Goal: Transaction & Acquisition: Purchase product/service

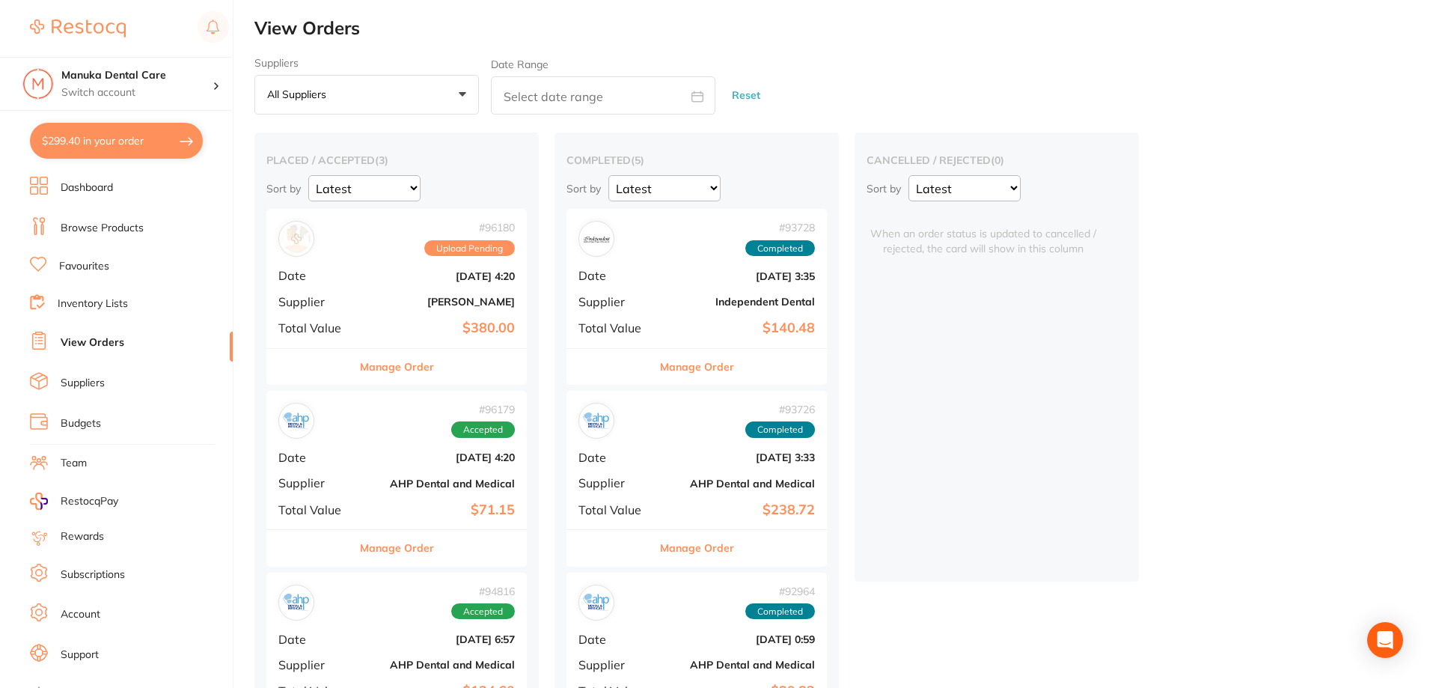
click at [111, 387] on li "Suppliers" at bounding box center [131, 383] width 203 height 22
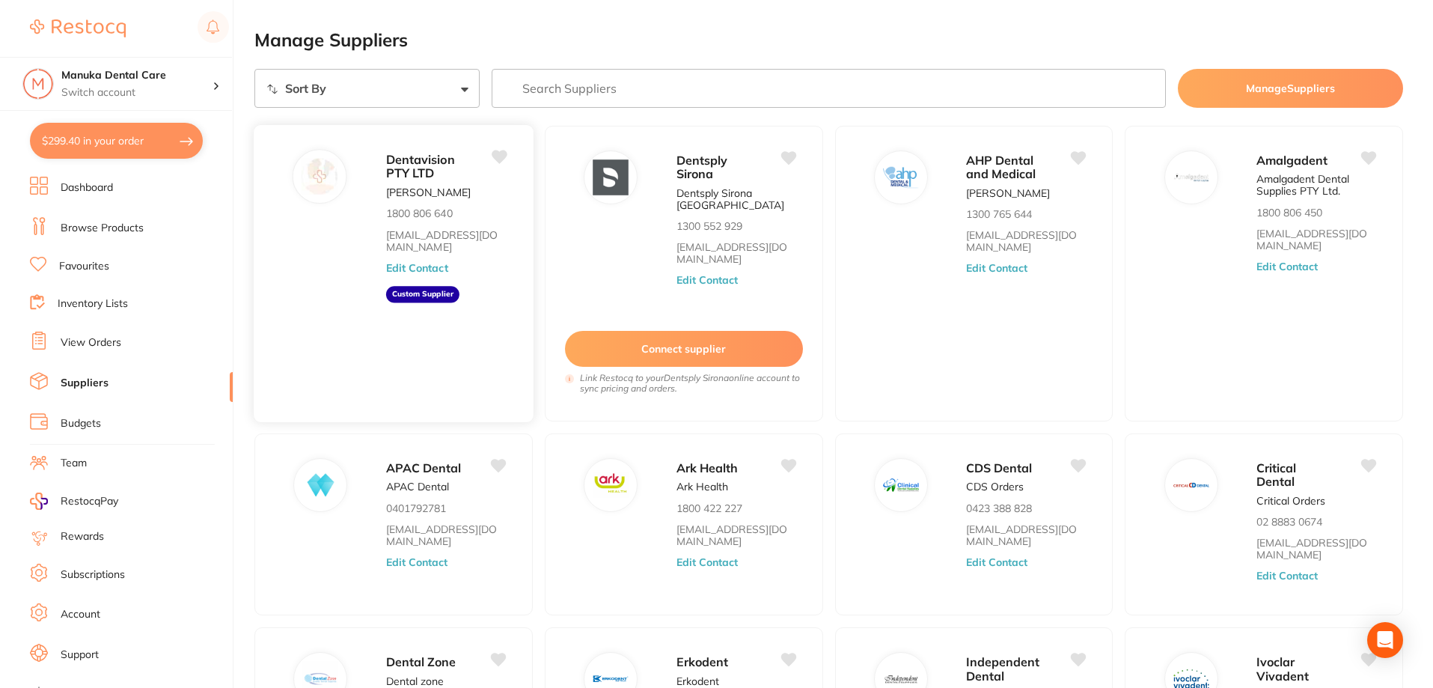
click at [482, 269] on div "Dentavision PTY LTD [PERSON_NAME] 1800 806 640 [EMAIL_ADDRESS][DOMAIN_NAME] Edi…" at bounding box center [452, 277] width 132 height 257
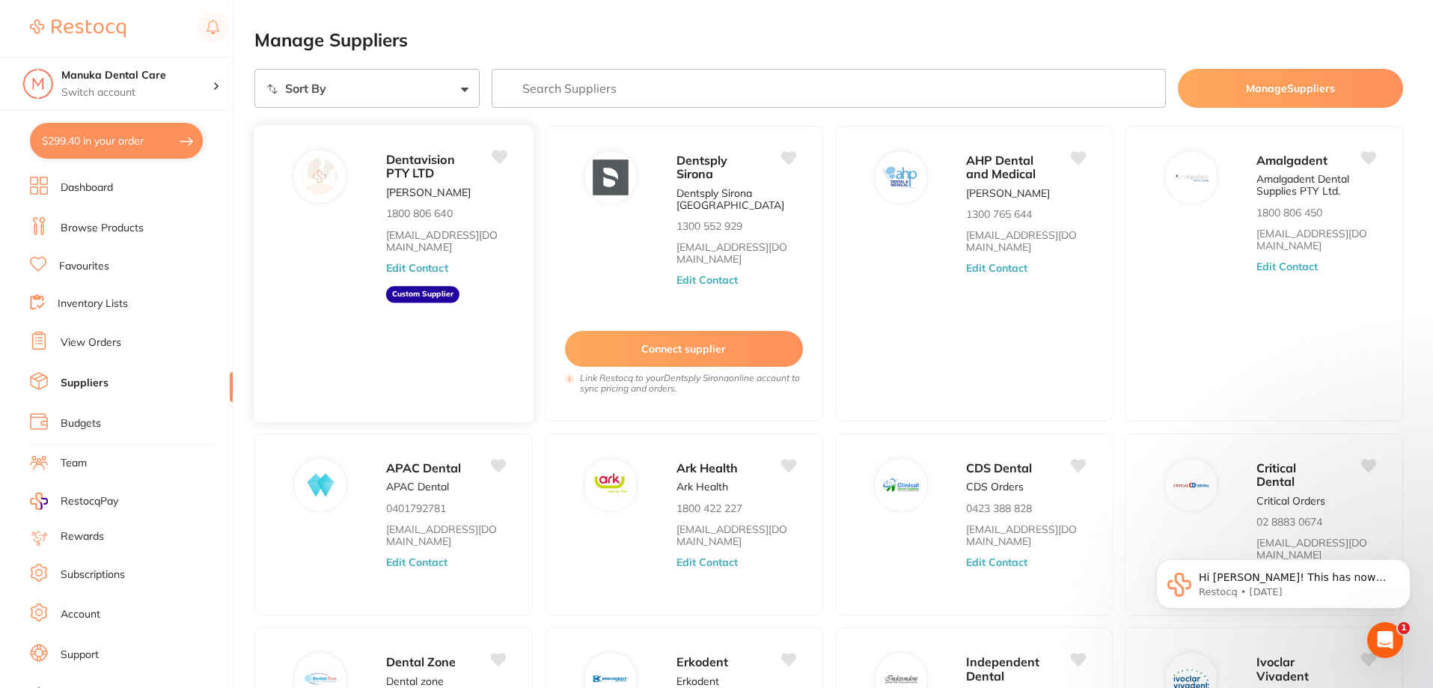
click at [467, 194] on div "Dentavision PTY LTD [PERSON_NAME] 1800 806 640 [EMAIL_ADDRESS][DOMAIN_NAME] Edi…" at bounding box center [452, 277] width 132 height 257
click at [1384, 638] on icon "Open Intercom Messenger" at bounding box center [1383, 638] width 10 height 12
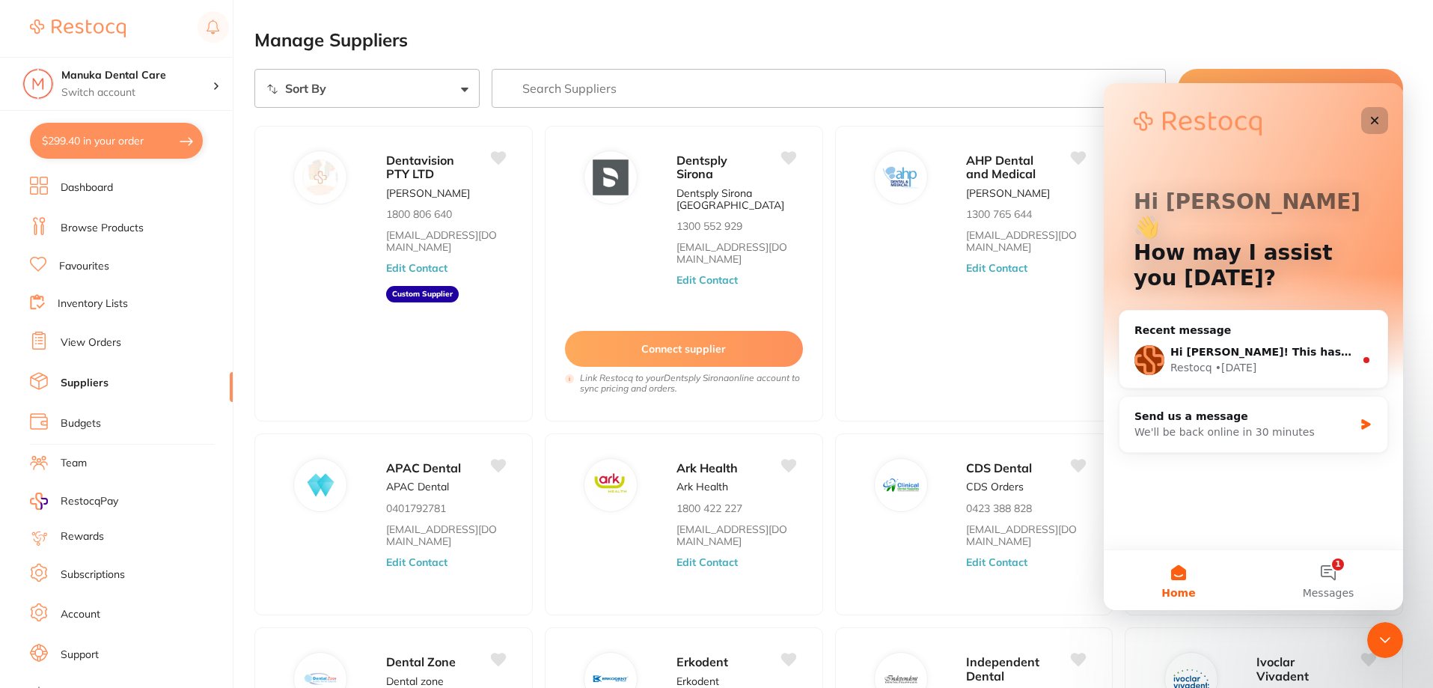
click at [1369, 120] on icon "Close" at bounding box center [1375, 120] width 12 height 12
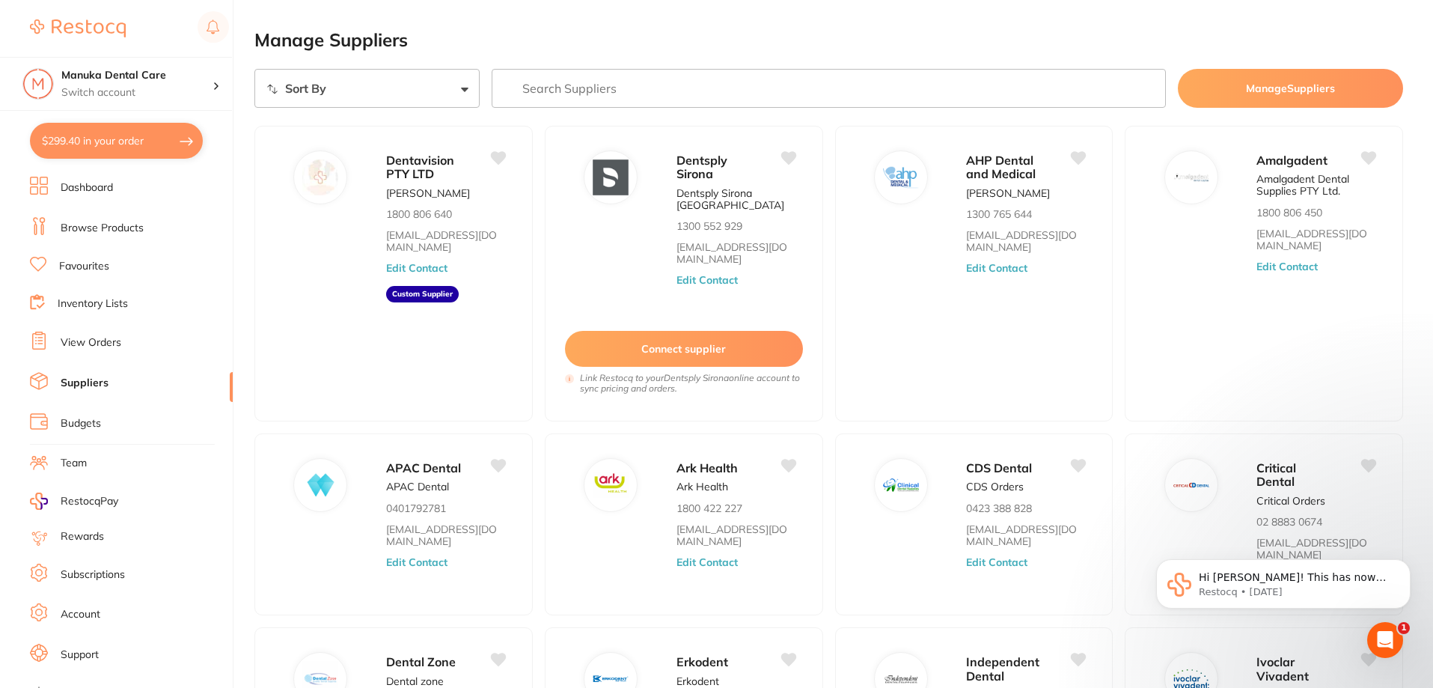
click at [120, 141] on button "$299.40 in your order" at bounding box center [116, 141] width 173 height 36
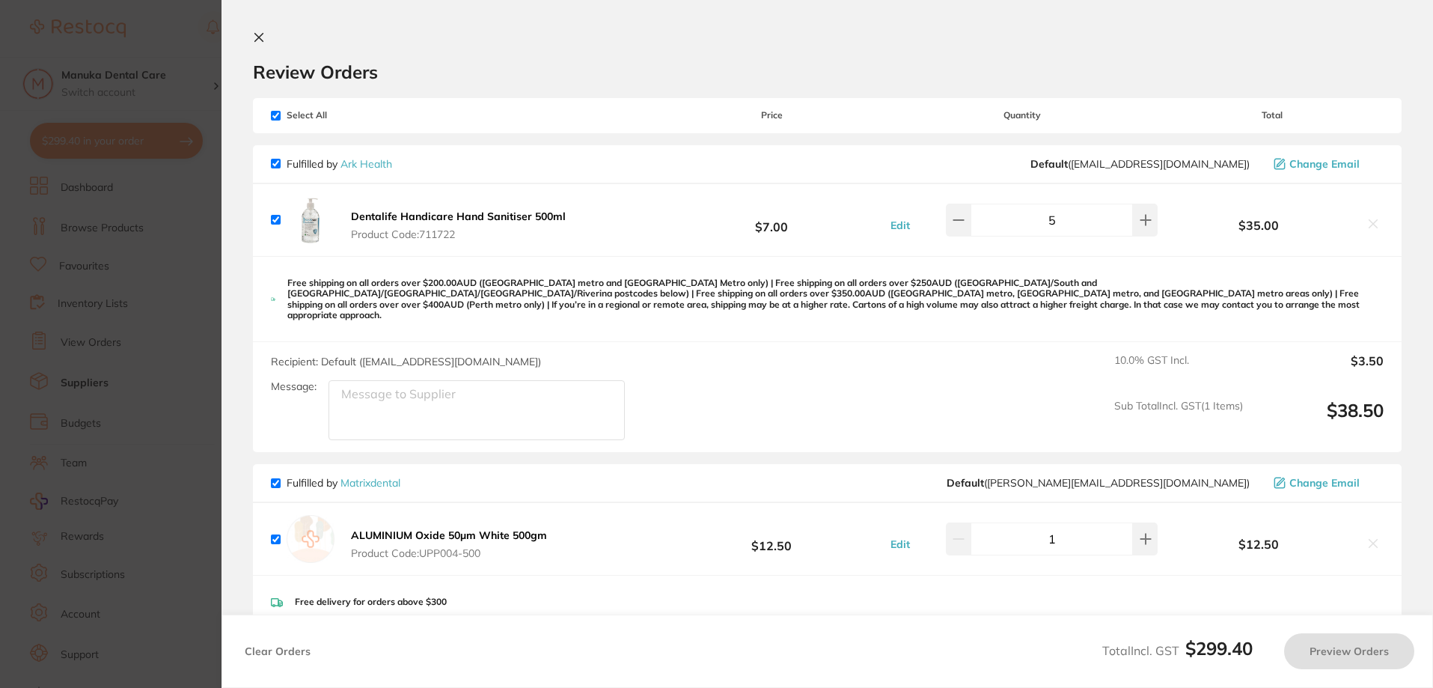
checkbox input "true"
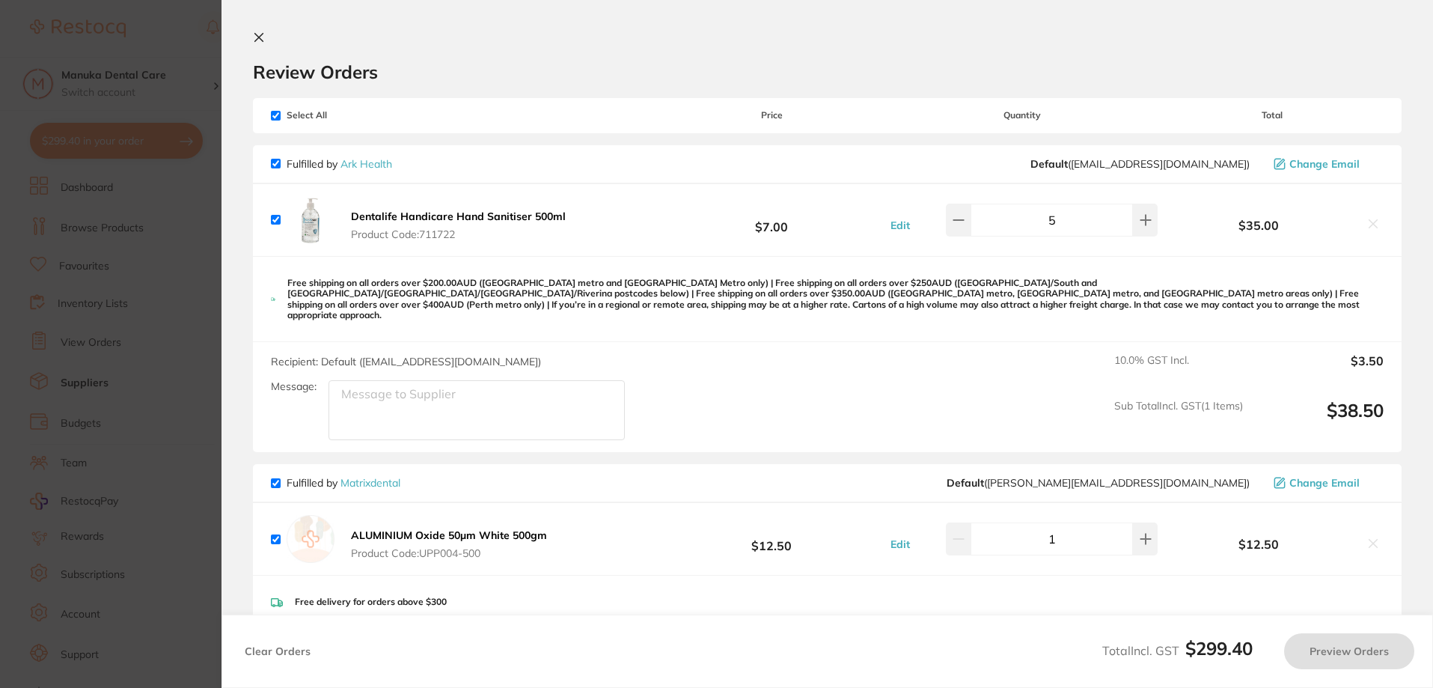
checkbox input "true"
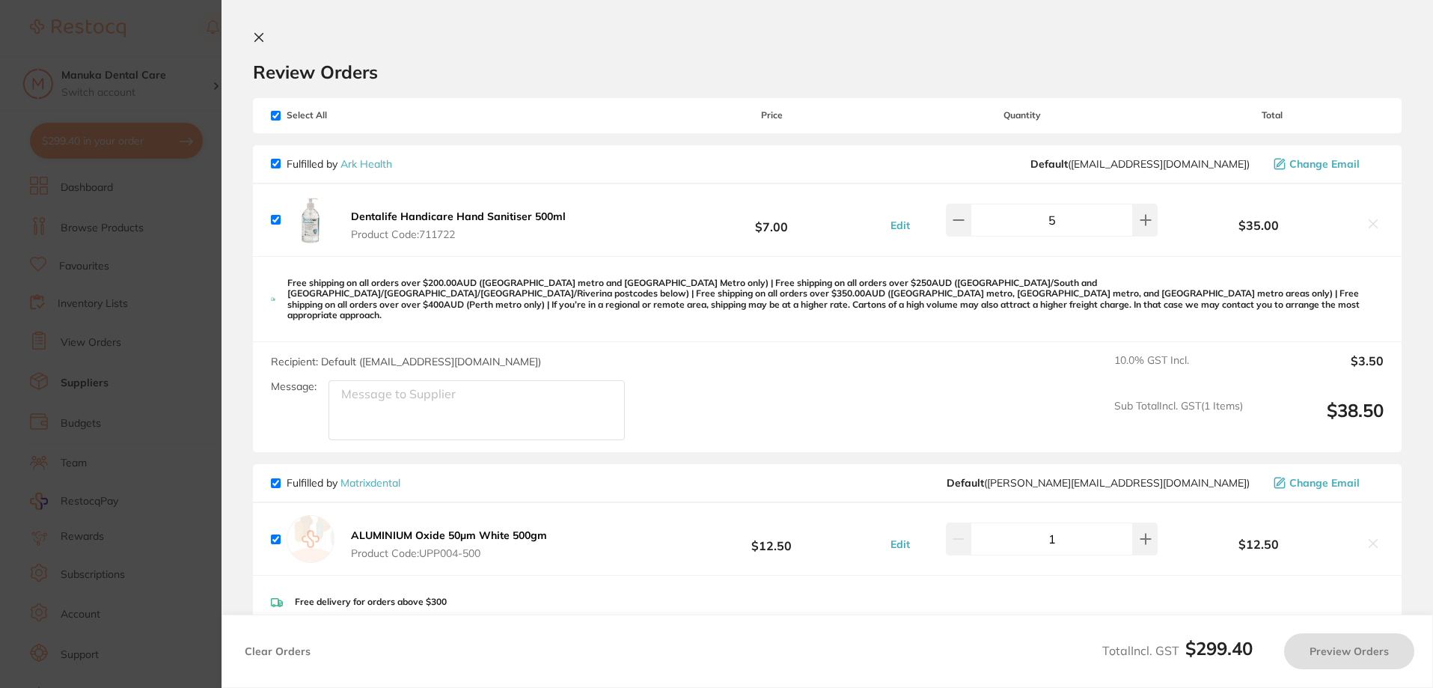
checkbox input "true"
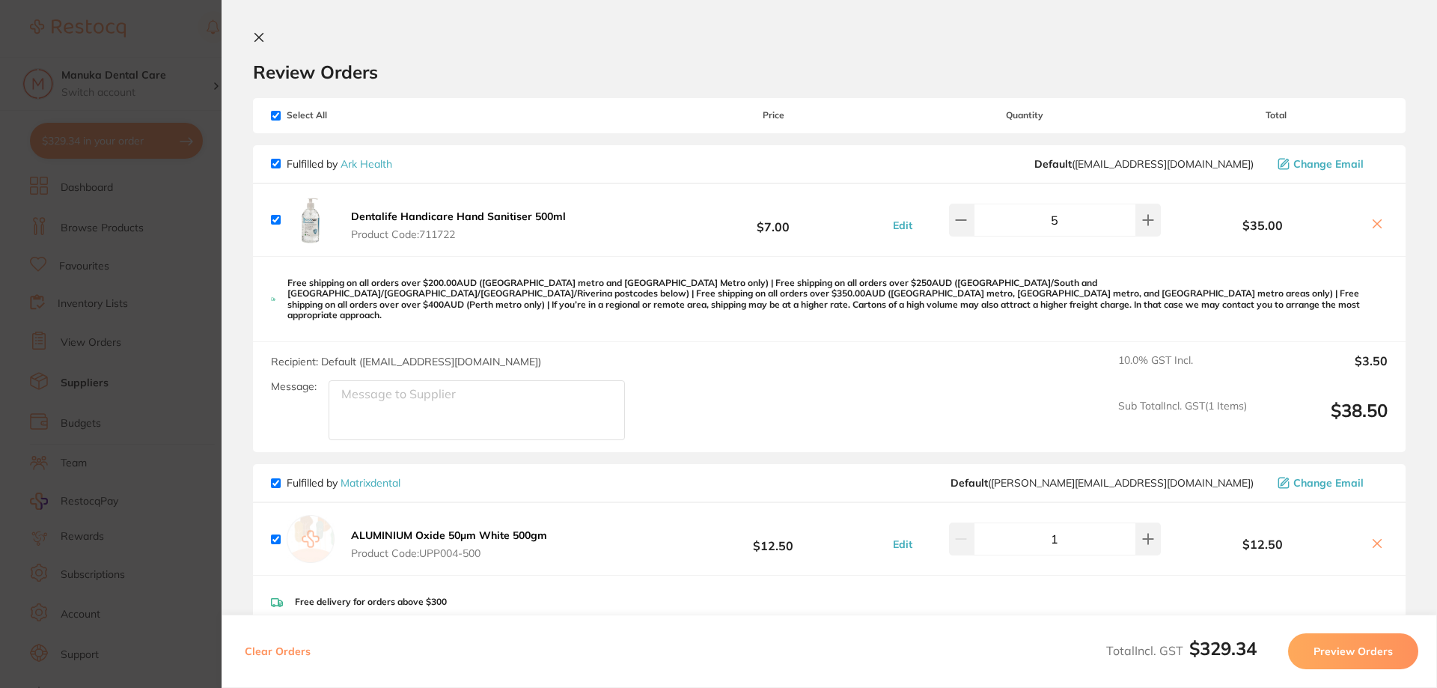
click at [138, 11] on section "Update RRP Set your pre negotiated price for this item. Item Agreed RRP (excl. …" at bounding box center [718, 344] width 1437 height 688
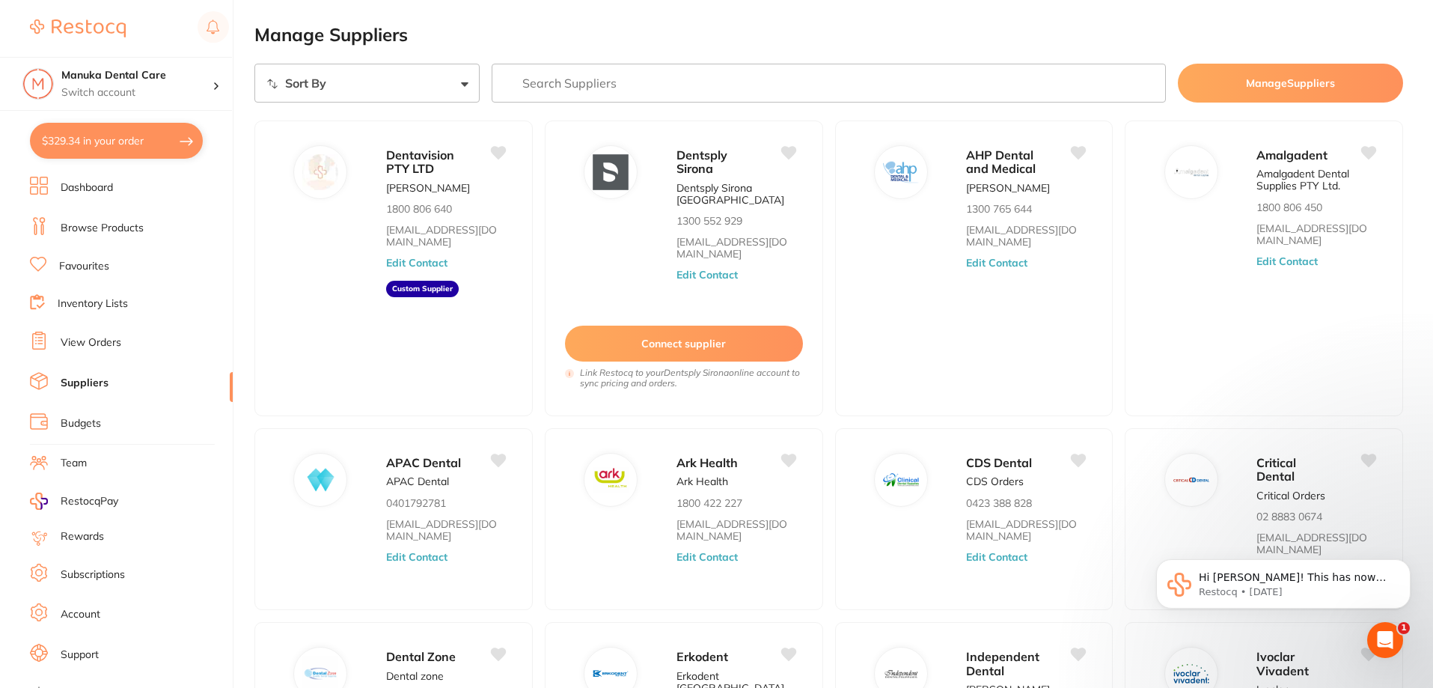
click at [110, 153] on button "$329.34 in your order" at bounding box center [116, 141] width 173 height 36
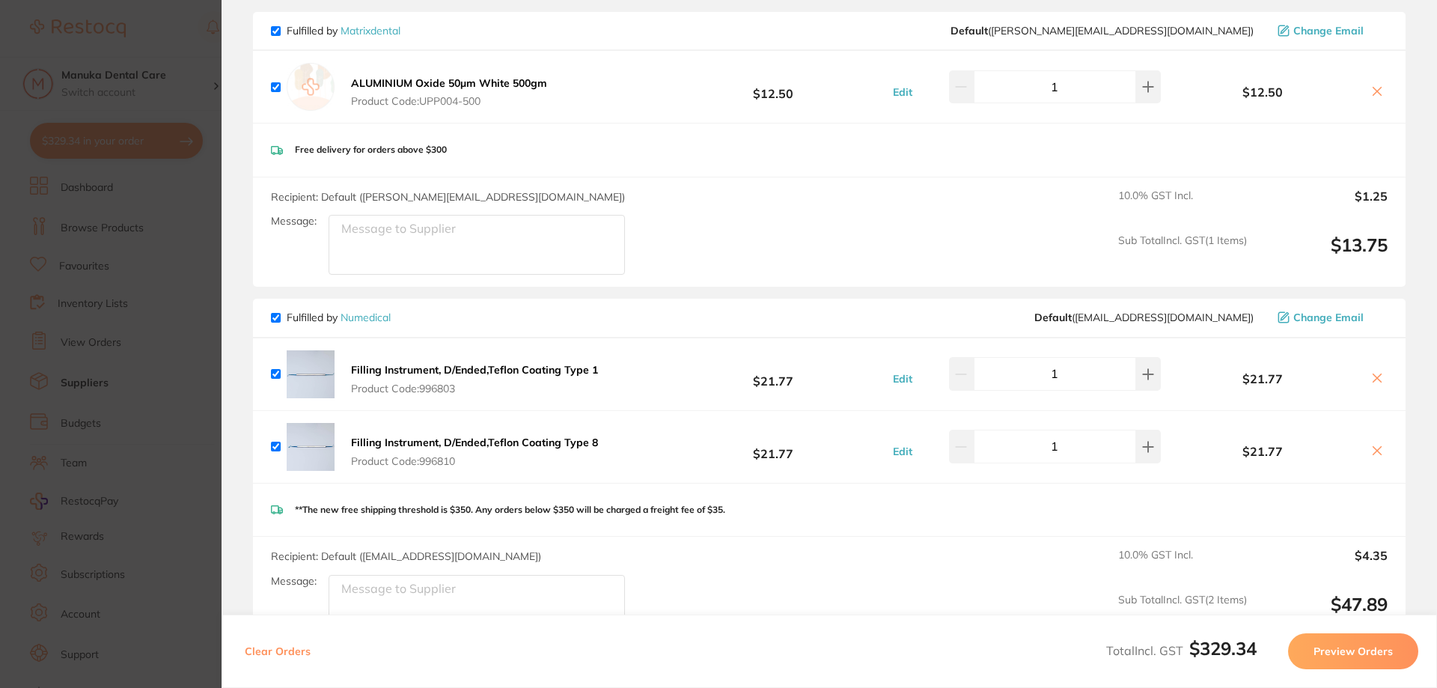
scroll to position [599, 0]
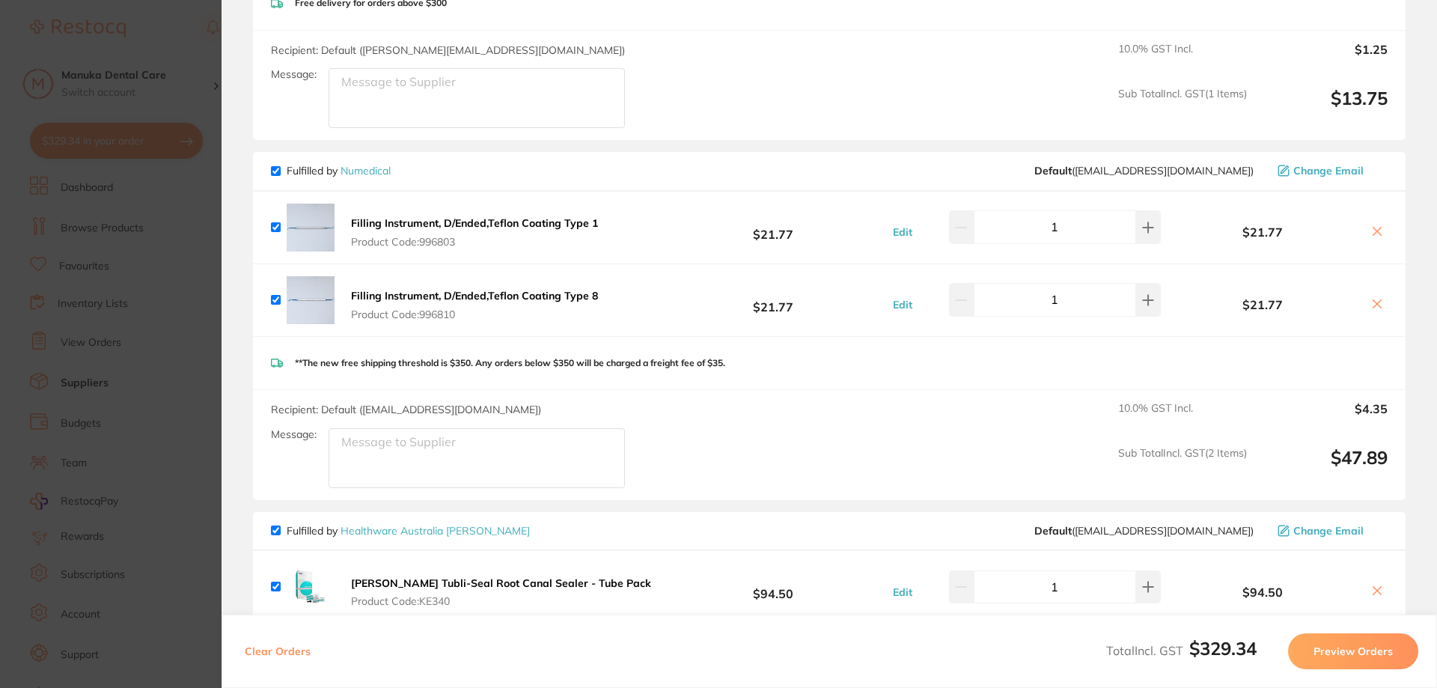
click at [197, 153] on section "Update RRP Set your pre negotiated price for this item. Item Agreed RRP (excl. …" at bounding box center [718, 344] width 1437 height 688
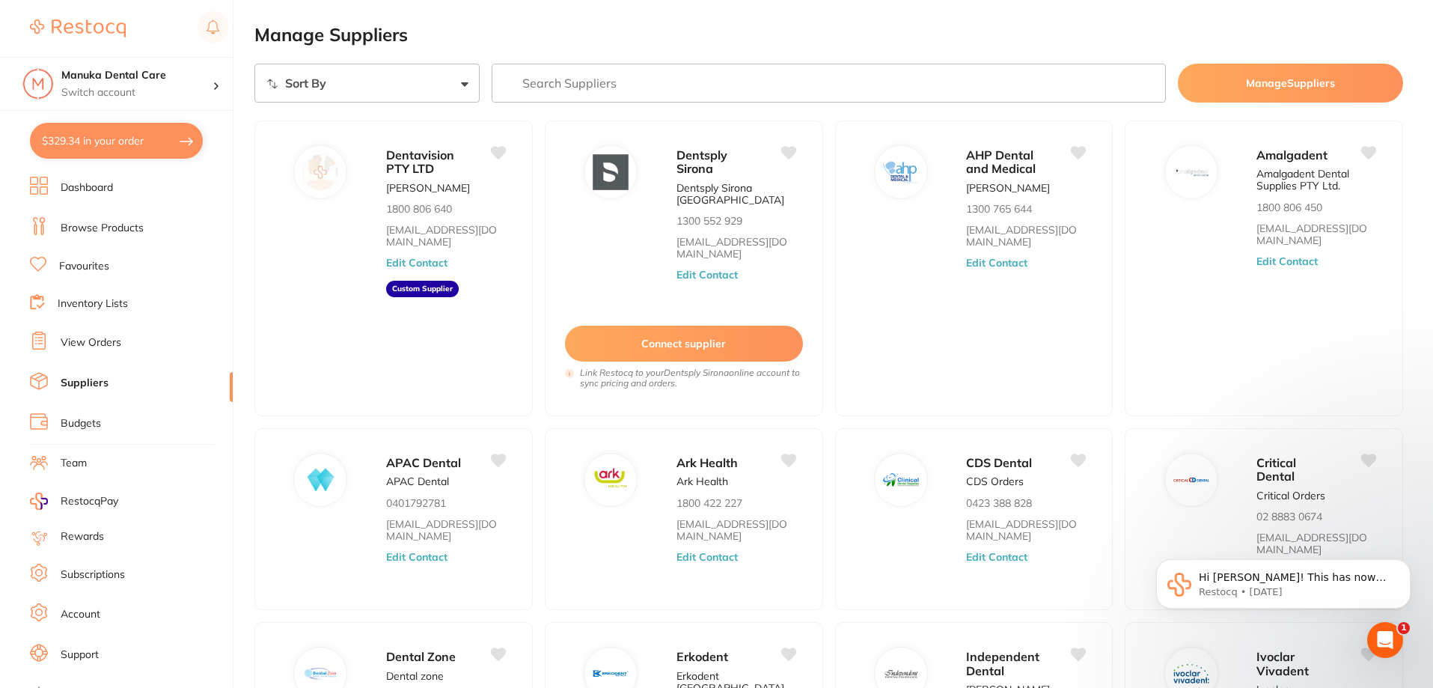
click at [135, 224] on link "Browse Products" at bounding box center [102, 228] width 83 height 15
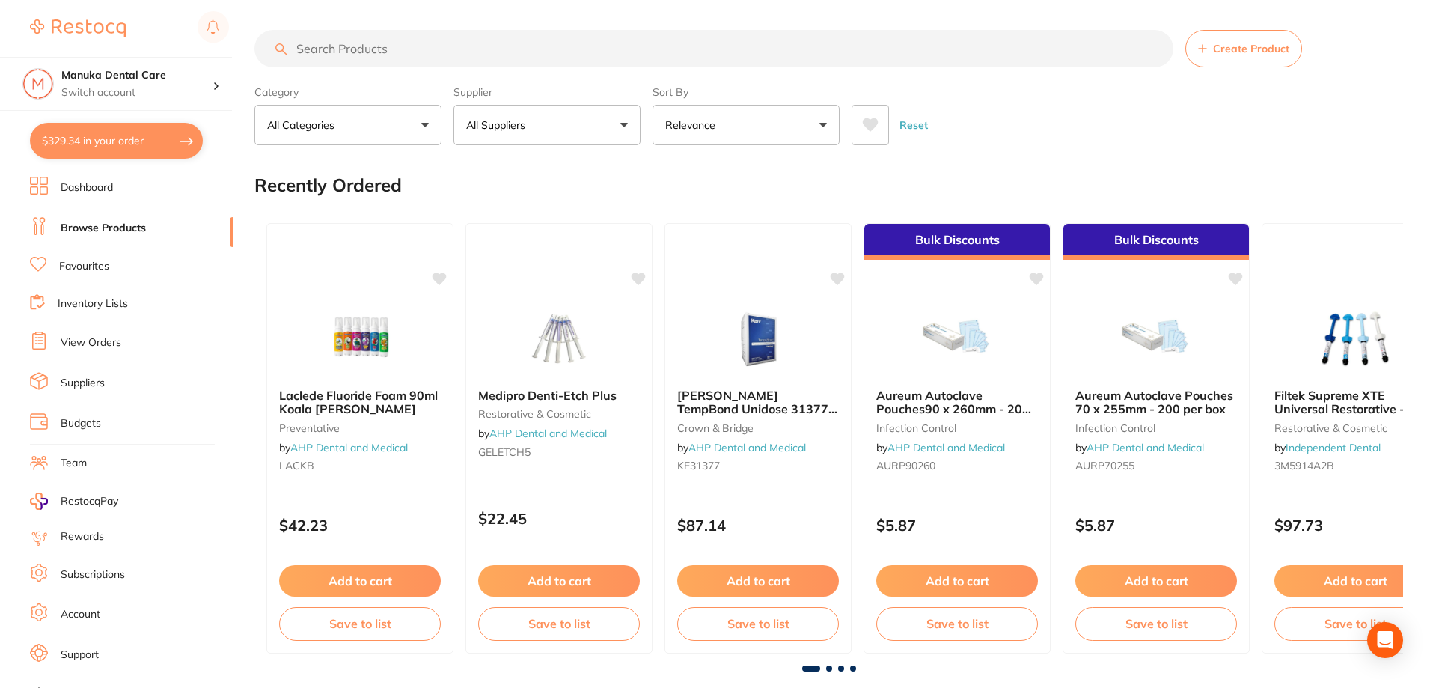
click at [438, 52] on input "search" at bounding box center [713, 48] width 919 height 37
paste input "titems indicators"
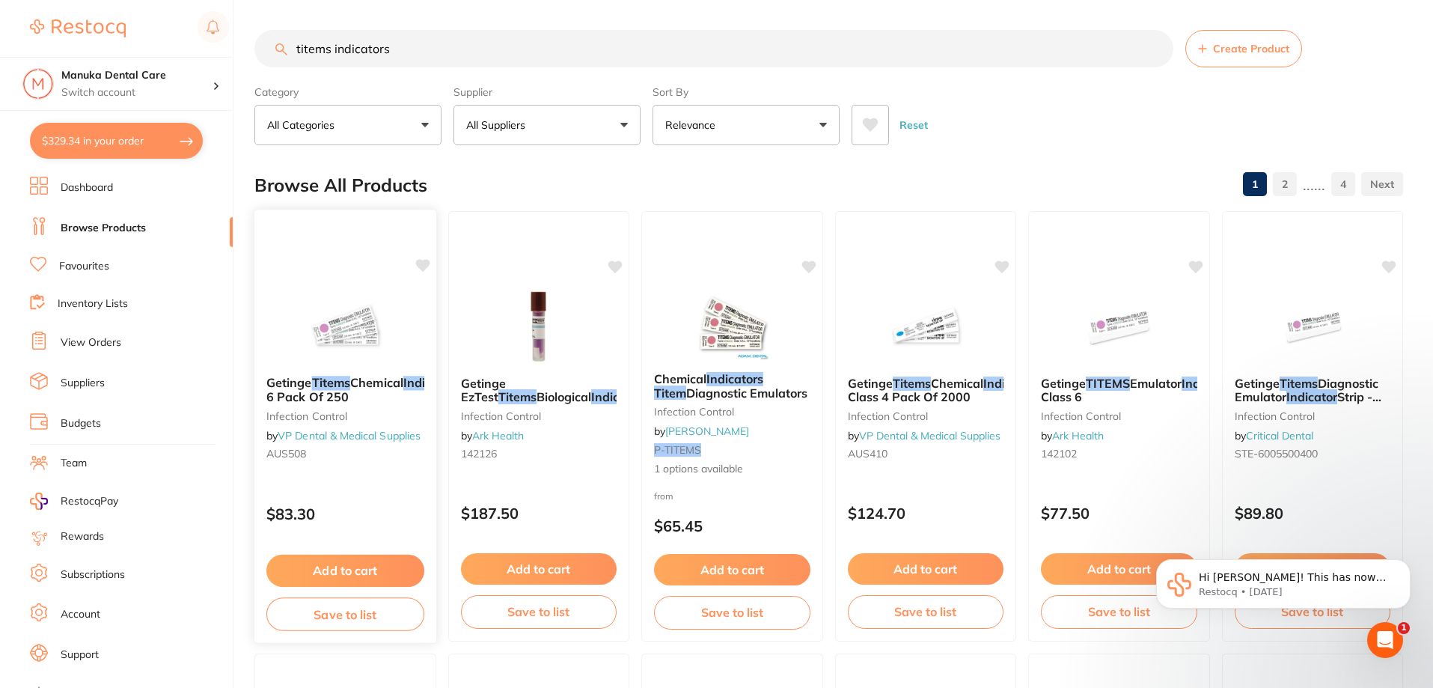
type input "titems indicators"
click at [397, 421] on small "infection control" at bounding box center [345, 415] width 158 height 12
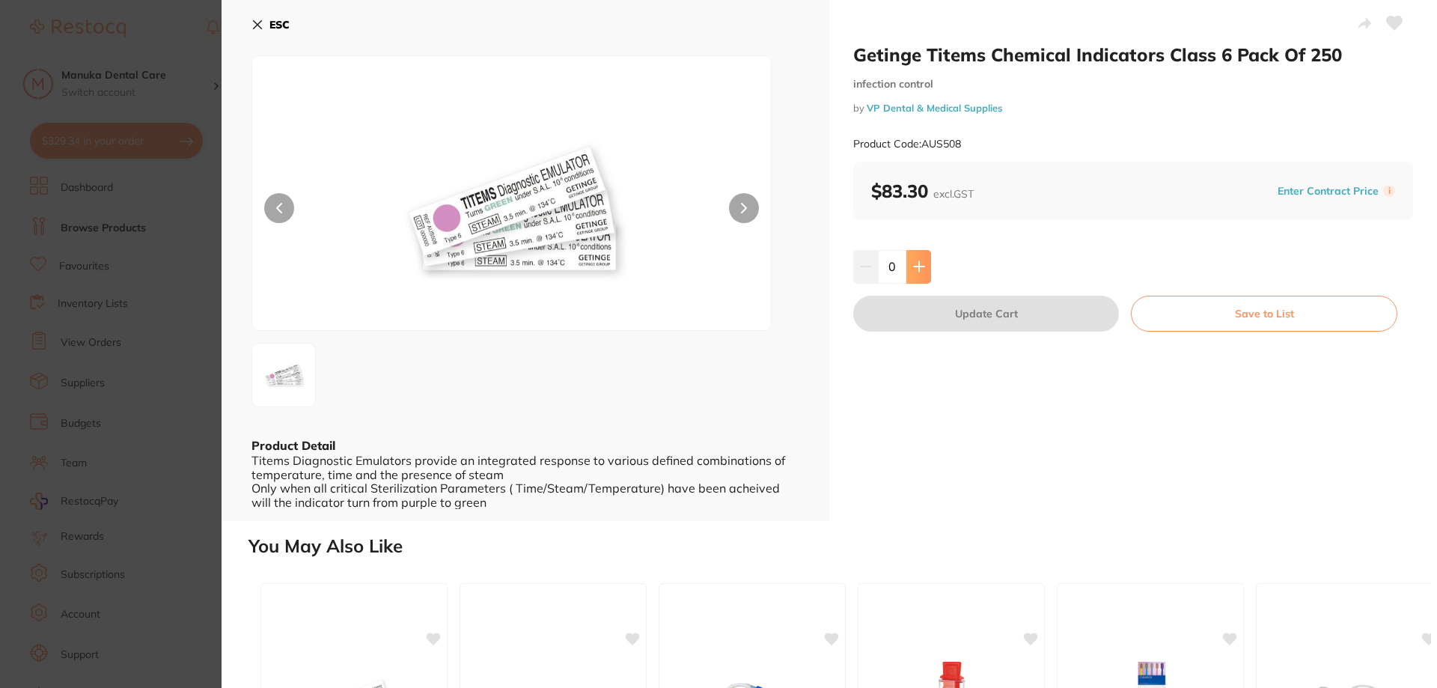
click at [908, 254] on button at bounding box center [918, 266] width 25 height 33
type input "1"
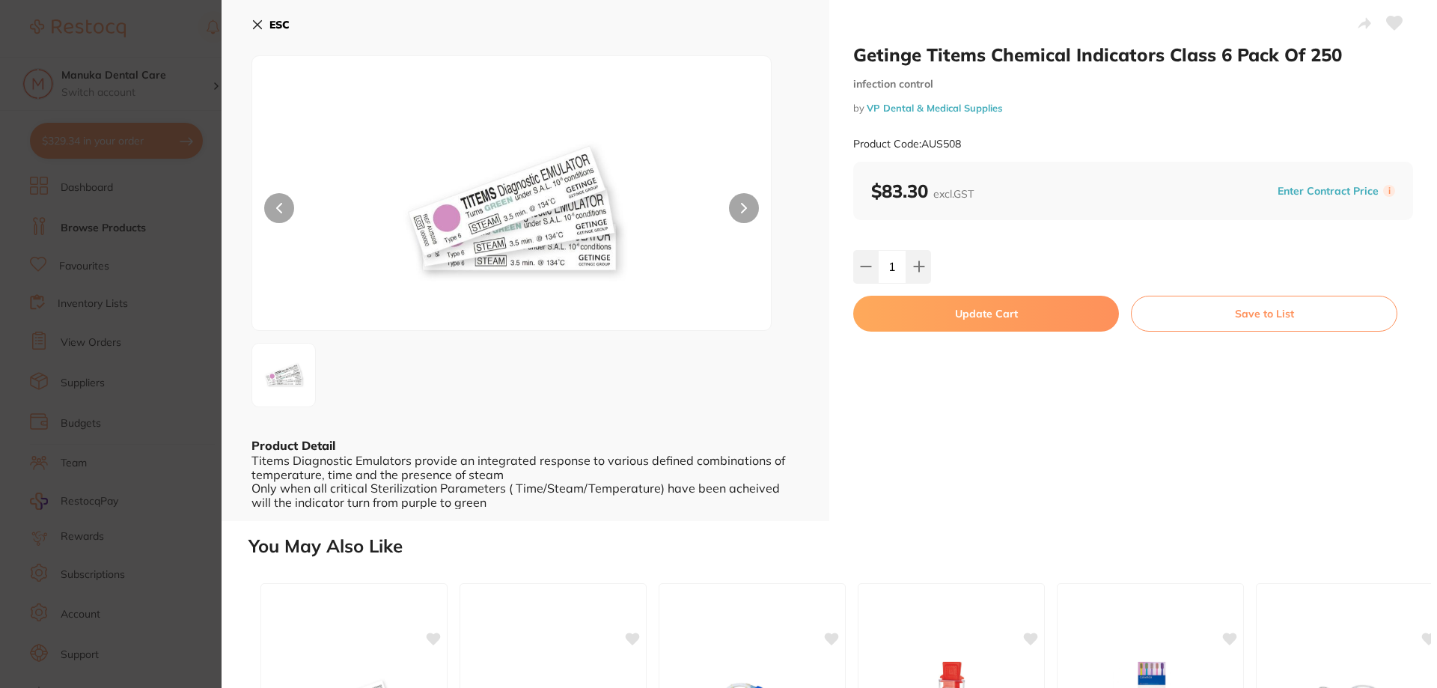
click at [149, 299] on section "Getinge Titems Chemical Indicators Class 6 Pack Of 250 infection control by VP …" at bounding box center [718, 344] width 1437 height 688
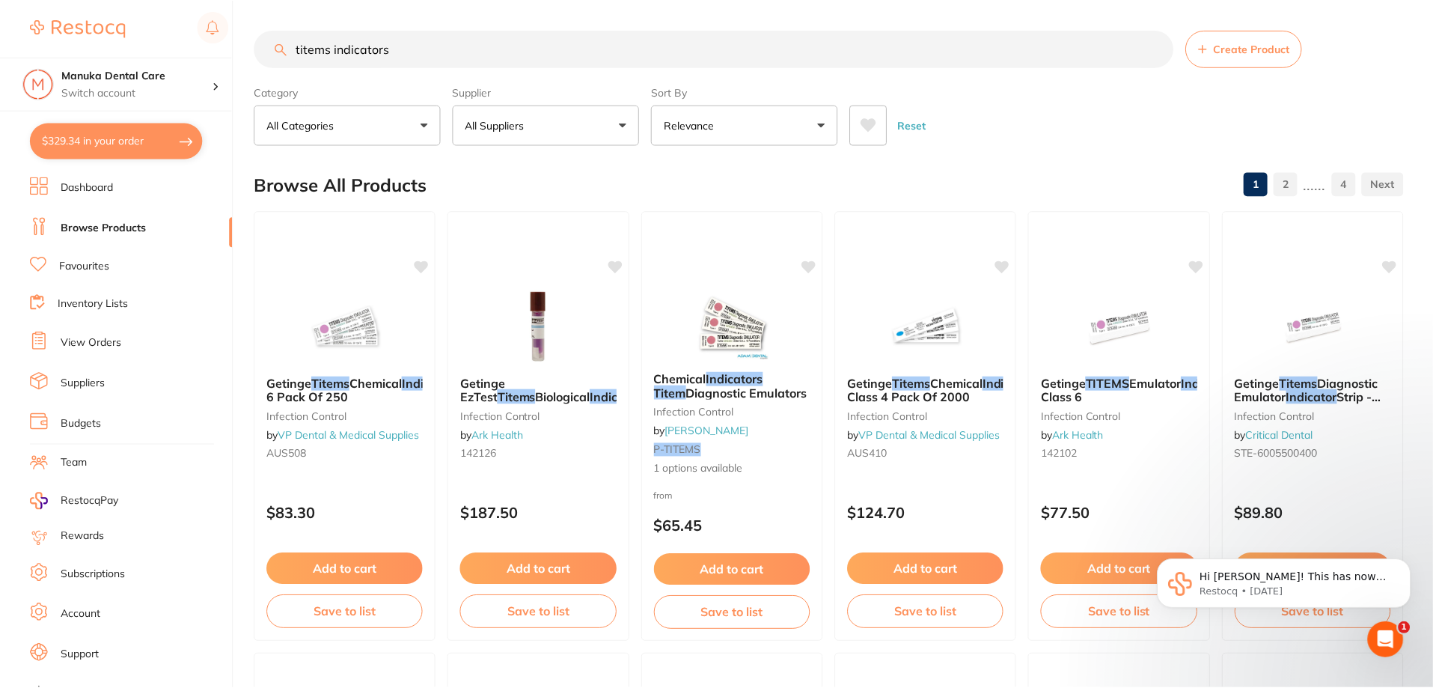
scroll to position [5, 0]
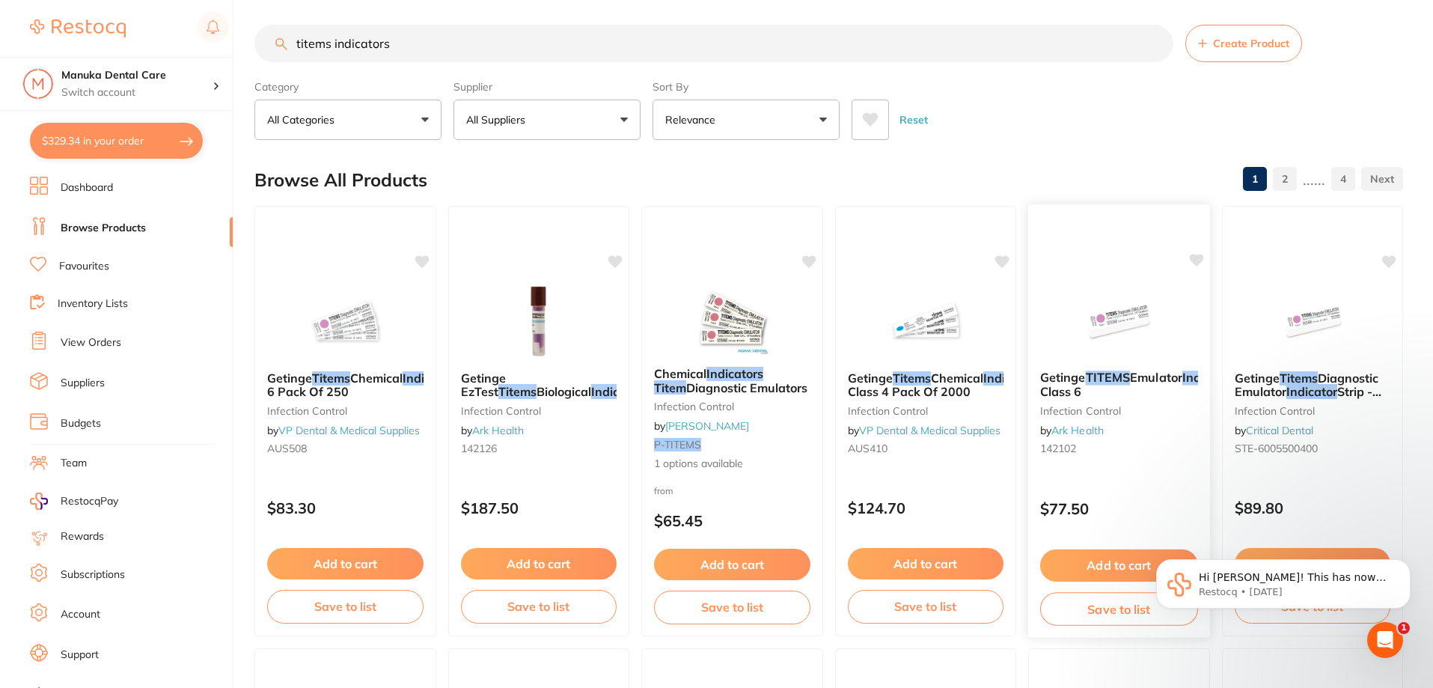
click at [1173, 447] on small "142102" at bounding box center [1119, 448] width 158 height 12
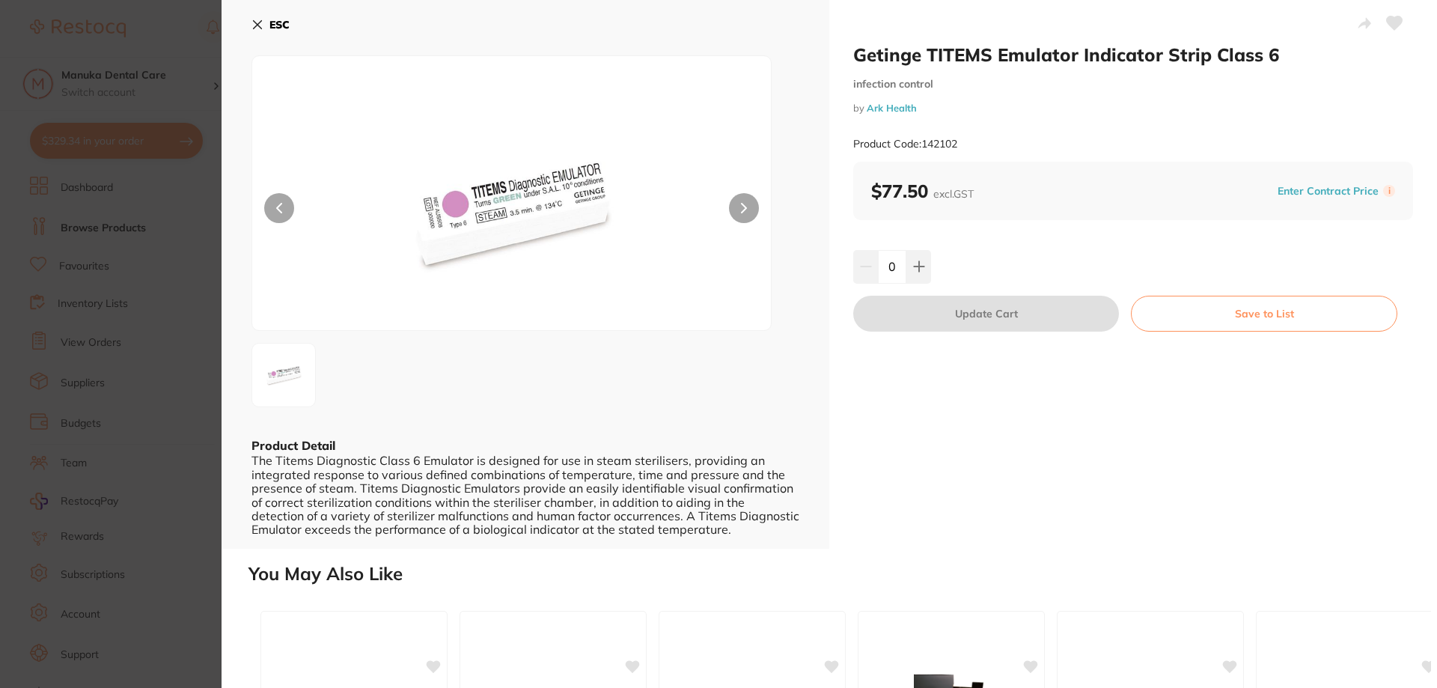
click at [743, 211] on icon at bounding box center [744, 208] width 6 height 10
click at [925, 257] on button at bounding box center [918, 266] width 25 height 33
type input "1"
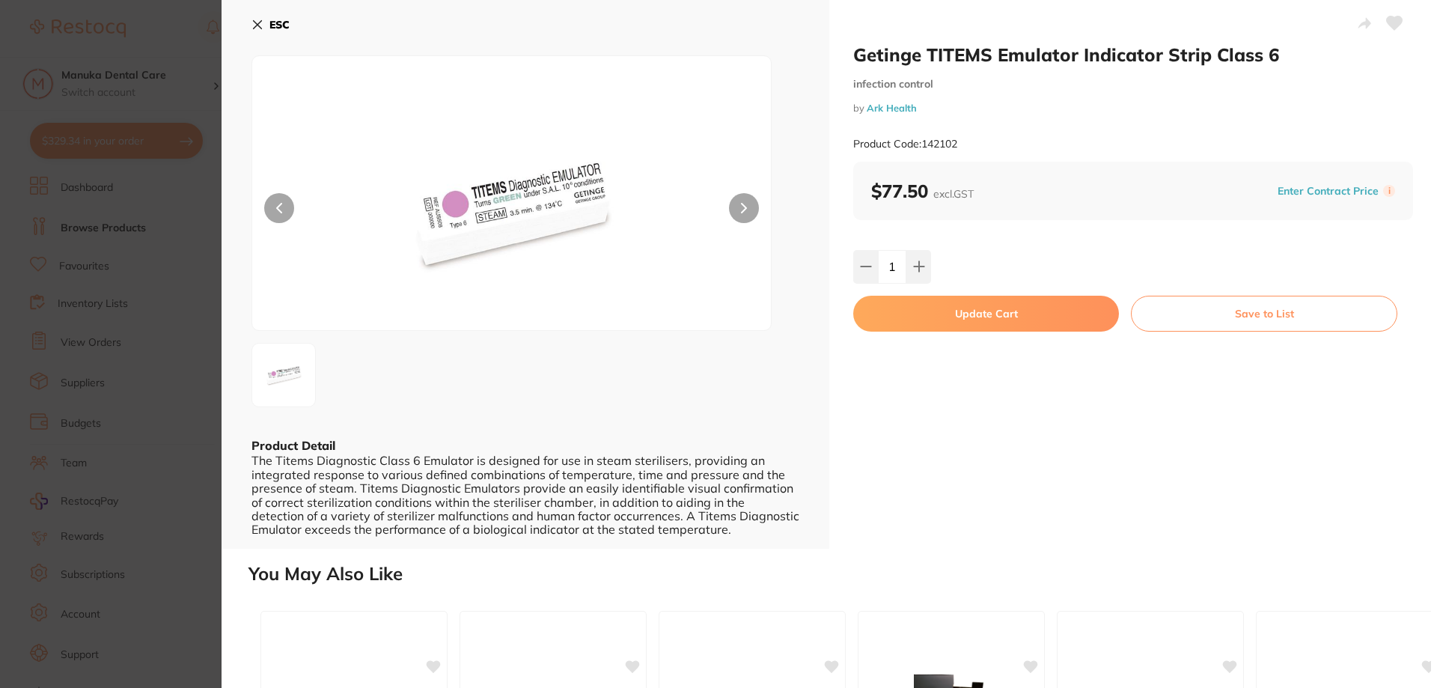
click at [1079, 311] on button "Update Cart" at bounding box center [986, 314] width 266 height 36
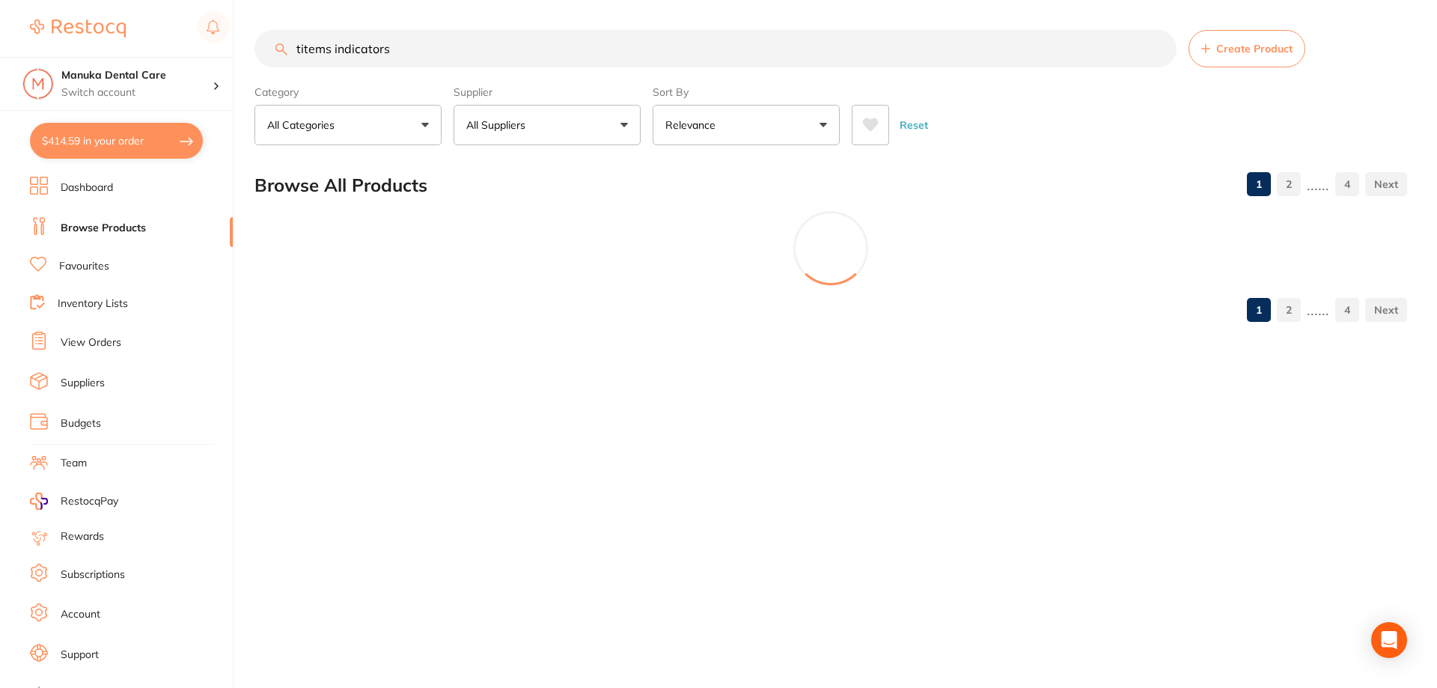
checkbox input "false"
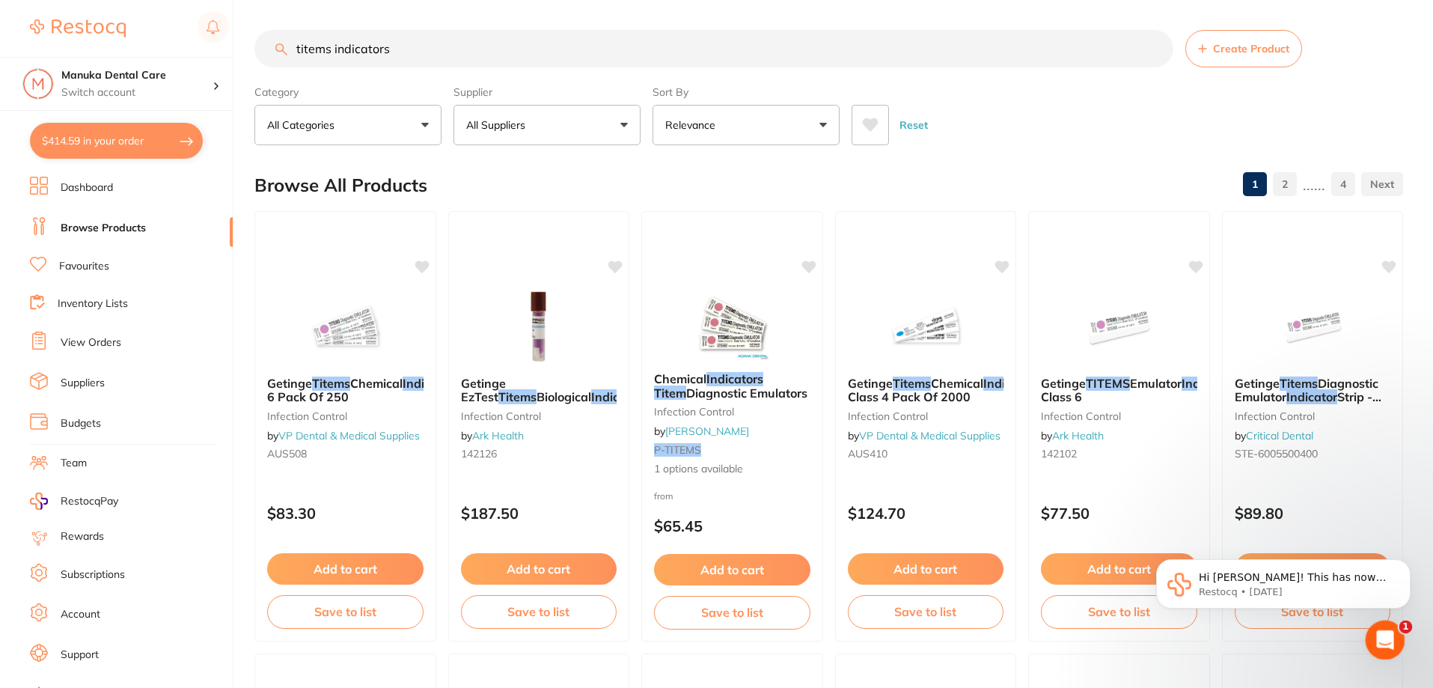
click at [1384, 629] on icon "Open Intercom Messenger" at bounding box center [1383, 638] width 25 height 25
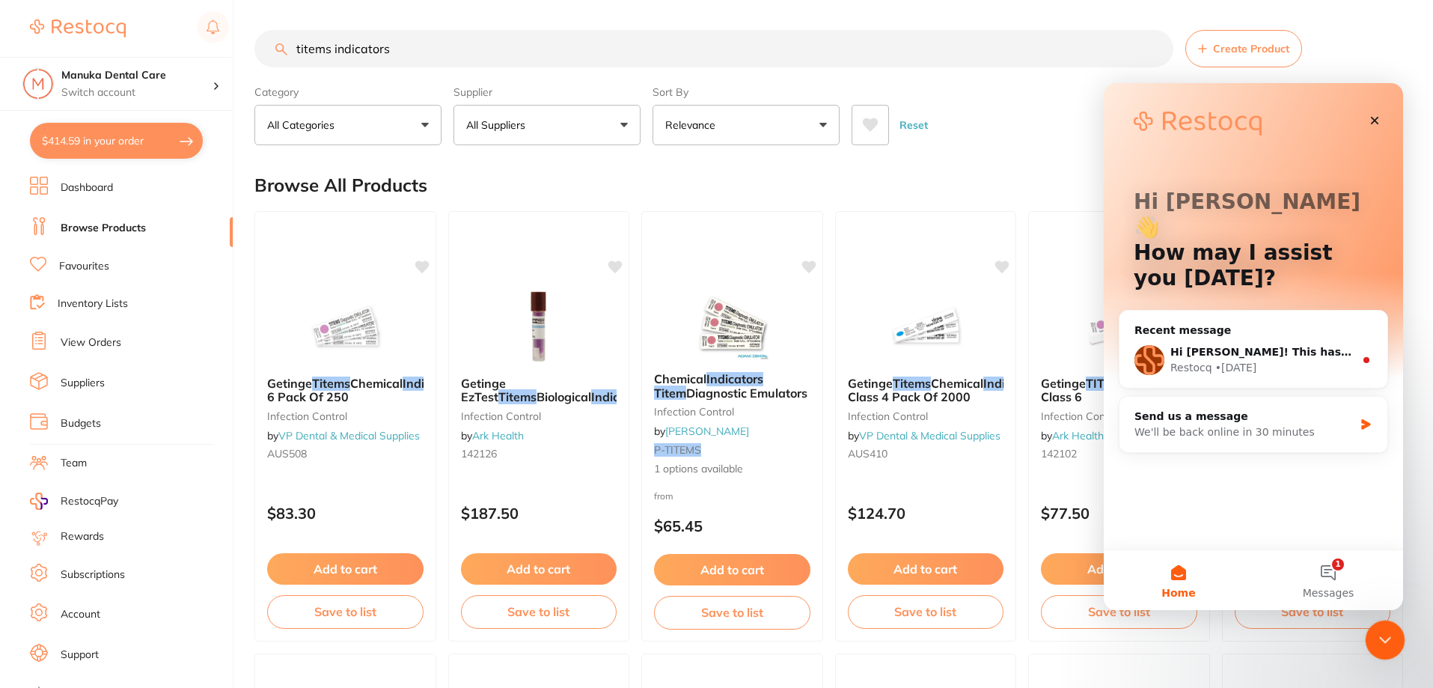
click at [1369, 626] on div "Close Intercom Messenger" at bounding box center [1383, 638] width 36 height 36
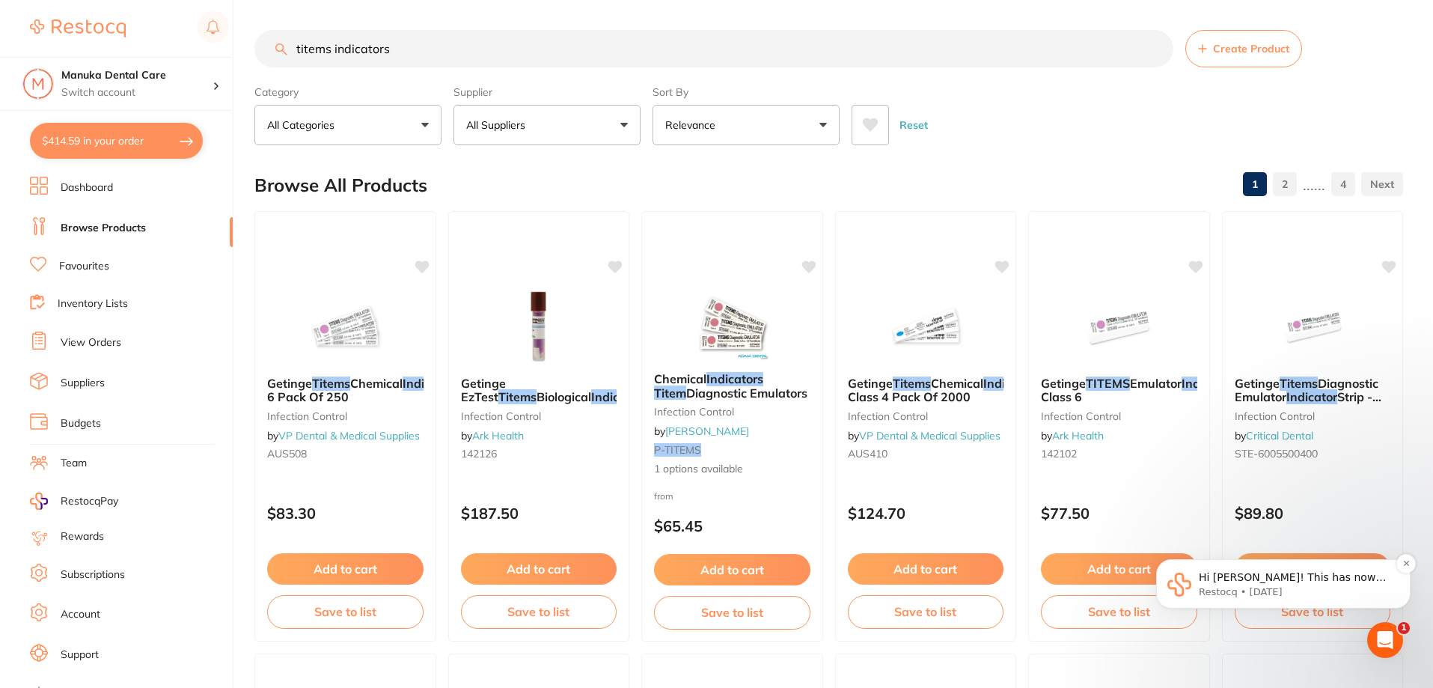
click at [1317, 578] on span "Hi [PERSON_NAME]! This has now been sorted out, we've added it on your portal a…" at bounding box center [1292, 651] width 187 height 161
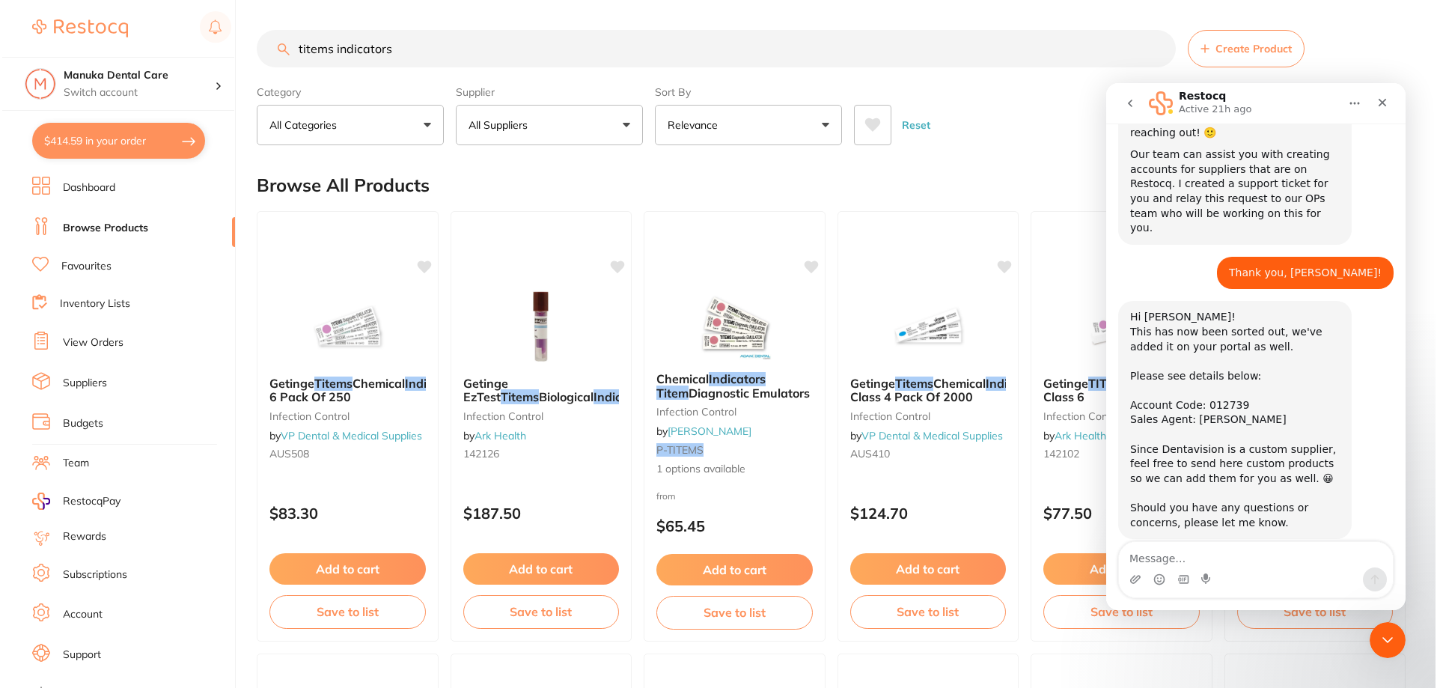
scroll to position [246, 0]
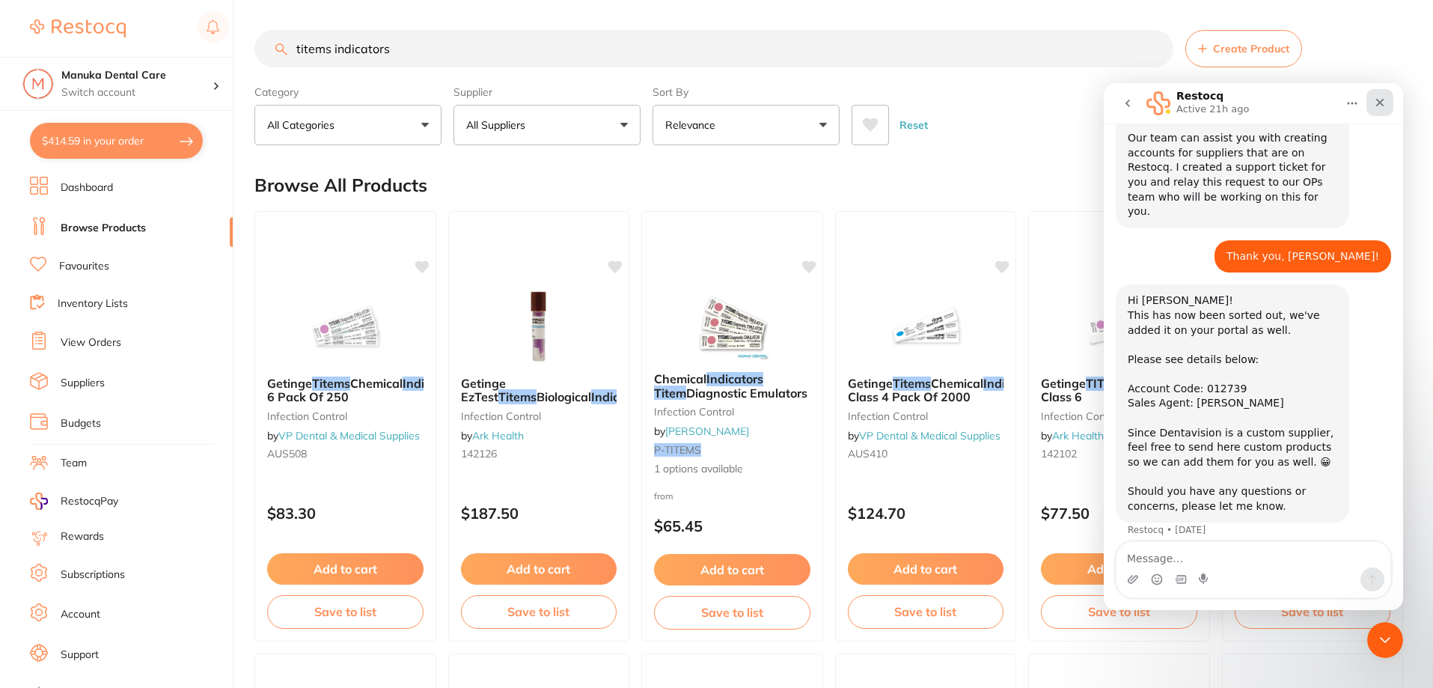
click at [1372, 97] on div "Close" at bounding box center [1379, 102] width 27 height 27
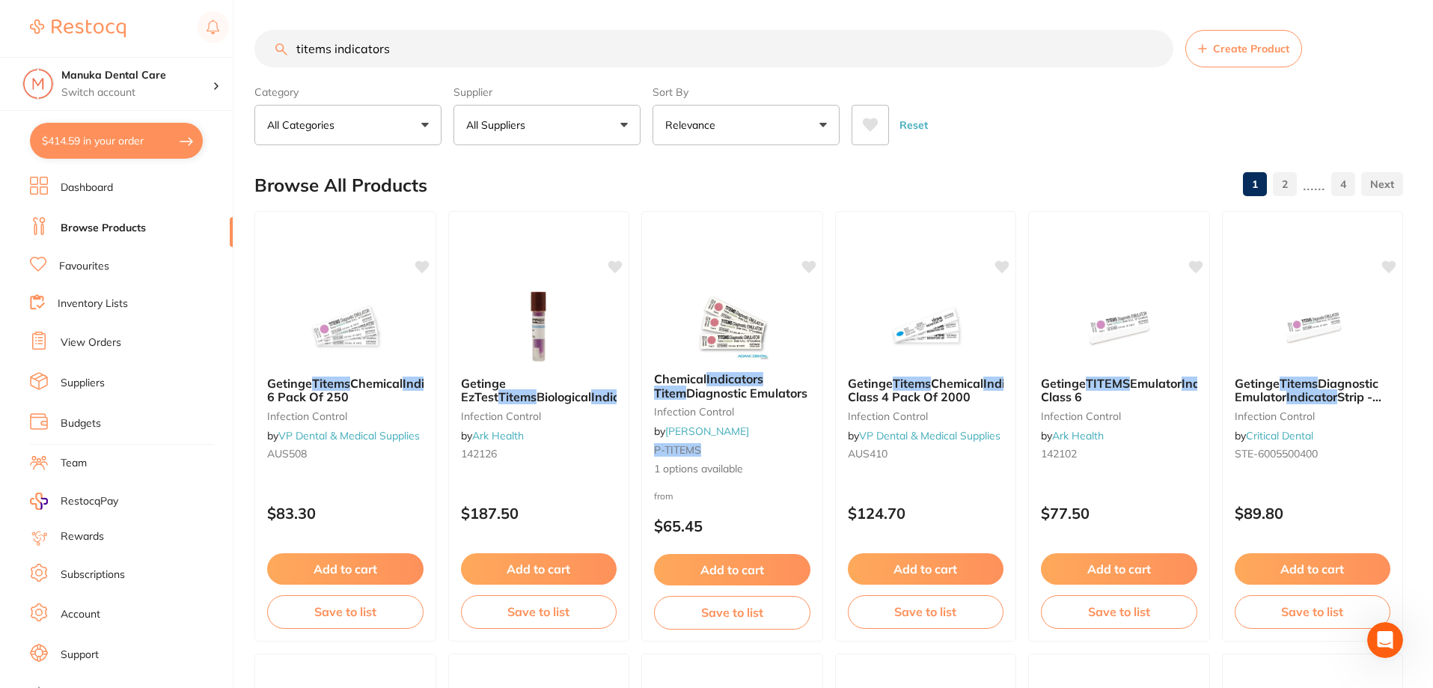
click at [107, 146] on button "$414.59 in your order" at bounding box center [116, 141] width 173 height 36
checkbox input "true"
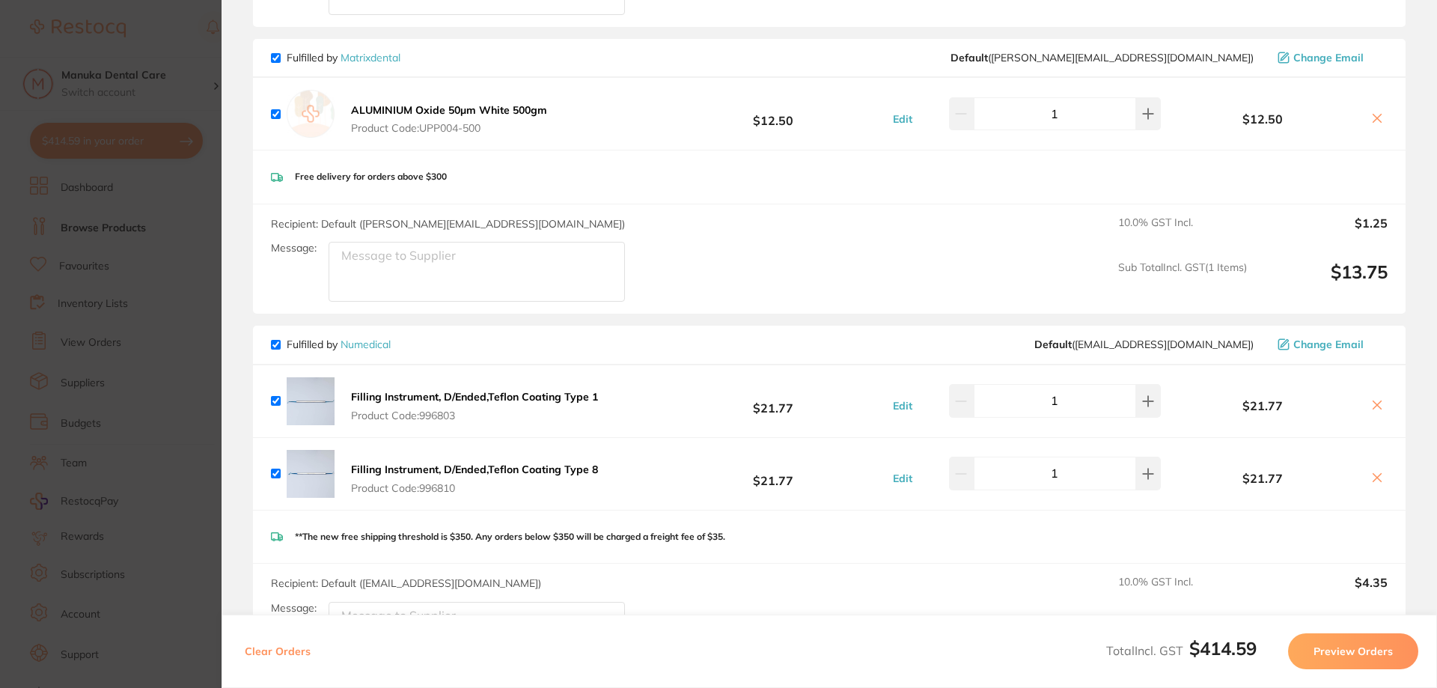
scroll to position [522, 0]
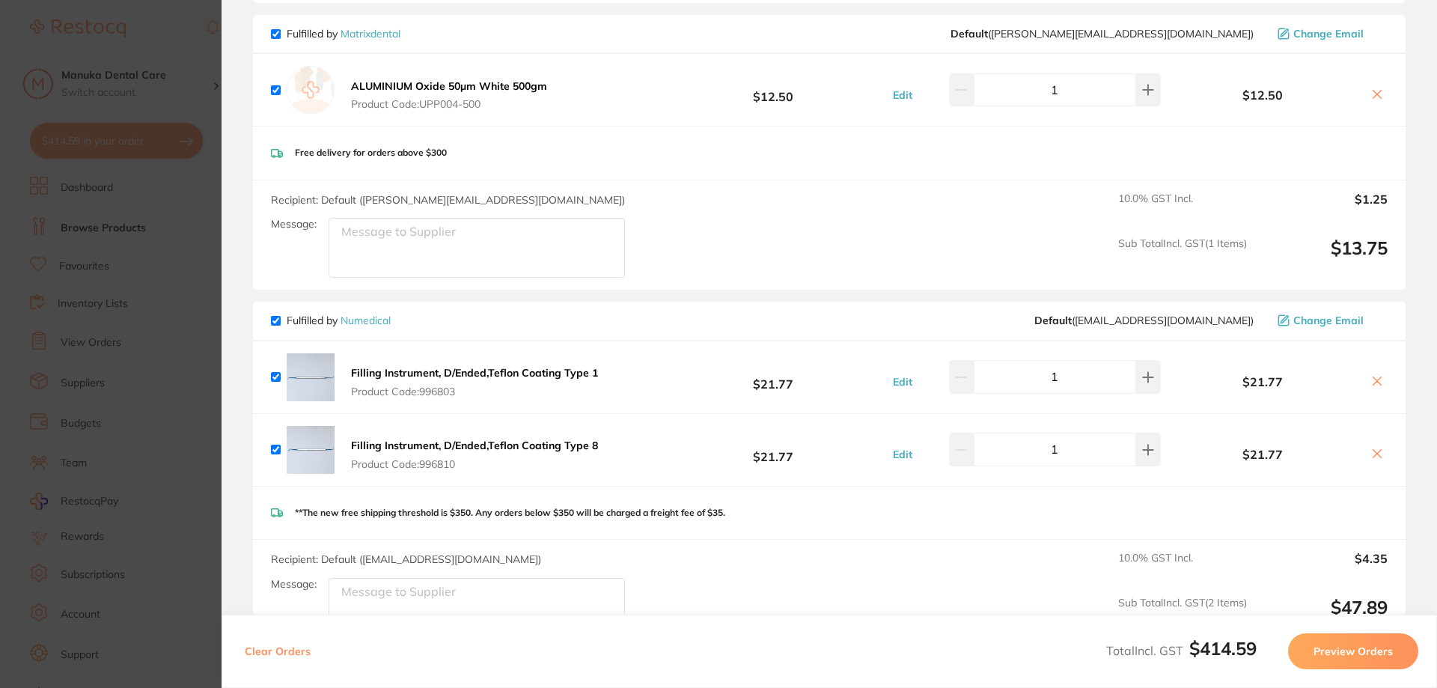
click at [1371, 375] on icon at bounding box center [1377, 381] width 12 height 12
click at [911, 376] on button "Edit" at bounding box center [902, 381] width 28 height 13
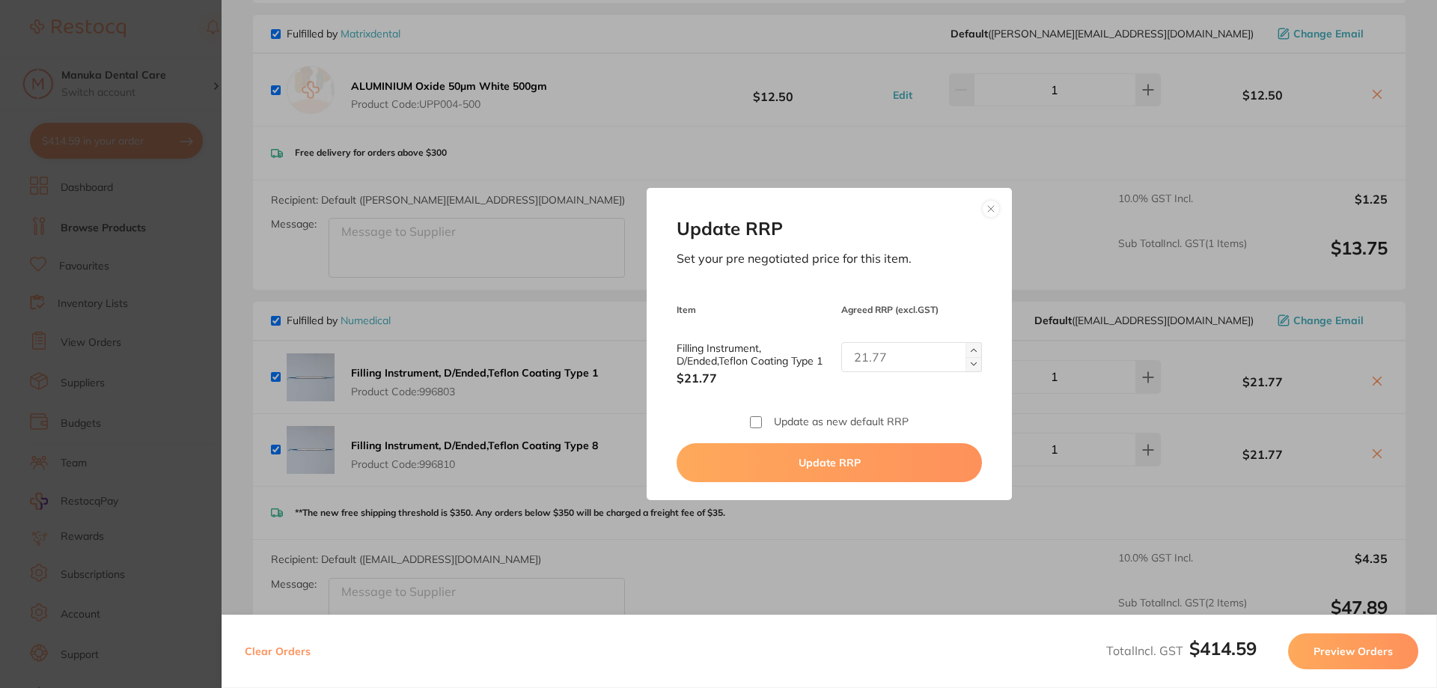
click at [1001, 204] on div "Update RRP Set your pre negotiated price for this item. Item Agreed RRP (excl. …" at bounding box center [829, 343] width 364 height 311
click at [987, 210] on button at bounding box center [991, 209] width 18 height 18
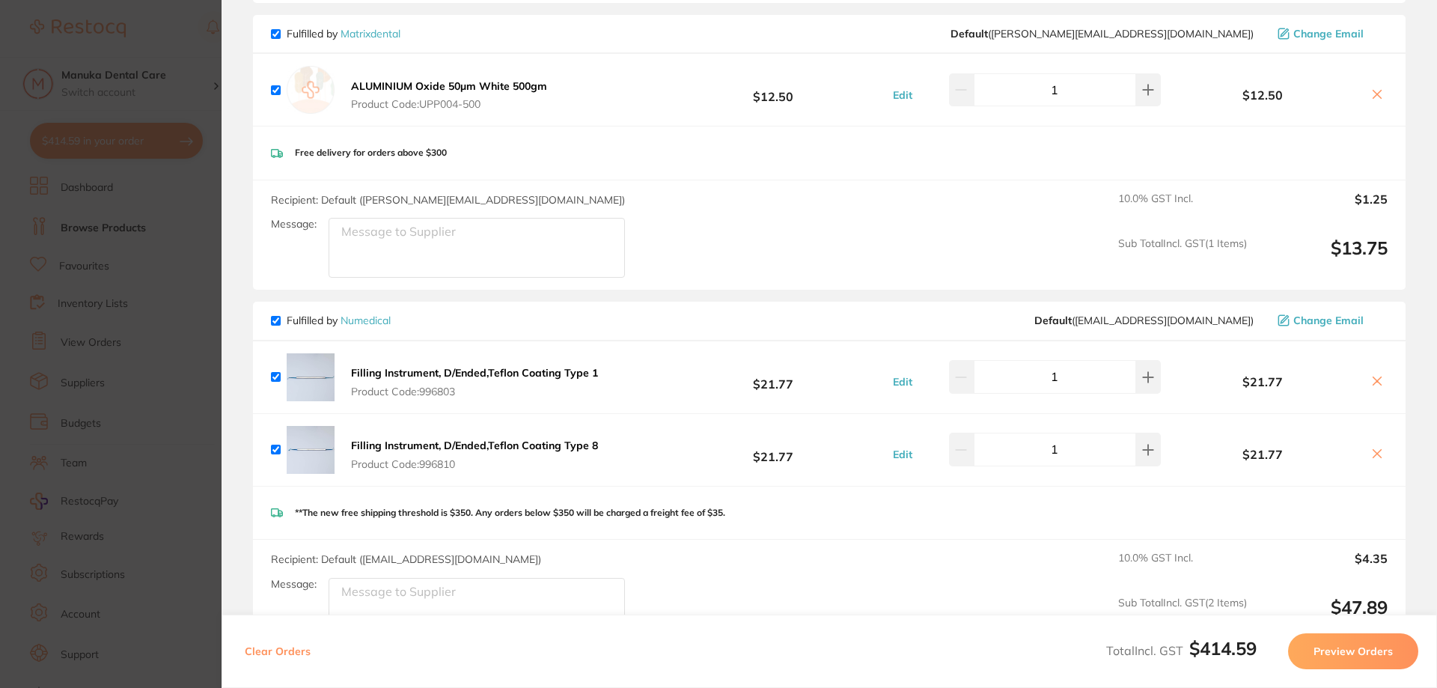
click at [1371, 375] on icon at bounding box center [1377, 381] width 12 height 12
click at [912, 519] on div "**The new free shipping threshold is $350. Any orders below $350 will be charge…" at bounding box center [829, 512] width 1152 height 53
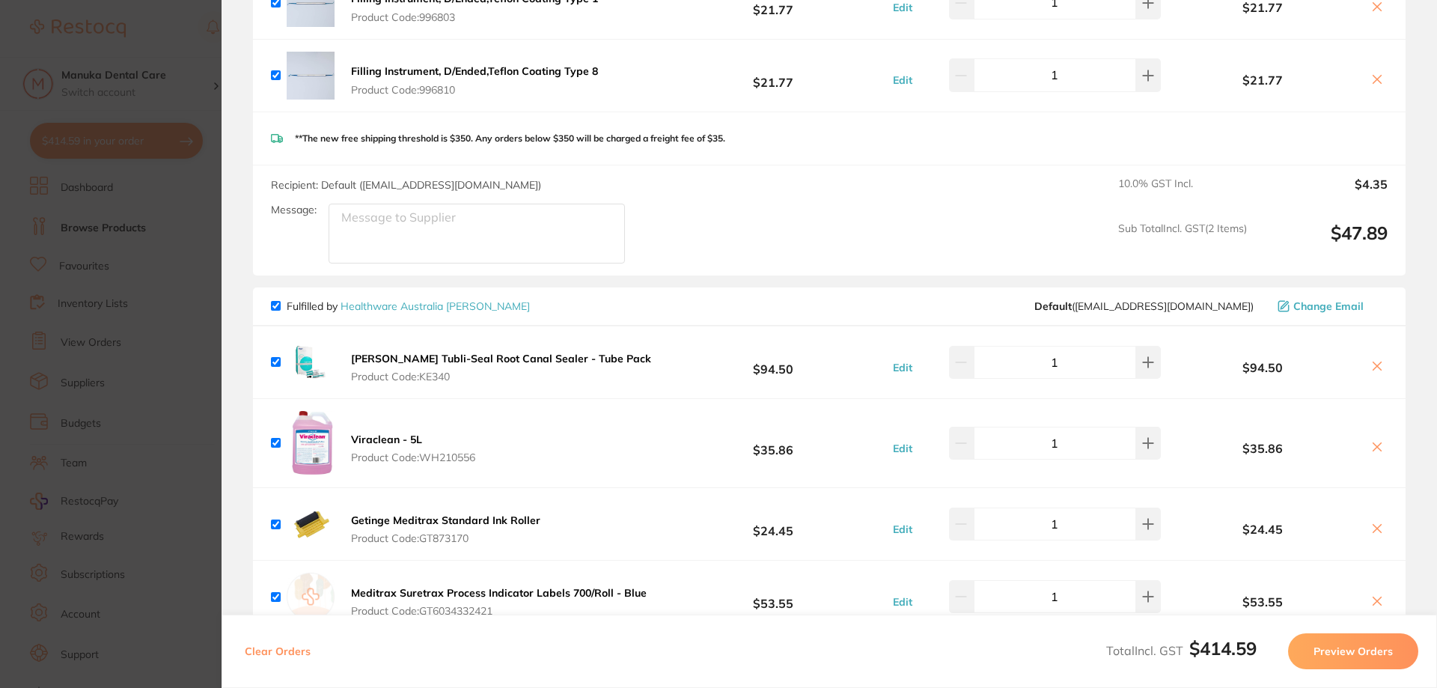
scroll to position [746, 0]
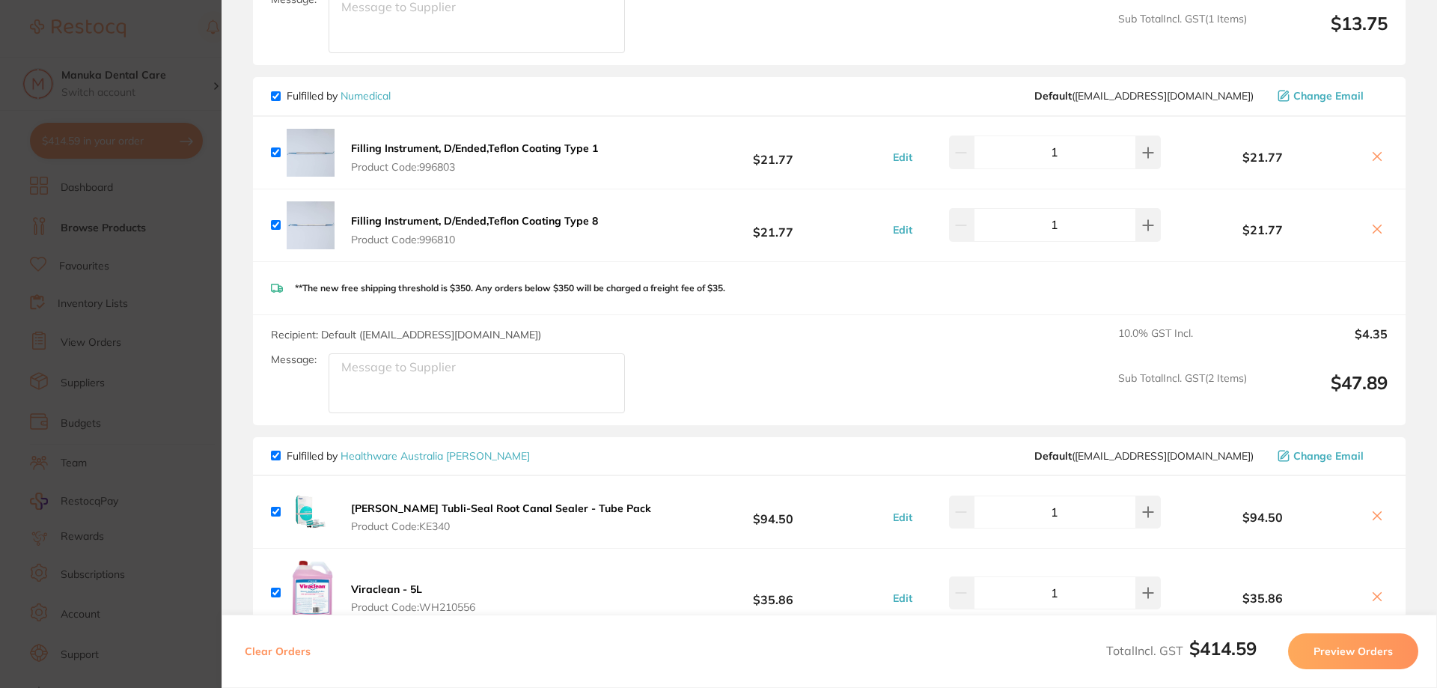
click at [1366, 150] on button at bounding box center [1376, 158] width 21 height 16
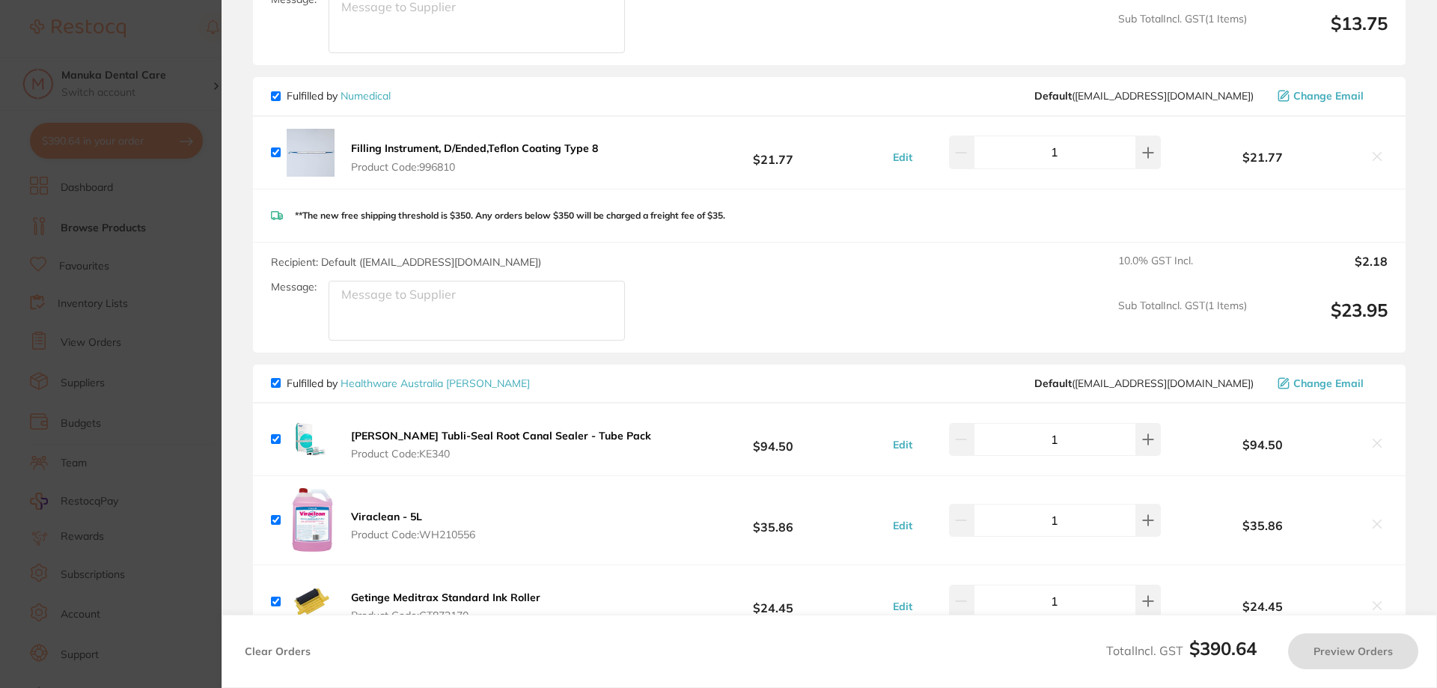
checkbox input "true"
click at [126, 237] on section "Update RRP Set your pre negotiated price for this item. Item Agreed RRP (excl. …" at bounding box center [718, 344] width 1437 height 688
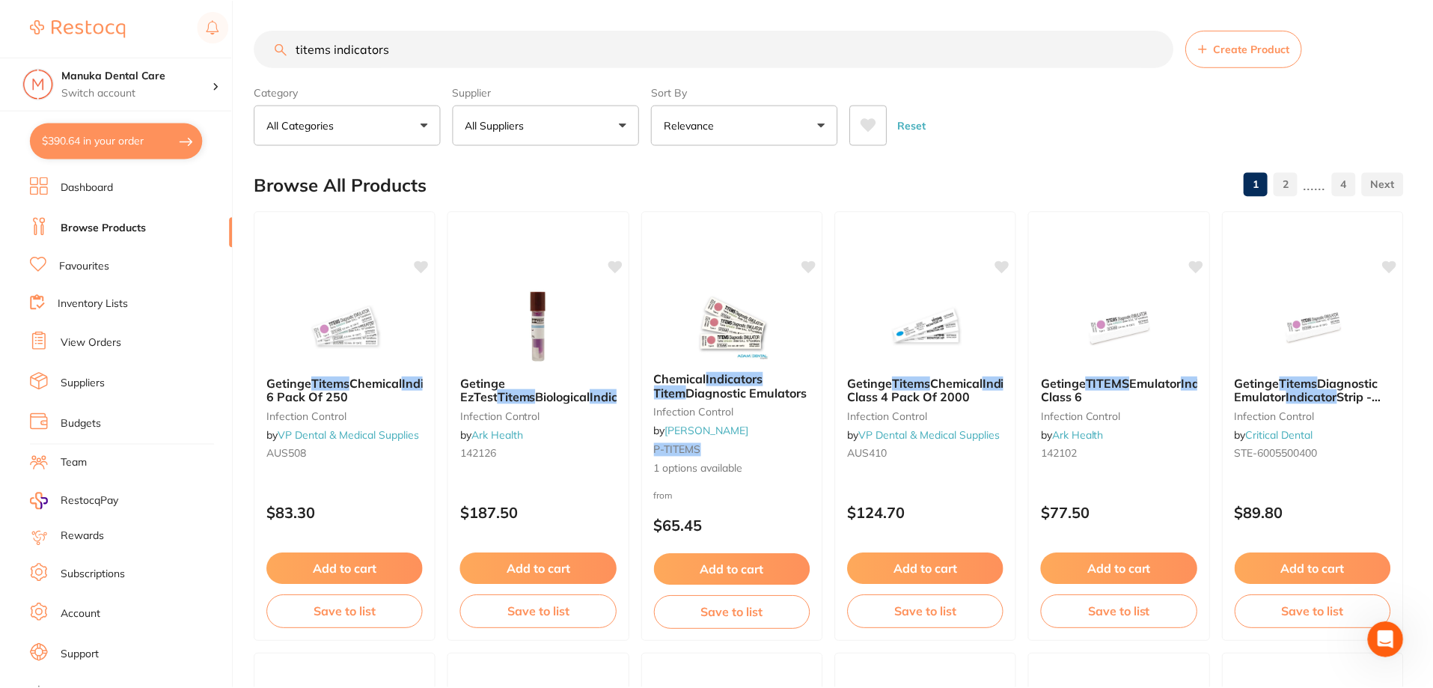
scroll to position [5, 0]
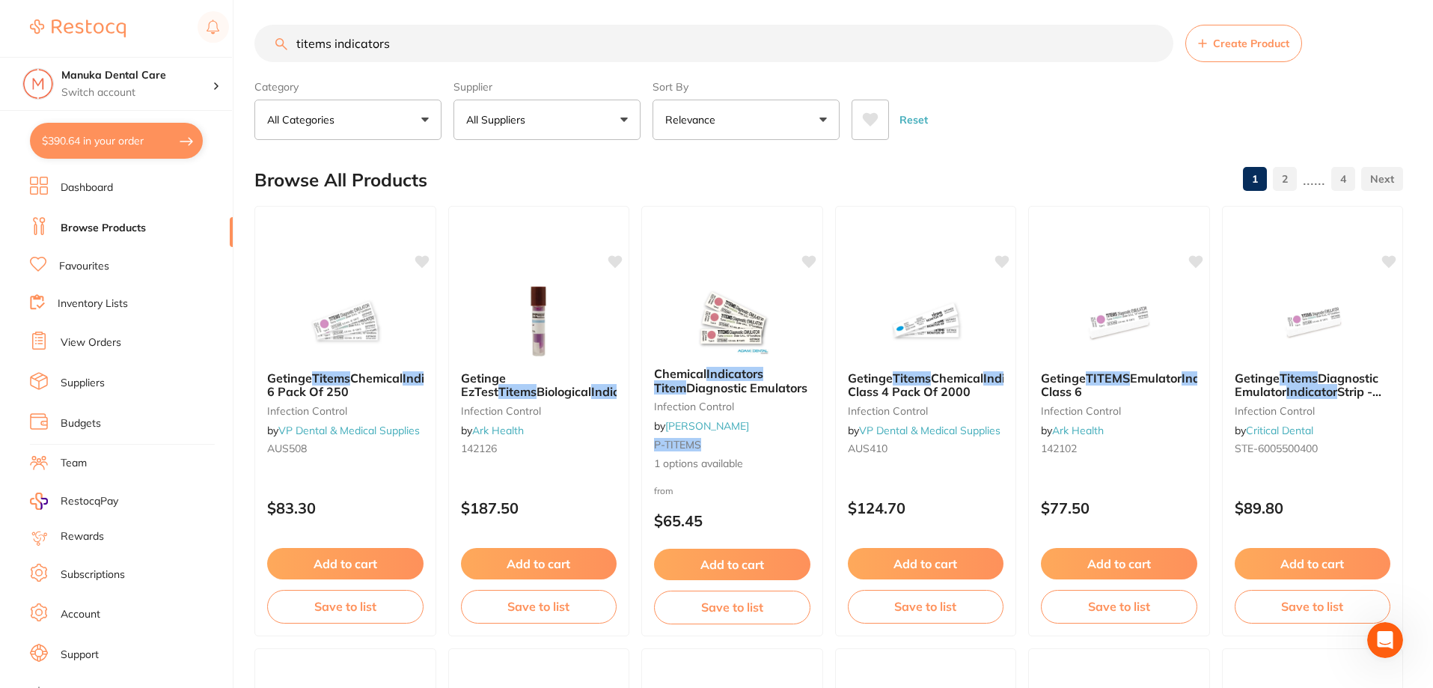
click at [146, 147] on button "$390.64 in your order" at bounding box center [116, 141] width 173 height 36
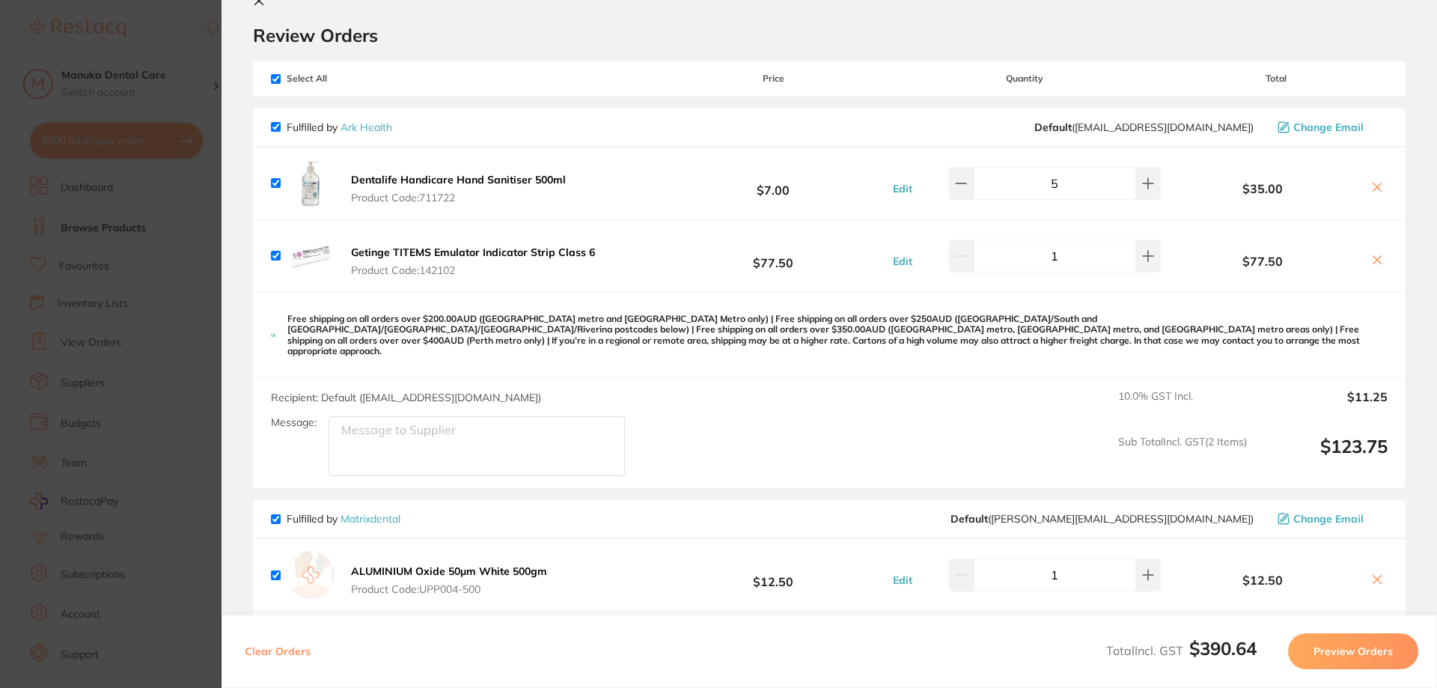
scroll to position [0, 0]
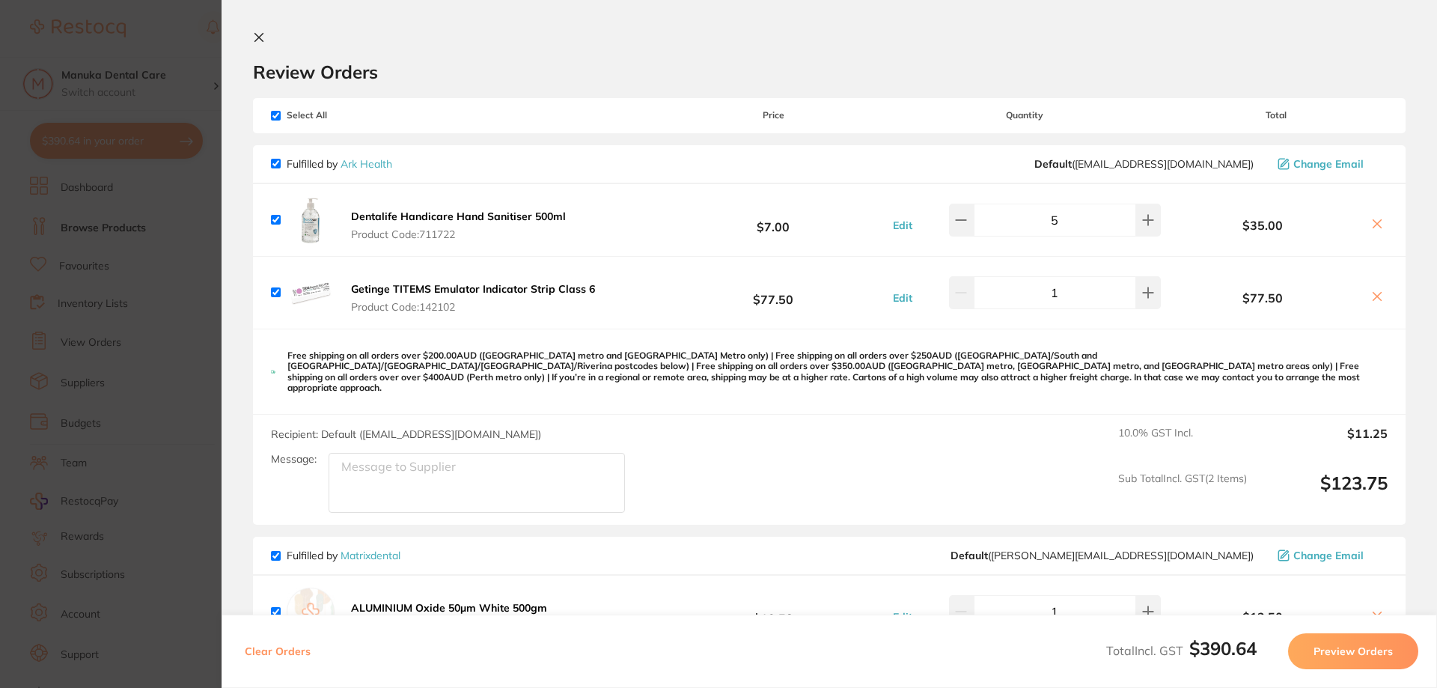
click at [164, 252] on section "Update RRP Set your pre negotiated price for this item. Item Agreed RRP (excl. …" at bounding box center [718, 344] width 1437 height 688
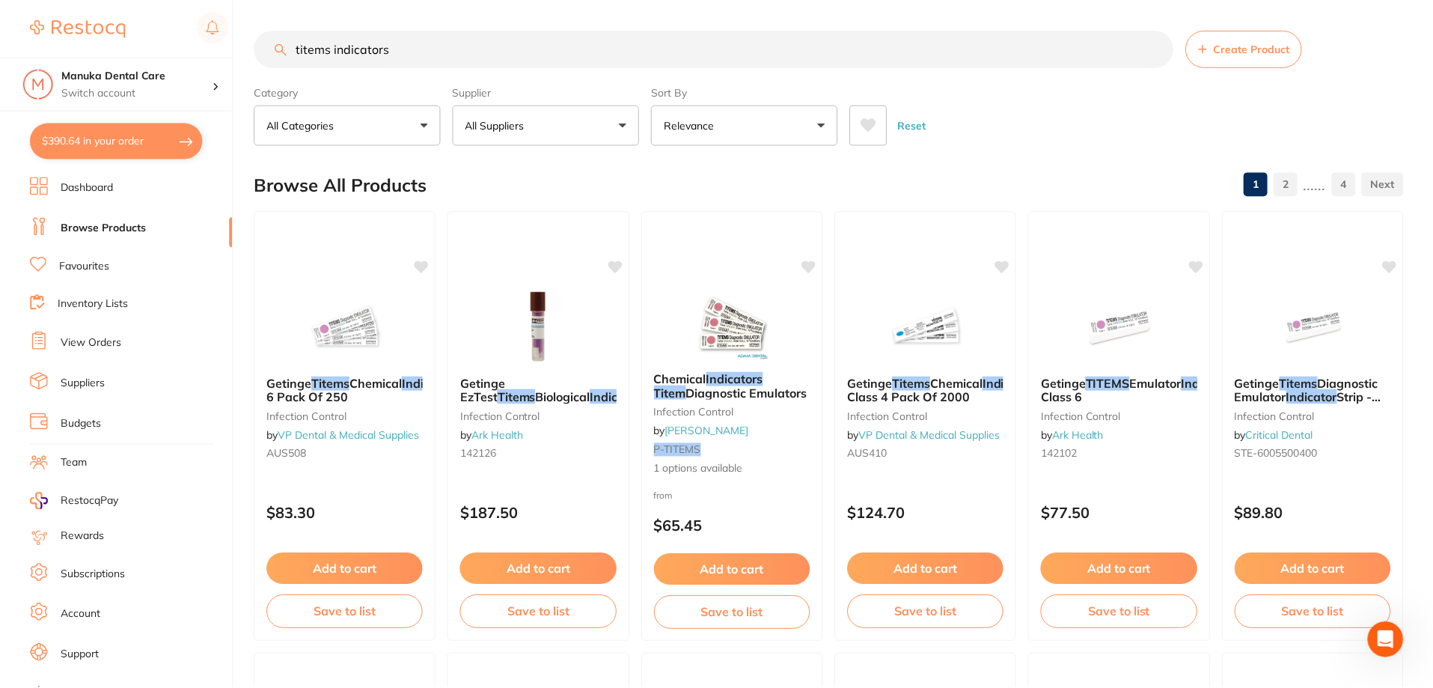
scroll to position [5, 0]
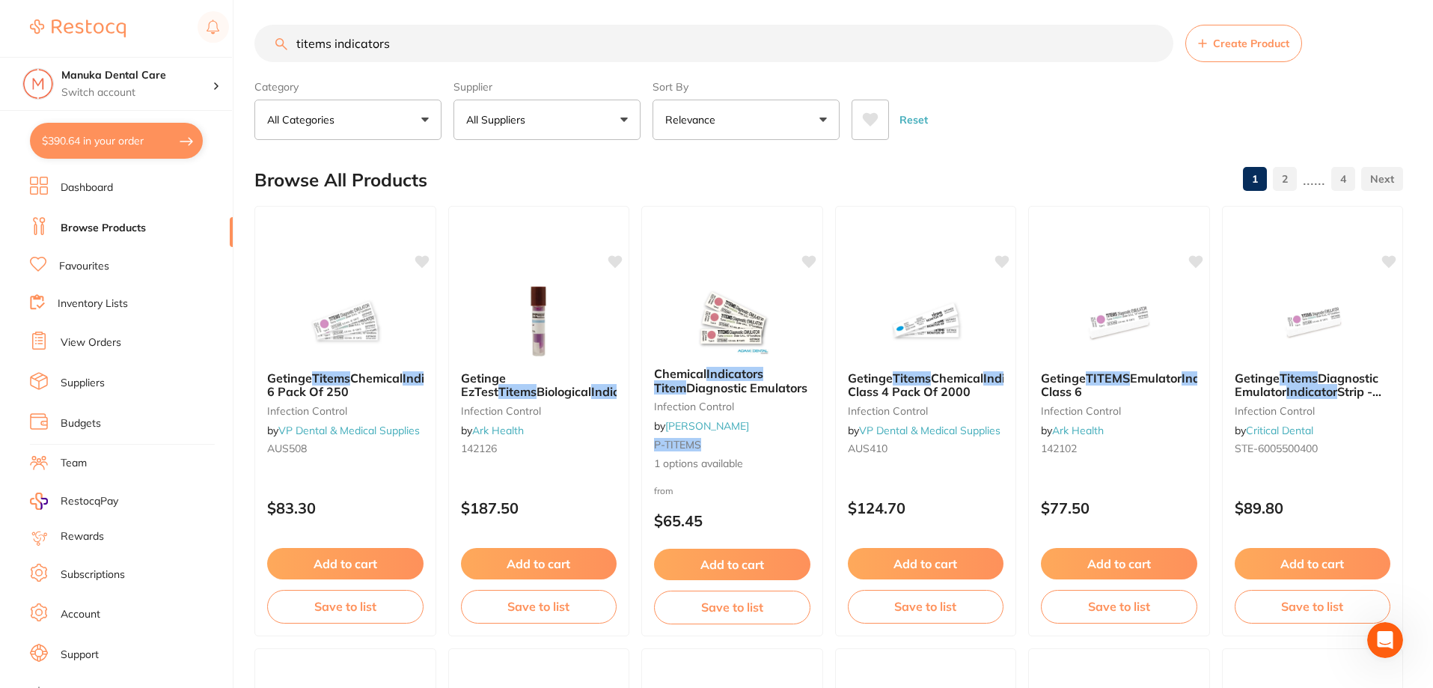
drag, startPoint x: 401, startPoint y: 46, endPoint x: 262, endPoint y: 45, distance: 139.2
click at [262, 45] on input "titems indicators" at bounding box center [713, 43] width 919 height 37
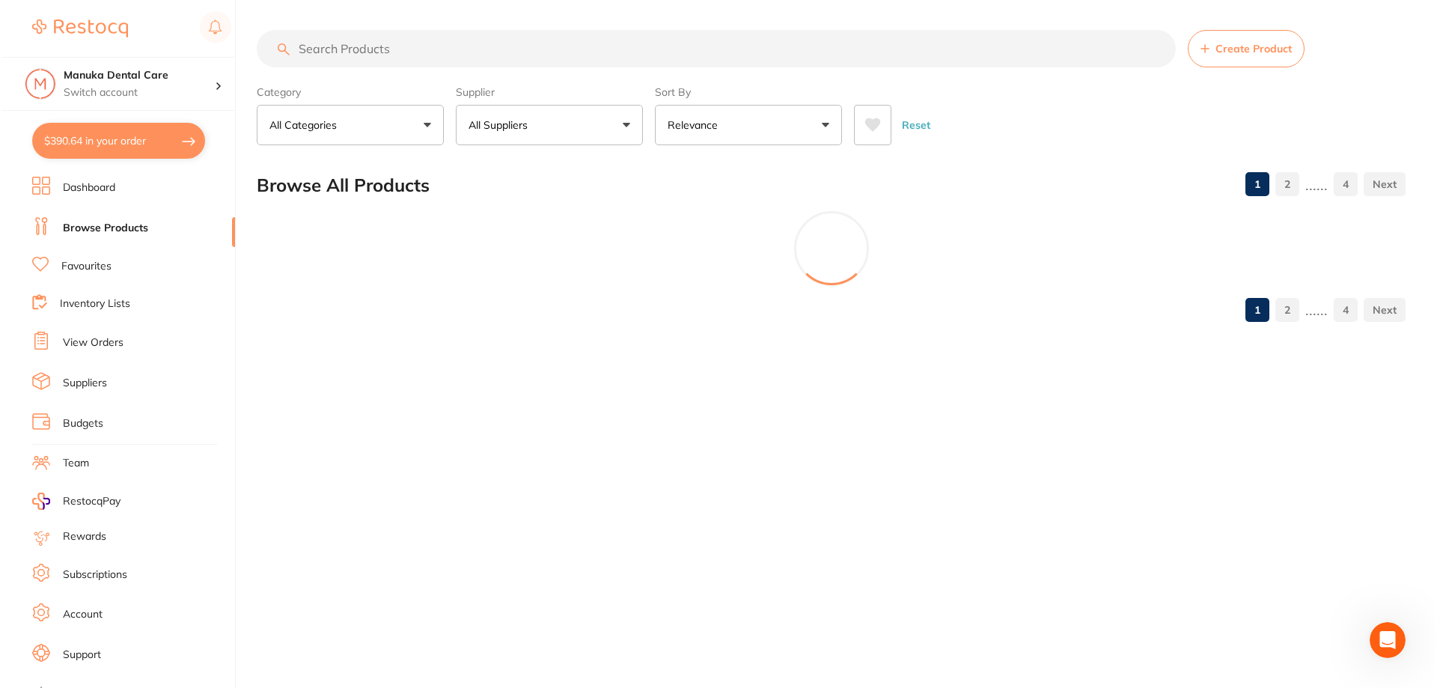
scroll to position [0, 0]
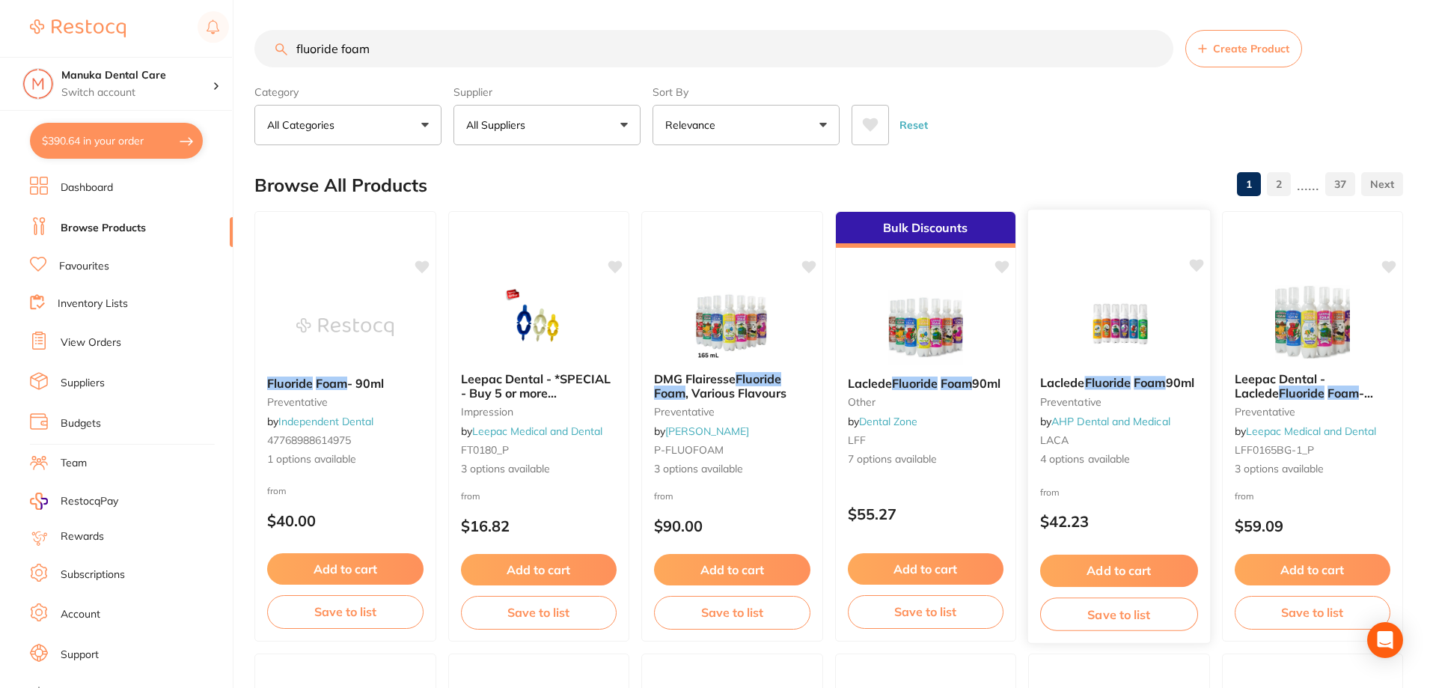
type input "fluoride foam"
click at [1163, 478] on div "Laclede Fluoride Foam 90ml preventative by AHP Dental and Medical LACA 4 option…" at bounding box center [1119, 421] width 182 height 115
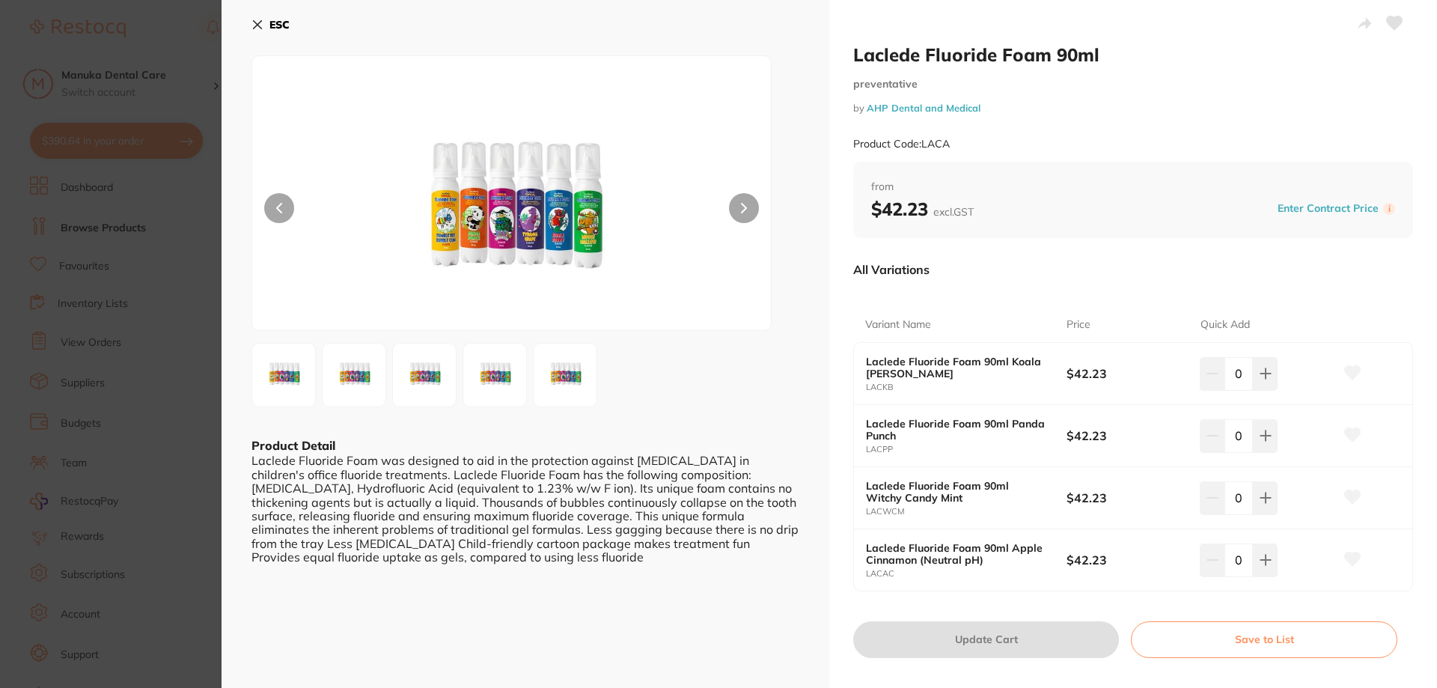
click at [744, 204] on icon at bounding box center [744, 208] width 6 height 10
click at [374, 373] on img at bounding box center [354, 375] width 54 height 54
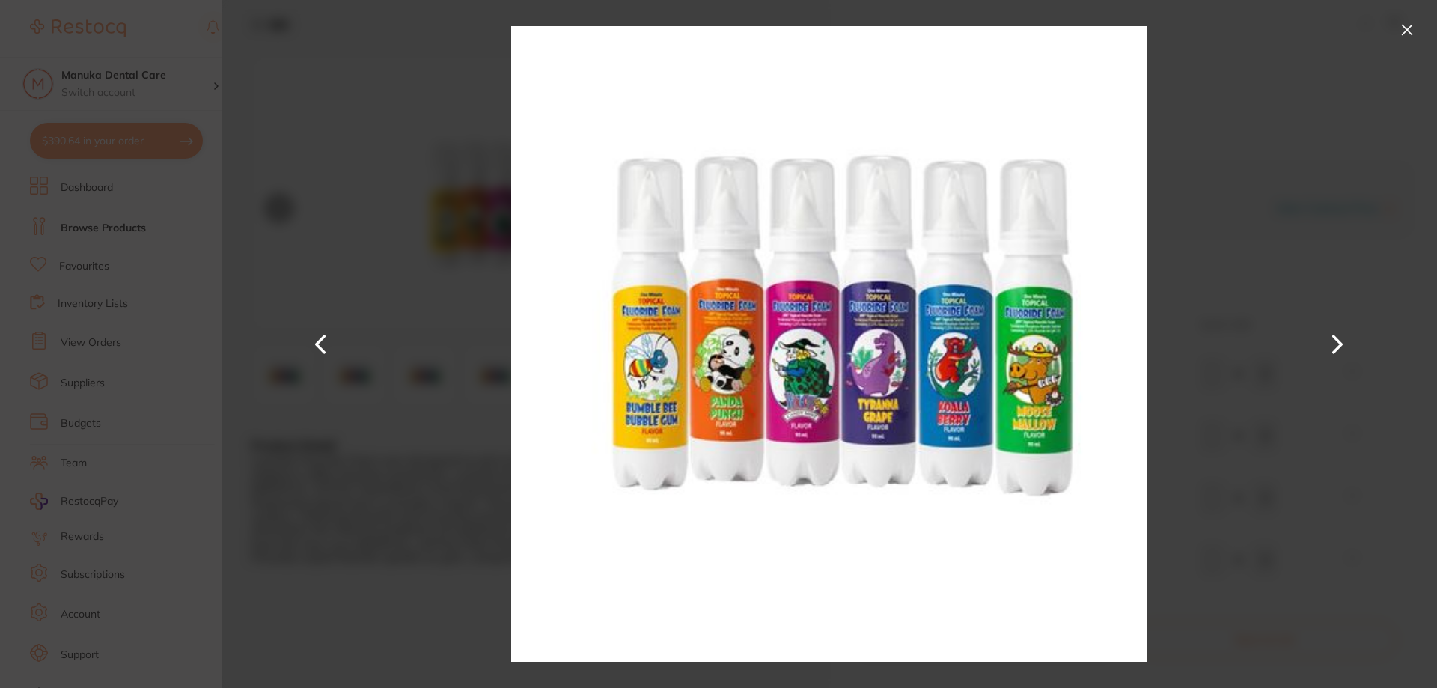
click at [1411, 26] on button at bounding box center [1407, 30] width 24 height 24
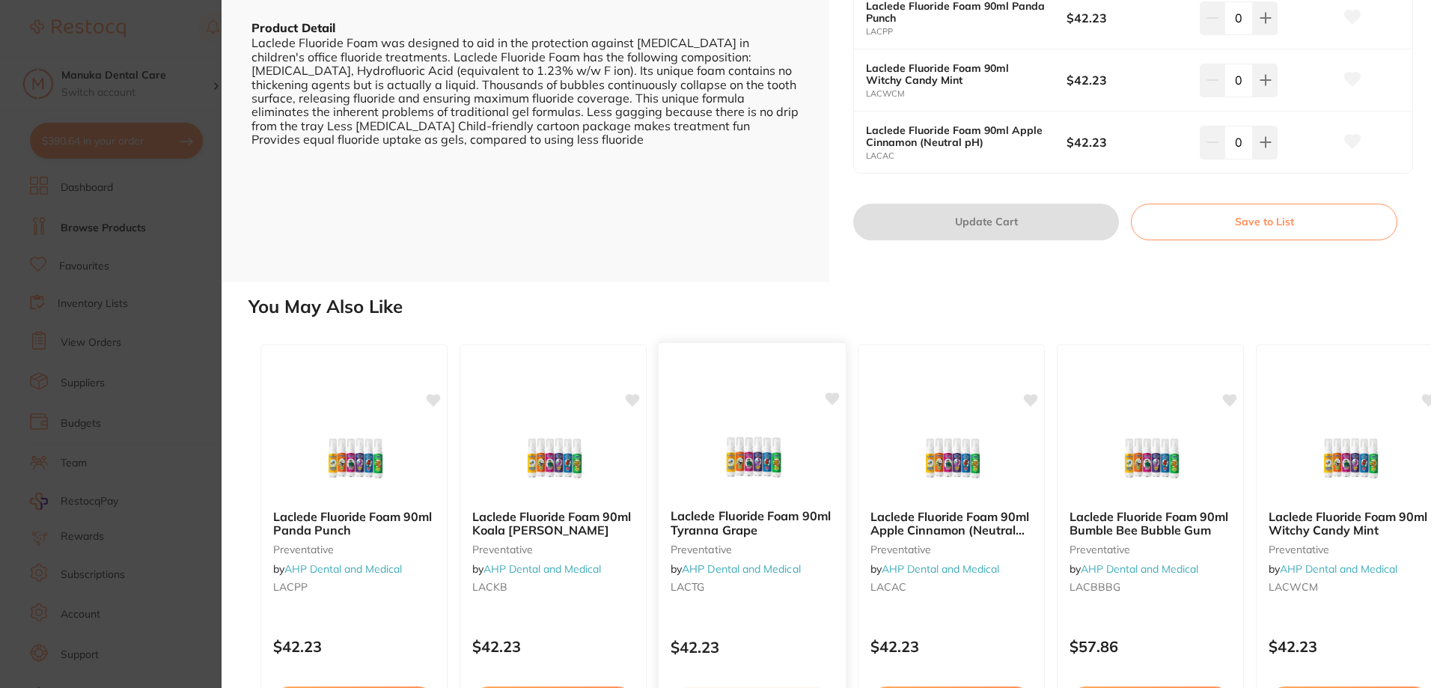
scroll to position [522, 0]
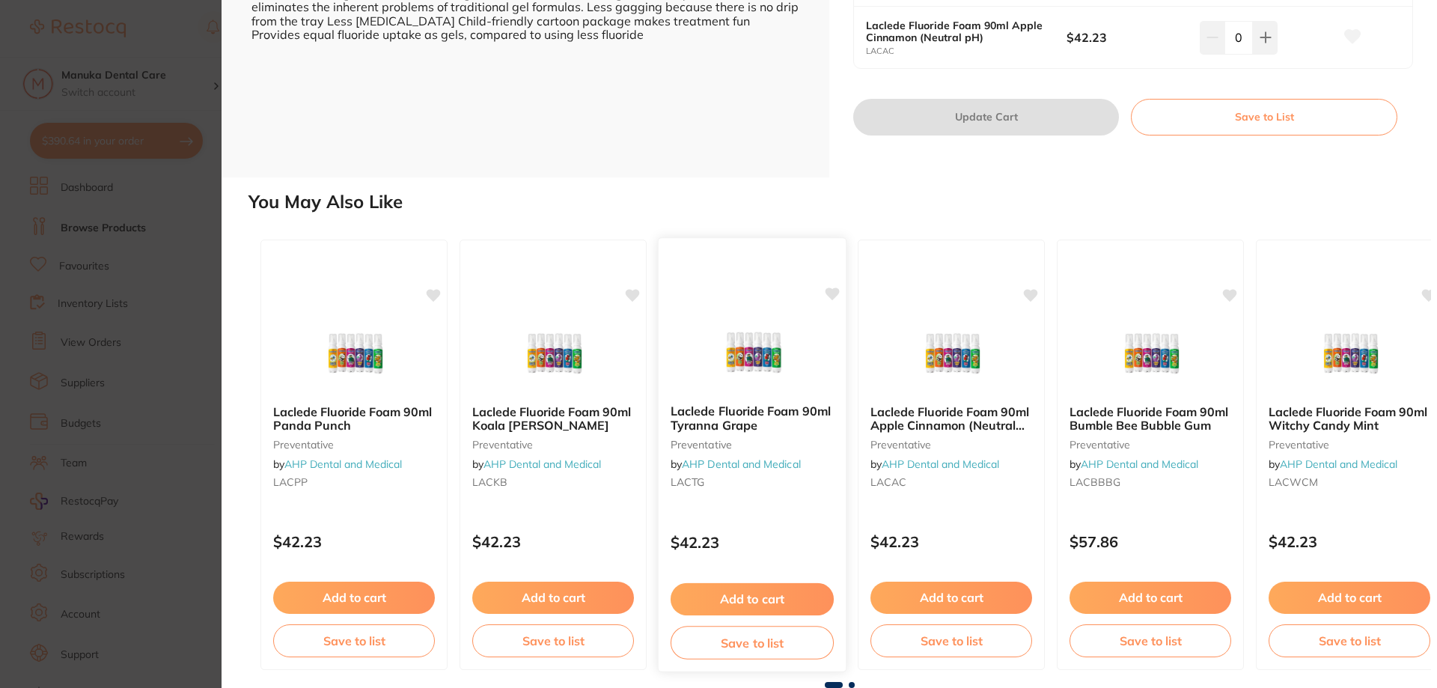
click at [760, 593] on button "Add to cart" at bounding box center [751, 599] width 163 height 32
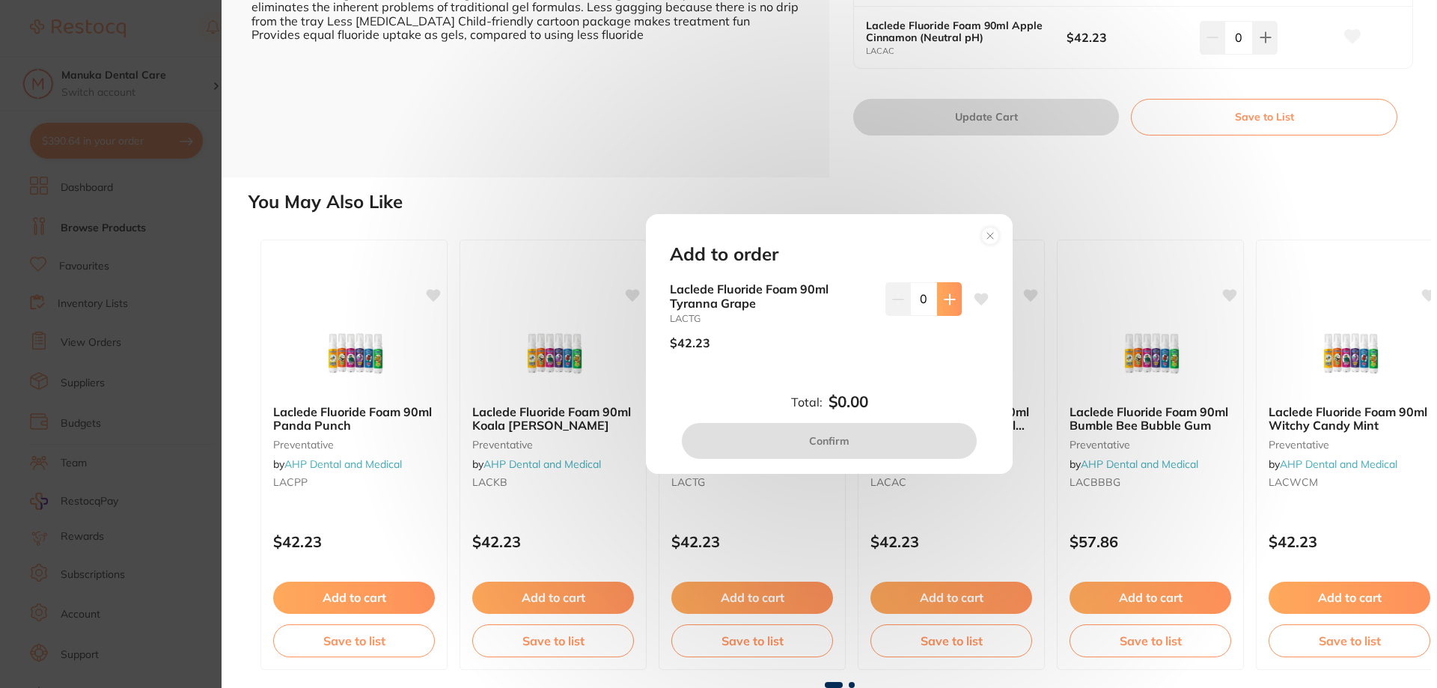
click at [952, 296] on button at bounding box center [949, 298] width 25 height 33
type input "1"
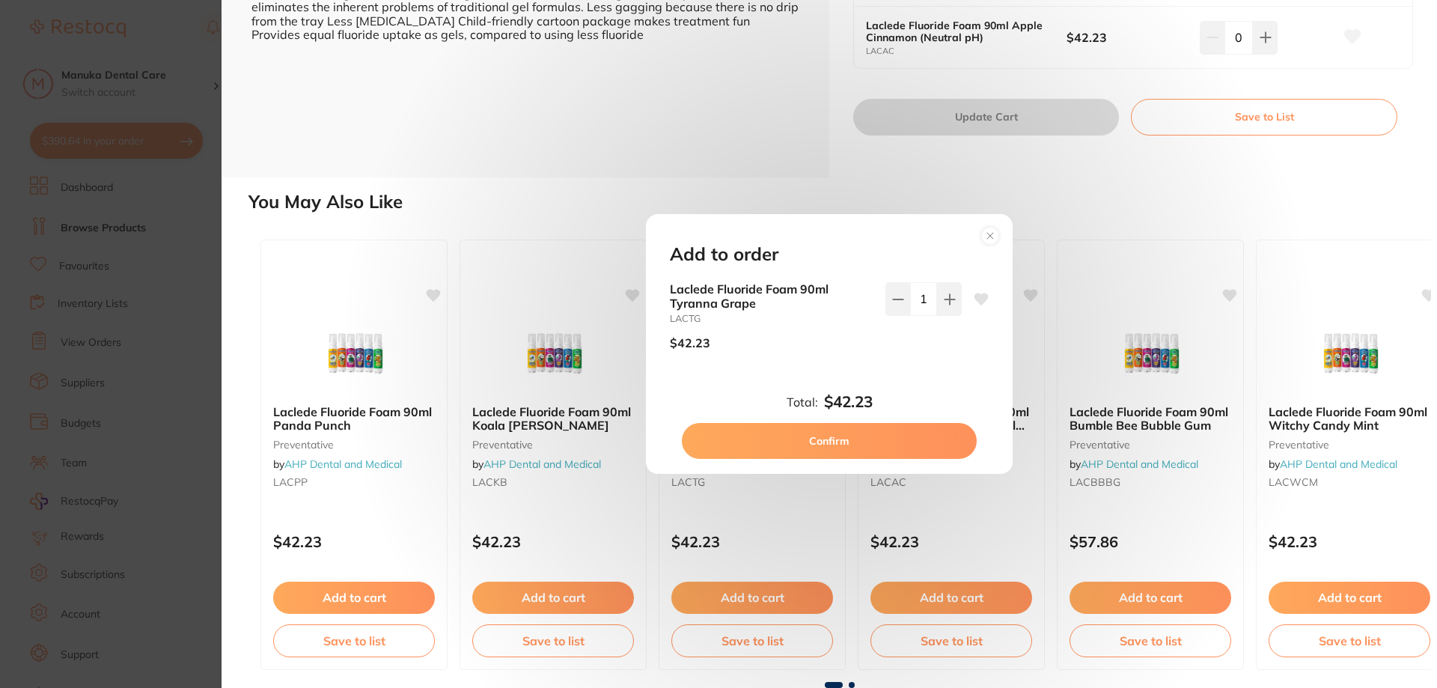
click at [871, 444] on button "Confirm" at bounding box center [829, 441] width 295 height 36
checkbox input "false"
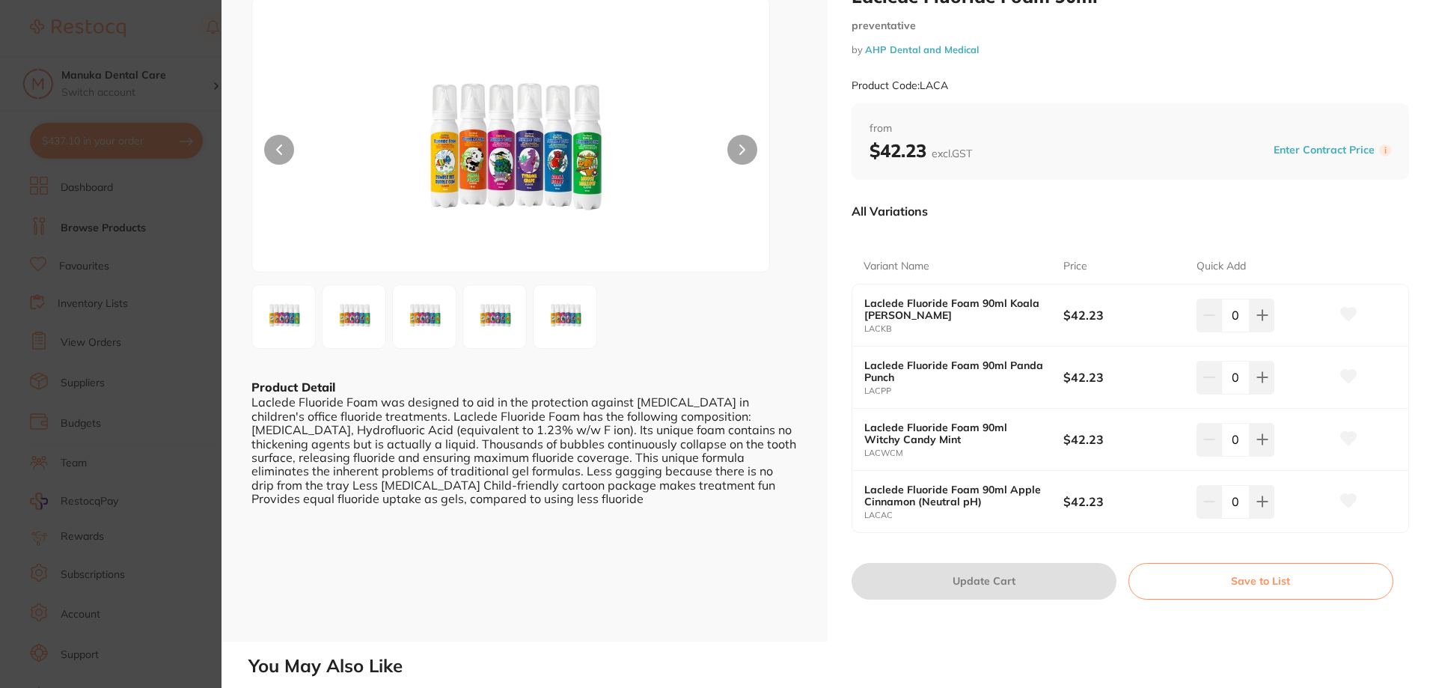
scroll to position [0, 0]
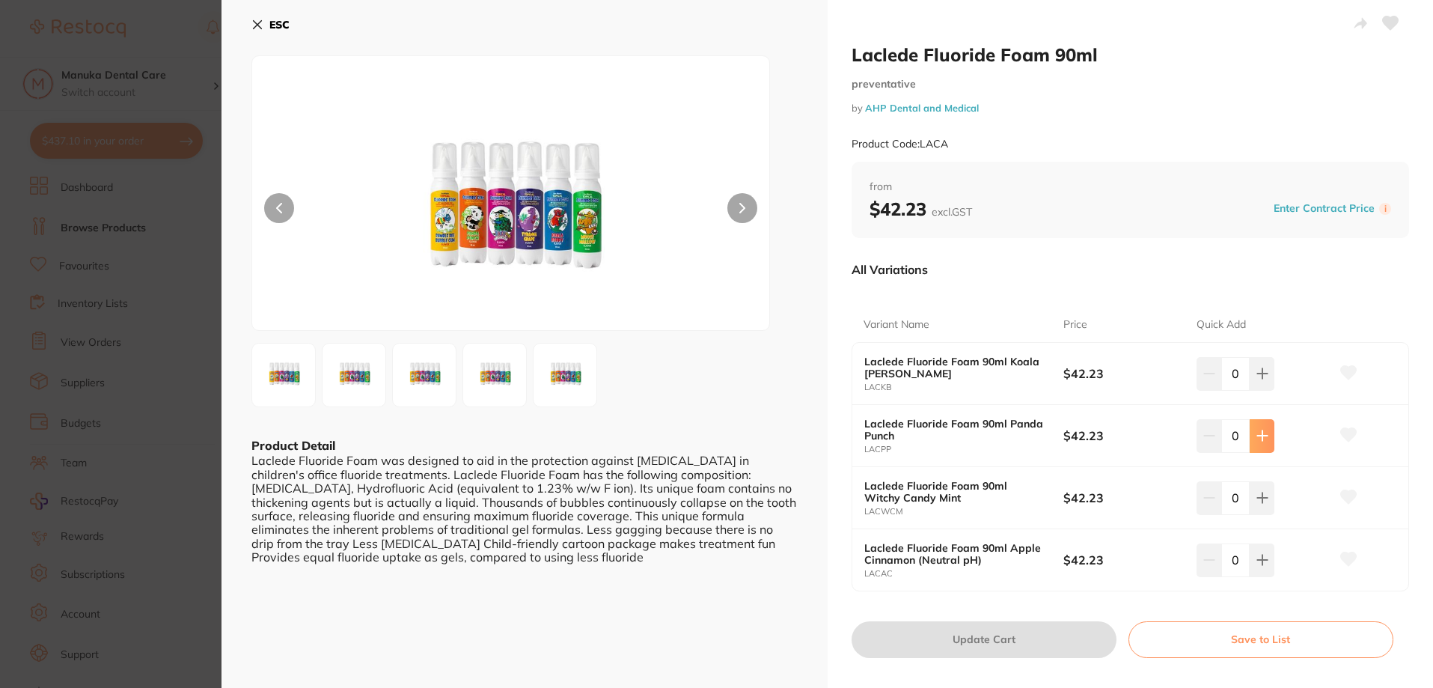
click at [1250, 437] on button at bounding box center [1262, 435] width 25 height 33
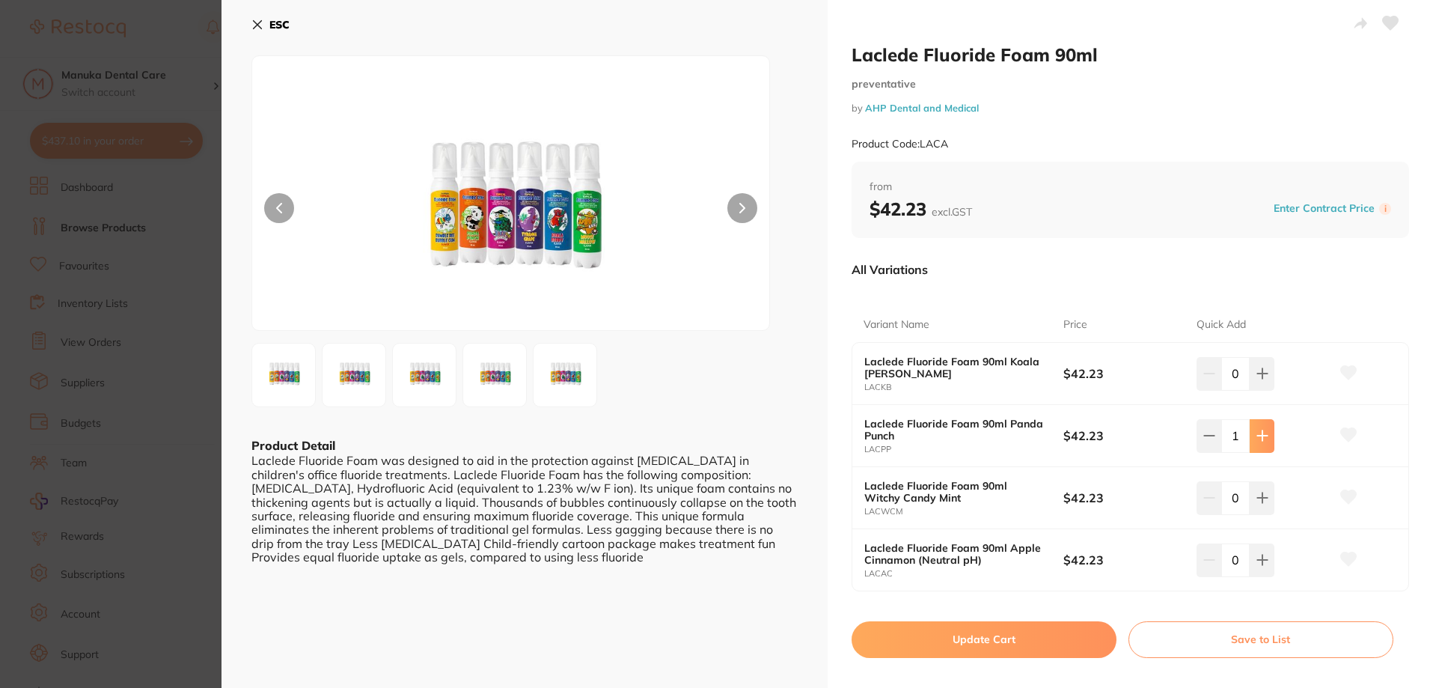
type input "1"
click at [1045, 630] on button "Update Cart" at bounding box center [984, 639] width 265 height 36
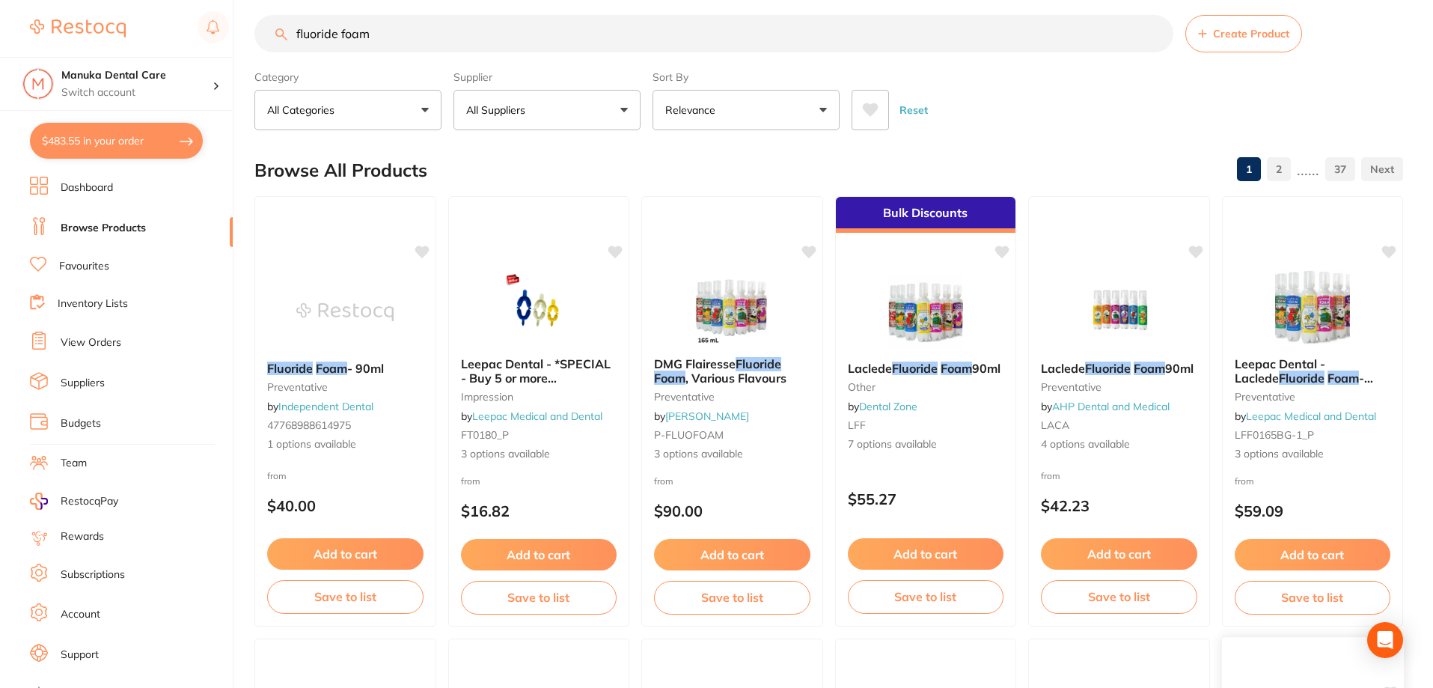
scroll to position [5, 0]
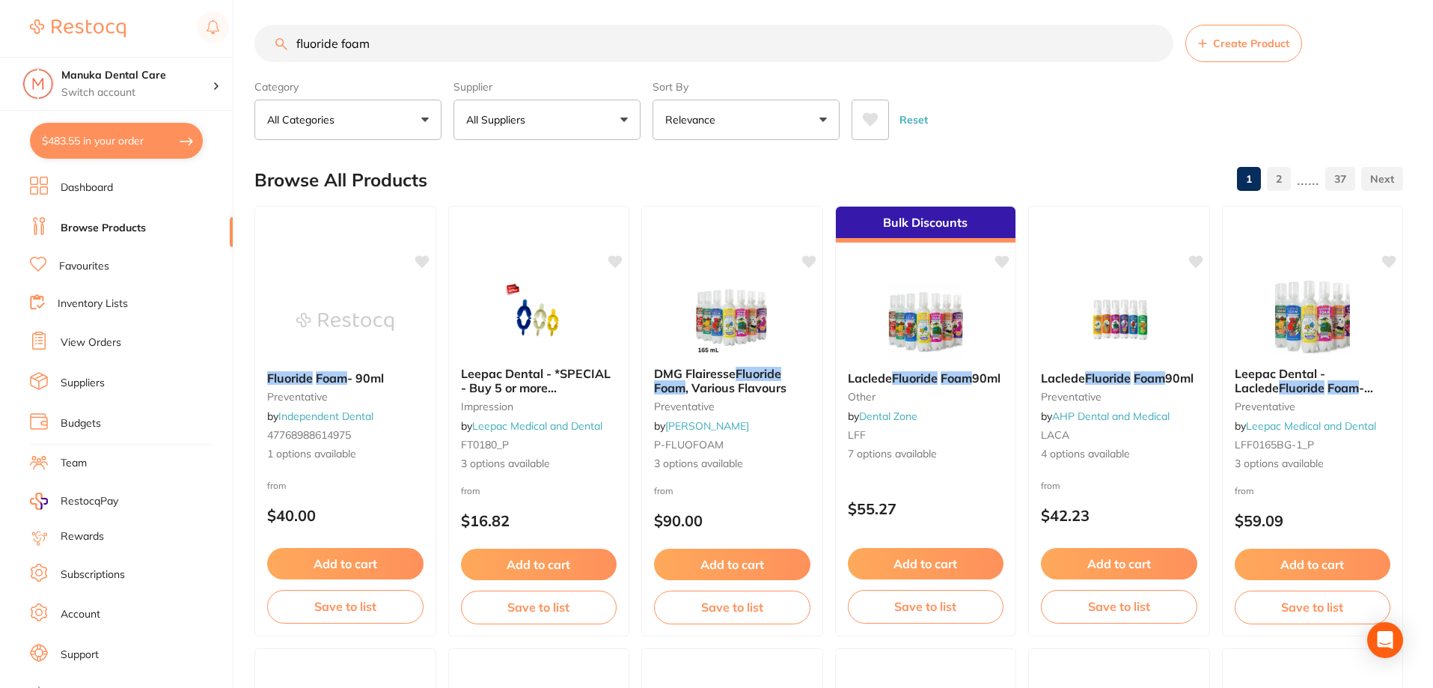
drag, startPoint x: 392, startPoint y: 49, endPoint x: 244, endPoint y: 20, distance: 150.9
click at [244, 20] on div "$483.55 Manuka Dental Care Switch account Manuka Dental Care $483.55 in your or…" at bounding box center [716, 339] width 1433 height 688
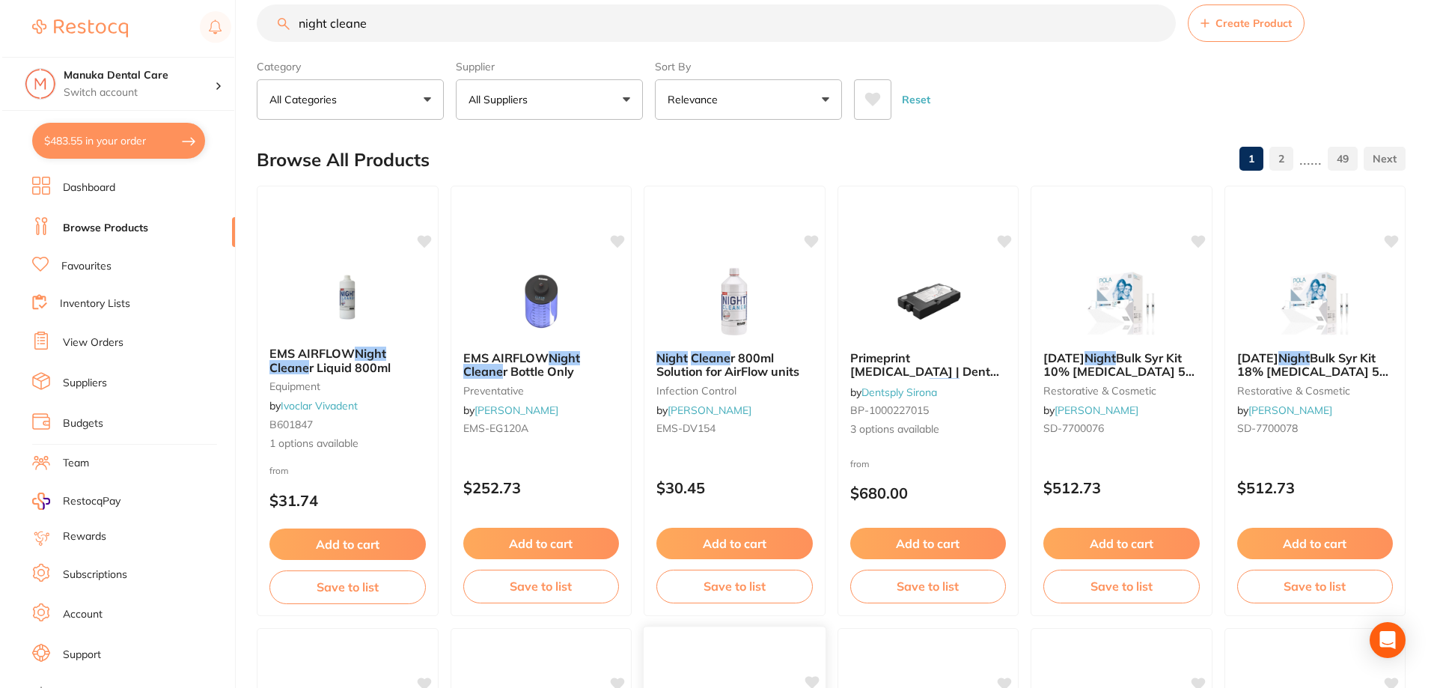
scroll to position [0, 0]
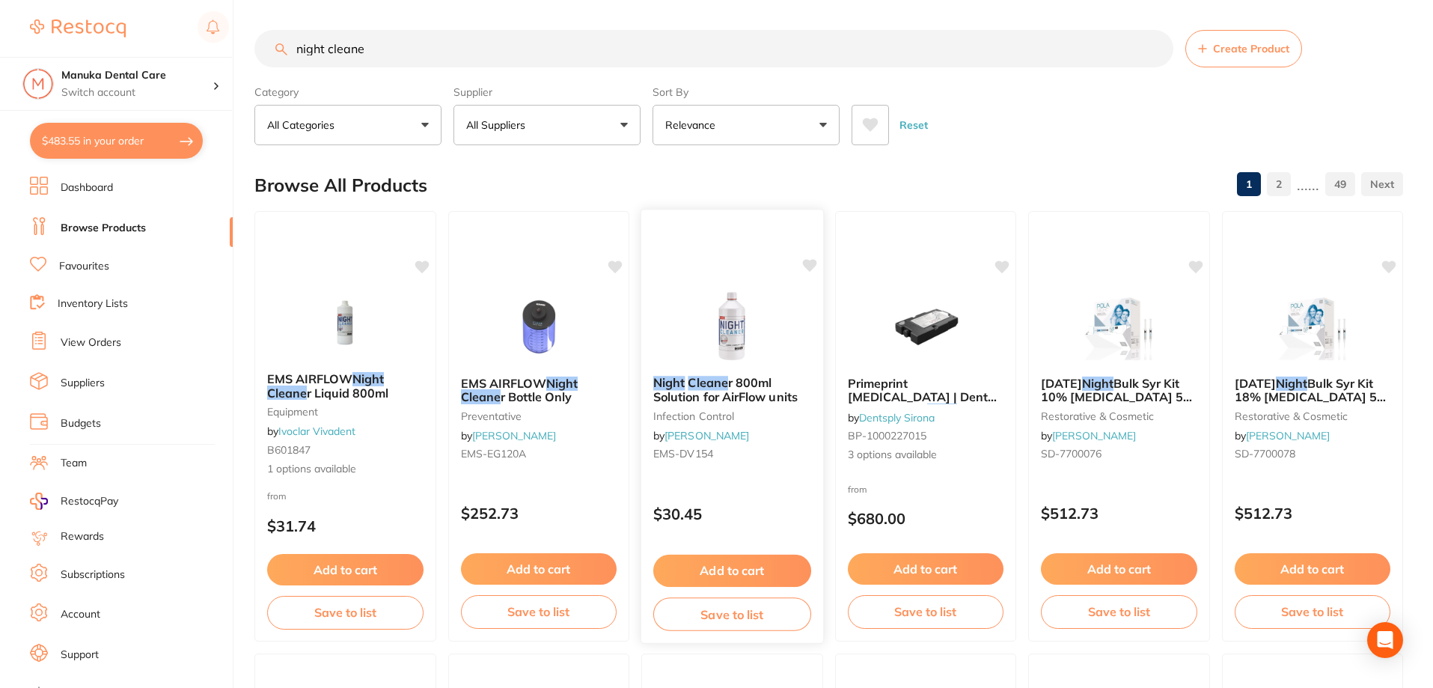
type input "night cleane"
click at [745, 489] on div "Night Cleane r 800ml Solution for AirFlow units infection control by Henry Sche…" at bounding box center [732, 426] width 183 height 435
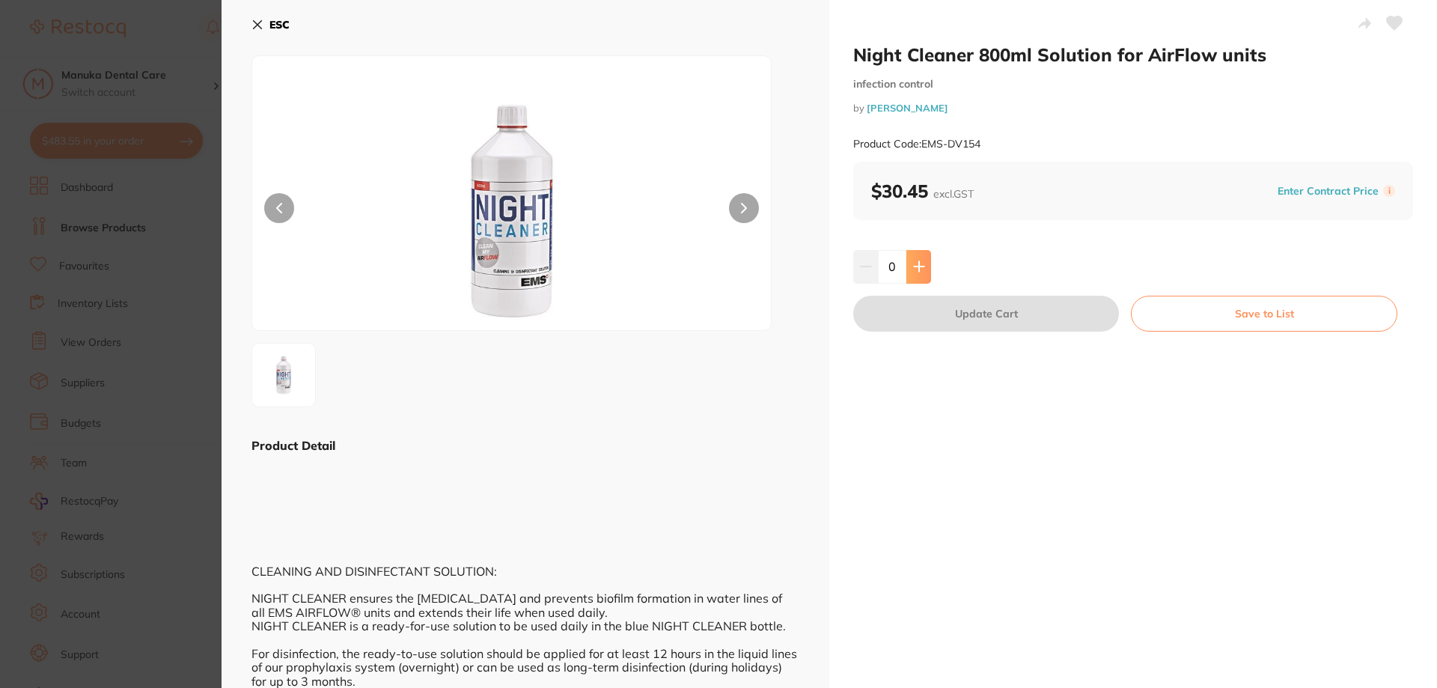
click at [926, 268] on button at bounding box center [918, 266] width 25 height 33
type input "1"
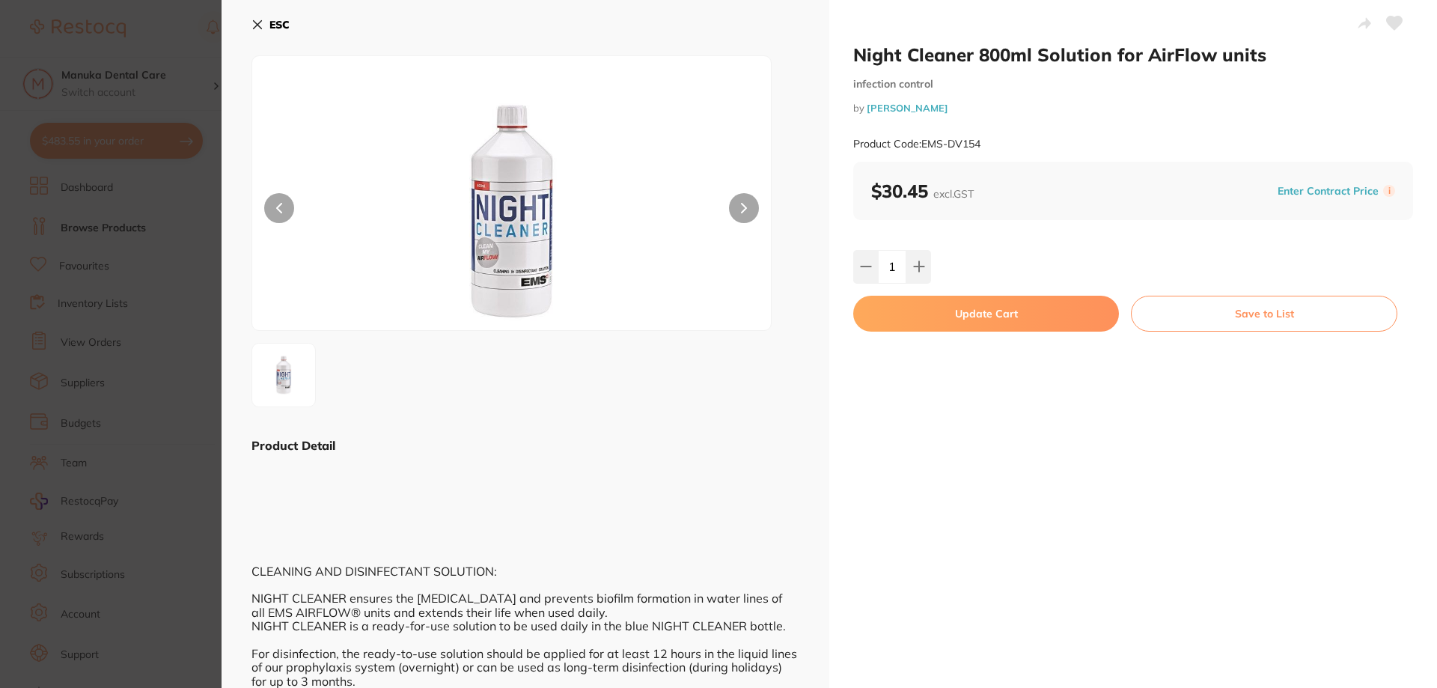
click at [988, 310] on button "Update Cart" at bounding box center [986, 314] width 266 height 36
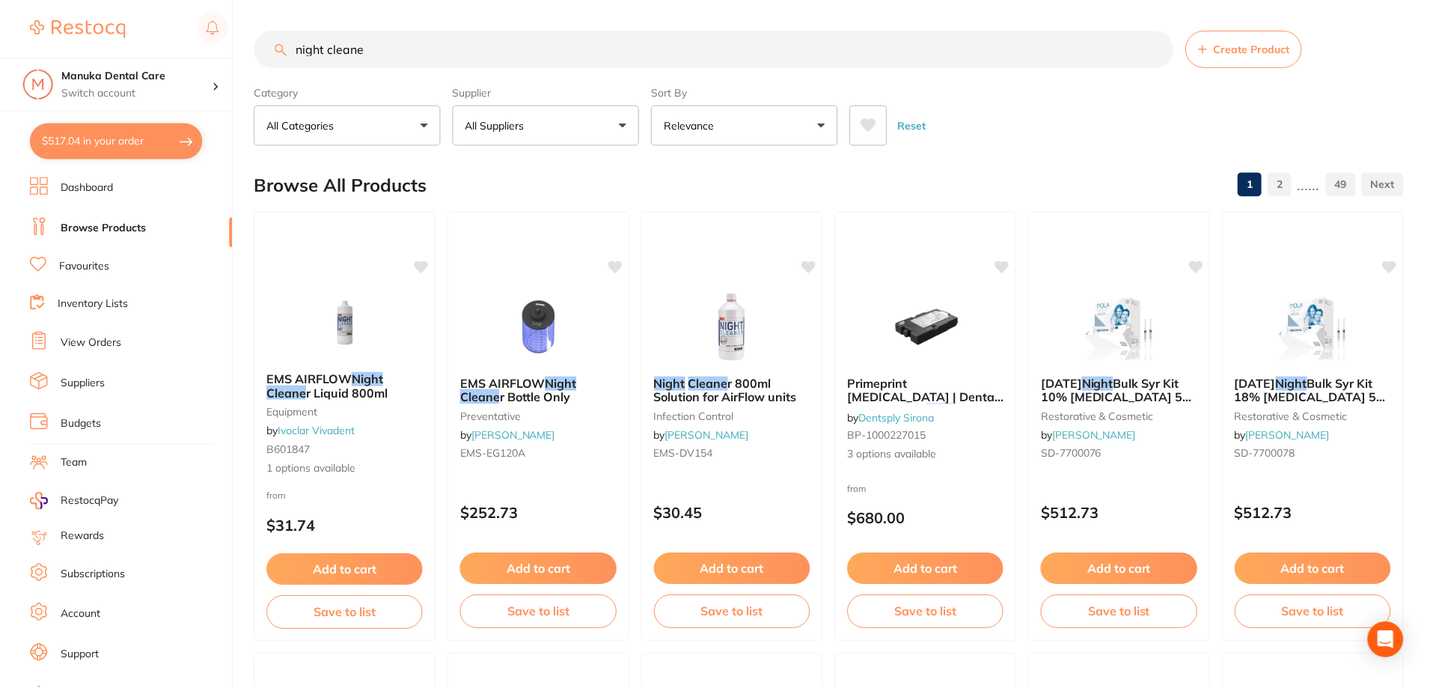
scroll to position [1, 0]
drag, startPoint x: 380, startPoint y: 51, endPoint x: 249, endPoint y: 22, distance: 134.0
click at [249, 22] on div "$517.04 Manuka Dental Care Switch account Manuka Dental Care $517.04 in your or…" at bounding box center [716, 343] width 1433 height 688
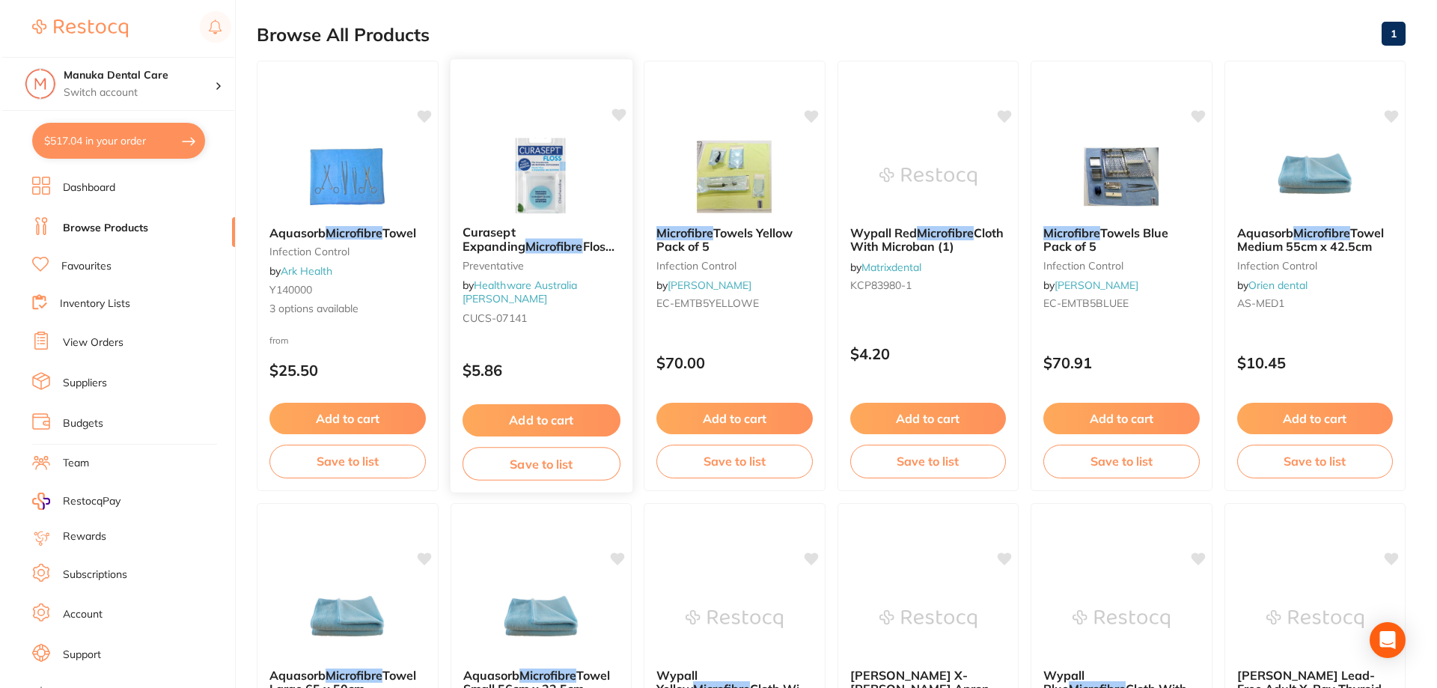
scroll to position [0, 0]
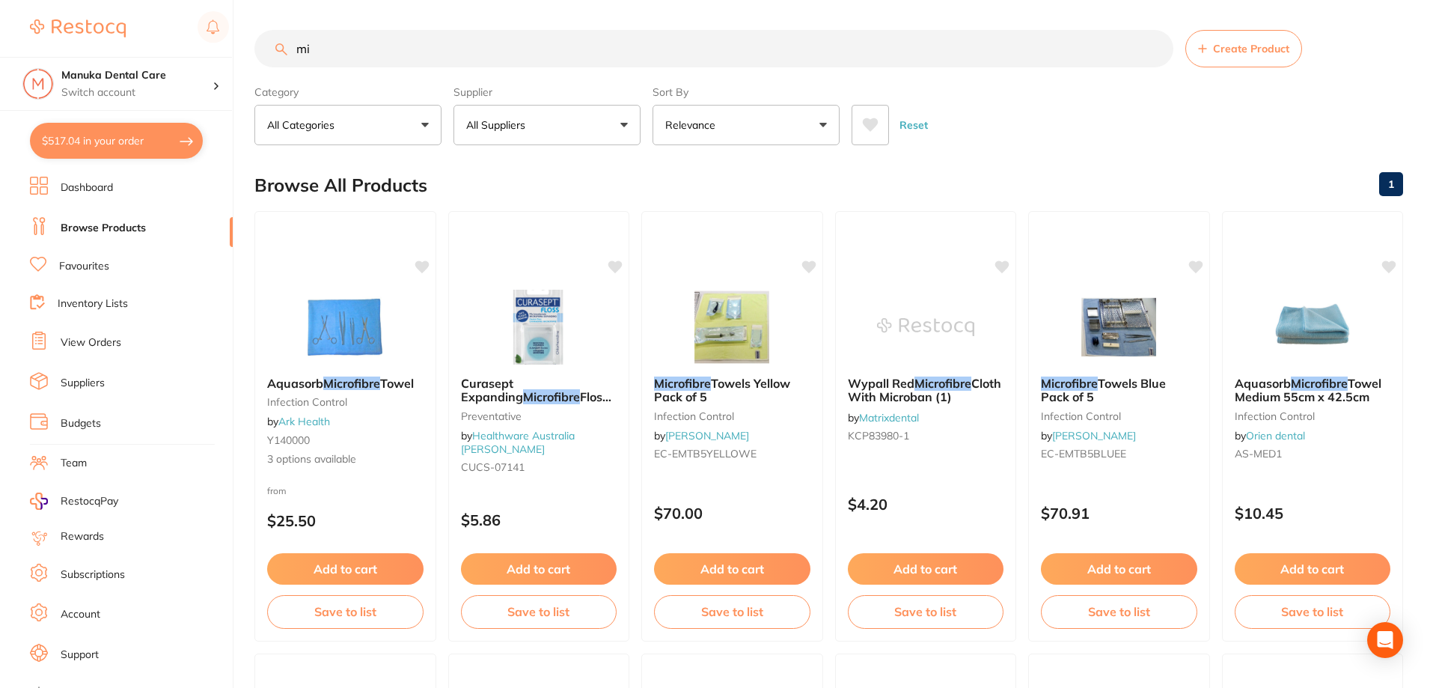
type input "m"
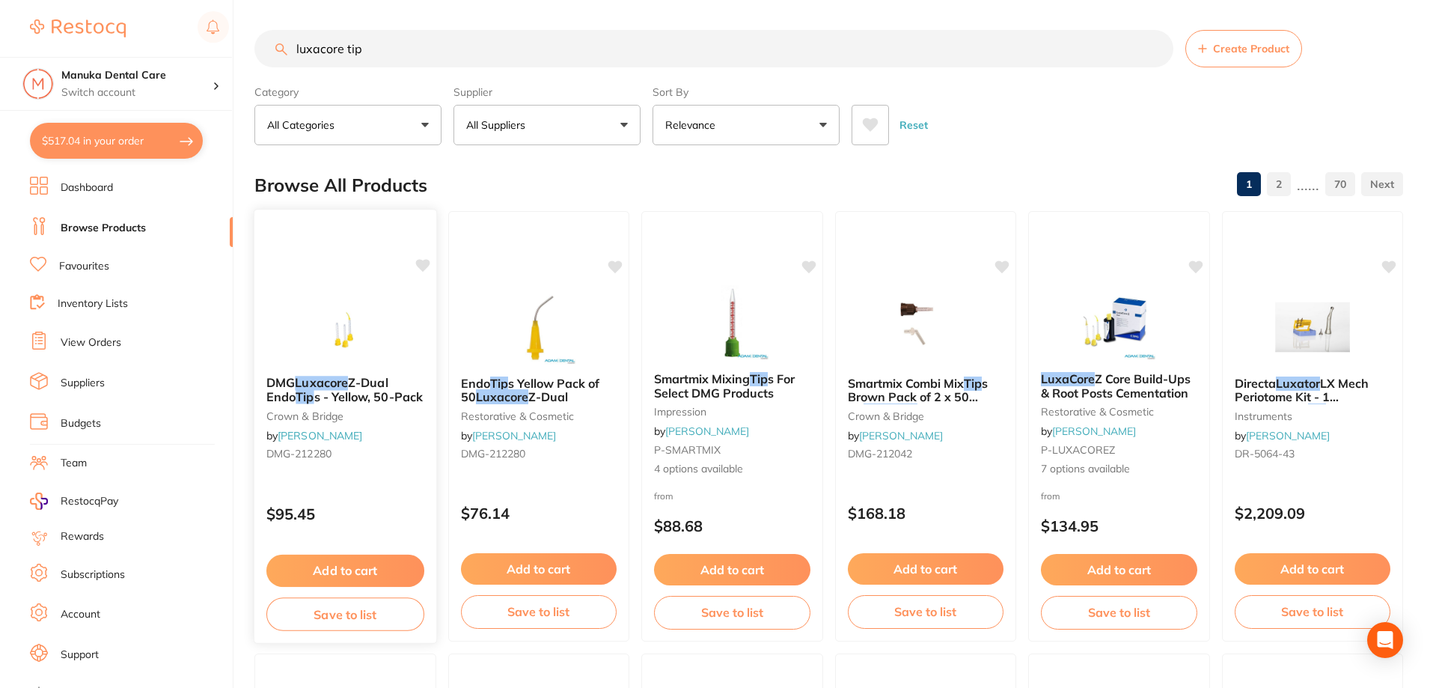
type input "luxacore tip"
click at [334, 385] on em "Luxacore" at bounding box center [321, 382] width 53 height 15
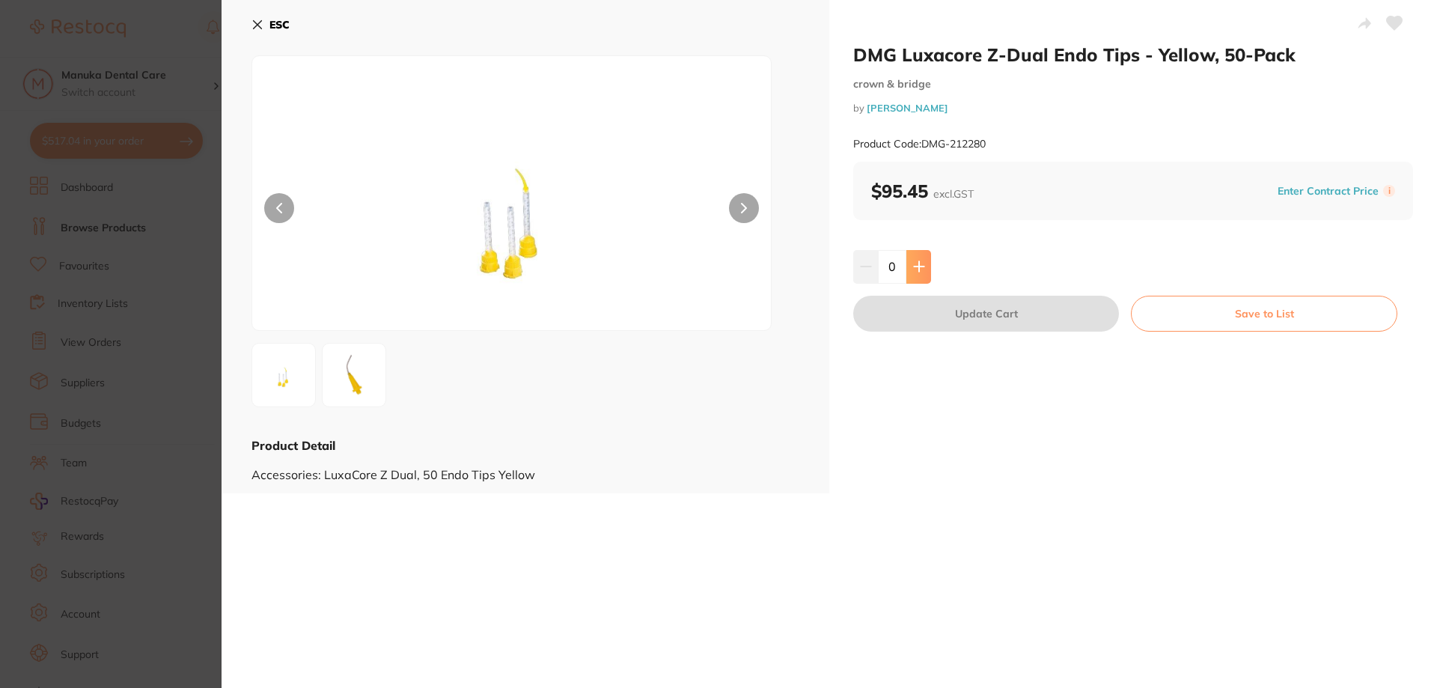
click at [923, 264] on button at bounding box center [918, 266] width 25 height 33
type input "1"
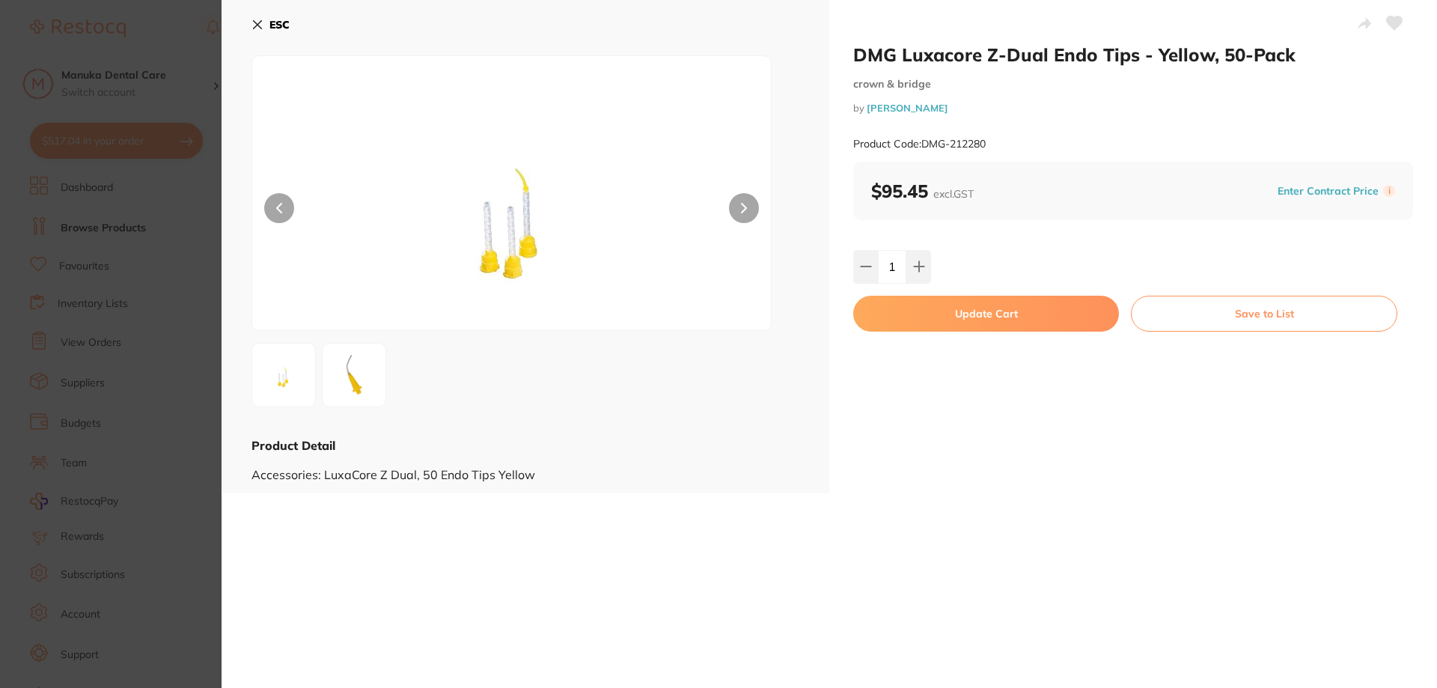
click at [1028, 305] on button "Update Cart" at bounding box center [986, 314] width 266 height 36
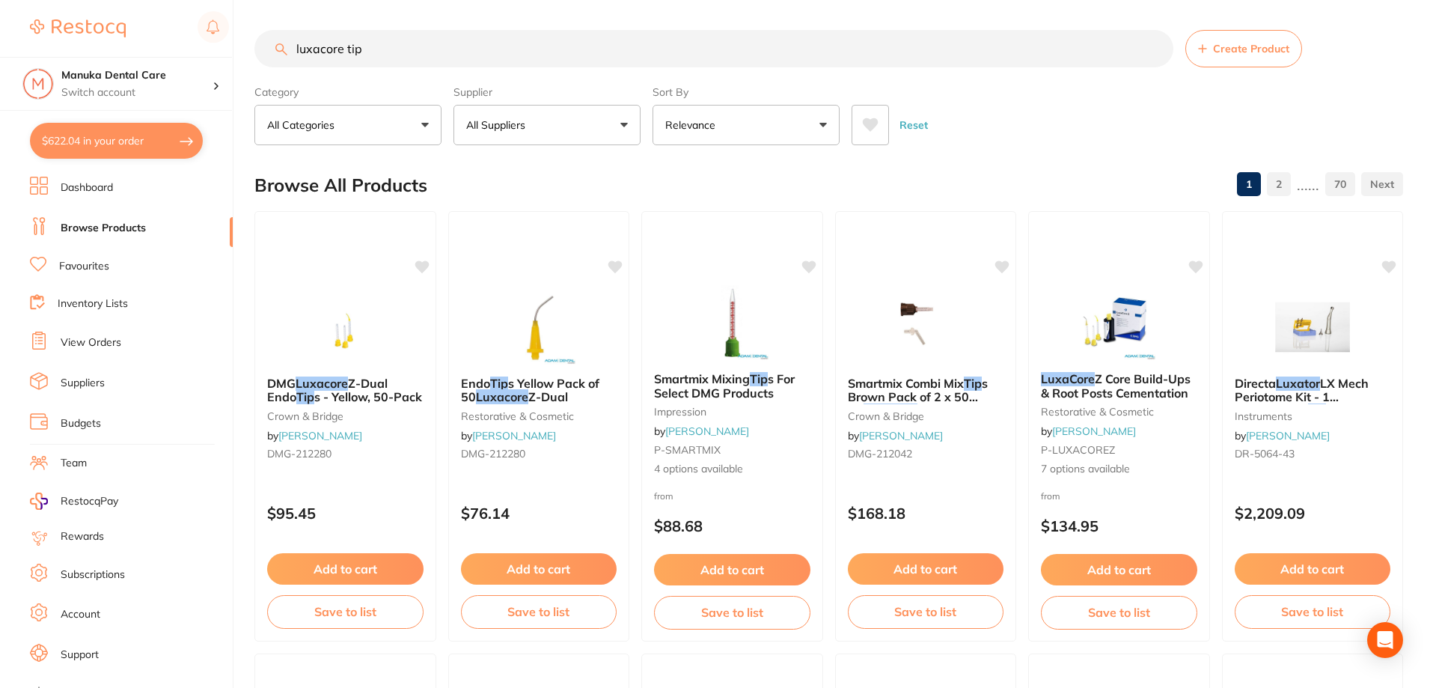
drag, startPoint x: 392, startPoint y: 53, endPoint x: 274, endPoint y: 61, distance: 118.5
click at [277, 54] on div "luxacore tip Create Product" at bounding box center [828, 48] width 1149 height 37
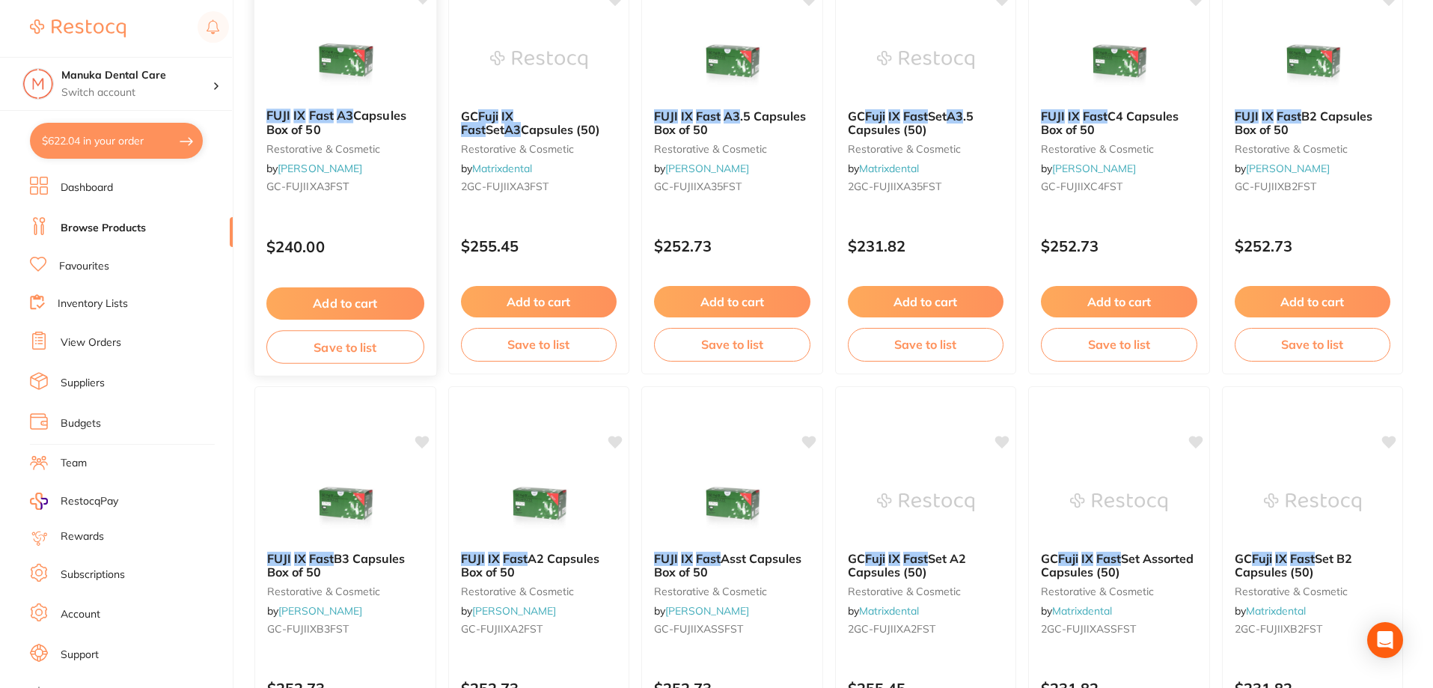
scroll to position [150, 0]
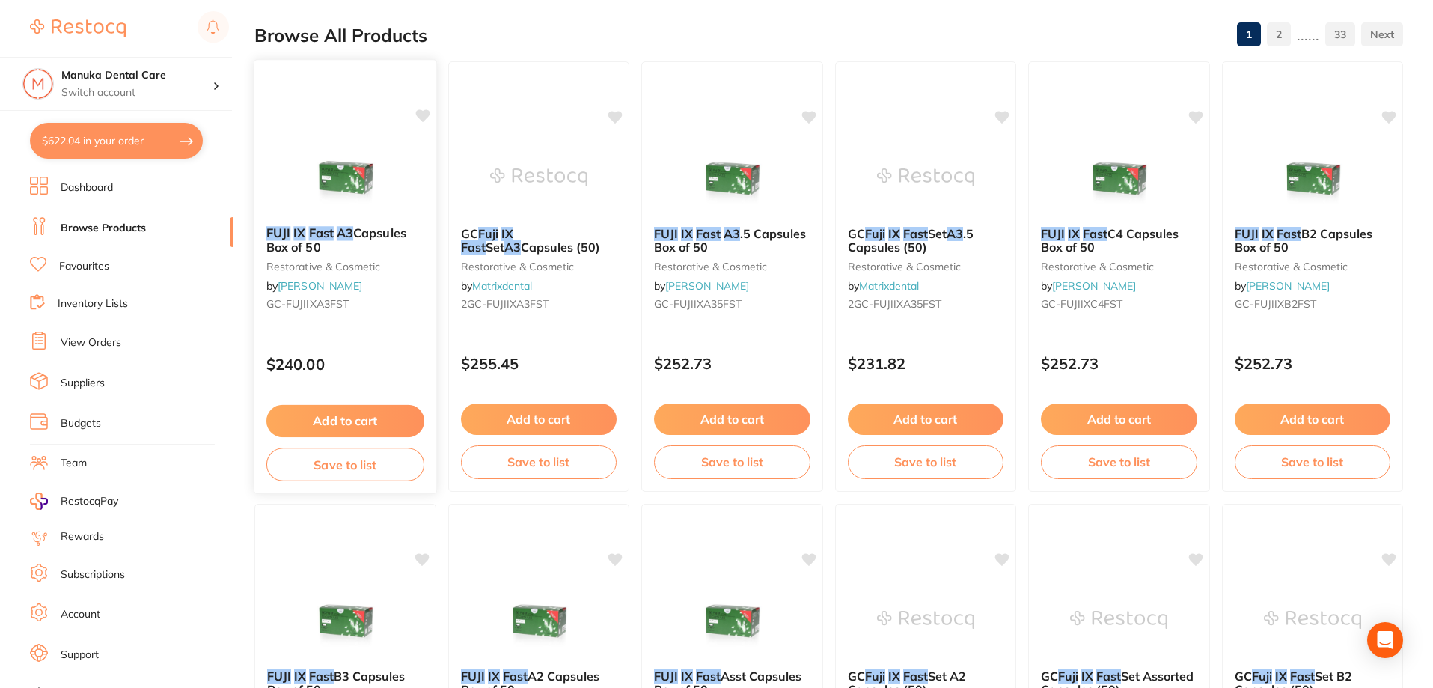
type input "fuji IX fast a3"
click at [379, 418] on button "Add to cart" at bounding box center [345, 421] width 158 height 32
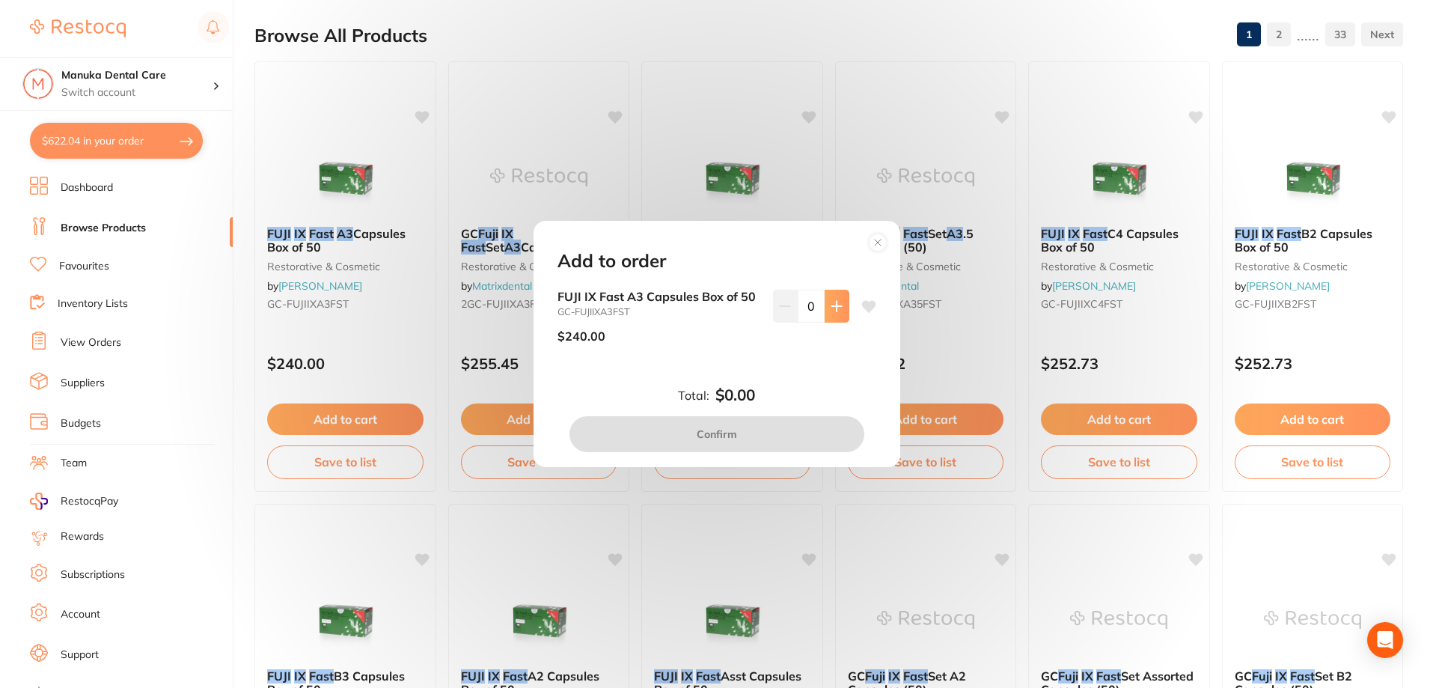
click at [836, 317] on button at bounding box center [837, 306] width 25 height 33
type input "1"
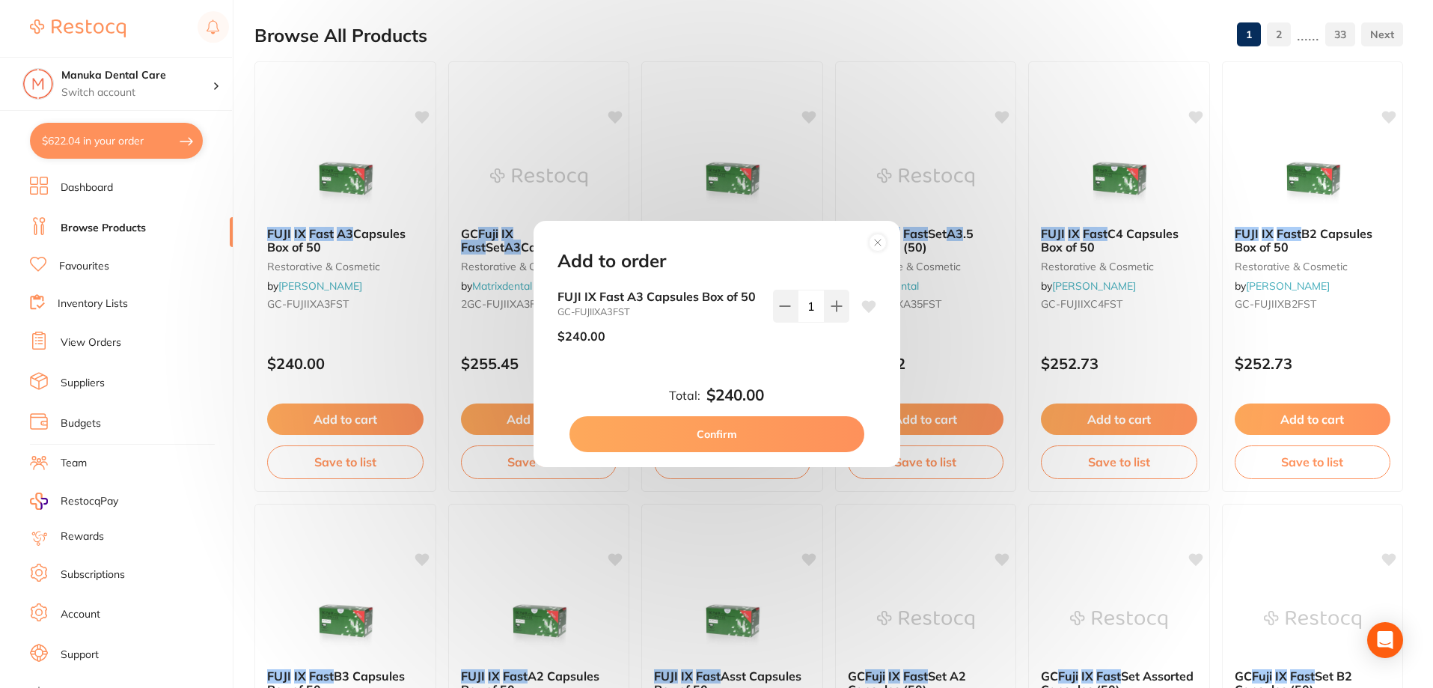
click at [734, 438] on button "Confirm" at bounding box center [716, 434] width 295 height 36
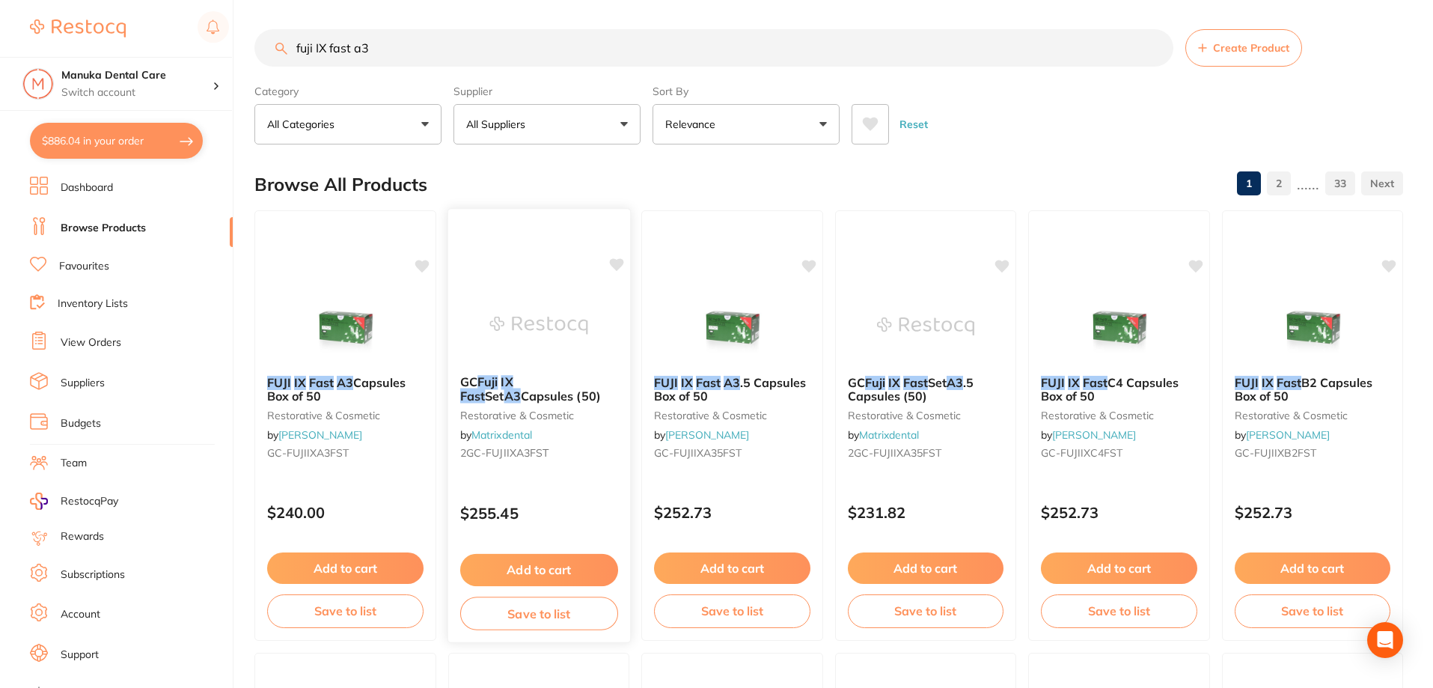
scroll to position [0, 0]
drag, startPoint x: 327, startPoint y: 36, endPoint x: 203, endPoint y: 22, distance: 125.0
click at [204, 21] on div "$886.04 Manuka Dental Care Switch account Manuka Dental Care $886.04 in your or…" at bounding box center [716, 344] width 1433 height 688
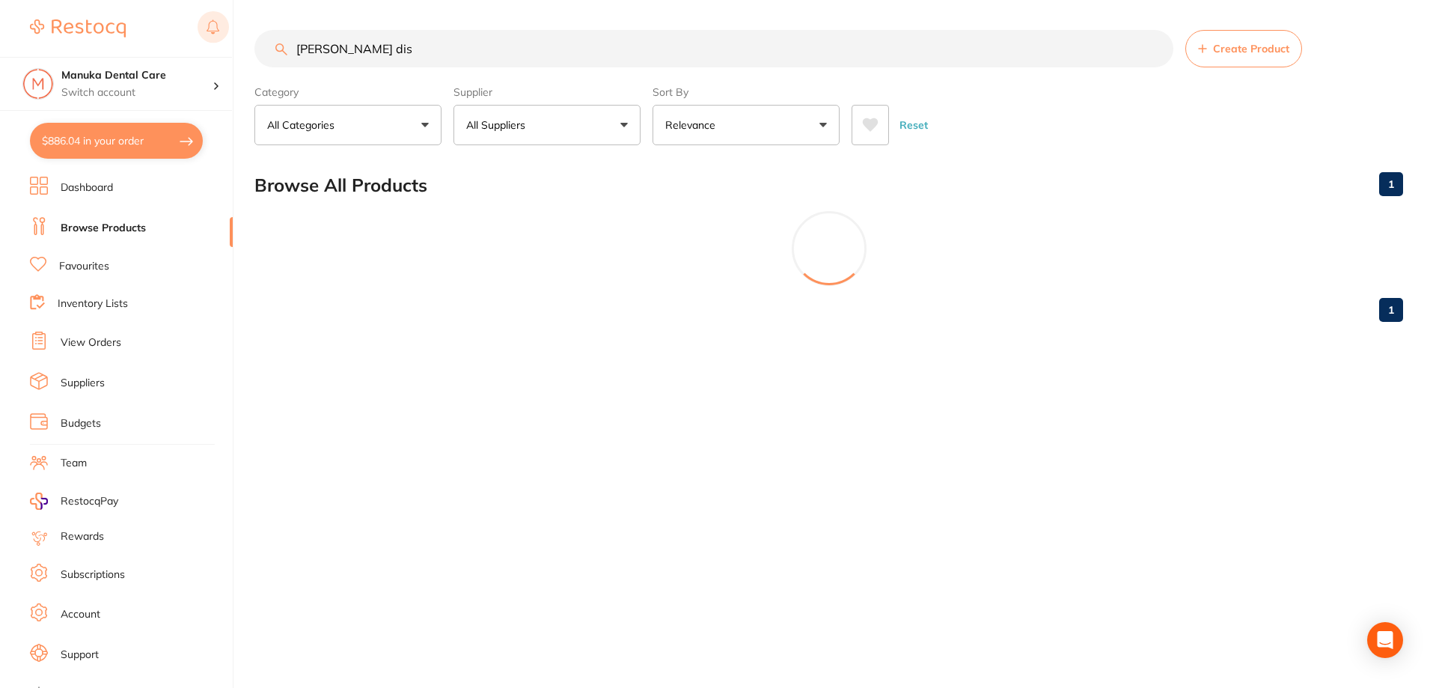
type input "dappen dish"
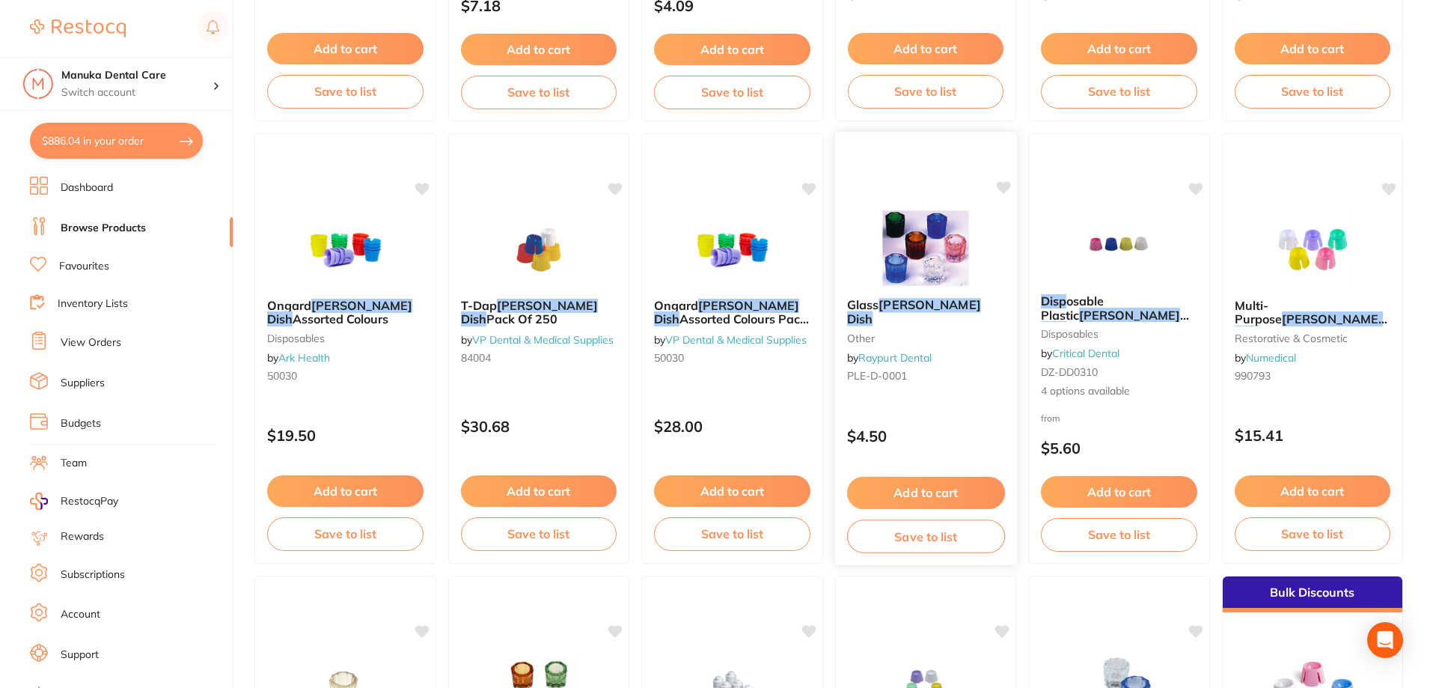
scroll to position [449, 0]
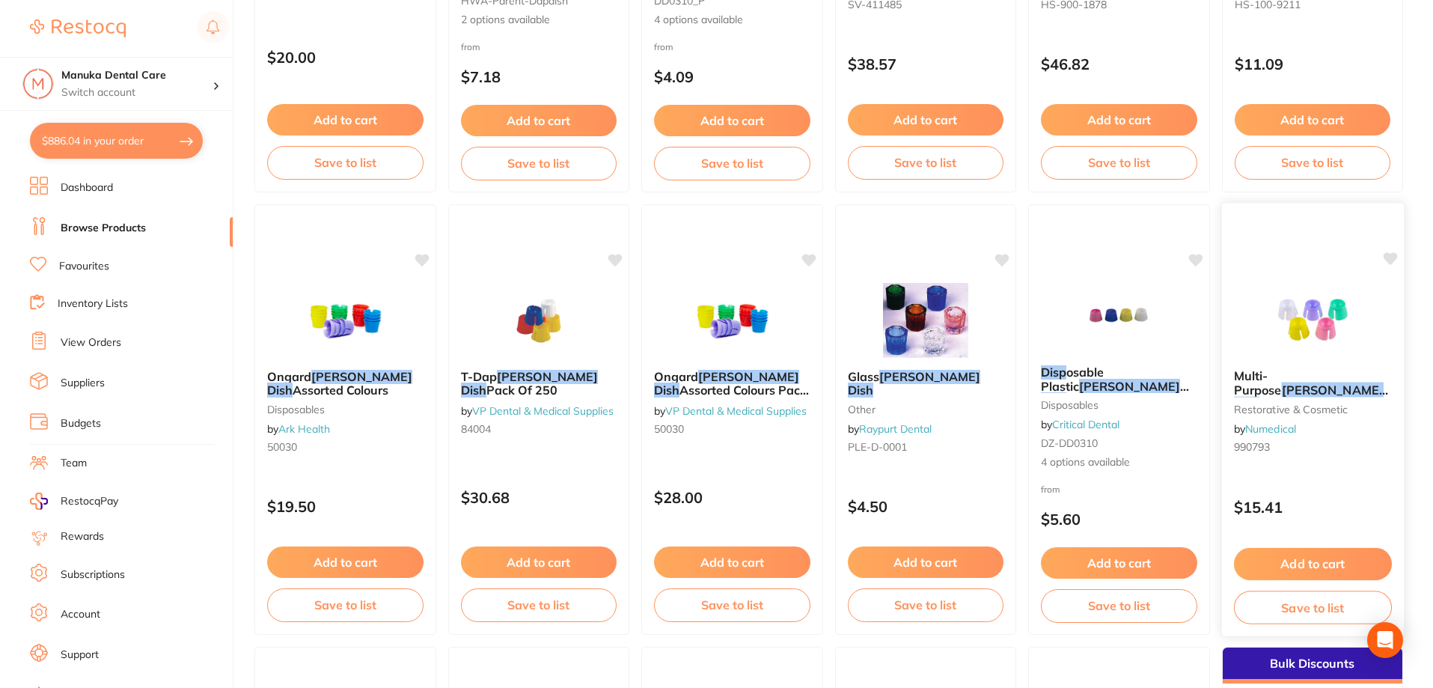
type input "dappen dish"
click at [1281, 450] on small "990793" at bounding box center [1312, 447] width 158 height 12
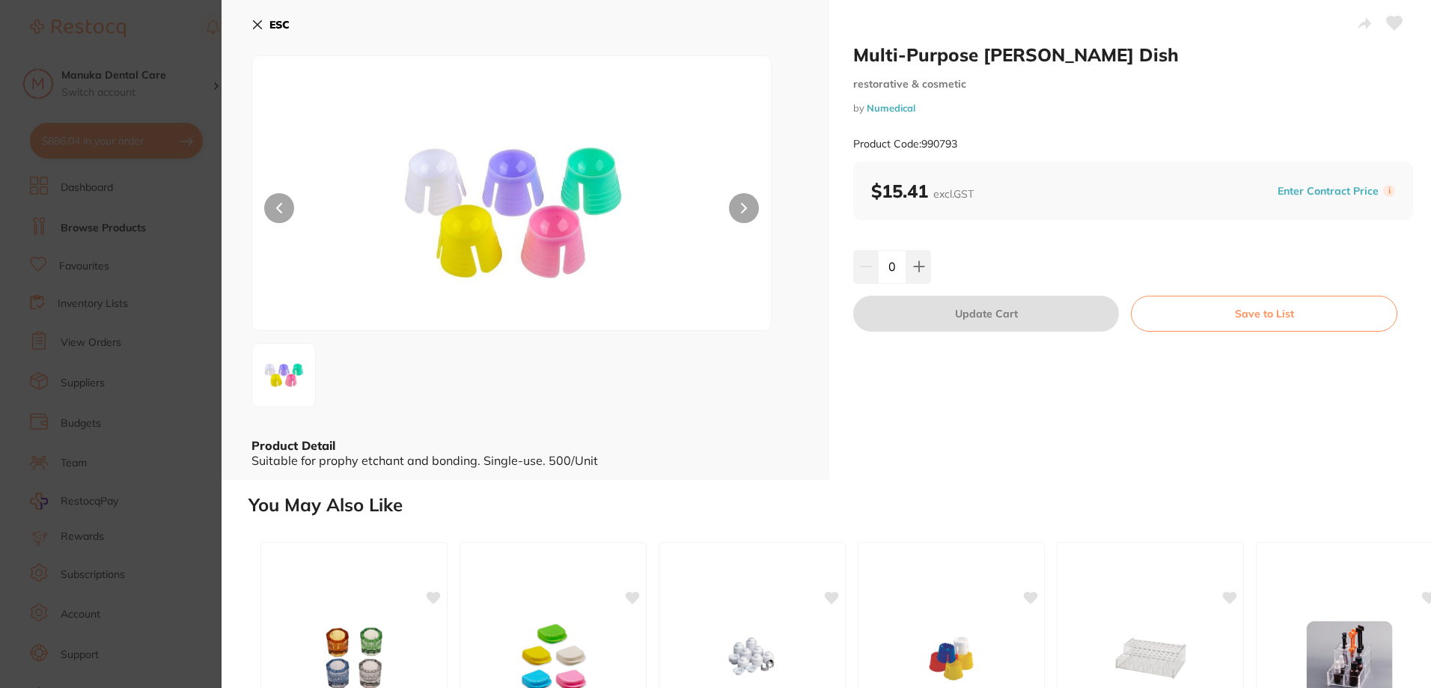
click at [745, 214] on button at bounding box center [744, 208] width 30 height 30
click at [744, 210] on icon at bounding box center [744, 208] width 6 height 10
click at [135, 233] on section "Multi-Purpose Dappen Dish restorative & cosmetic by Numedical Product Code: 990…" at bounding box center [718, 344] width 1437 height 688
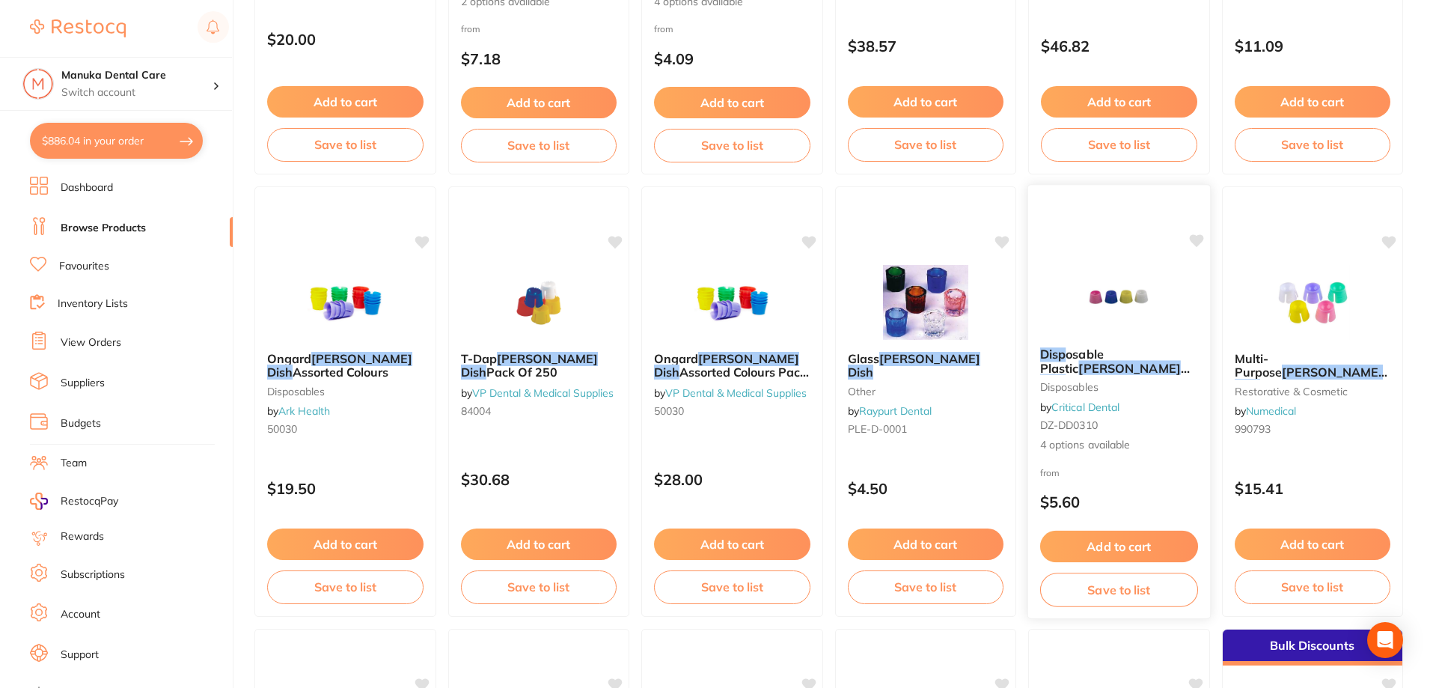
scroll to position [599, 0]
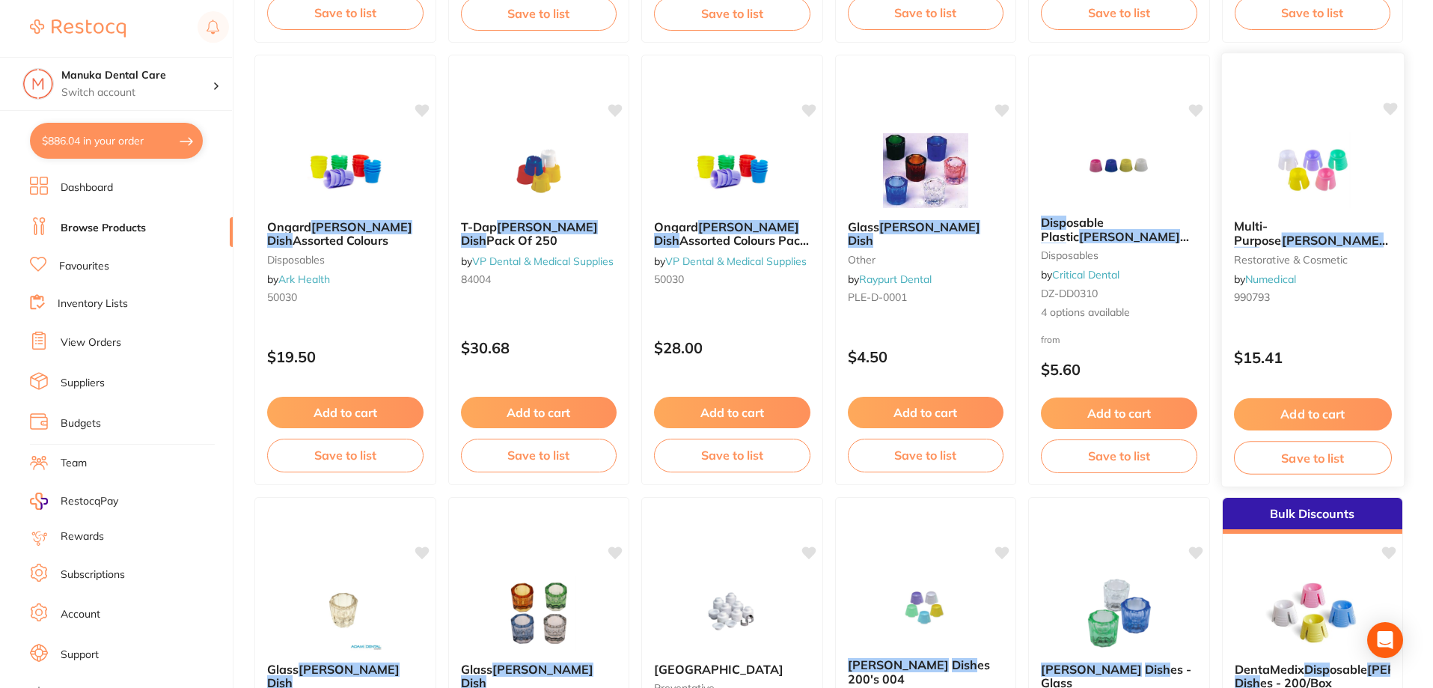
click at [1289, 414] on button "Add to cart" at bounding box center [1312, 414] width 158 height 32
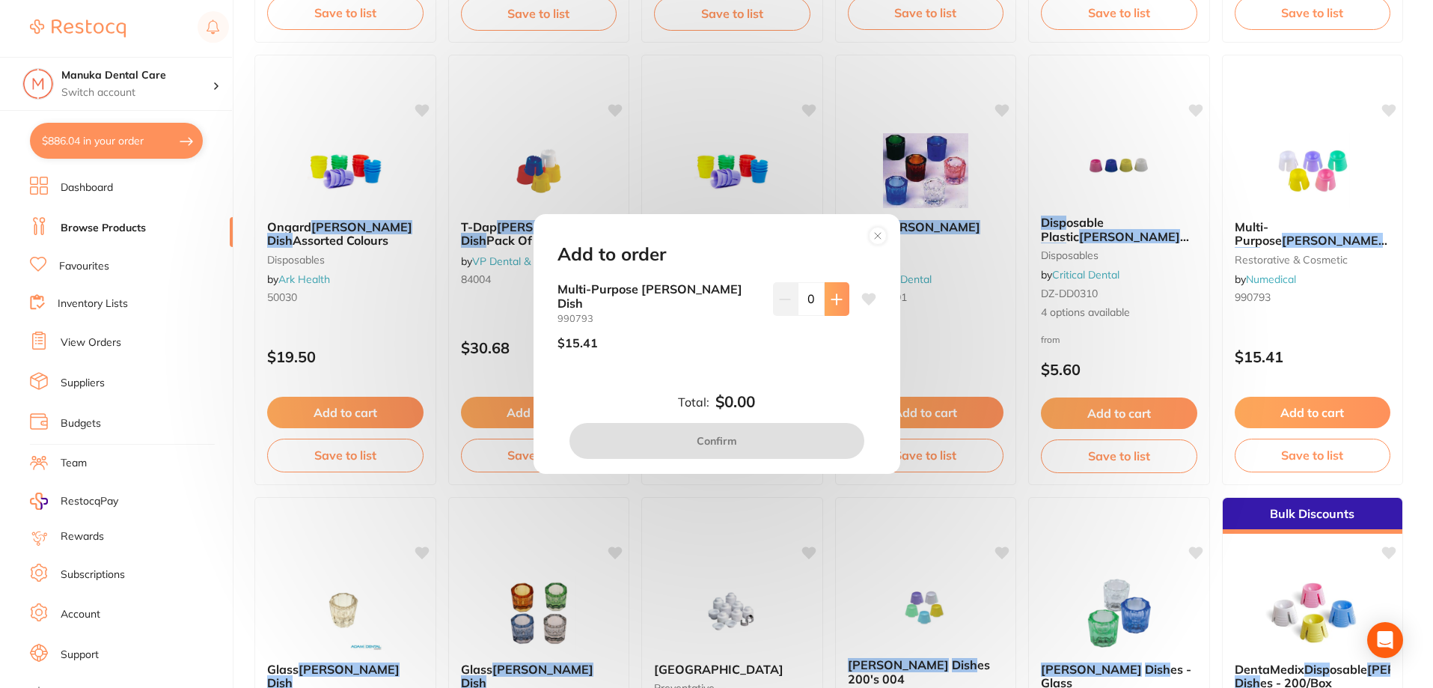
click at [837, 304] on icon at bounding box center [836, 299] width 10 height 10
type input "1"
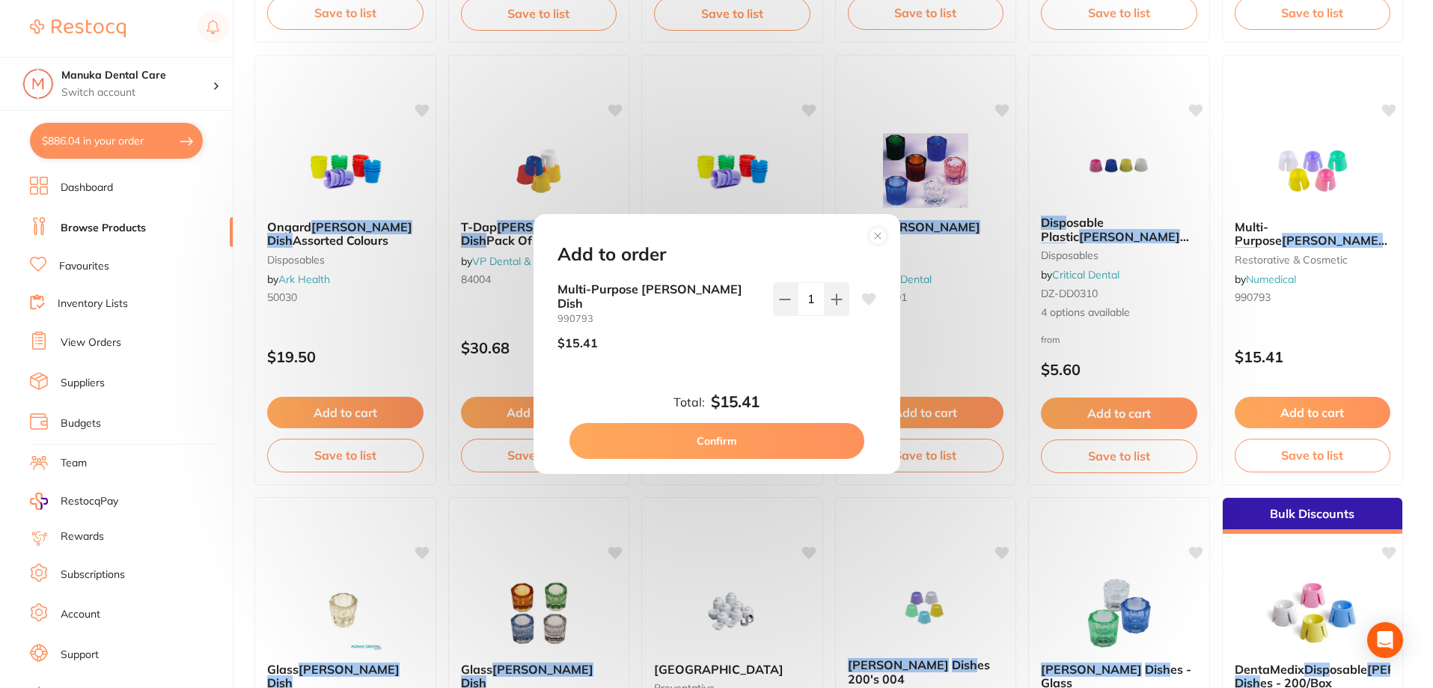
click at [778, 430] on button "Confirm" at bounding box center [716, 441] width 295 height 36
checkbox input "false"
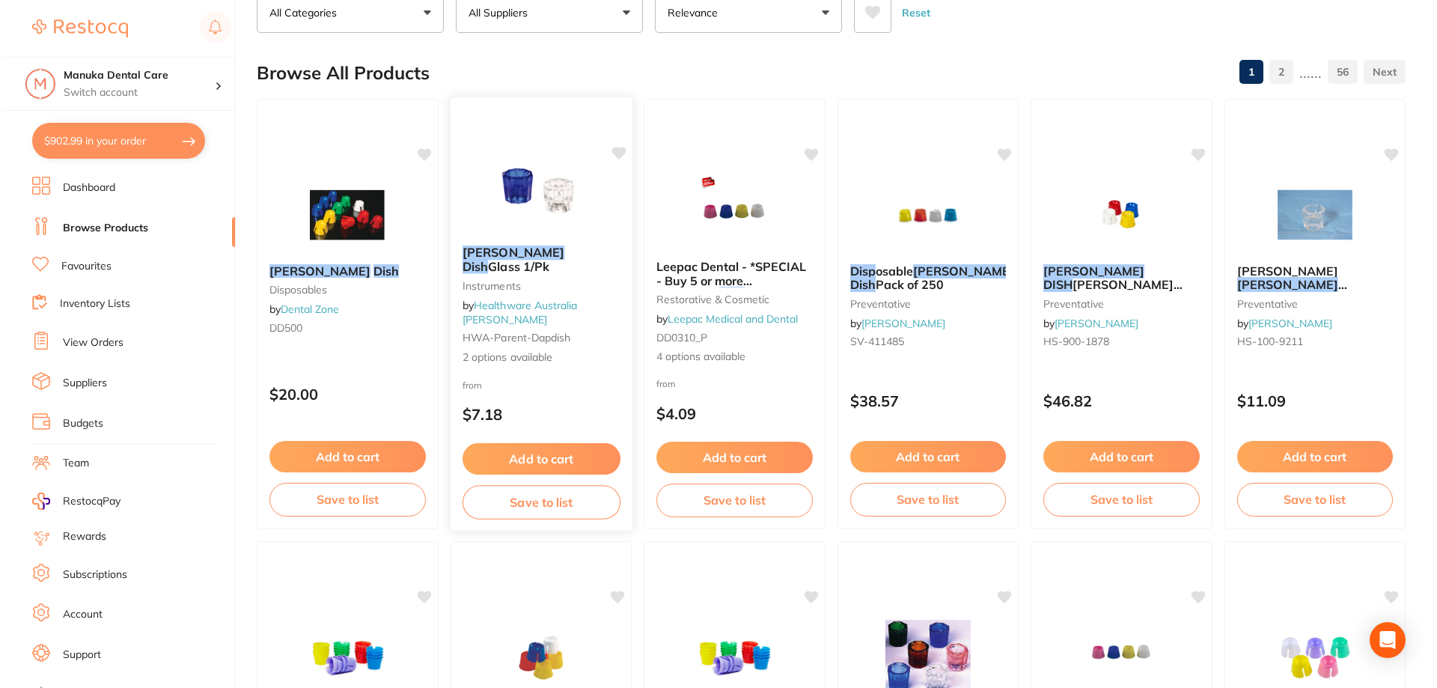
scroll to position [0, 0]
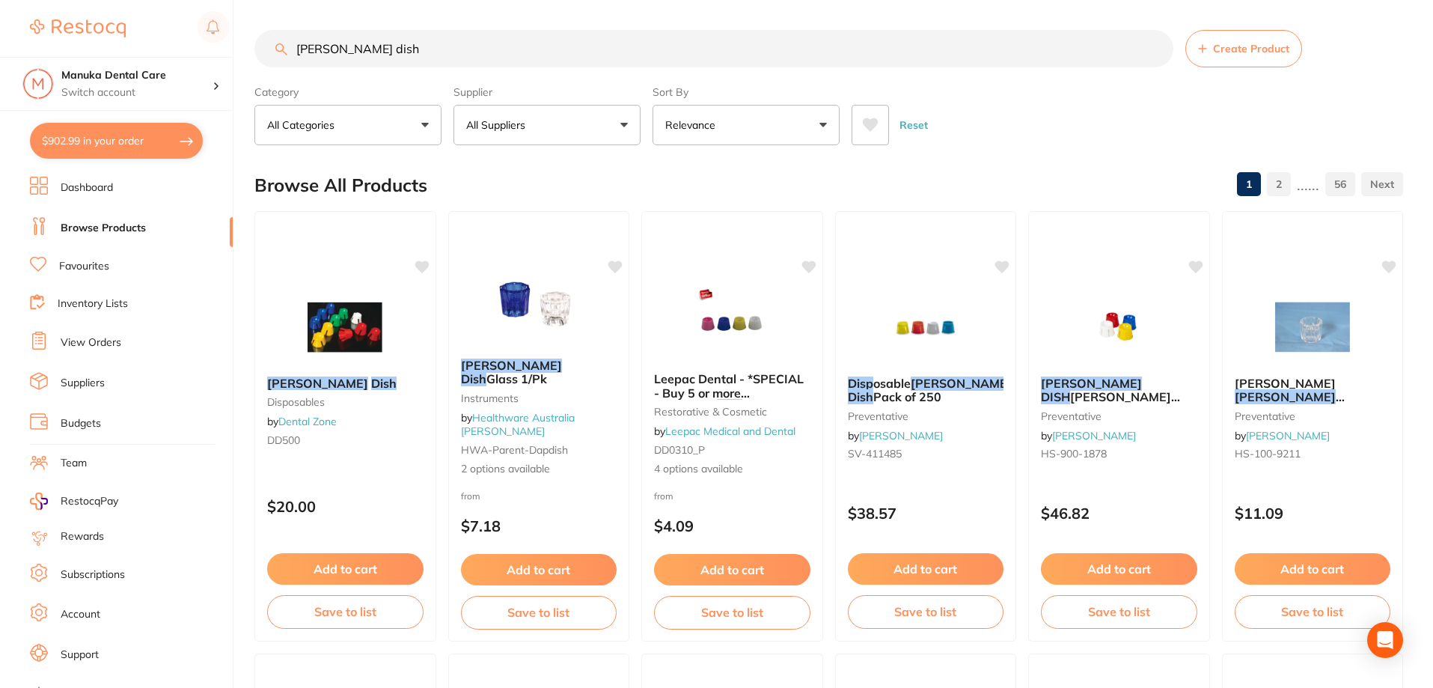
drag, startPoint x: 417, startPoint y: 51, endPoint x: 245, endPoint y: 42, distance: 171.6
click at [246, 41] on div "$902.99 Manuka Dental Care Switch account Manuka Dental Care $902.99 in your or…" at bounding box center [716, 344] width 1433 height 688
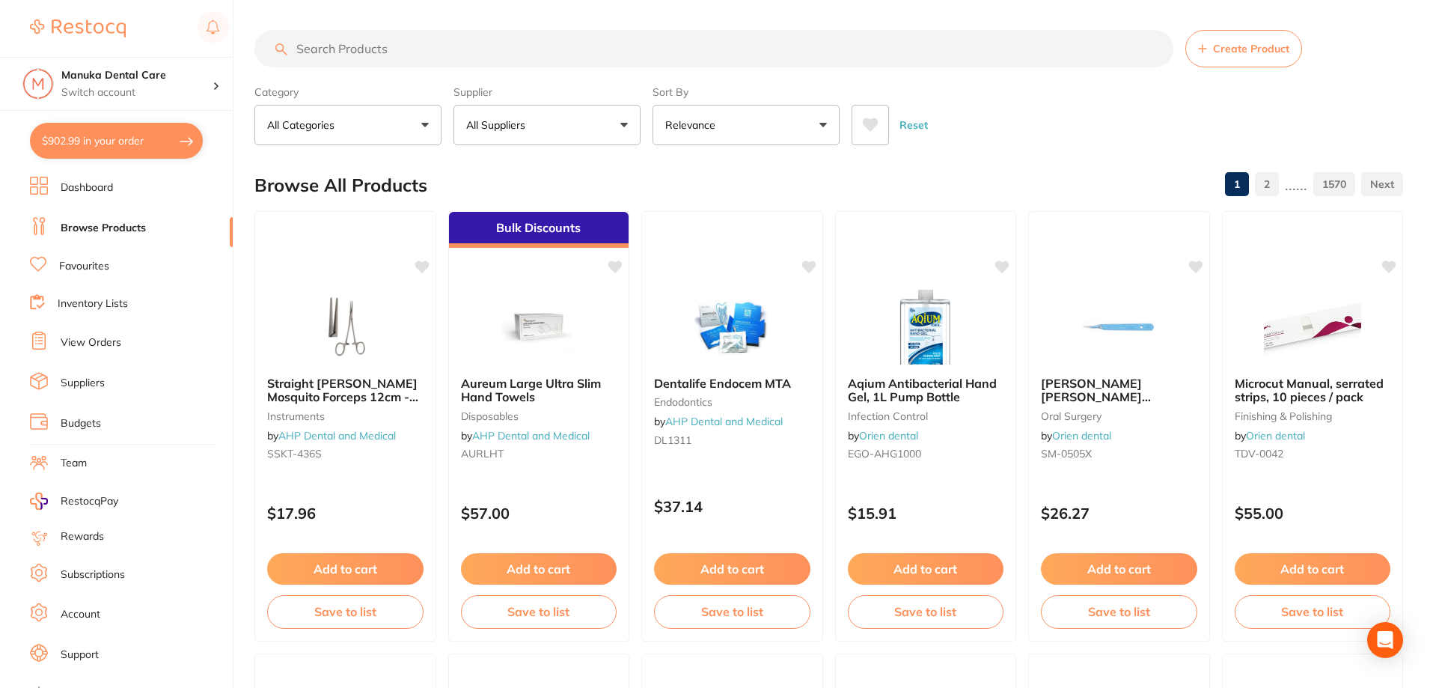
click at [50, 147] on button "$902.99 in your order" at bounding box center [116, 141] width 173 height 36
checkbox input "true"
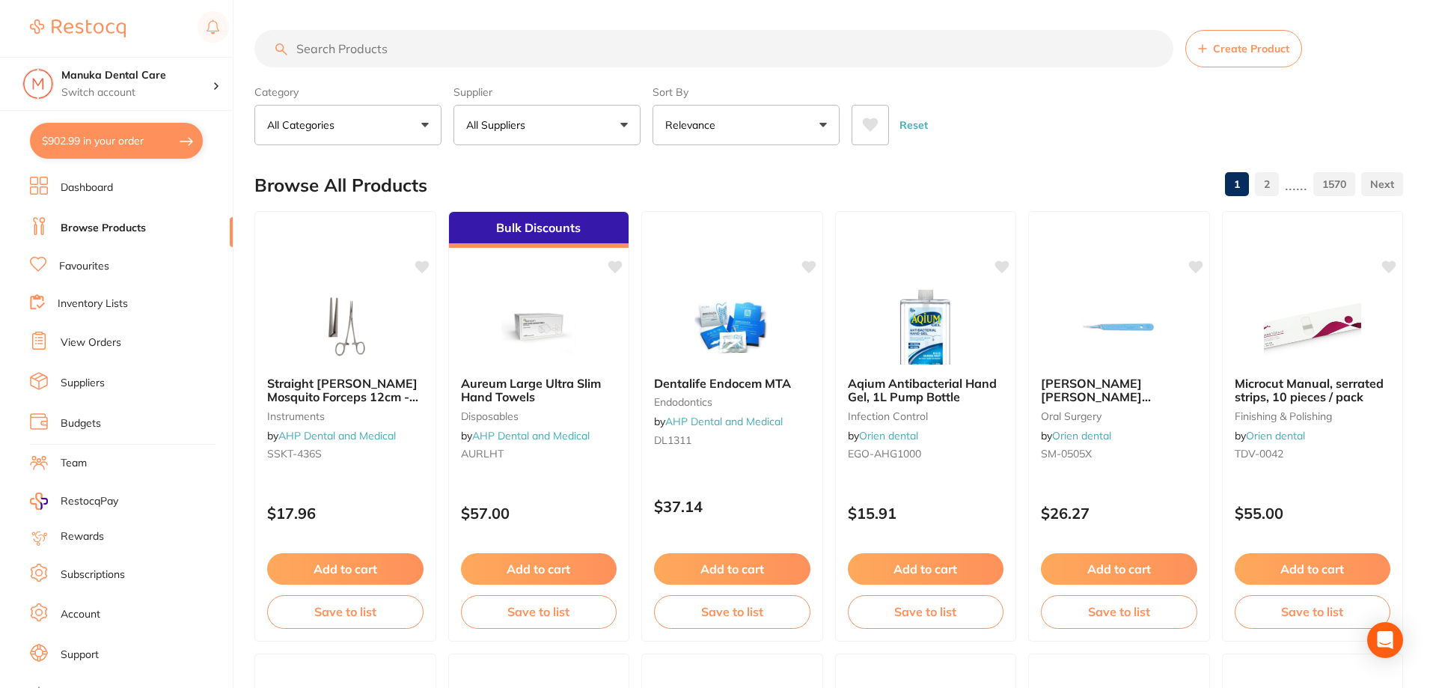
checkbox input "true"
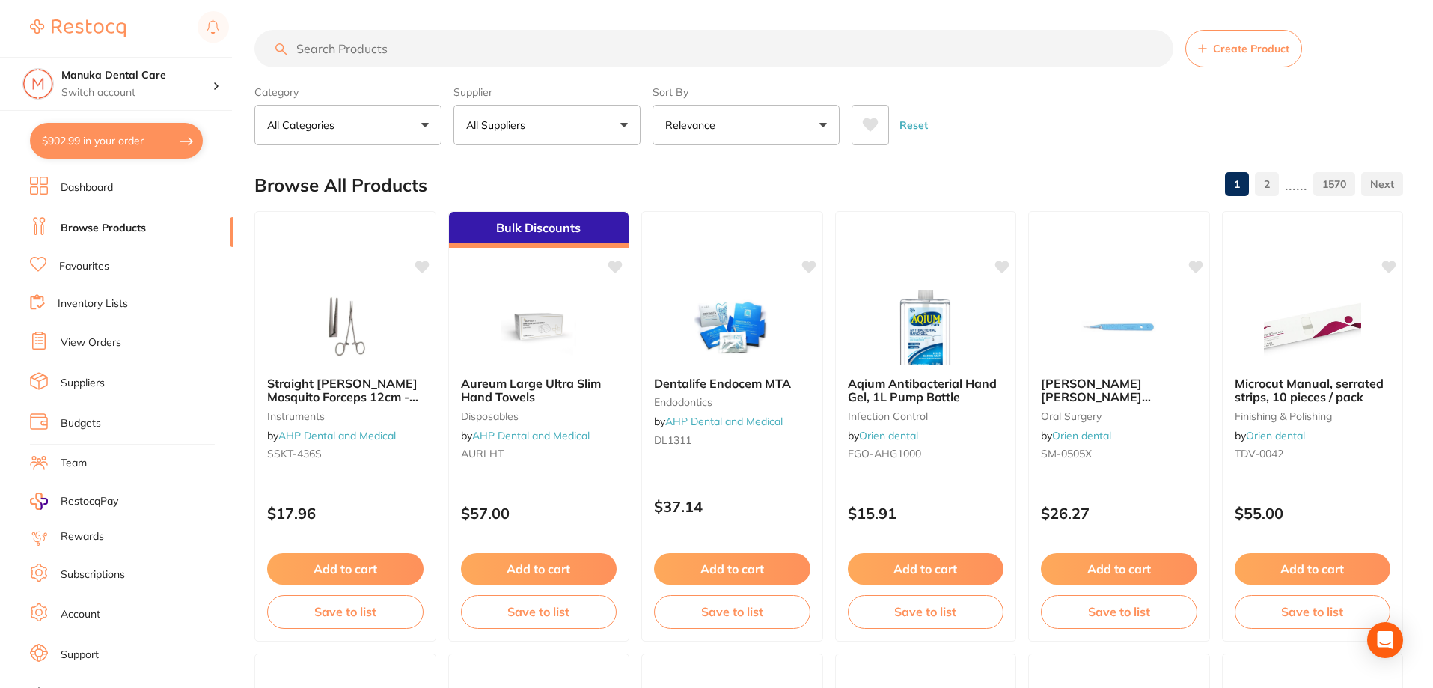
checkbox input "true"
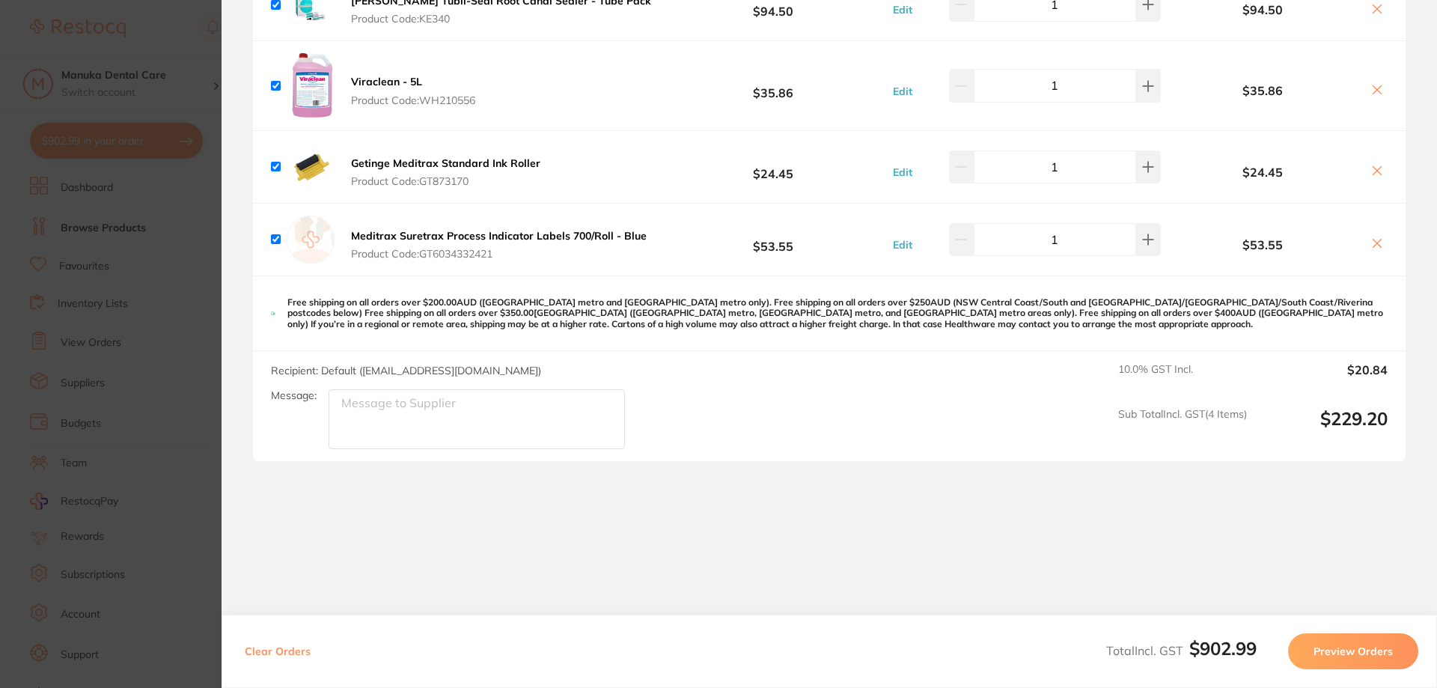
scroll to position [1745, 0]
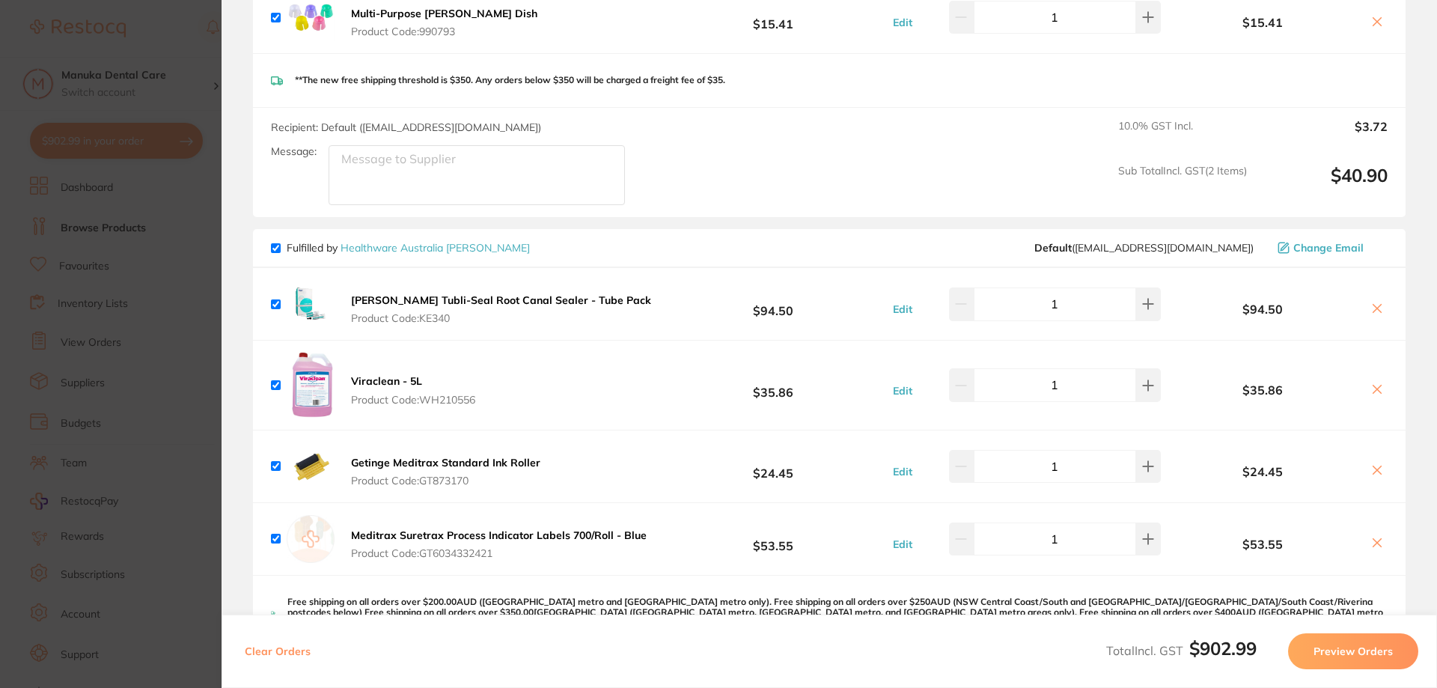
click at [156, 266] on section "Update RRP Set your pre negotiated price for this item. Item Agreed RRP (excl. …" at bounding box center [718, 344] width 1437 height 688
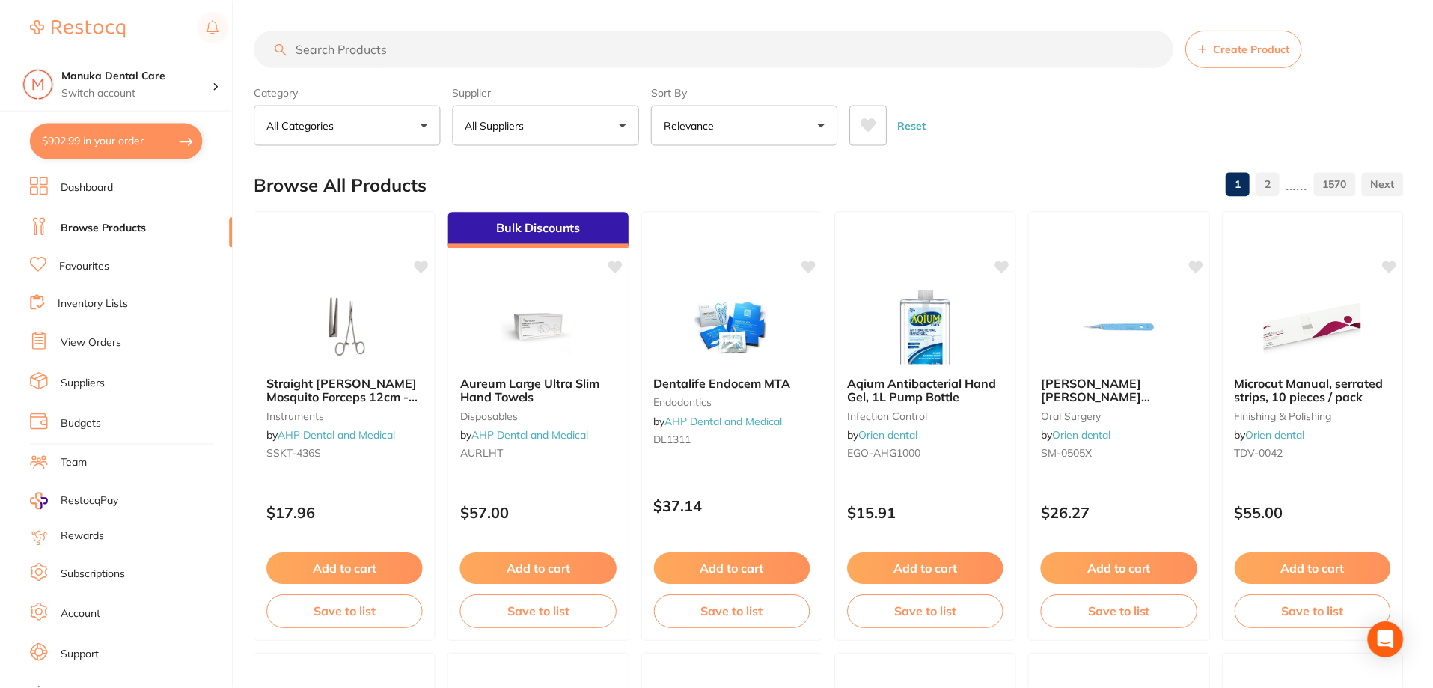
scroll to position [4, 0]
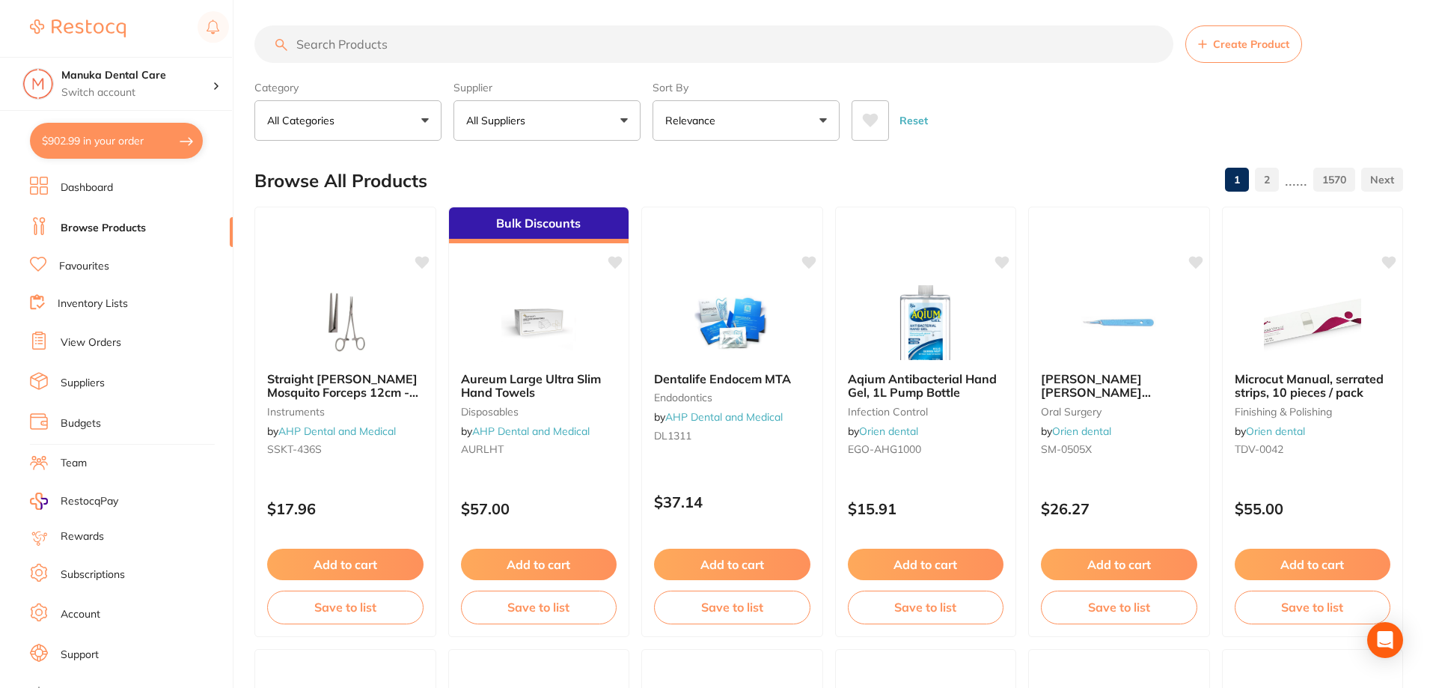
click at [554, 42] on input "search" at bounding box center [713, 43] width 919 height 37
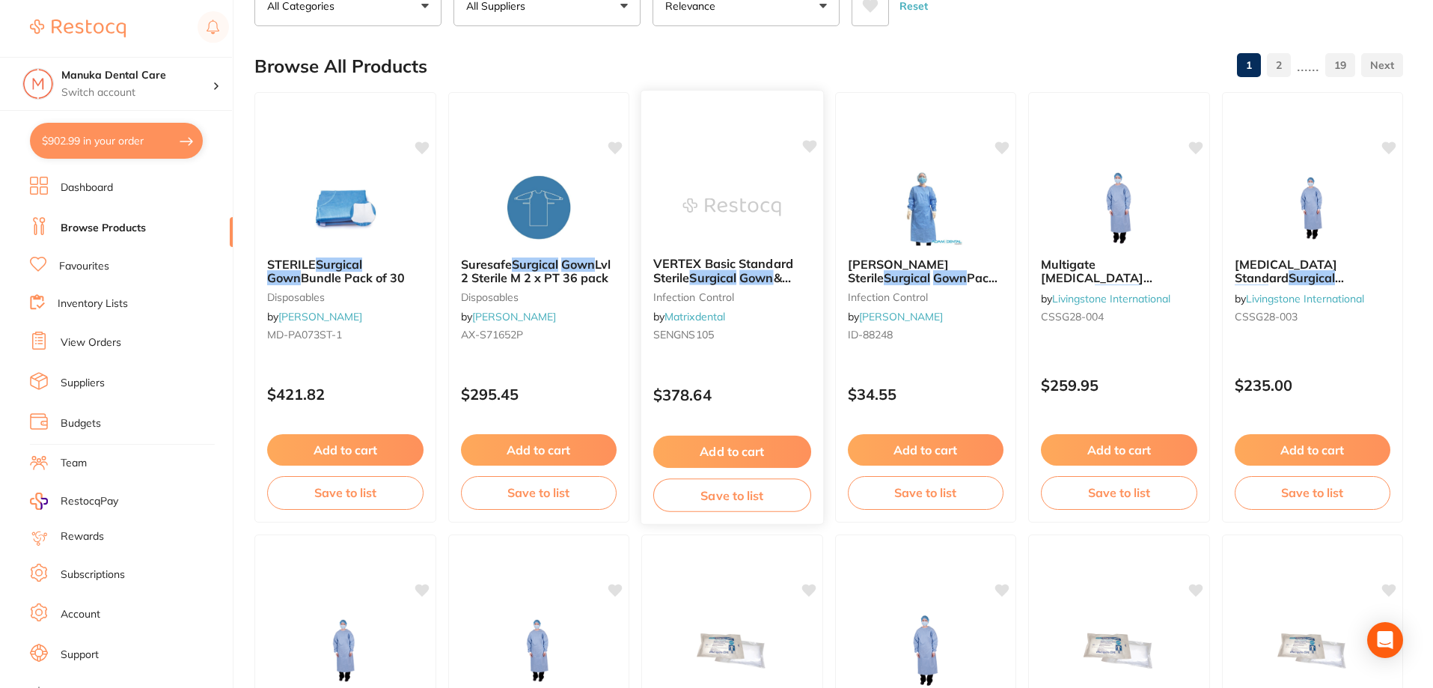
scroll to position [0, 0]
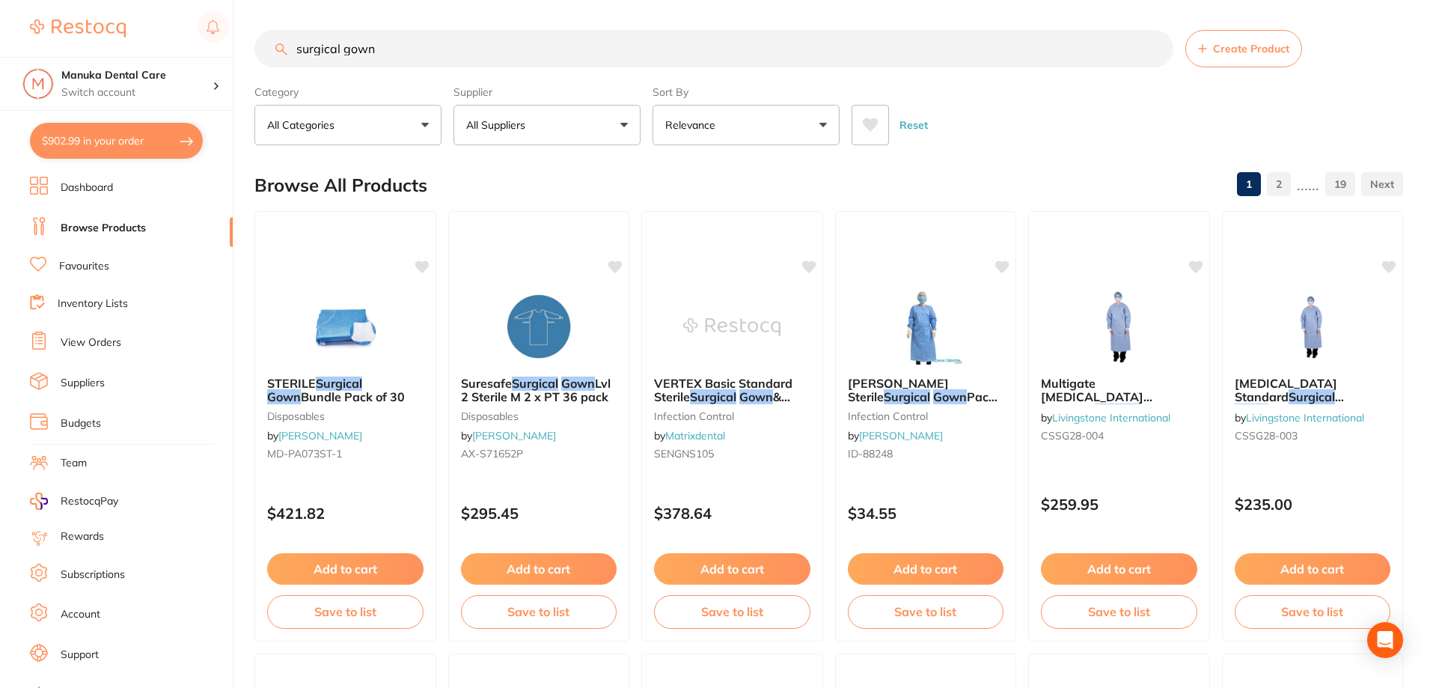
click at [311, 64] on input "surgical gown" at bounding box center [713, 48] width 919 height 37
click at [311, 58] on input "surgical gown" at bounding box center [713, 48] width 919 height 37
click at [331, 53] on input "surgical gown" at bounding box center [713, 48] width 919 height 37
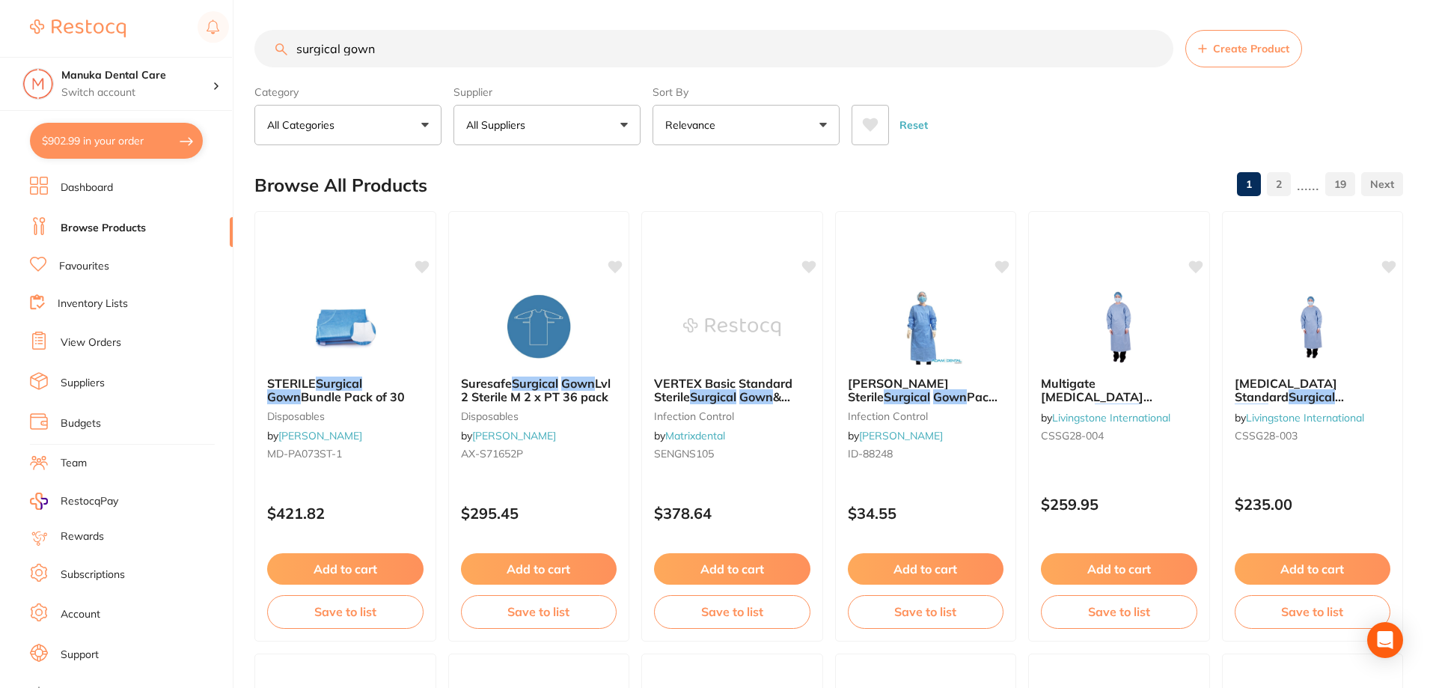
drag, startPoint x: 344, startPoint y: 54, endPoint x: 278, endPoint y: 49, distance: 66.8
click at [278, 49] on div "surgical gown Create Product" at bounding box center [828, 48] width 1149 height 37
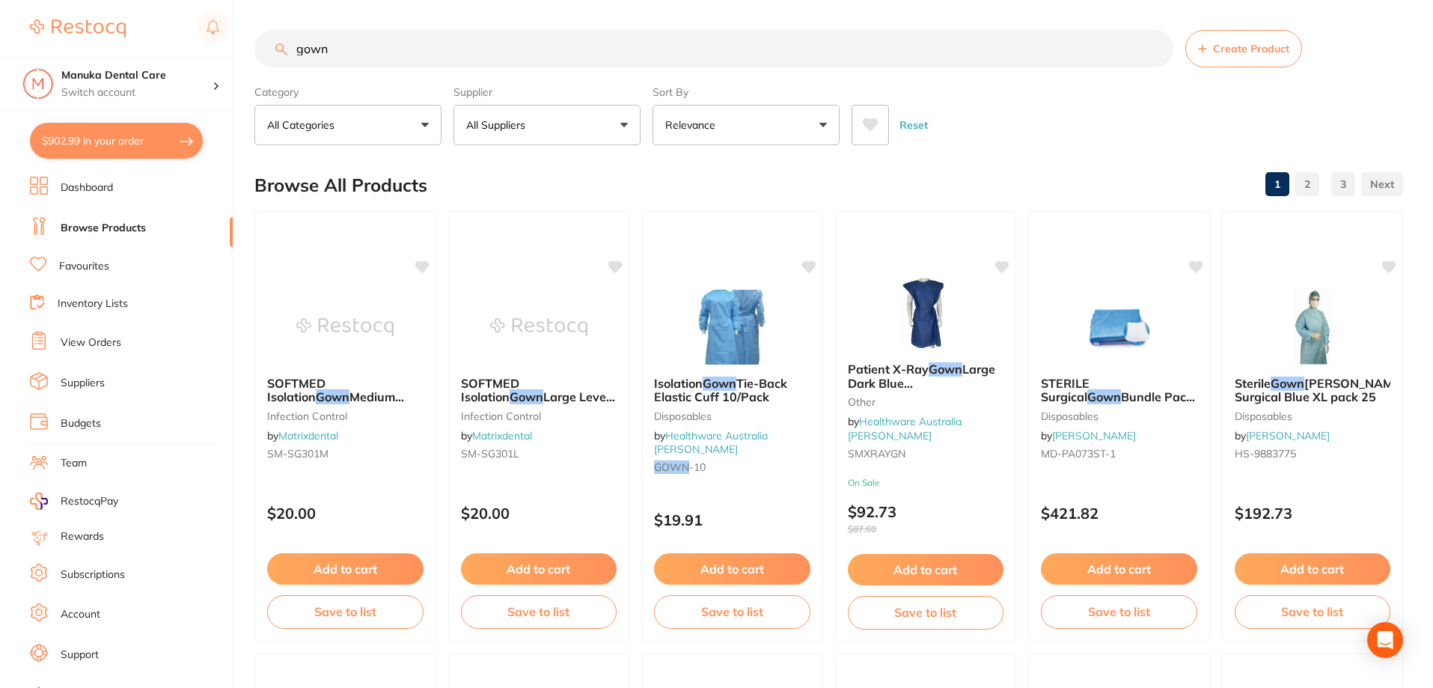
click at [464, 62] on input "gown" at bounding box center [713, 48] width 919 height 37
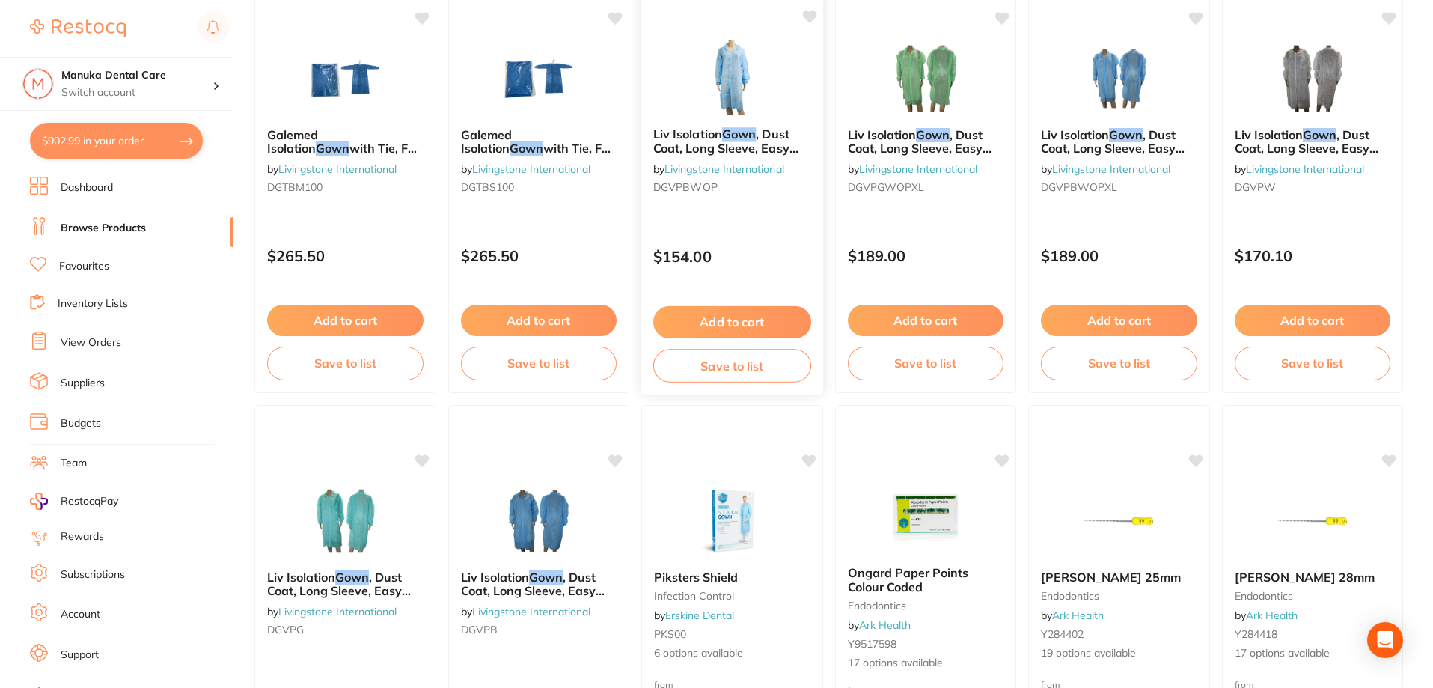
scroll to position [1646, 0]
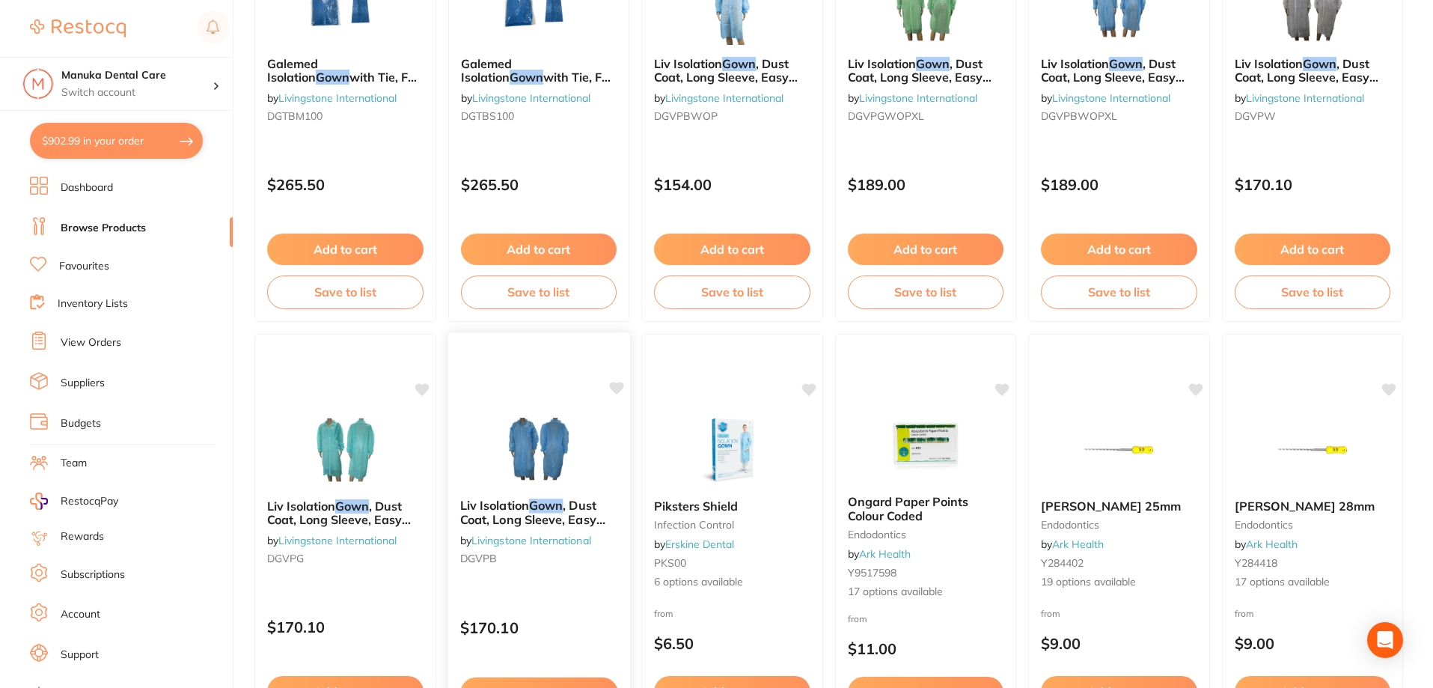
type input "gown 100"
click at [522, 466] on img at bounding box center [538, 449] width 97 height 75
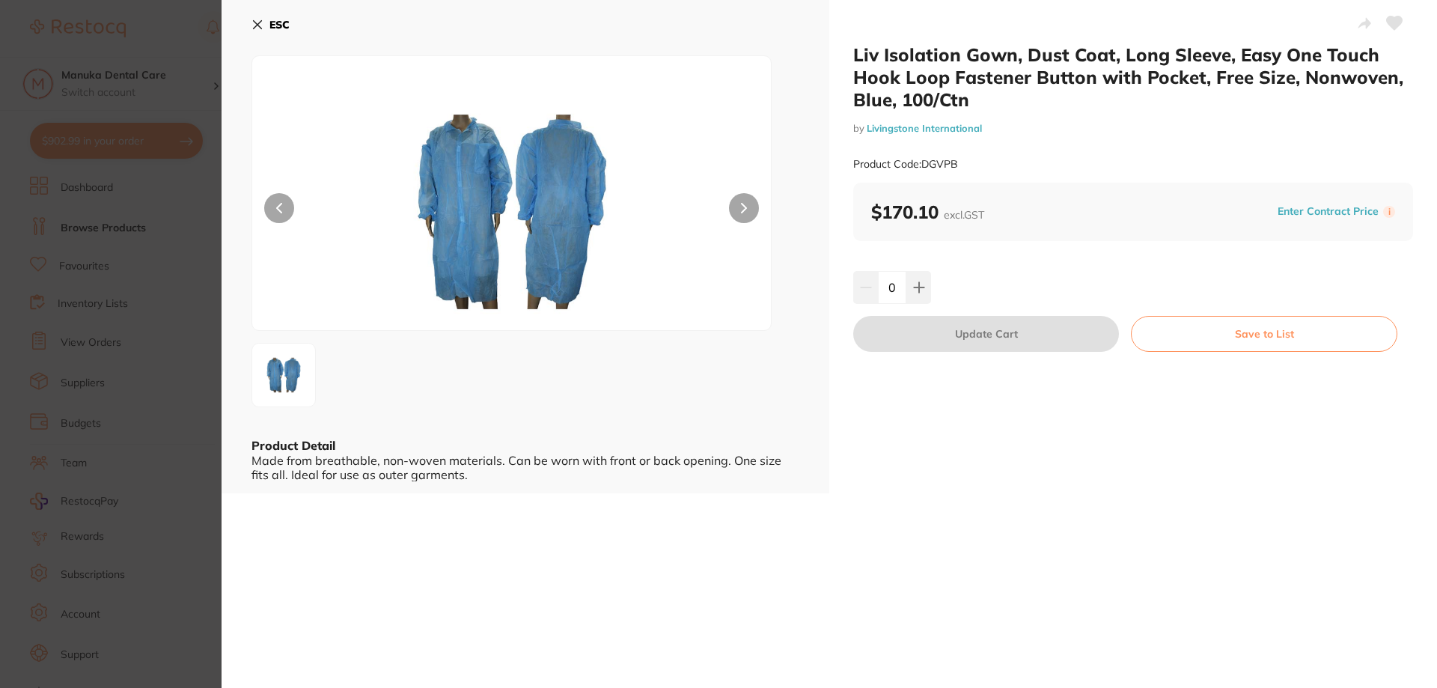
click at [143, 239] on section "Liv Isolation Gown, Dust Coat, Long Sleeve, Easy One Touch Hook Loop Fastener B…" at bounding box center [718, 344] width 1437 height 688
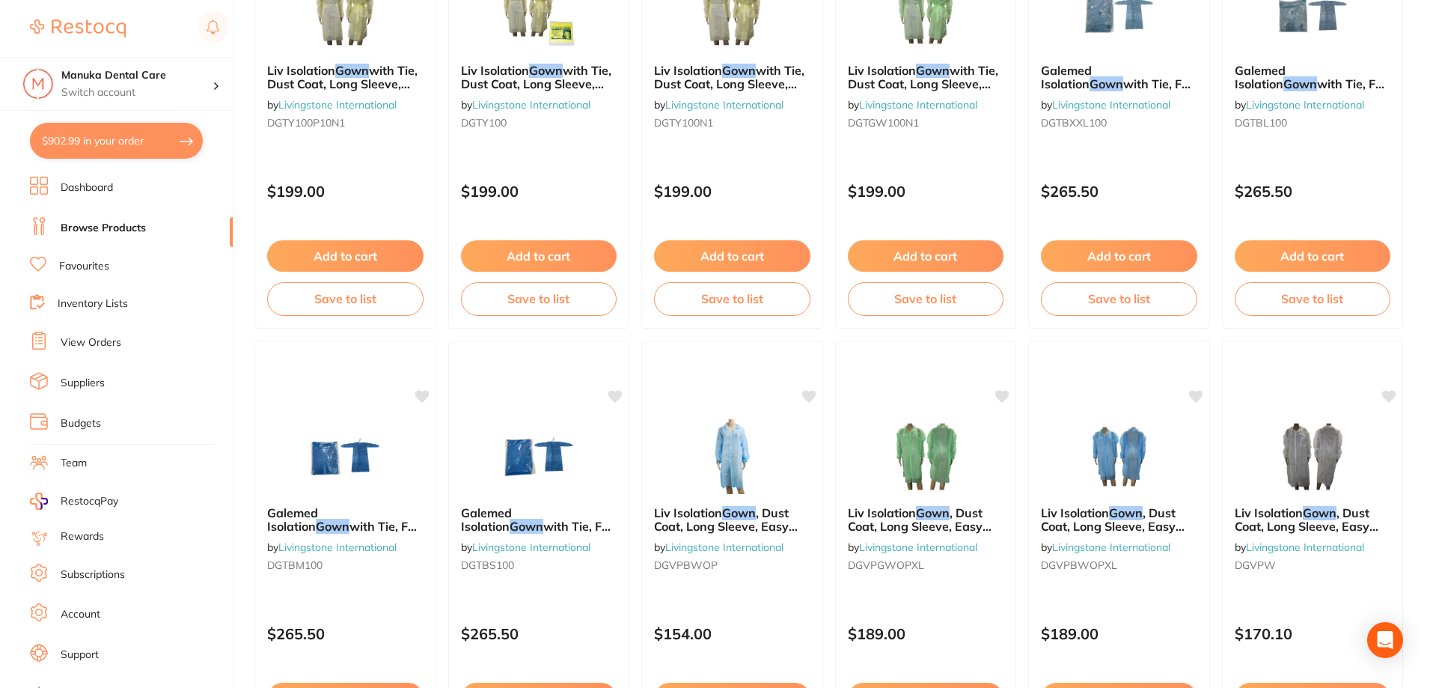
scroll to position [898, 0]
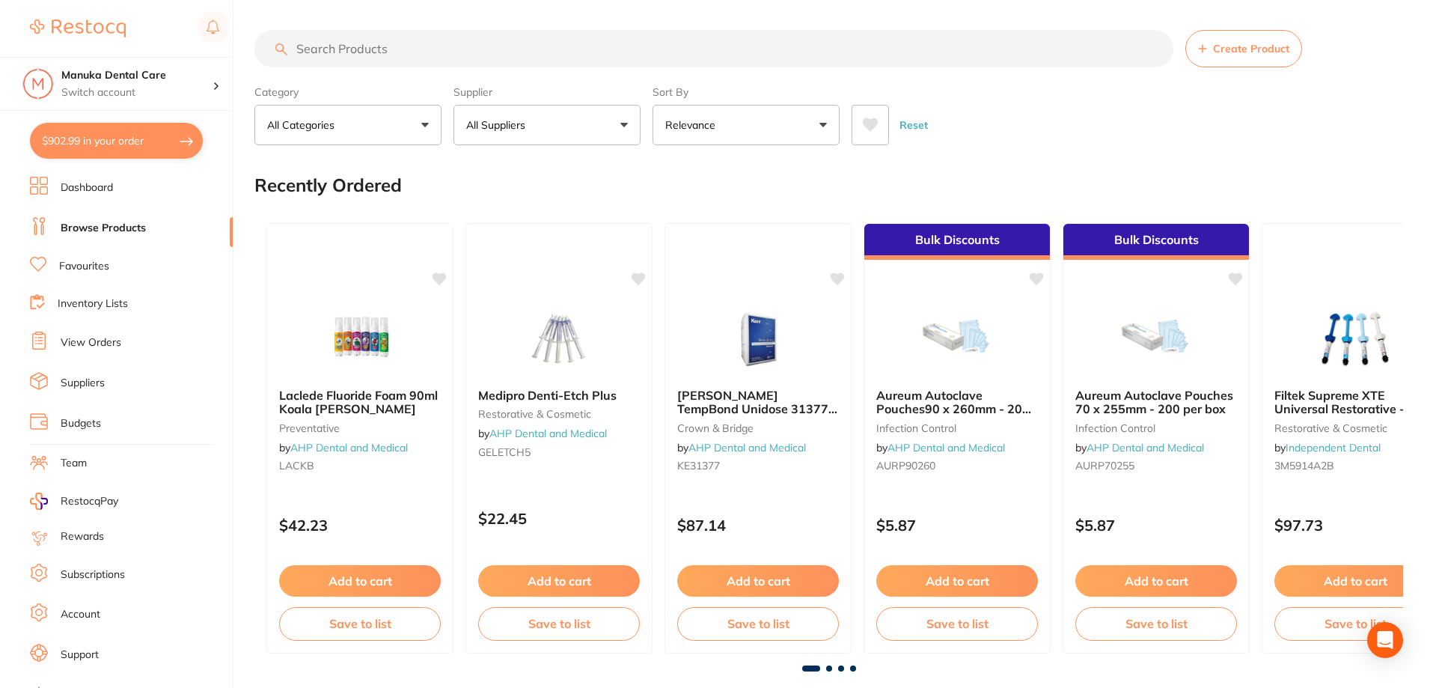
click at [337, 45] on input "search" at bounding box center [713, 48] width 919 height 37
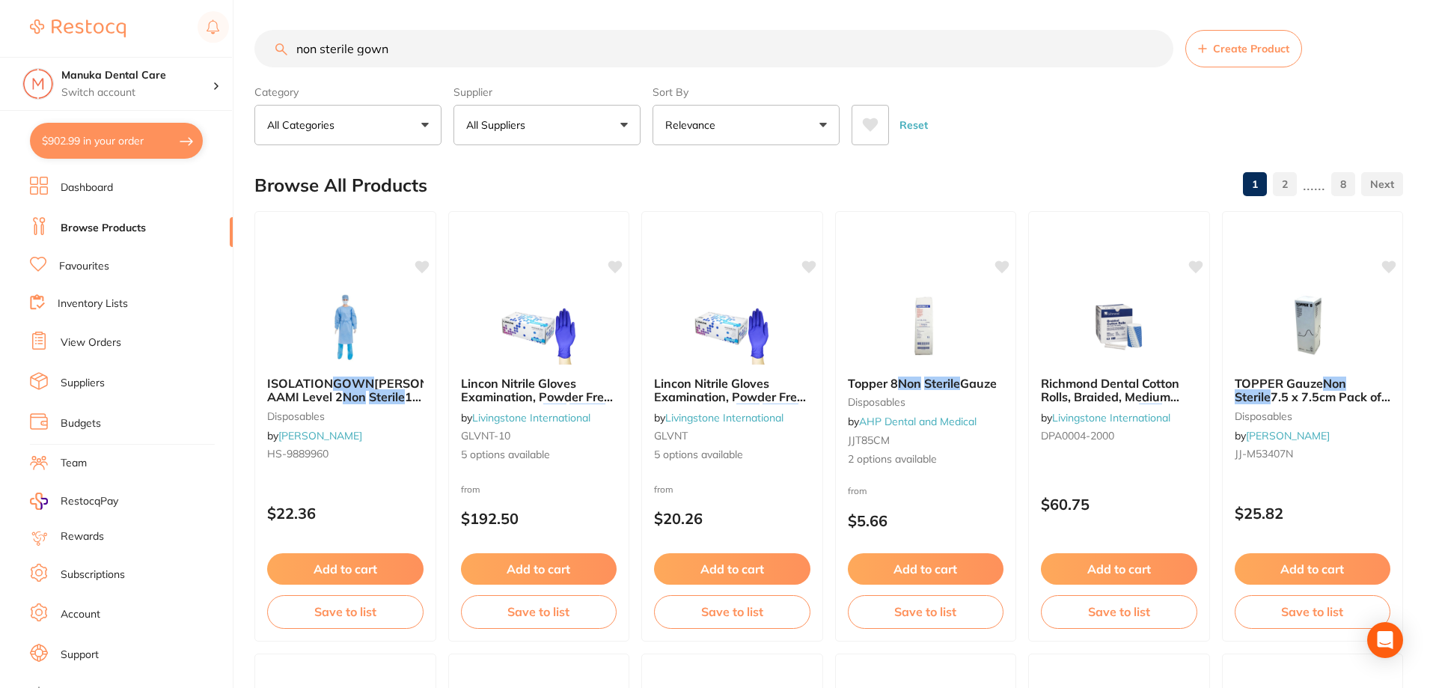
drag, startPoint x: 417, startPoint y: 48, endPoint x: 236, endPoint y: 48, distance: 180.3
click at [236, 48] on div "$902.99 Manuka Dental Care Switch account Manuka Dental Care $902.99 in your or…" at bounding box center [716, 344] width 1433 height 688
paste input "DISP TIE BACK GOWNS with CUFF (10)"
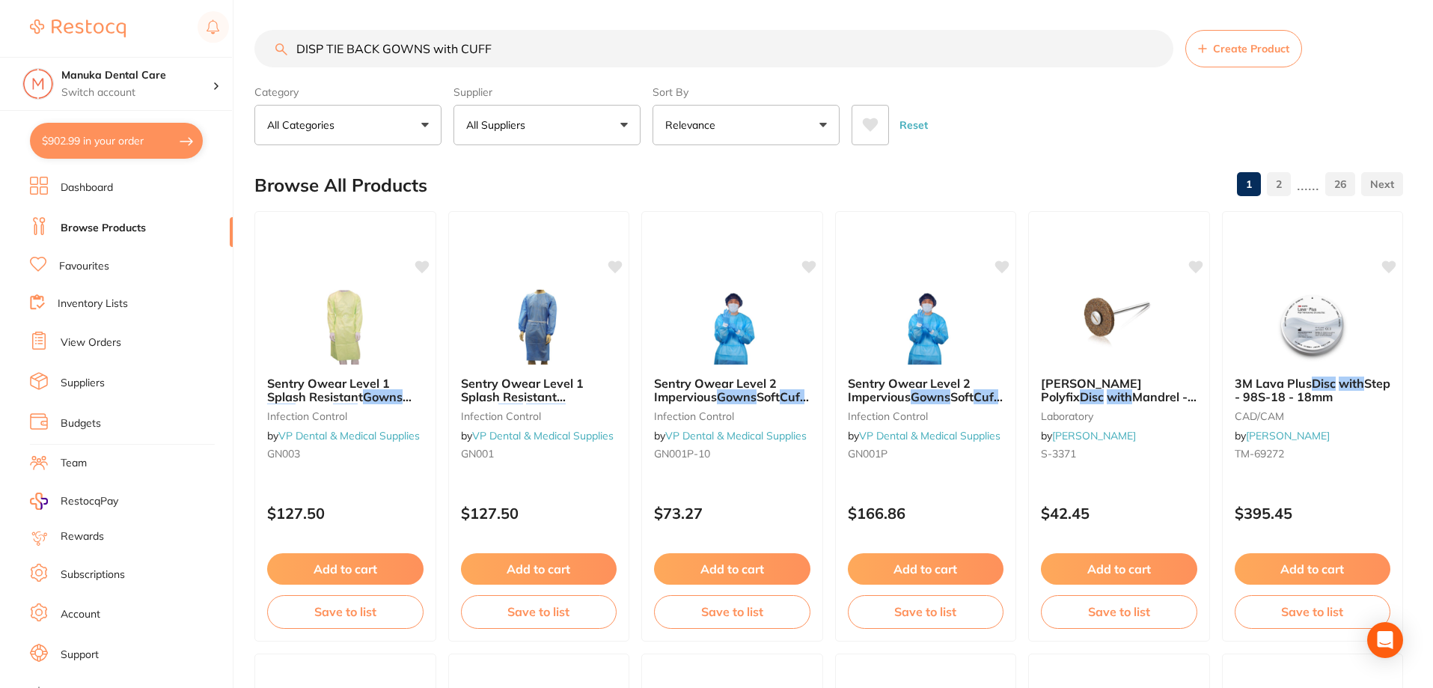
type input "DISP TIE BACK GOWNS with CUFF"
click at [543, 126] on button "All Suppliers" at bounding box center [546, 125] width 187 height 40
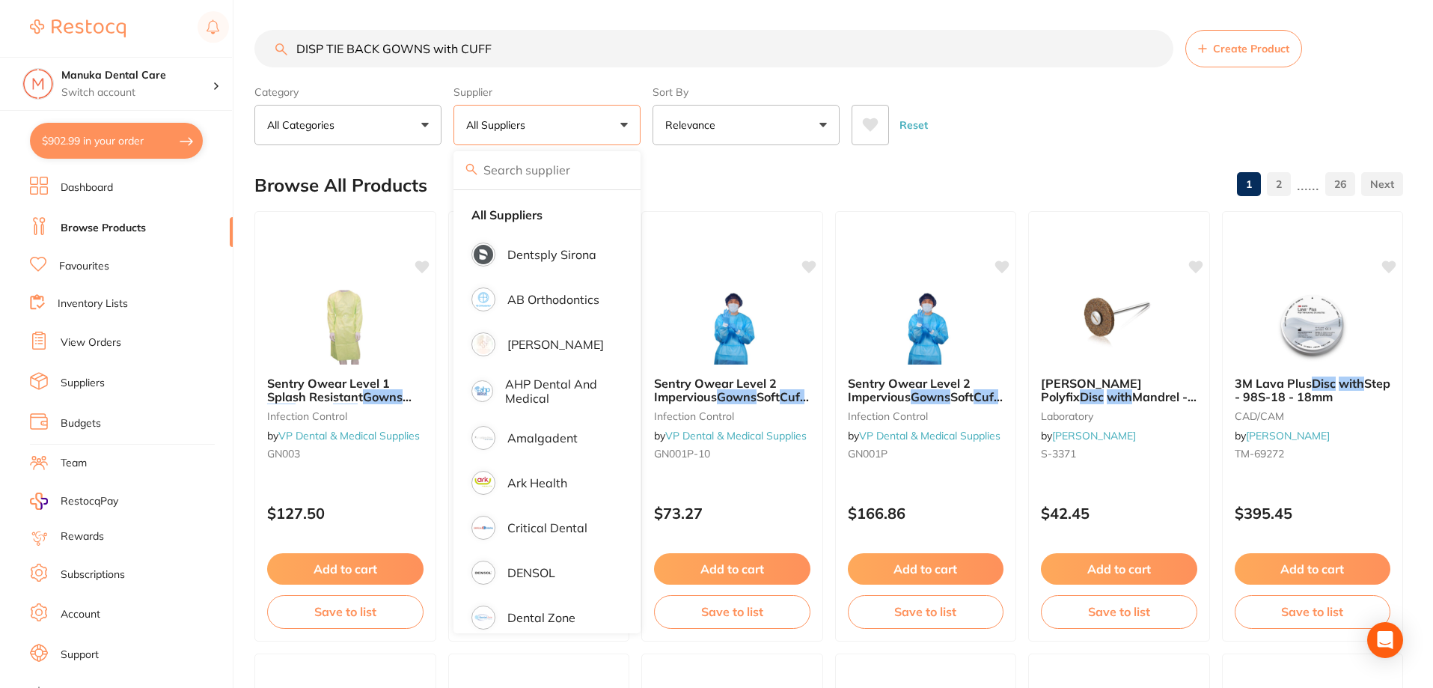
click at [541, 170] on input "search" at bounding box center [546, 169] width 187 height 37
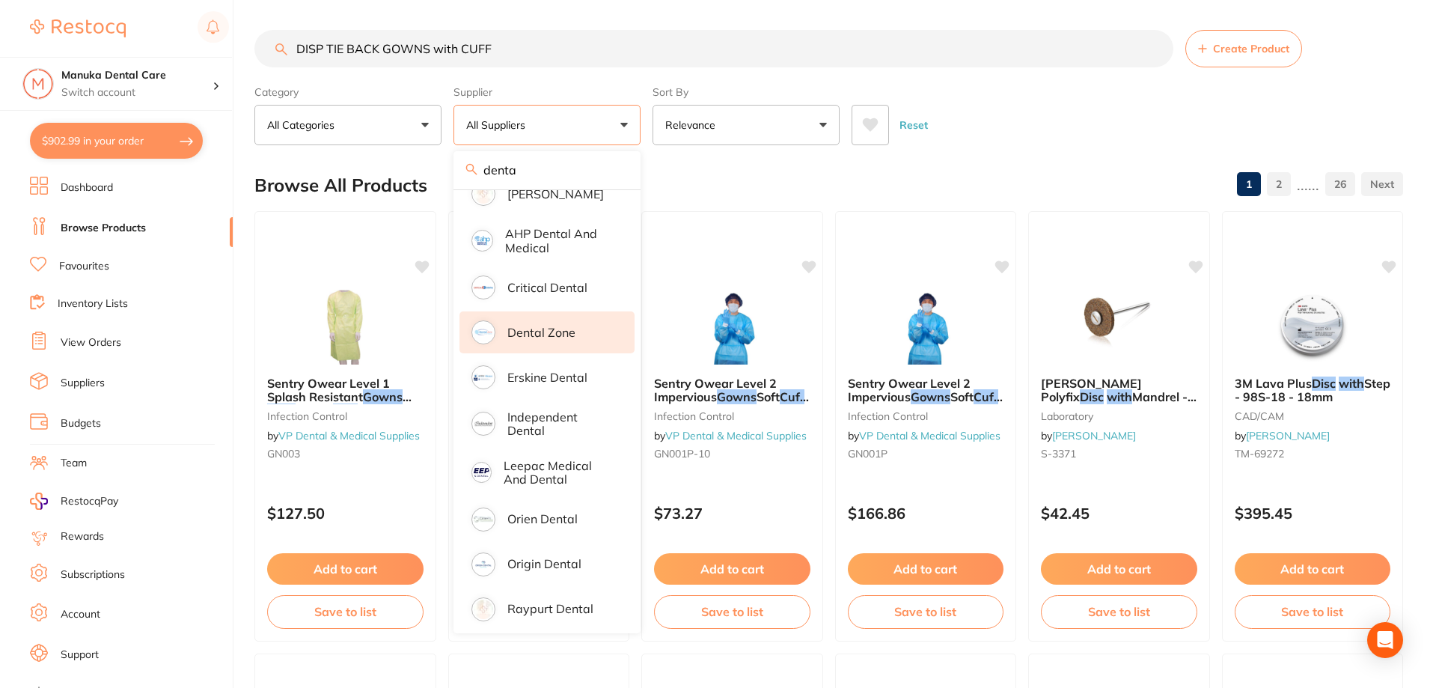
scroll to position [118, 0]
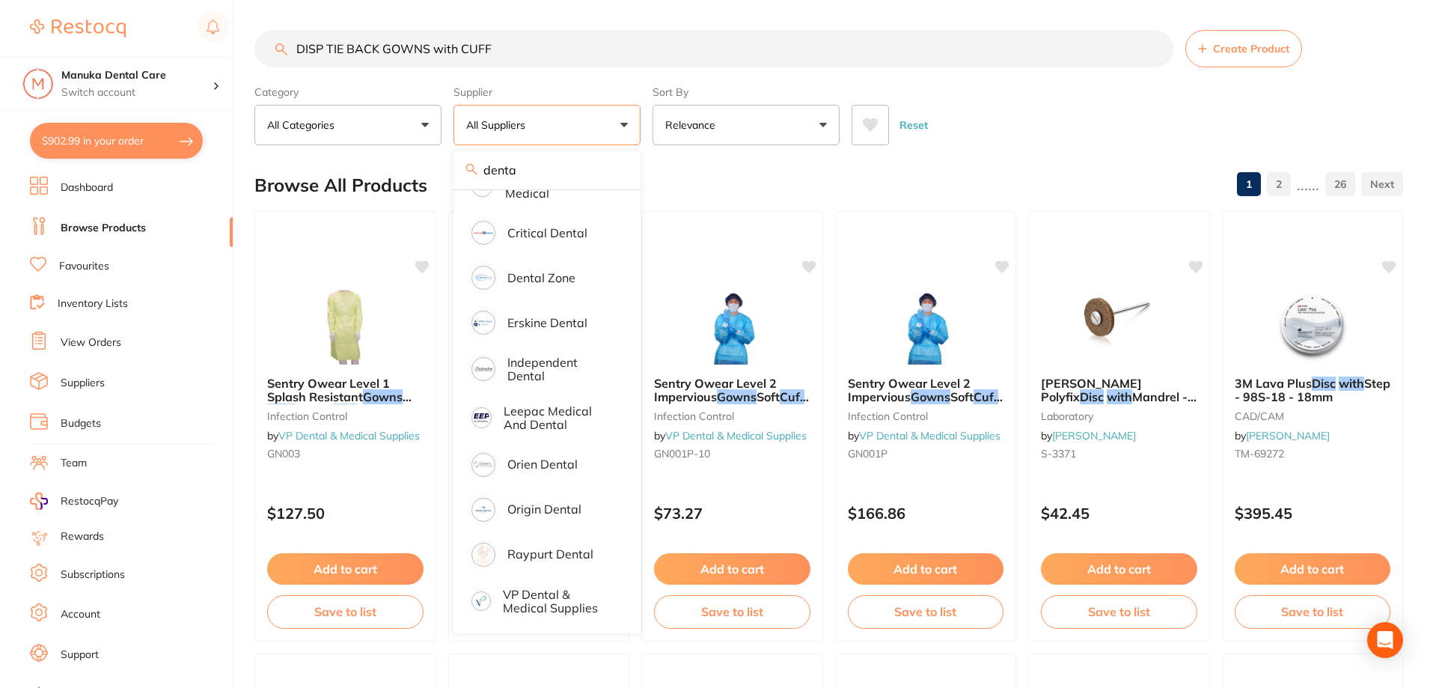
type input "denta"
click at [620, 118] on button "All Suppliers" at bounding box center [546, 125] width 187 height 40
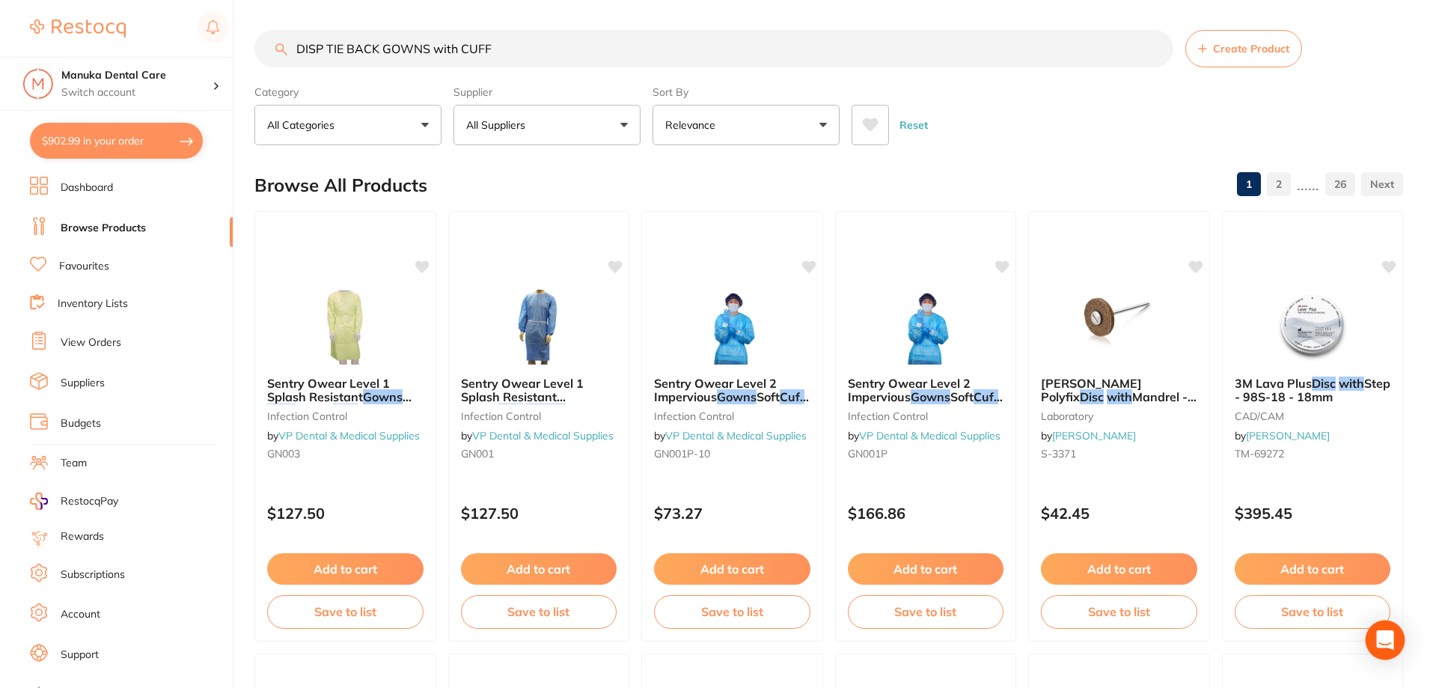
click at [1384, 635] on icon "Open Intercom Messenger" at bounding box center [1384, 639] width 17 height 19
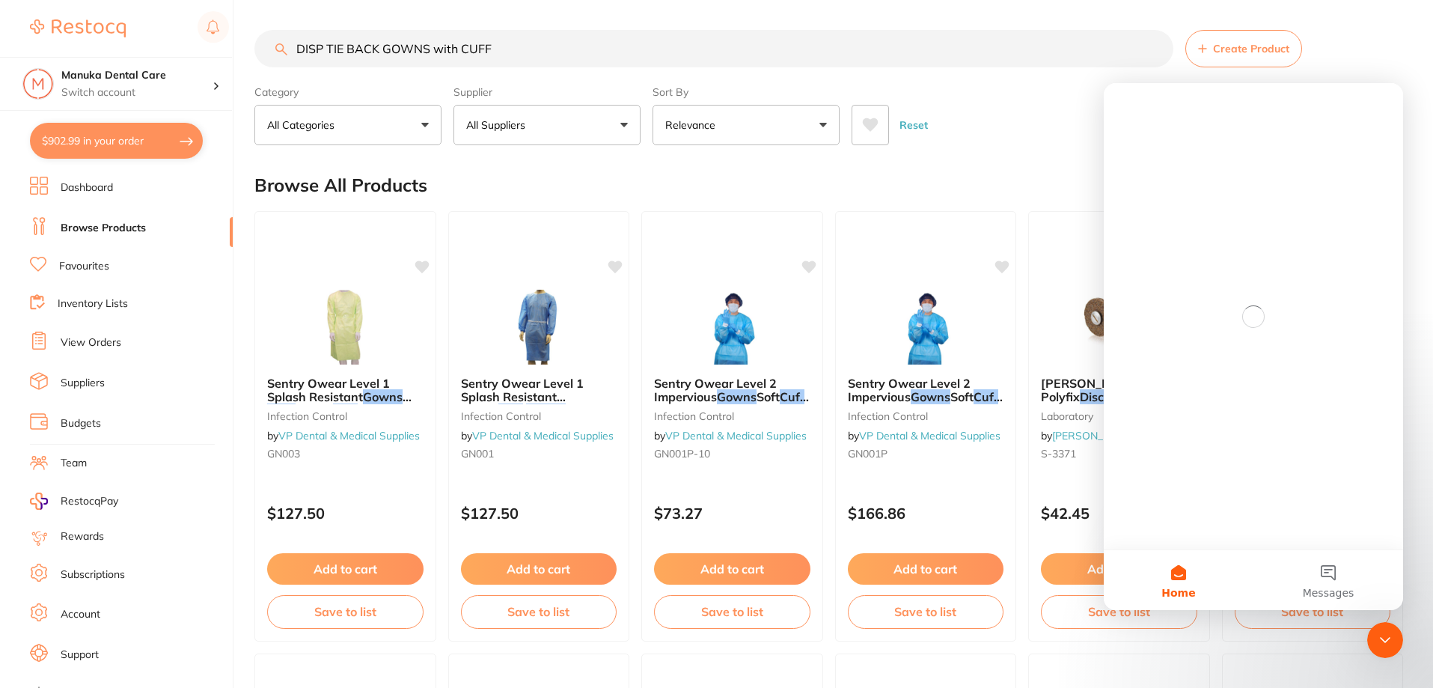
scroll to position [0, 0]
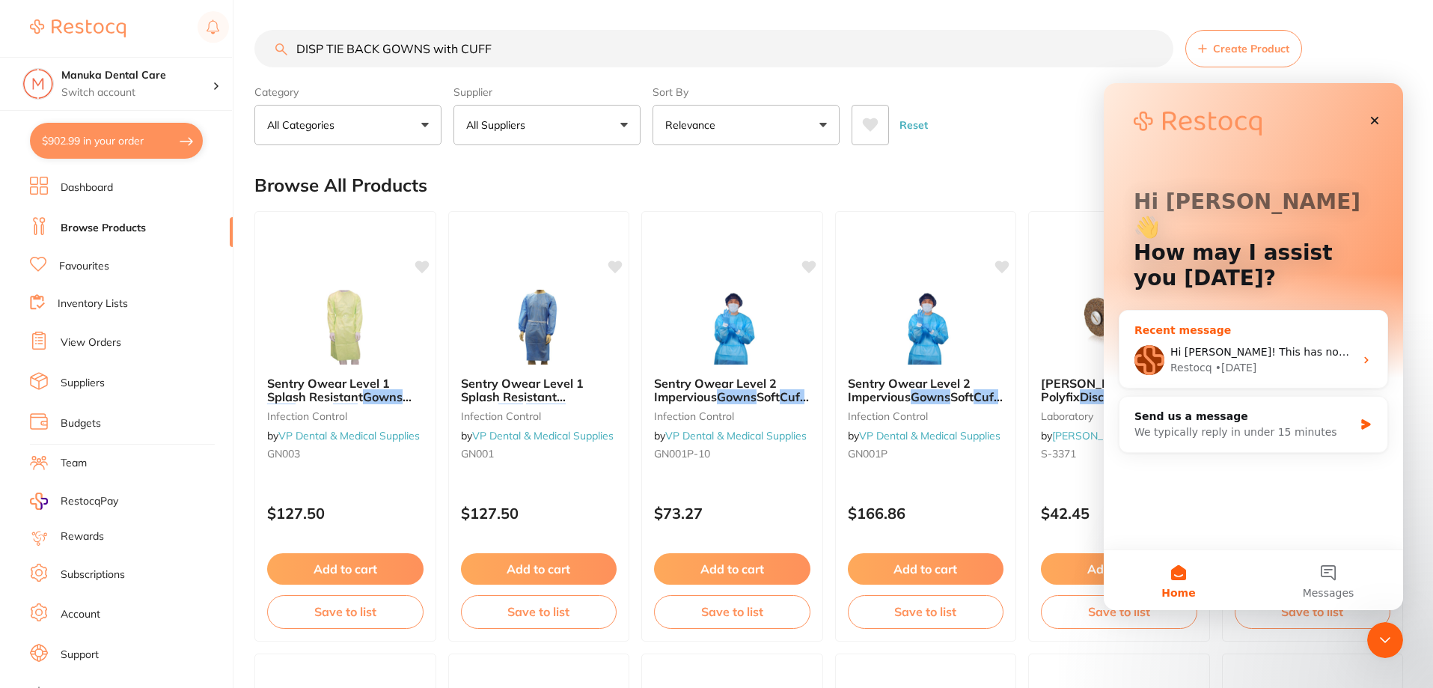
click at [1230, 360] on div "• [DATE]" at bounding box center [1236, 368] width 42 height 16
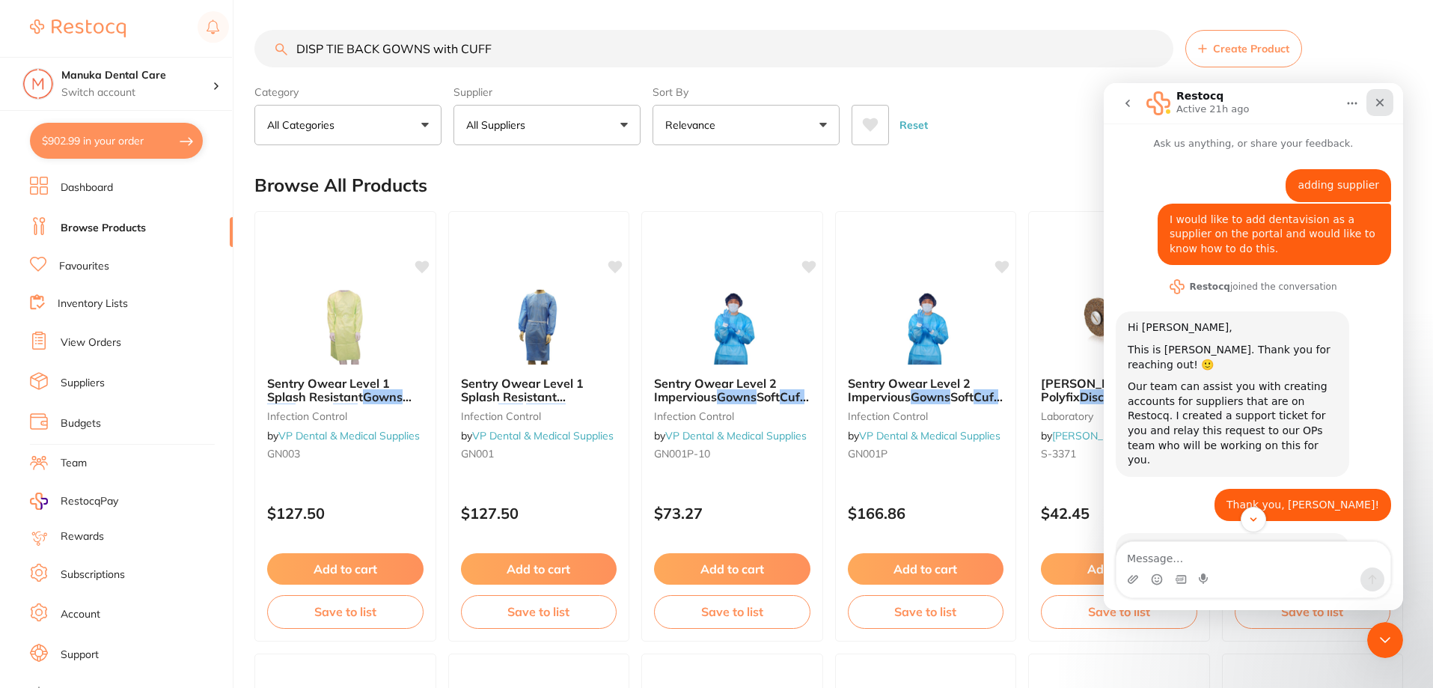
click at [1374, 105] on icon "Close" at bounding box center [1380, 103] width 12 height 12
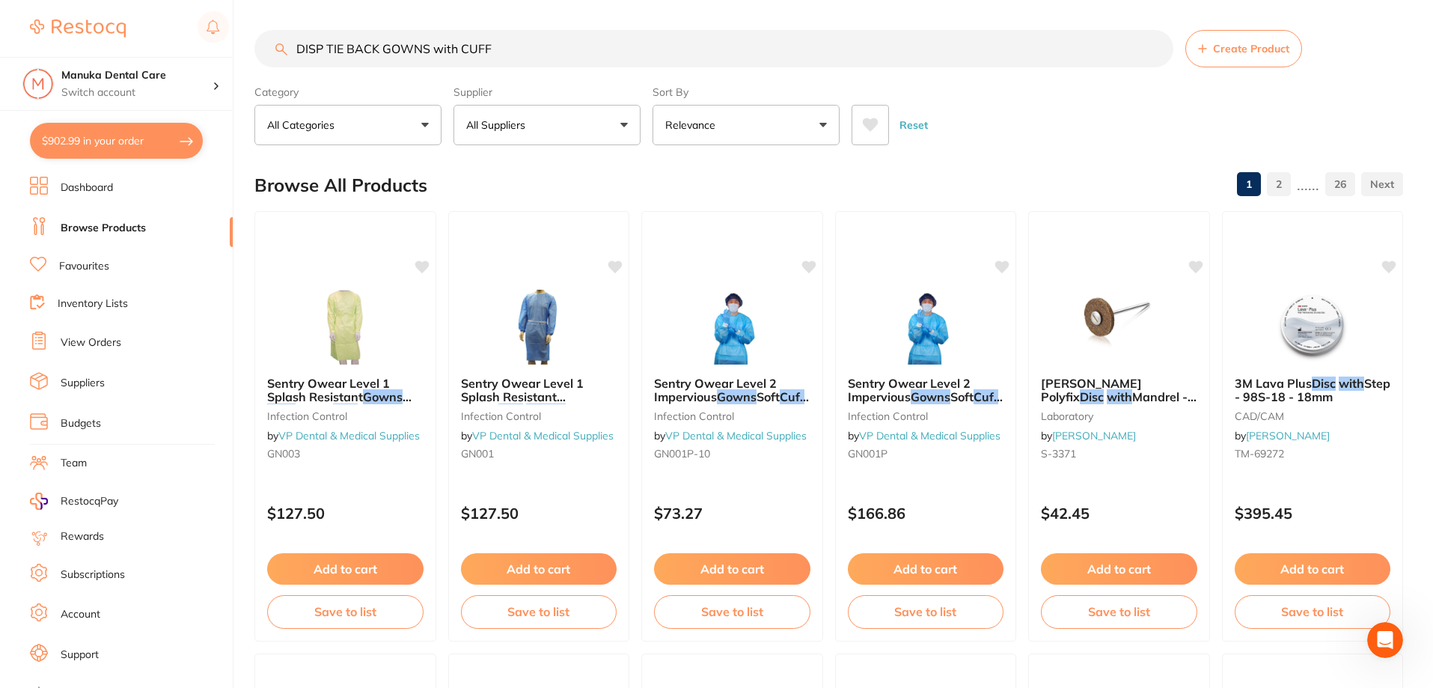
scroll to position [246, 0]
click at [91, 379] on link "Suppliers" at bounding box center [83, 383] width 44 height 15
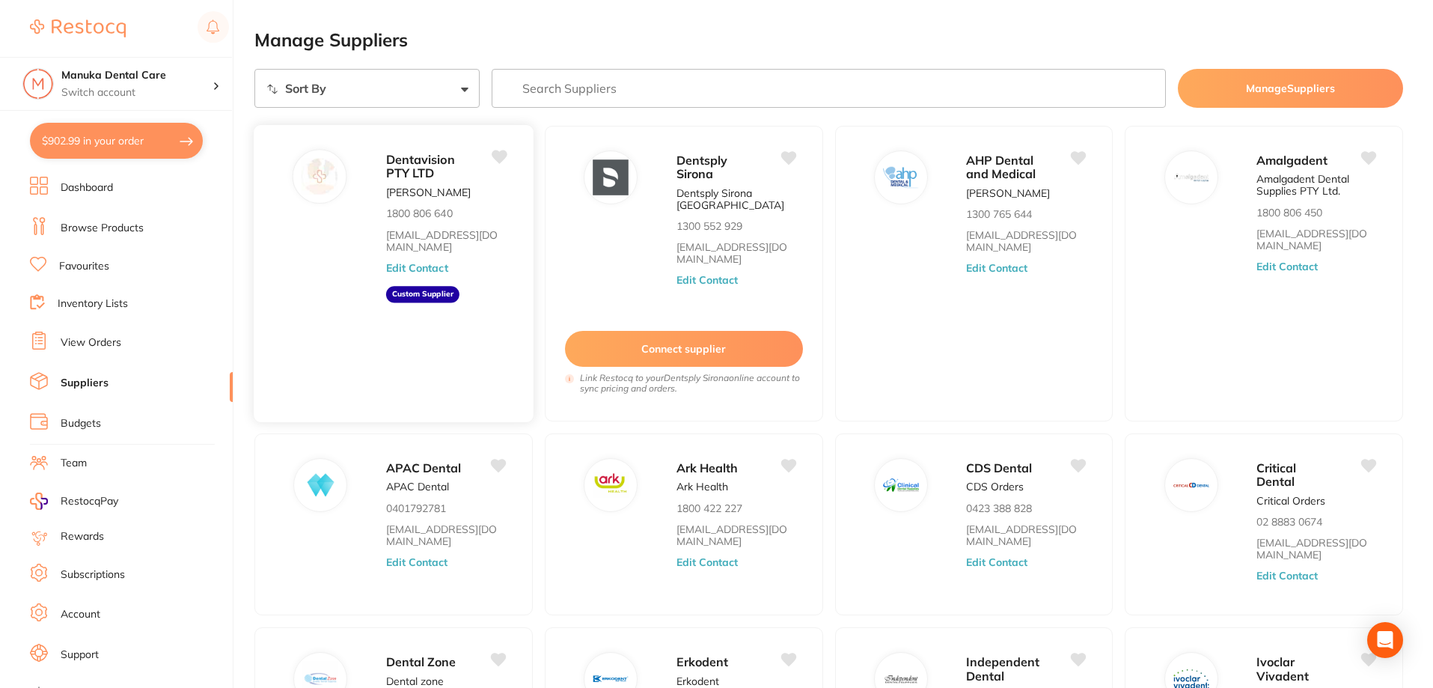
click at [440, 322] on div "Dentavision PTY LTD [PERSON_NAME] 1800 806 640 [EMAIL_ADDRESS][DOMAIN_NAME] Edi…" at bounding box center [452, 277] width 132 height 257
click at [481, 180] on div "Dentavision PTY LTD" at bounding box center [446, 166] width 120 height 34
click at [1392, 644] on icon "Open Intercom Messenger" at bounding box center [1384, 639] width 17 height 19
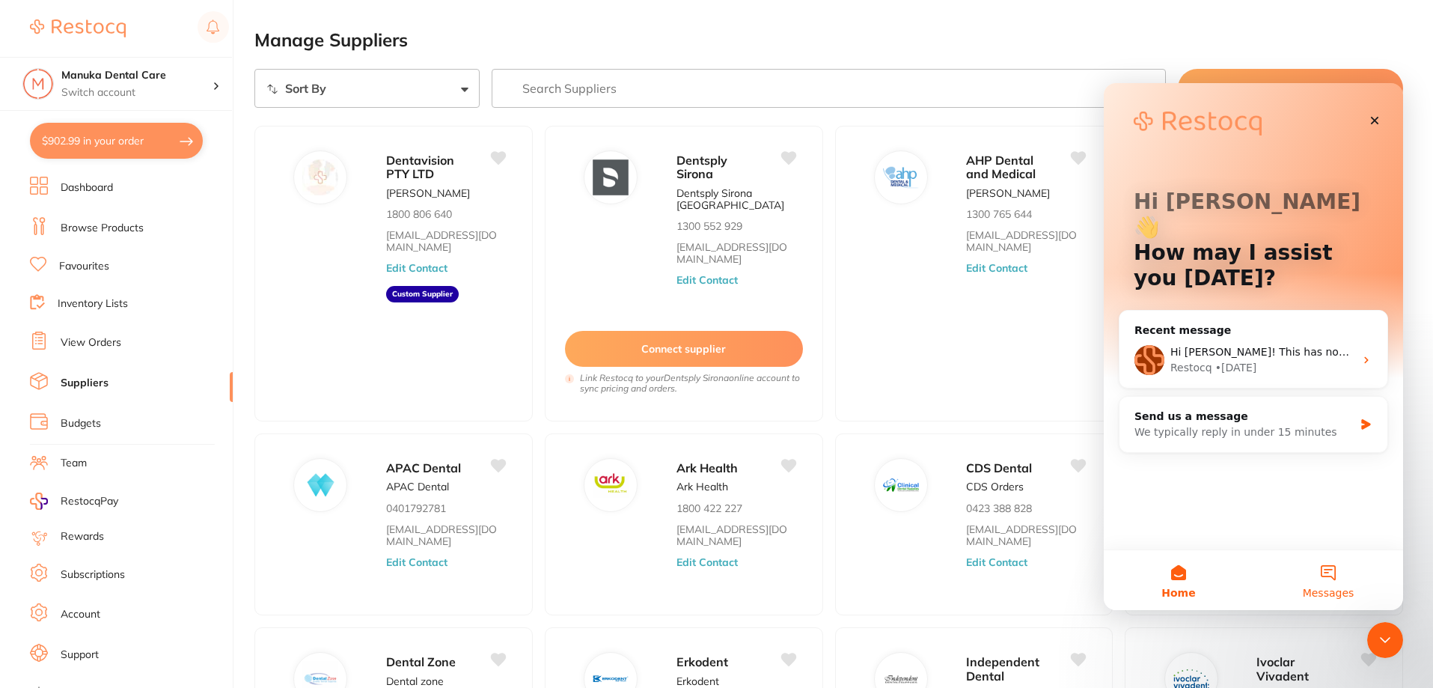
click at [1326, 565] on button "Messages" at bounding box center [1328, 580] width 150 height 60
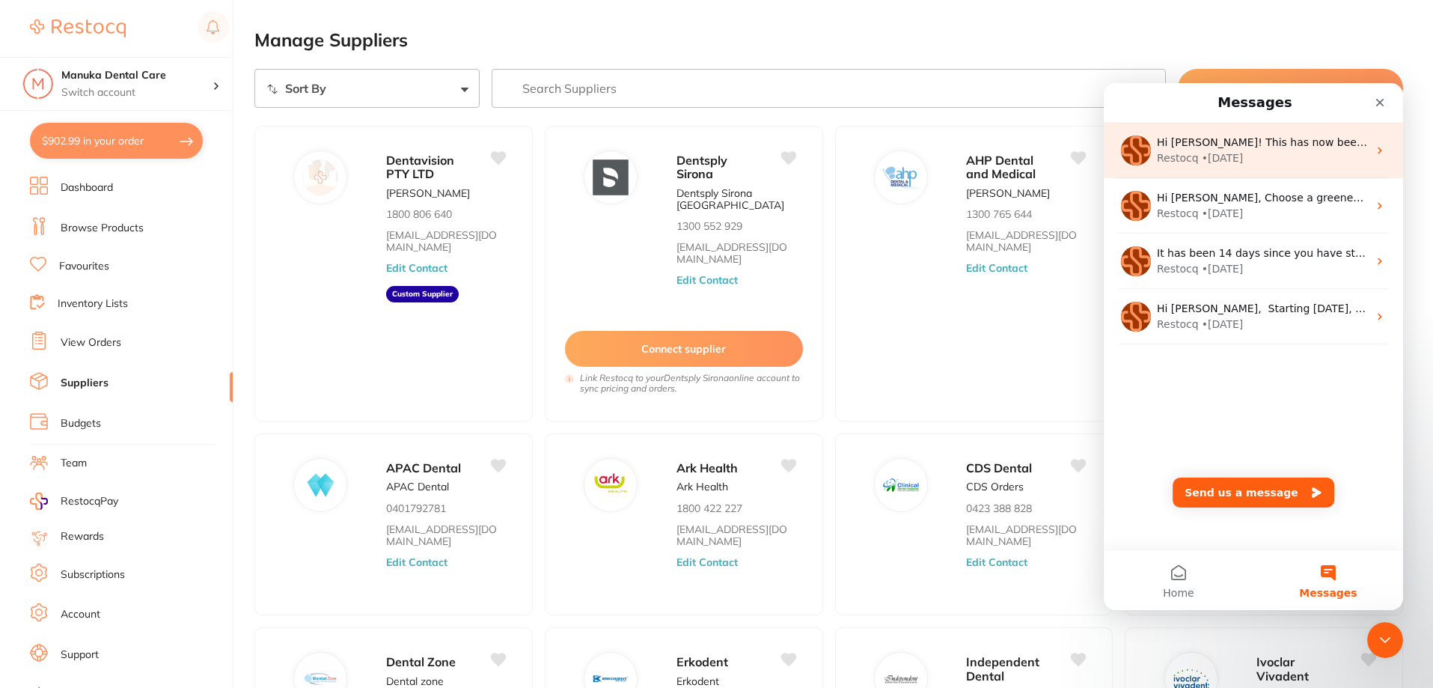
click at [1303, 150] on div "Hi [PERSON_NAME]! This has now been sorted out, we've added it on your portal a…" at bounding box center [1262, 143] width 211 height 16
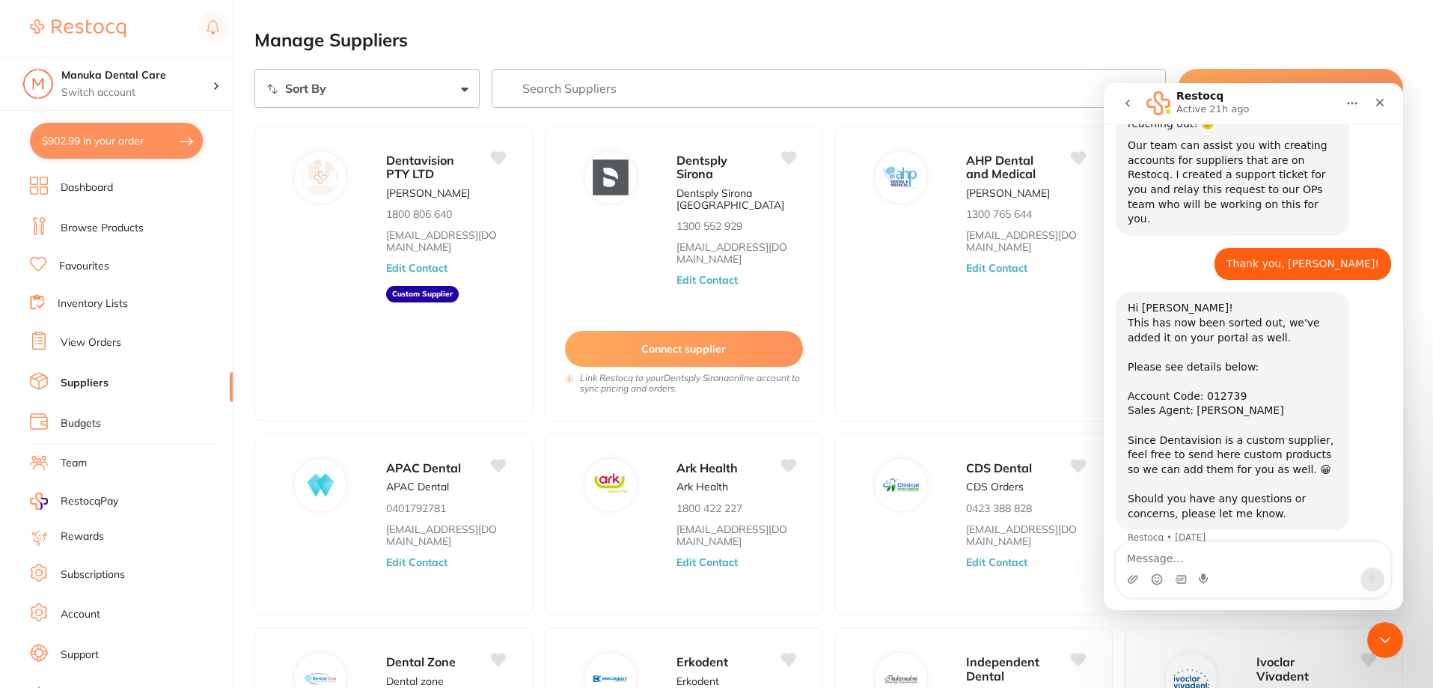
scroll to position [246, 0]
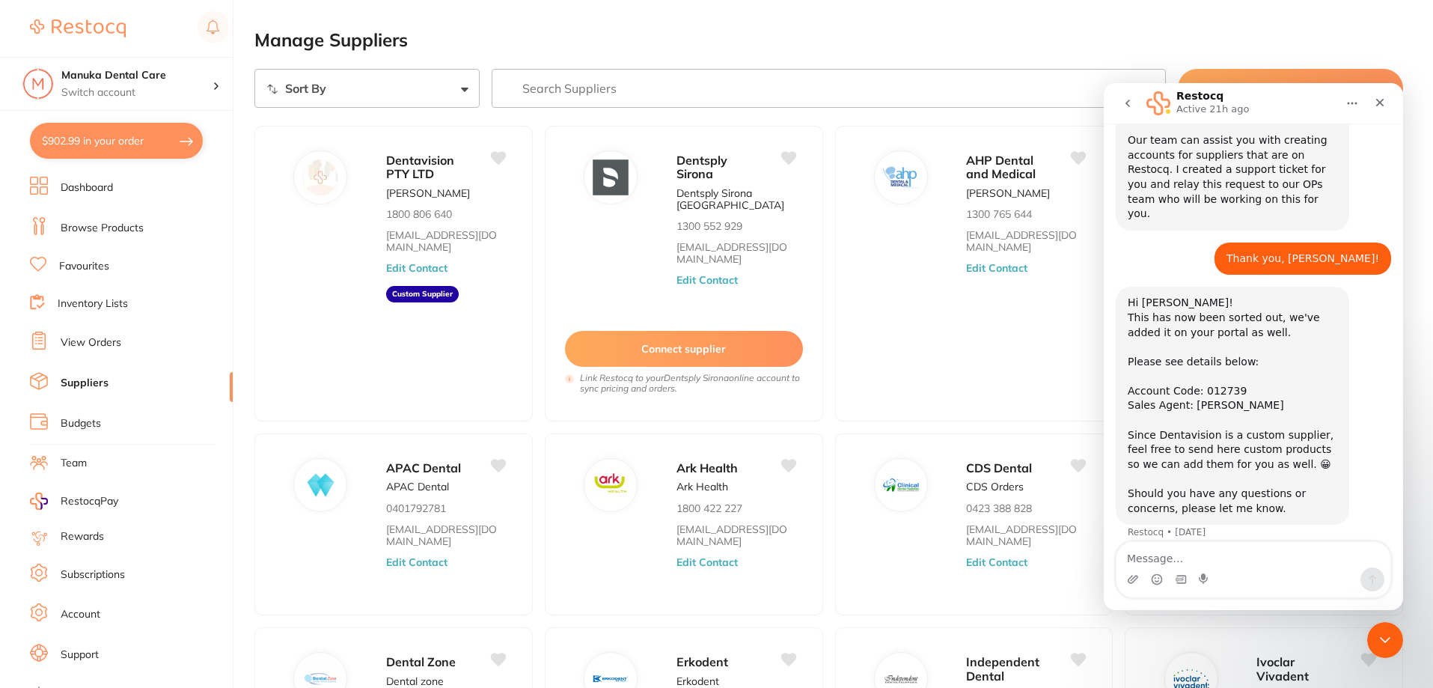
click at [1267, 562] on textarea "Message…" at bounding box center [1253, 554] width 274 height 25
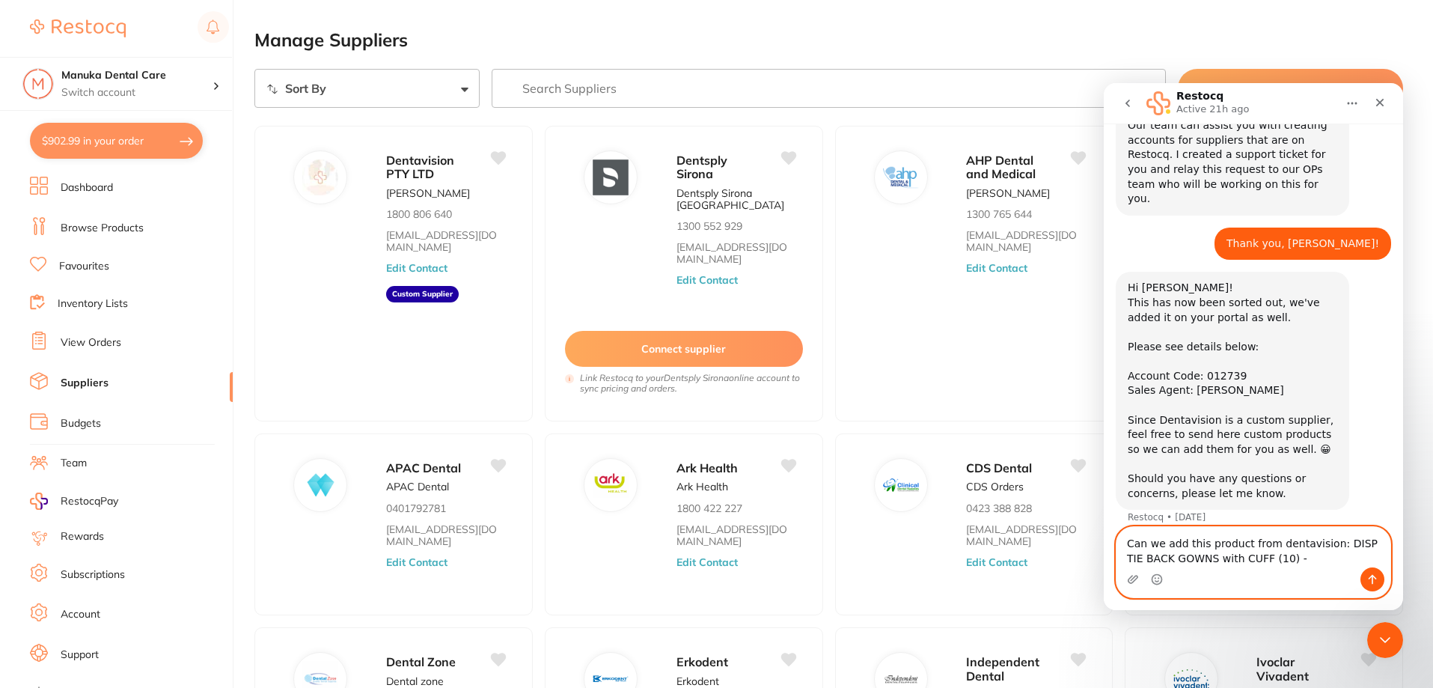
paste textarea "[URL][DOMAIN_NAME]"
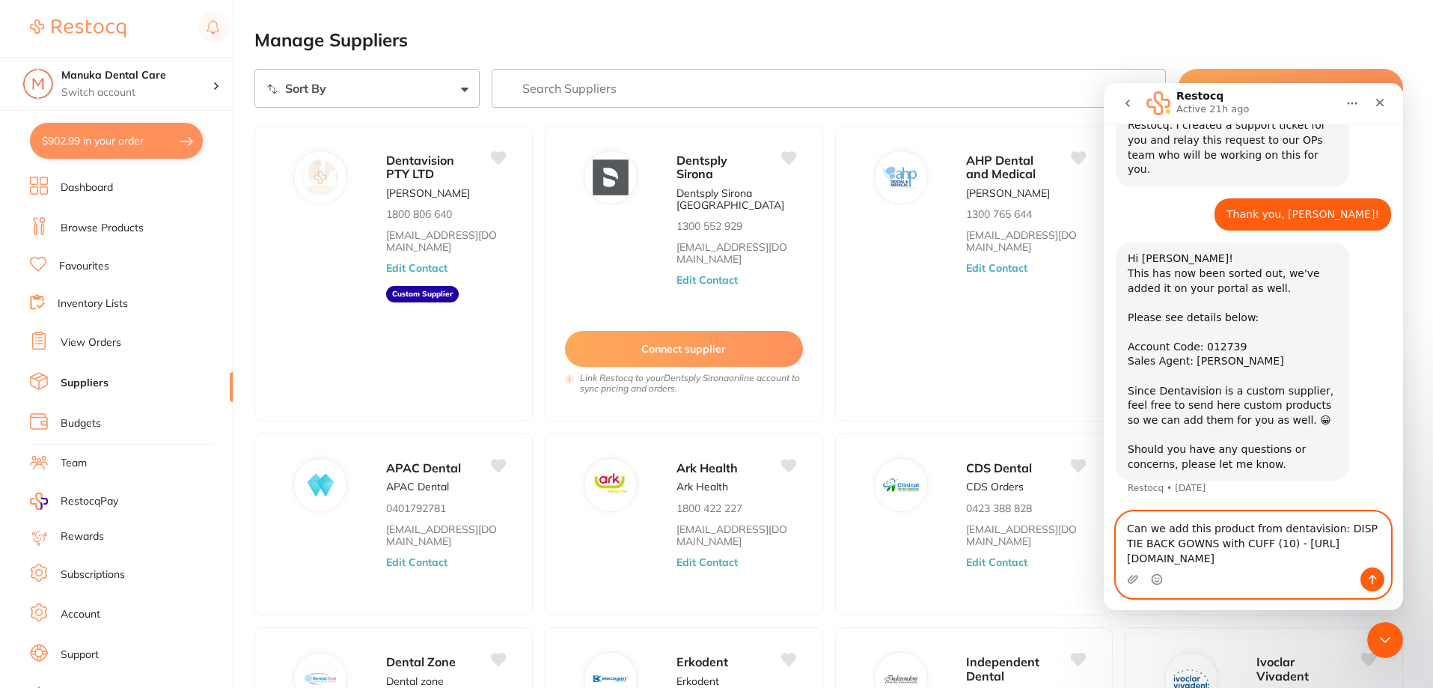
type textarea "Can we add this product from dentavision: DISP TIE BACK GOWNS with CUFF (10) - …"
click at [1376, 570] on button "Send a message…" at bounding box center [1372, 579] width 24 height 24
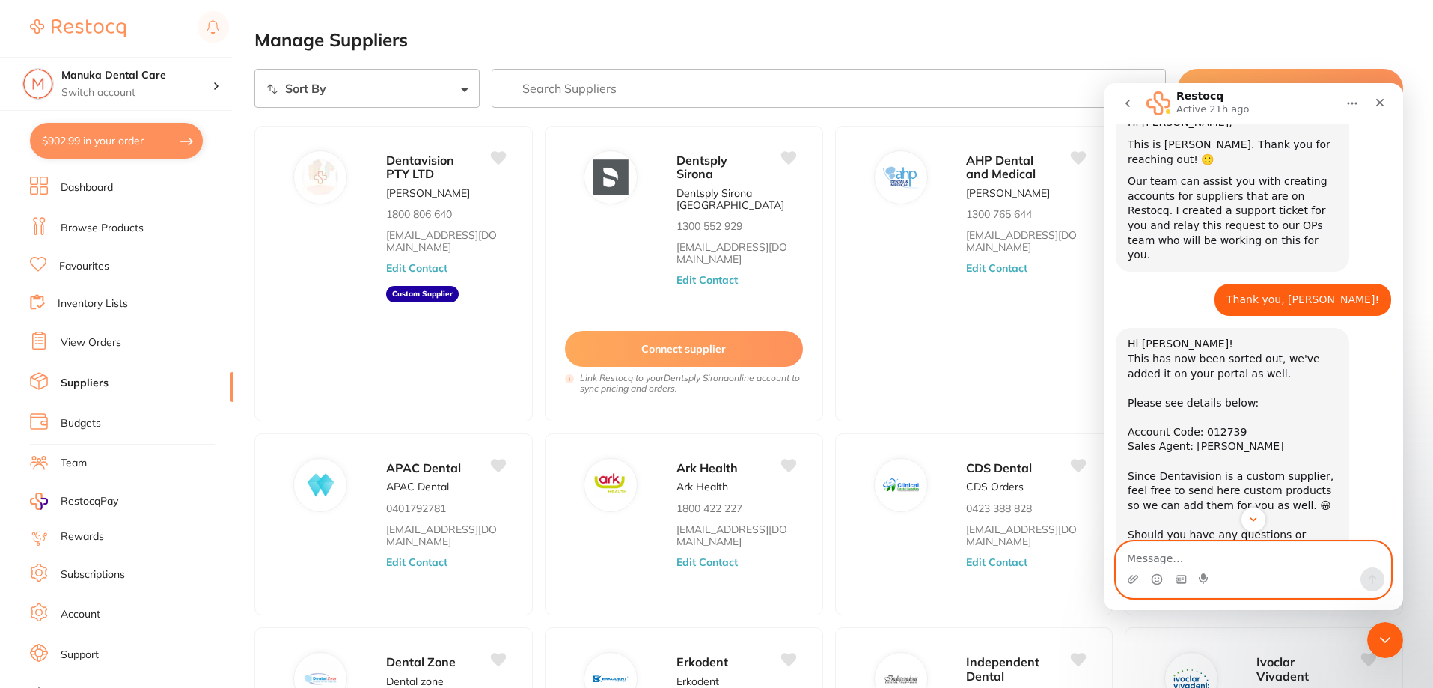
scroll to position [375, 0]
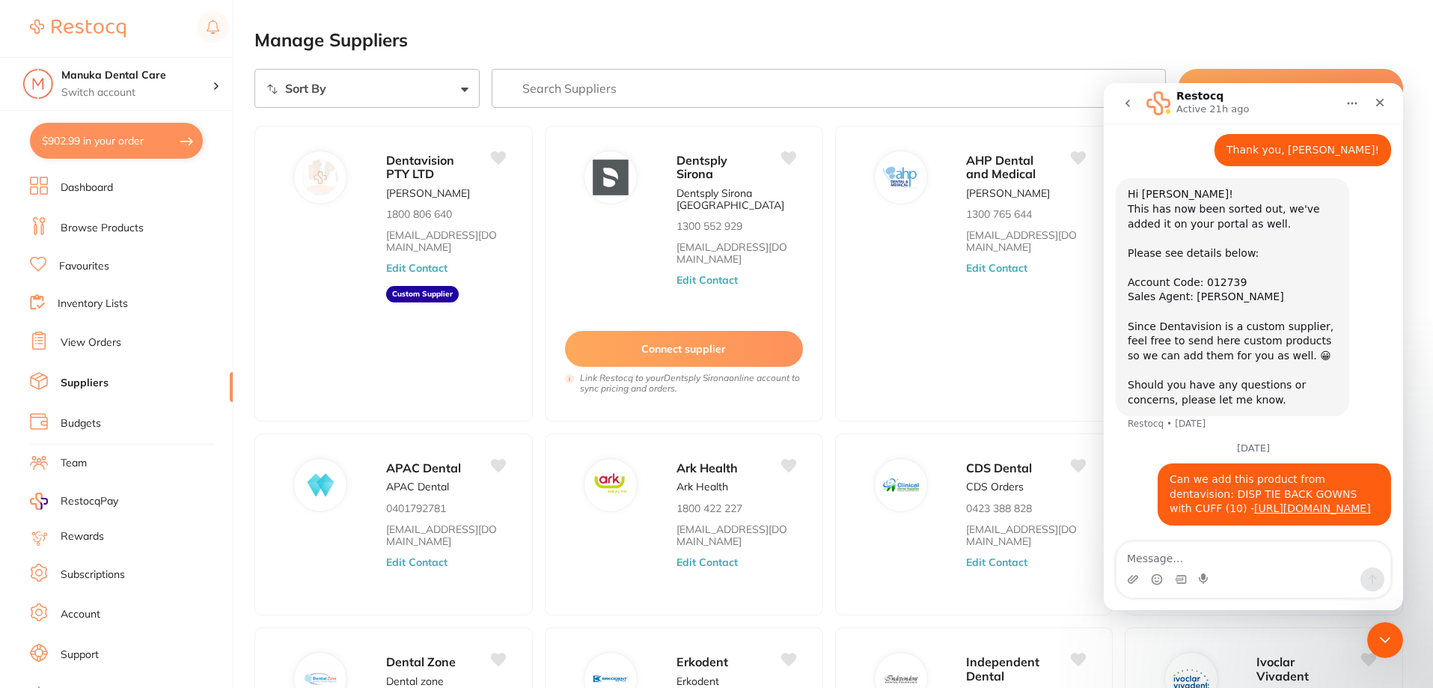
click at [1295, 15] on main "Manage Suppliers Sort By A-Z Z-A Manage Suppliers Dentavision PTY LTD [PERSON_N…" at bounding box center [843, 467] width 1179 height 935
click at [1375, 100] on icon "Close" at bounding box center [1380, 103] width 12 height 12
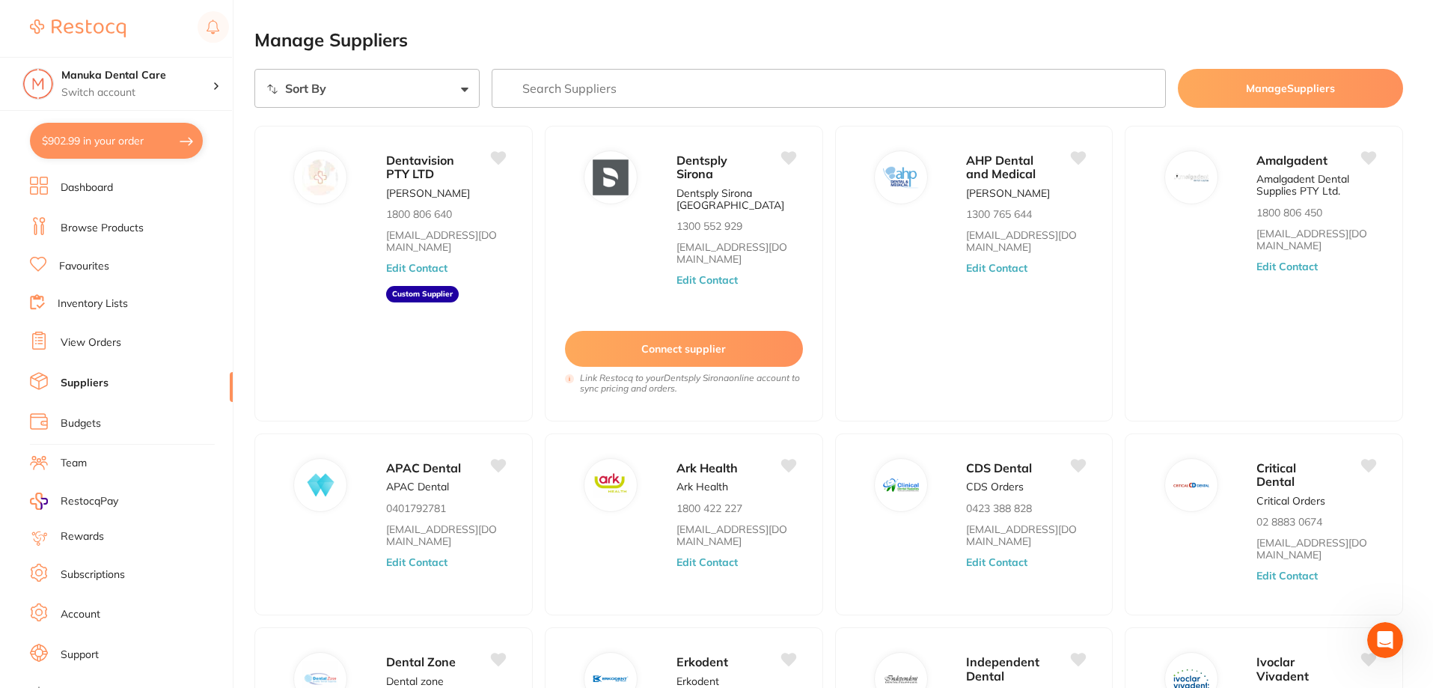
click at [149, 137] on button "$902.99 in your order" at bounding box center [116, 141] width 173 height 36
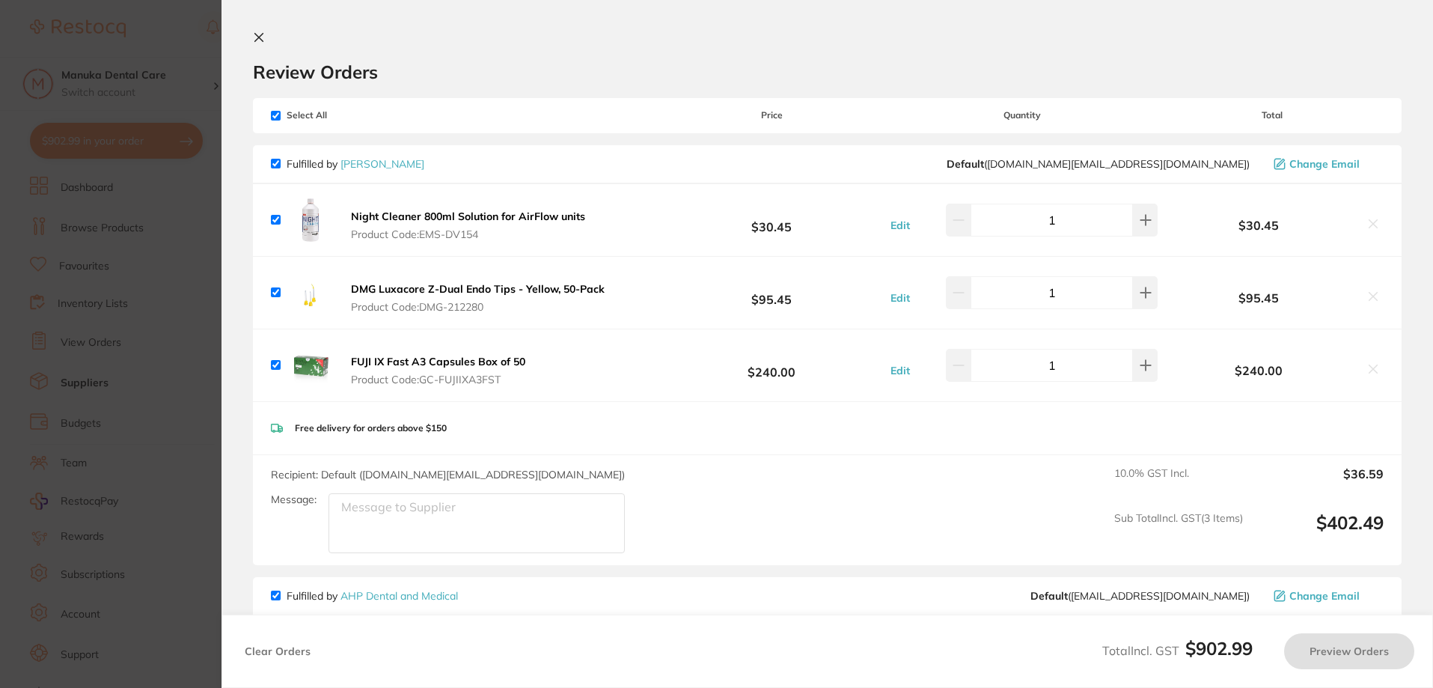
checkbox input "true"
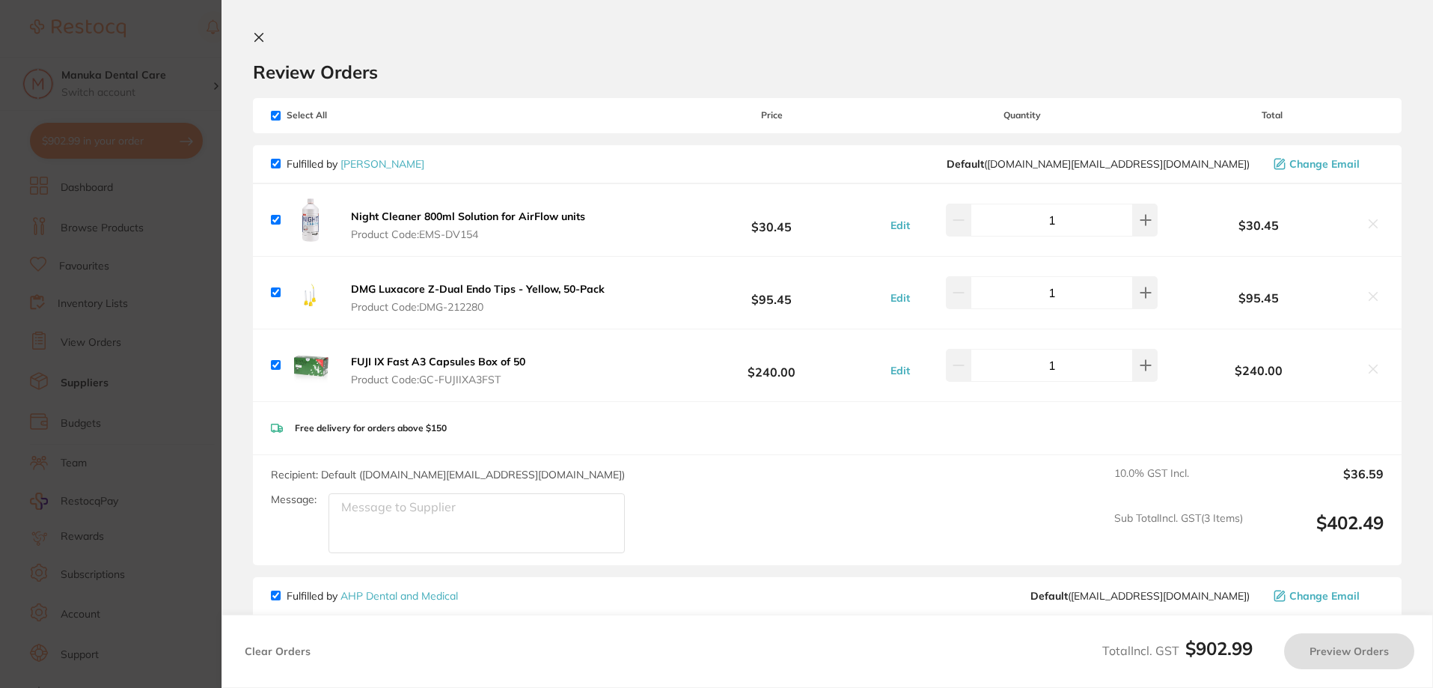
checkbox input "true"
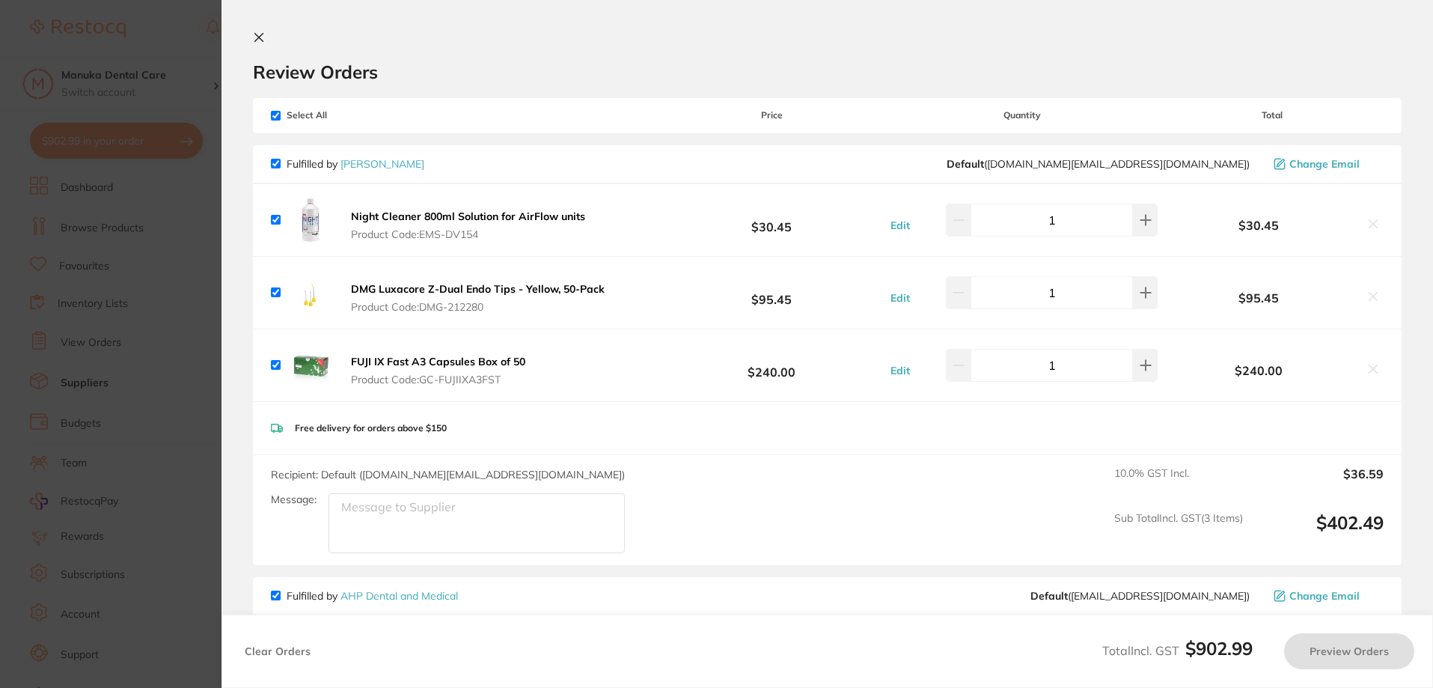
checkbox input "true"
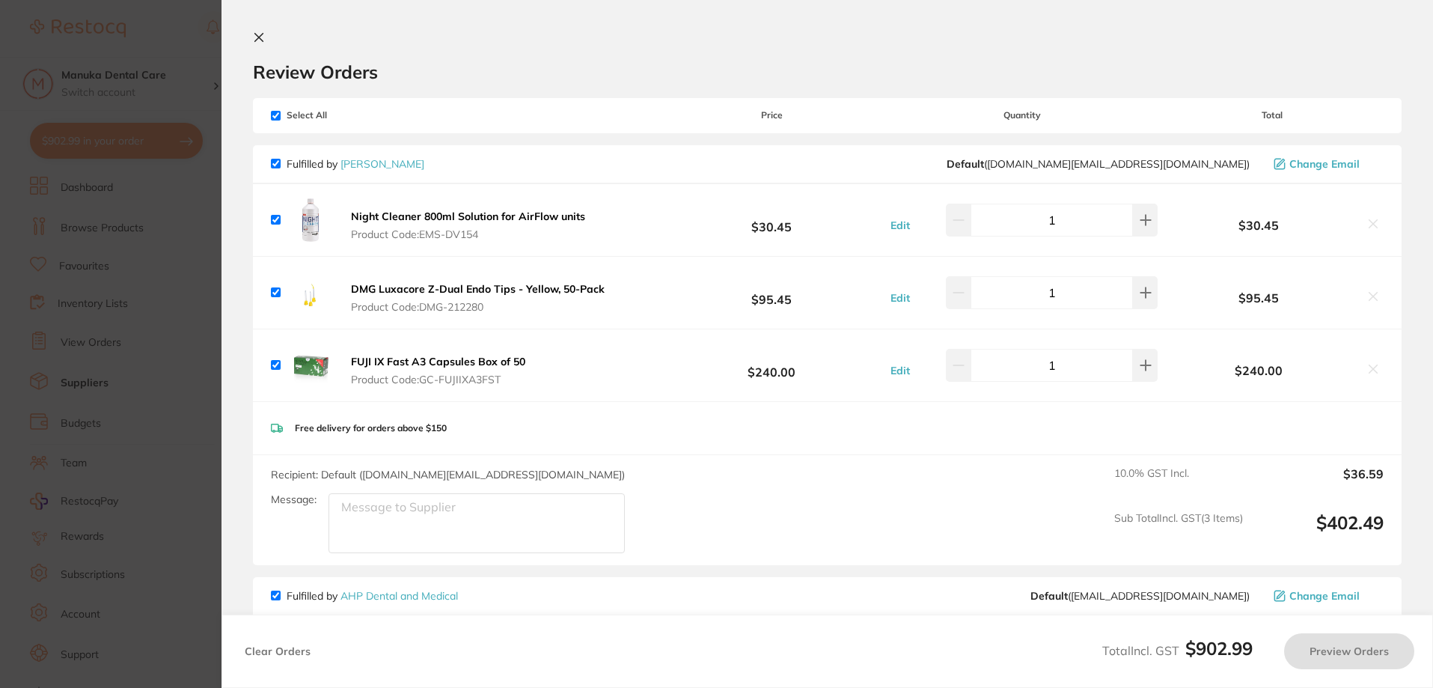
checkbox input "true"
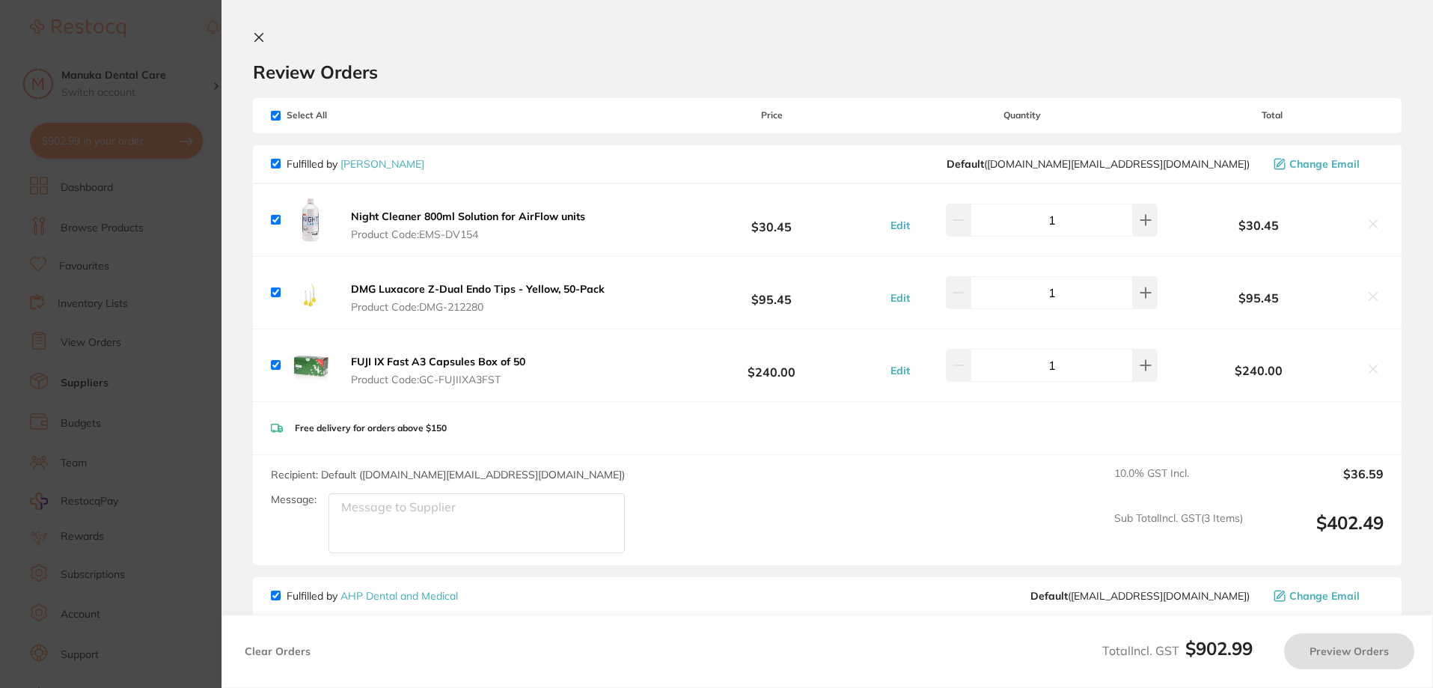
checkbox input "true"
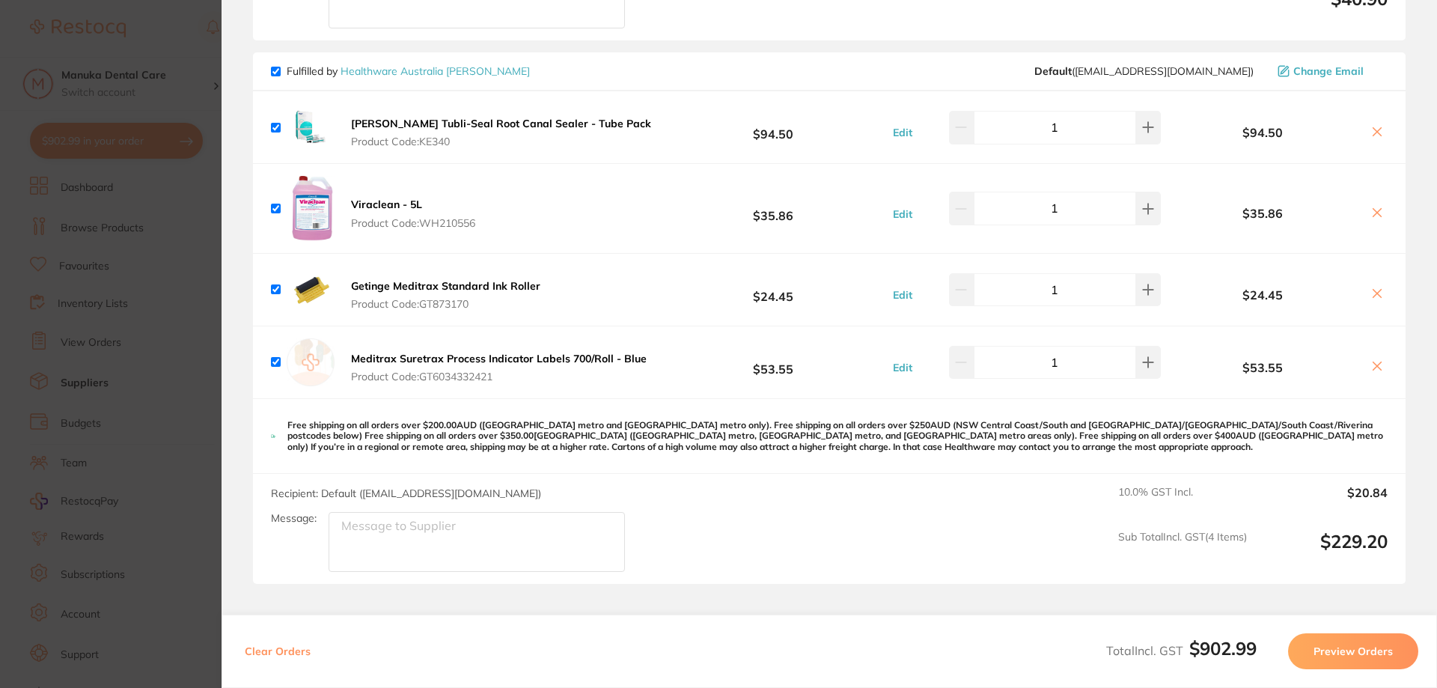
scroll to position [1820, 0]
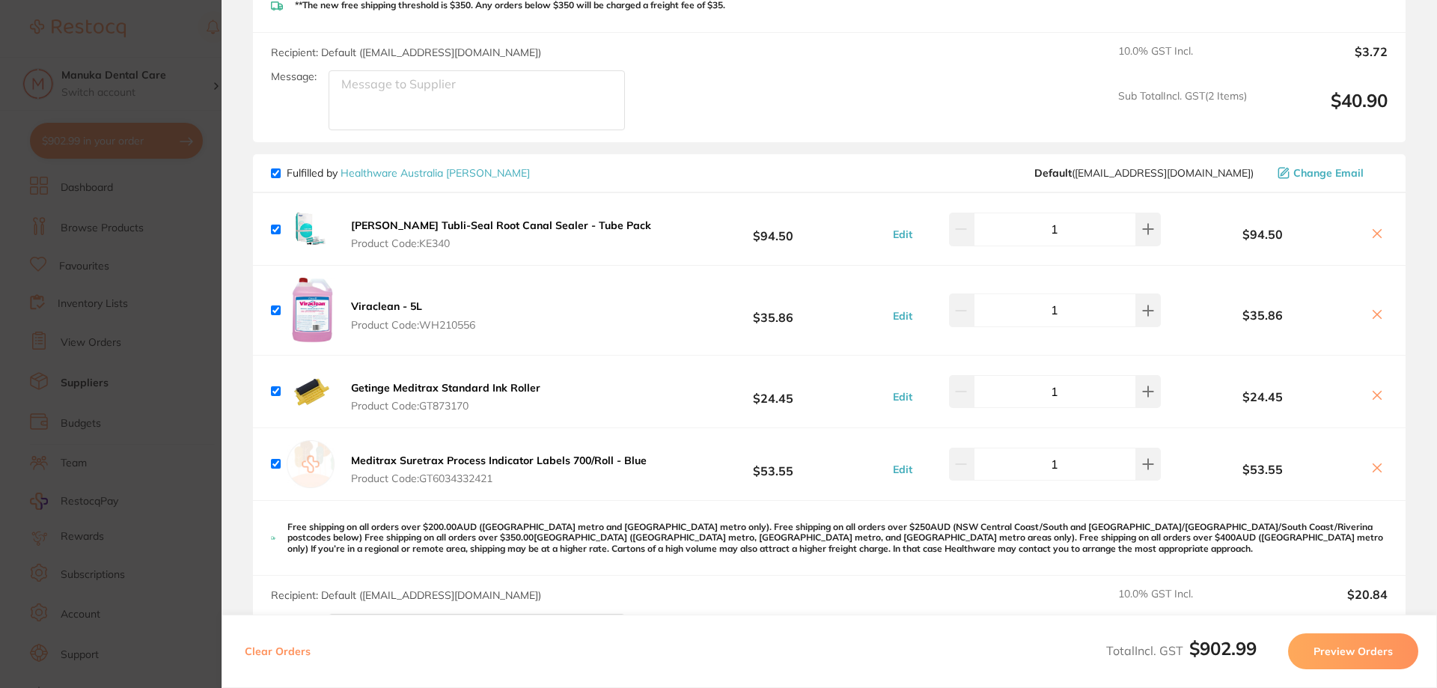
click at [1333, 657] on button "Preview Orders" at bounding box center [1353, 651] width 130 height 36
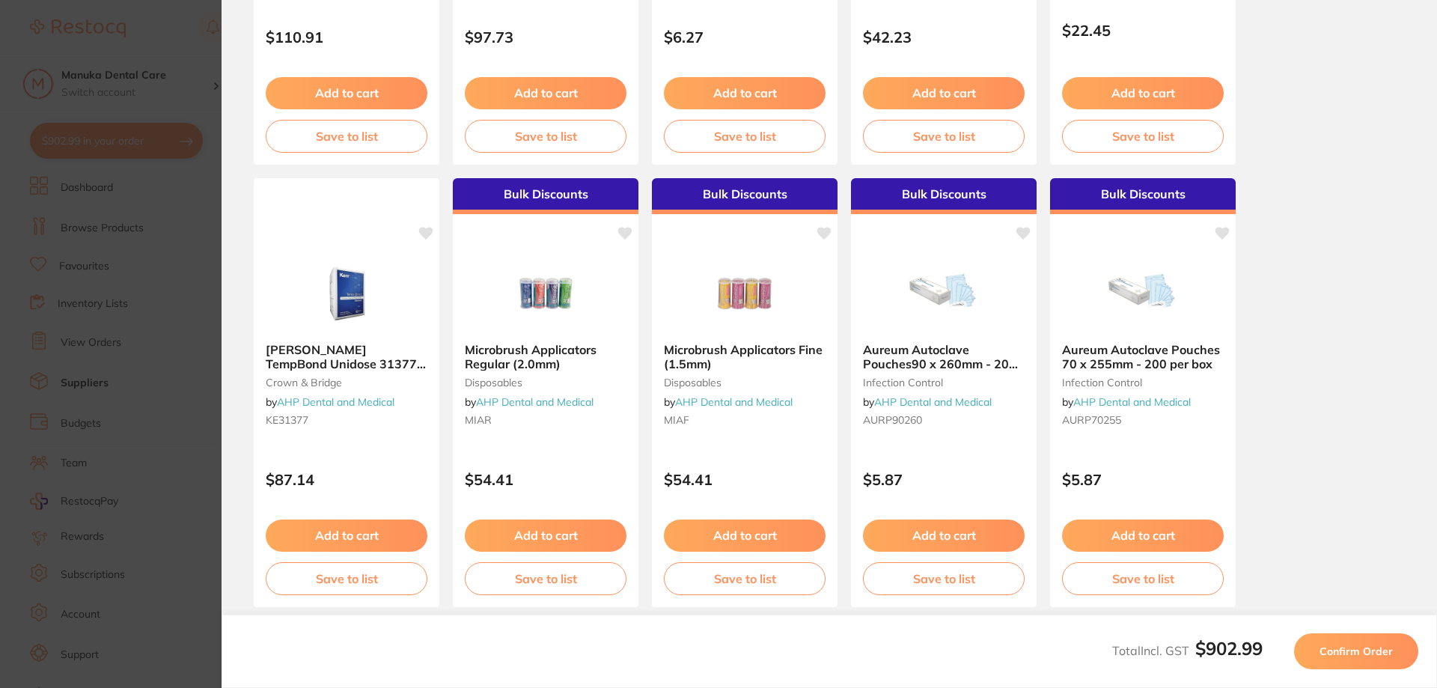
scroll to position [418, 0]
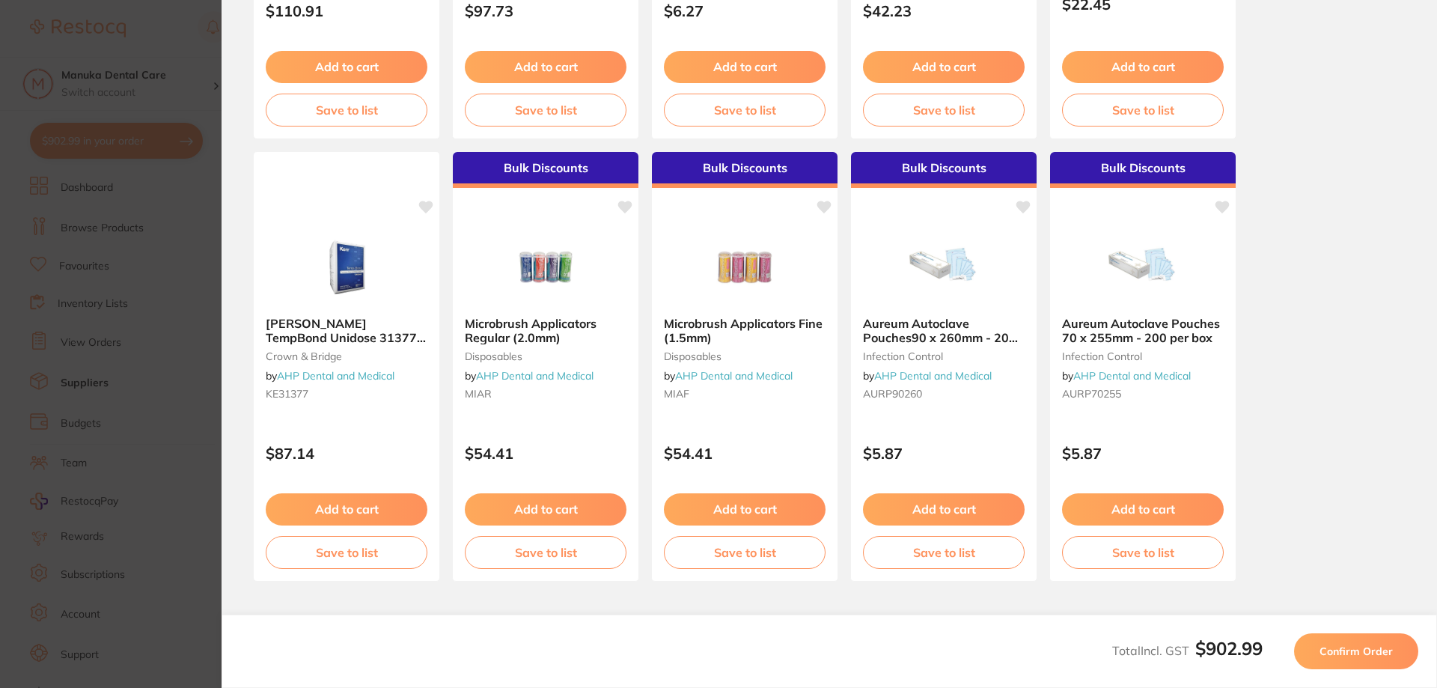
click at [1339, 646] on span "Confirm Order" at bounding box center [1355, 650] width 73 height 13
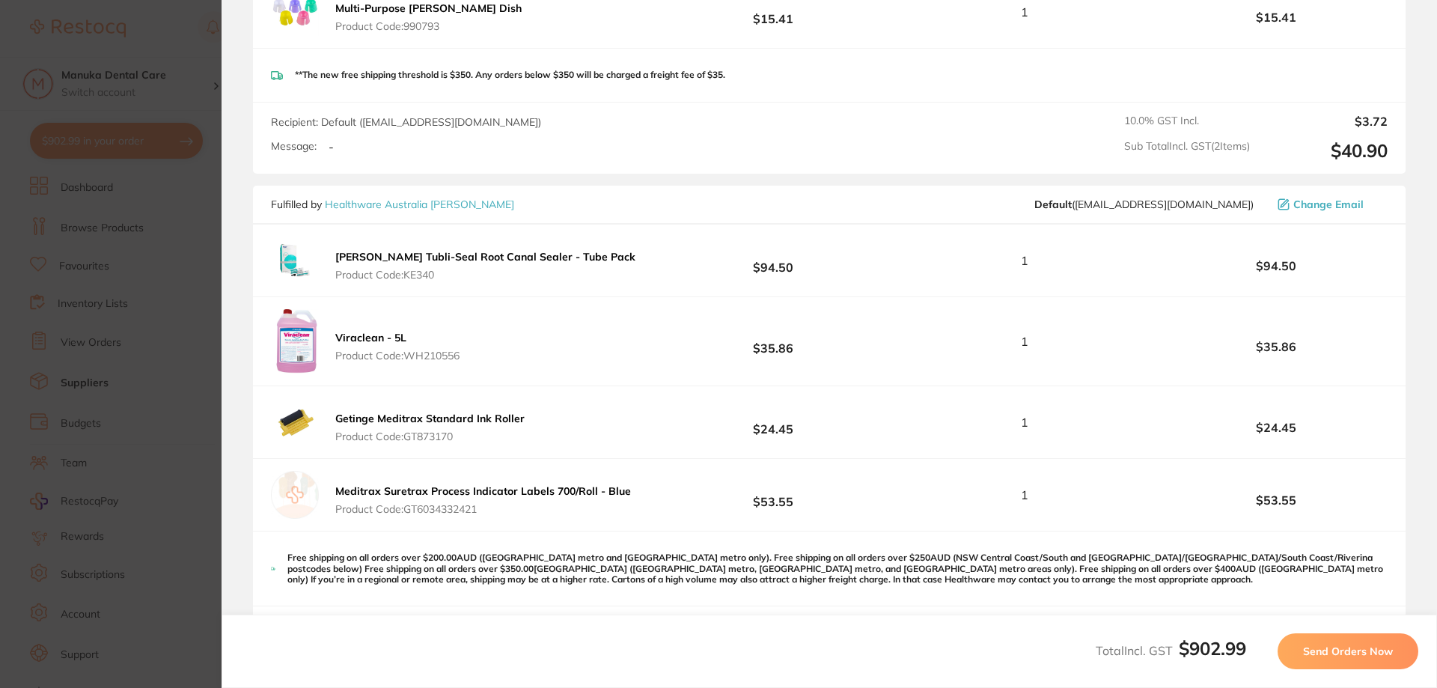
scroll to position [1796, 0]
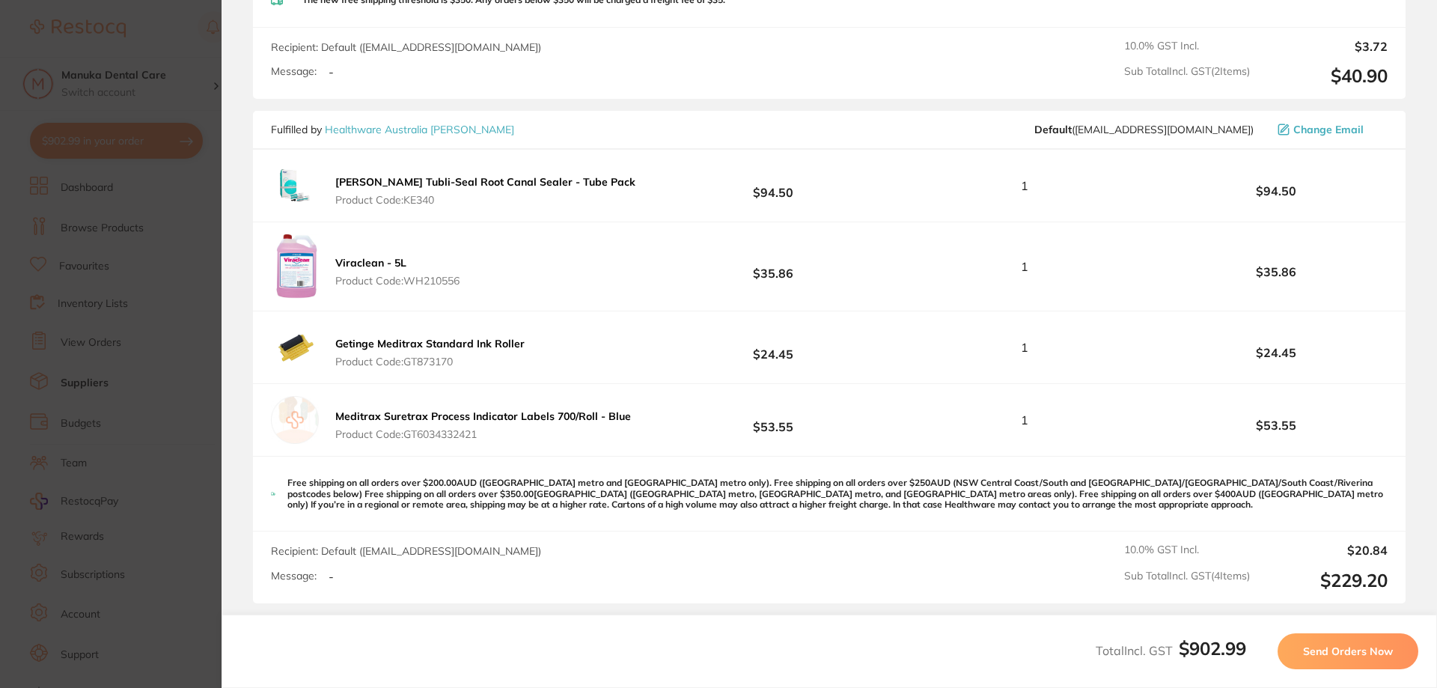
click at [1321, 646] on span "Send Orders Now" at bounding box center [1348, 650] width 90 height 13
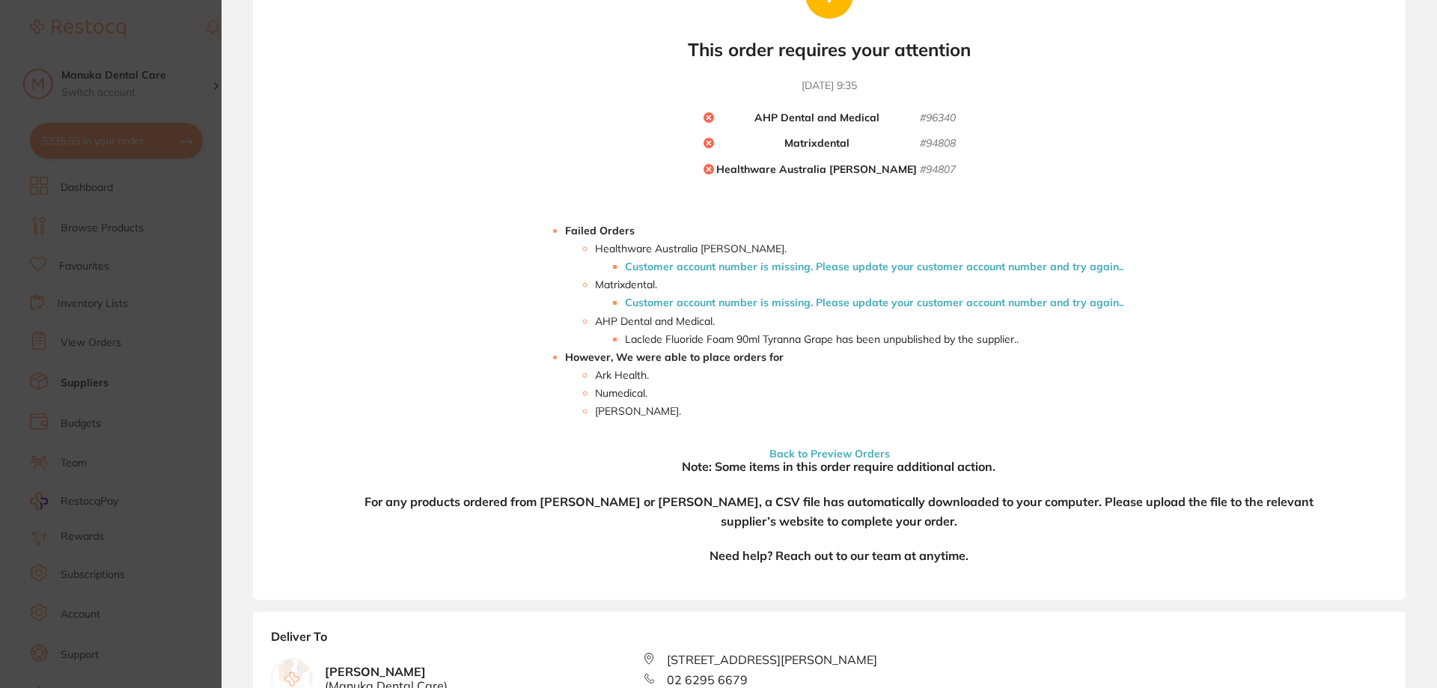
scroll to position [0, 0]
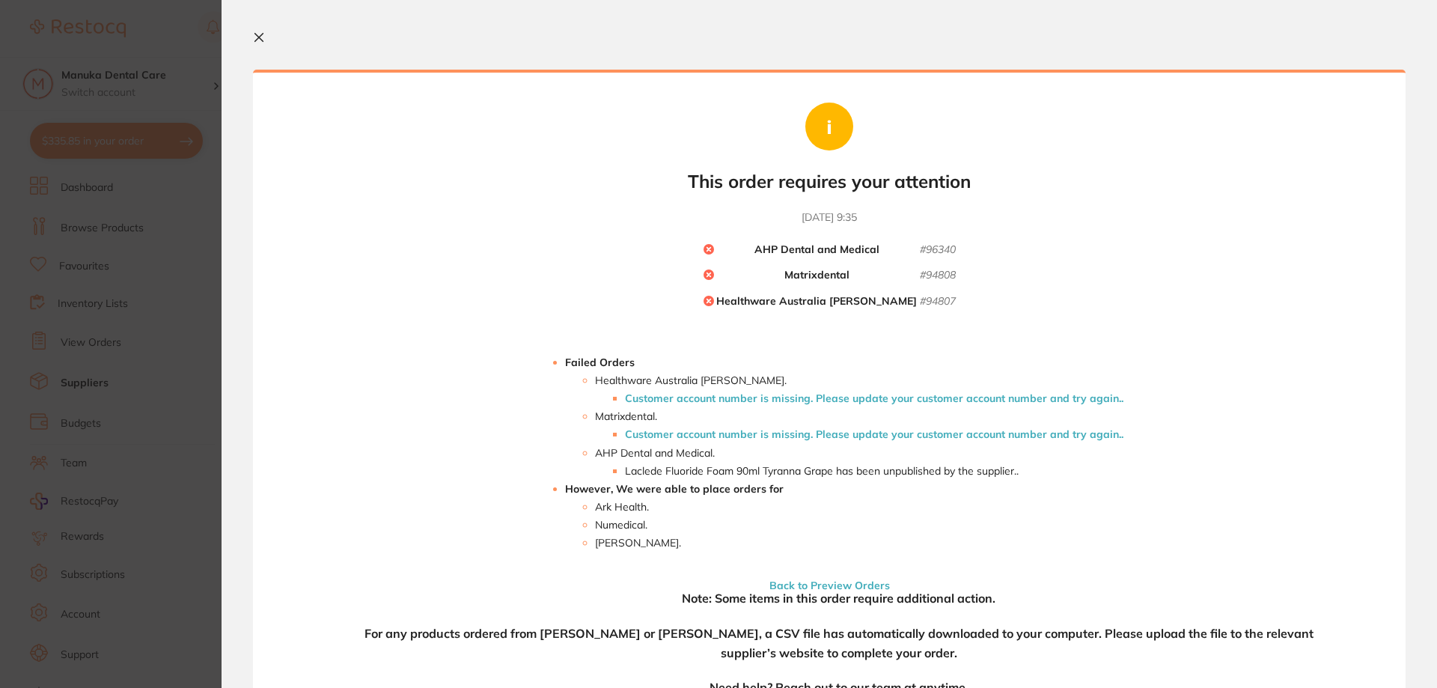
click at [893, 401] on li "Customer account number is missing. Please update your customer account number …" at bounding box center [874, 398] width 498 height 12
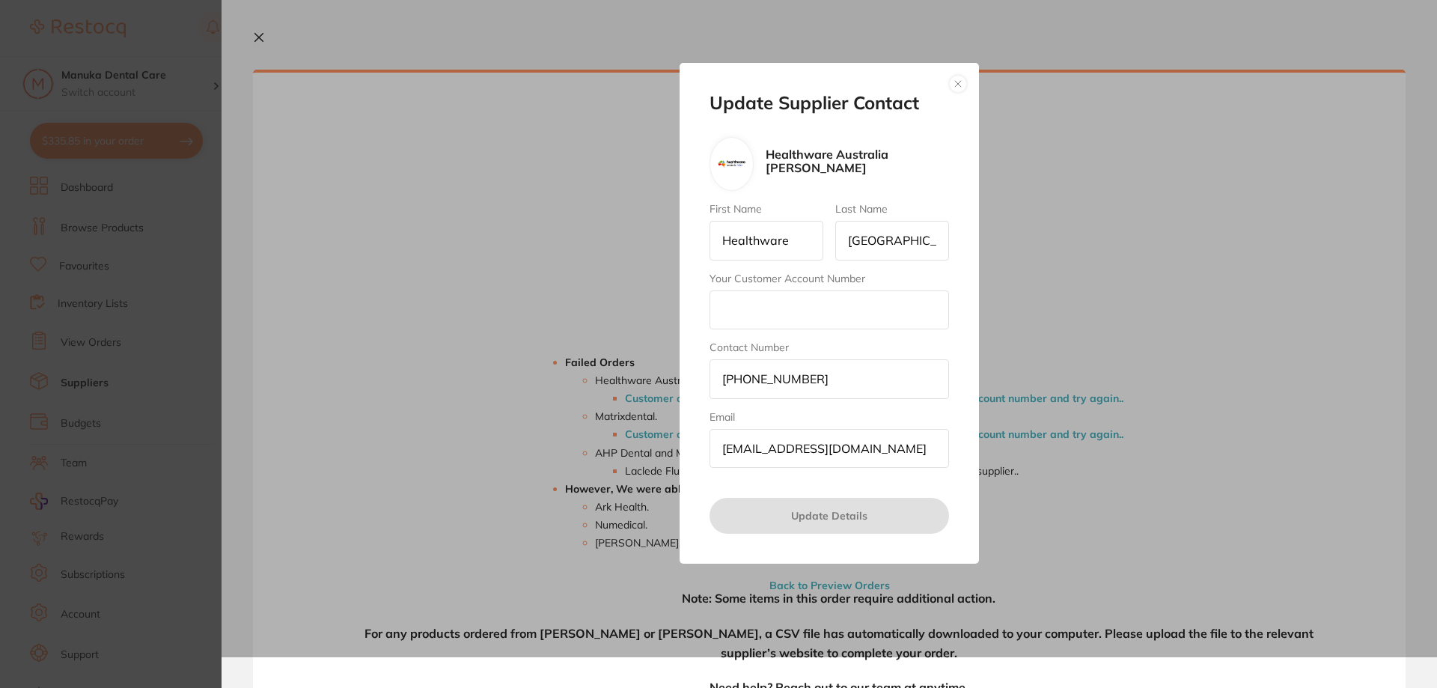
click at [843, 309] on input "Your Customer Account Number" at bounding box center [828, 309] width 239 height 39
click at [951, 88] on button "button" at bounding box center [958, 84] width 18 height 18
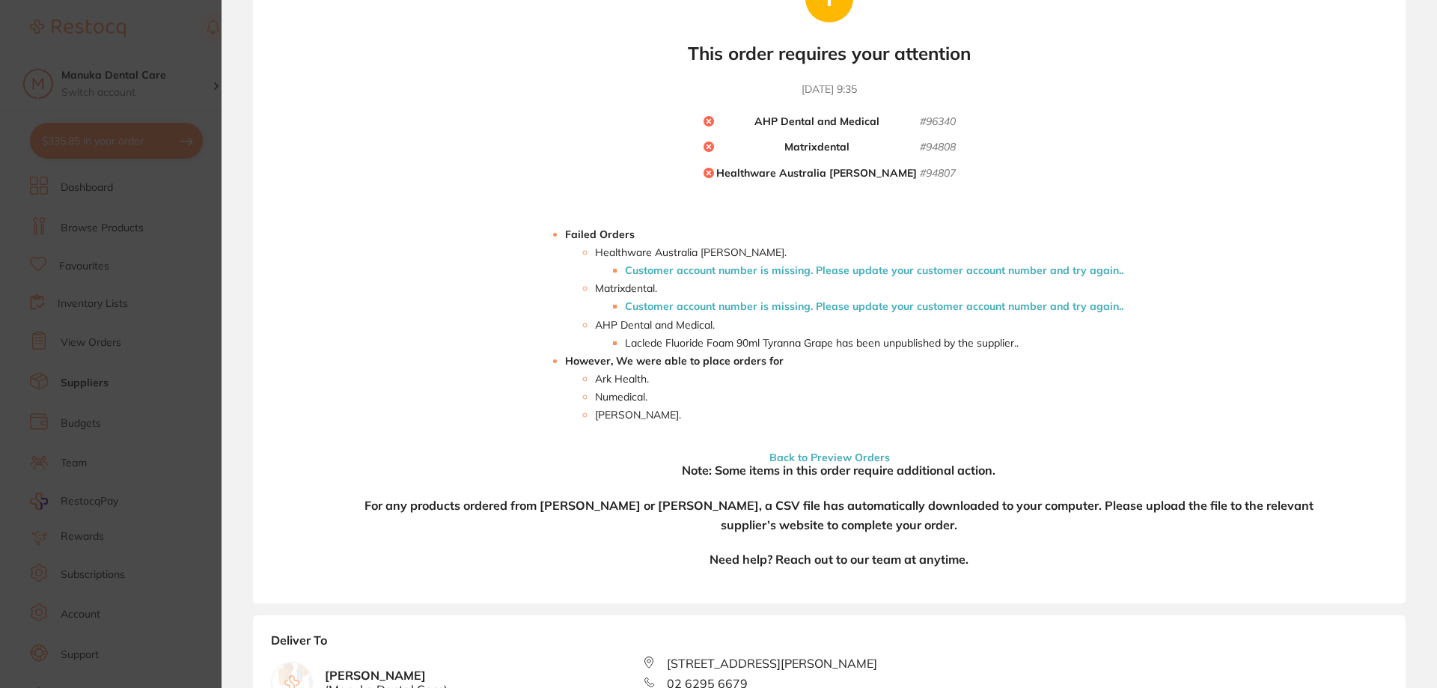
scroll to position [224, 0]
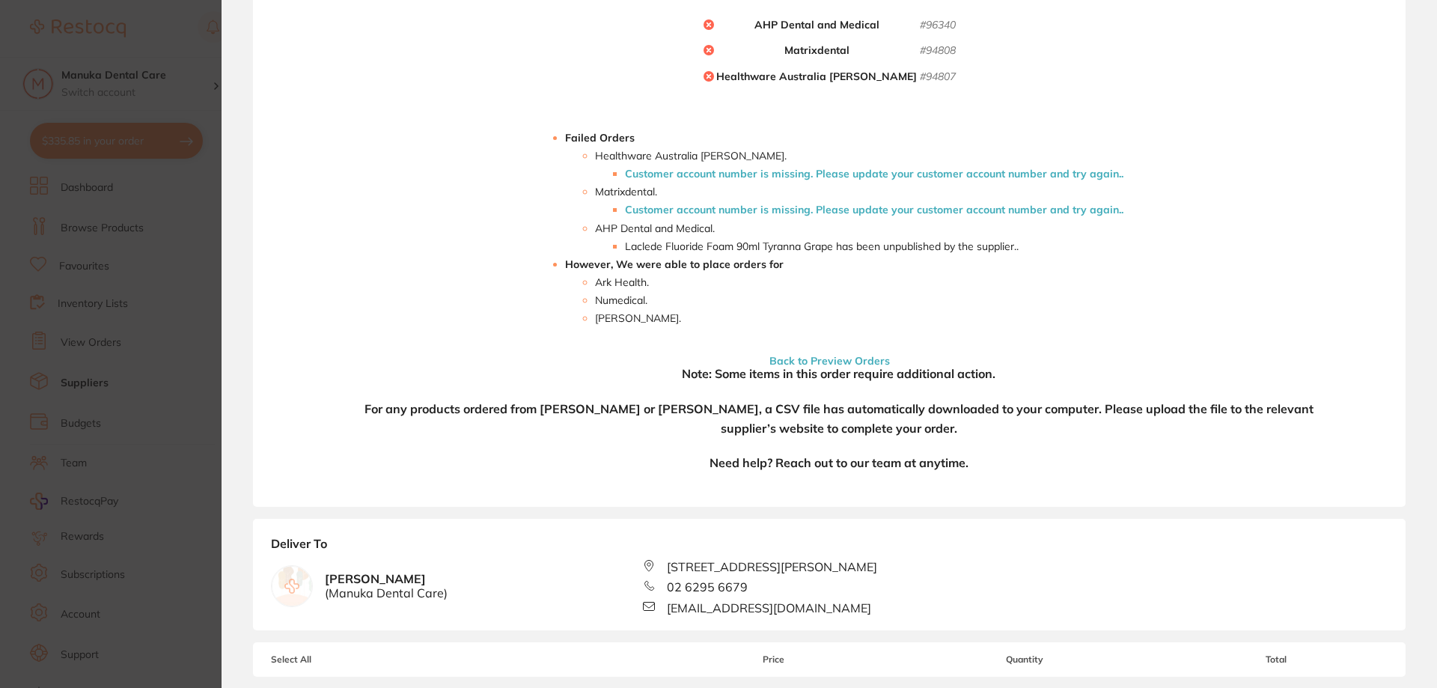
click at [847, 359] on button "Back to Preview Orders" at bounding box center [829, 360] width 129 height 13
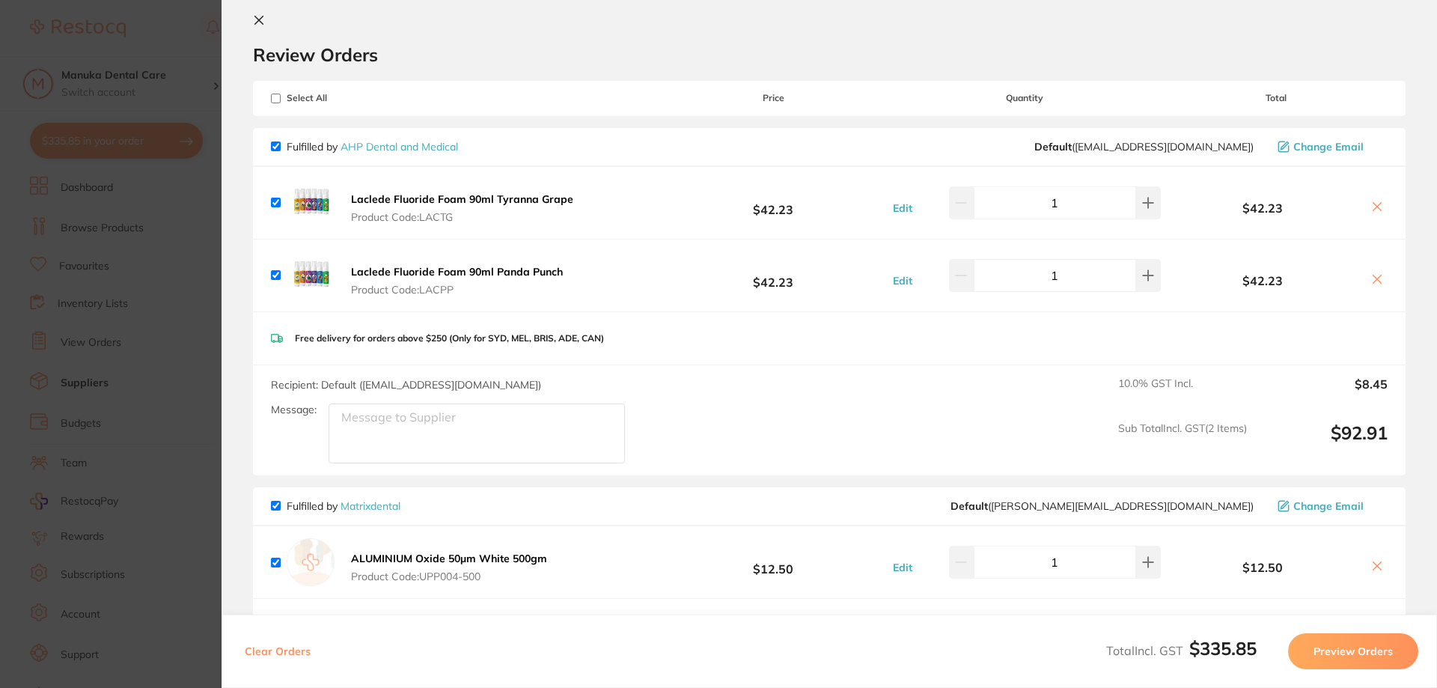
scroll to position [0, 0]
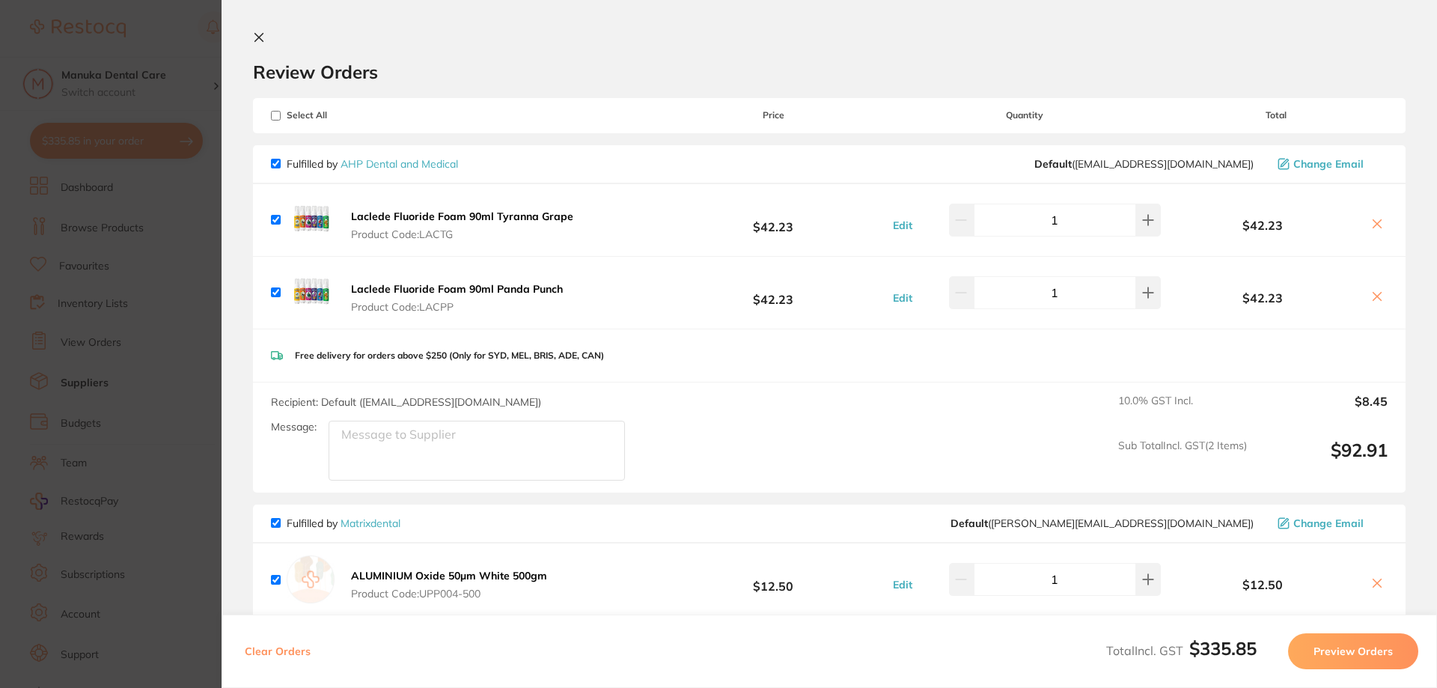
click at [1371, 298] on icon at bounding box center [1377, 296] width 12 height 12
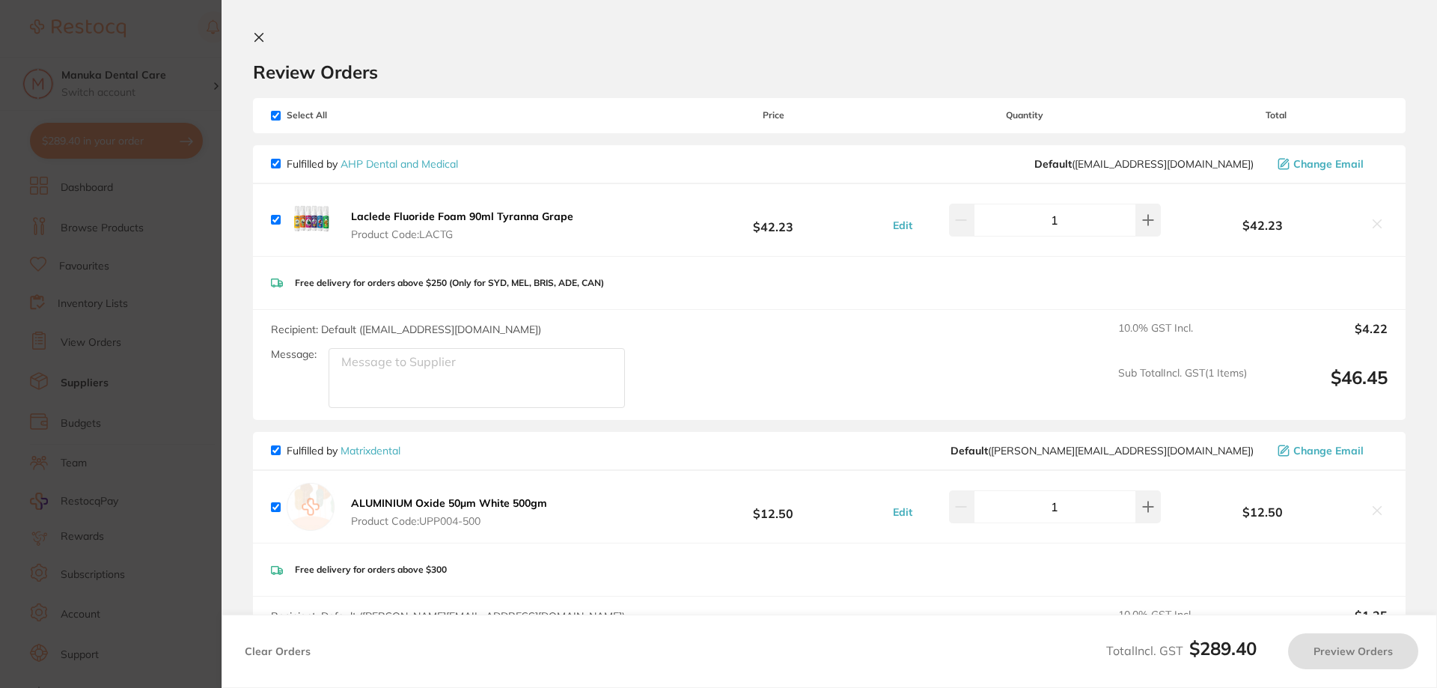
click at [1376, 227] on icon at bounding box center [1377, 224] width 8 height 8
click at [1371, 224] on icon at bounding box center [1377, 224] width 12 height 12
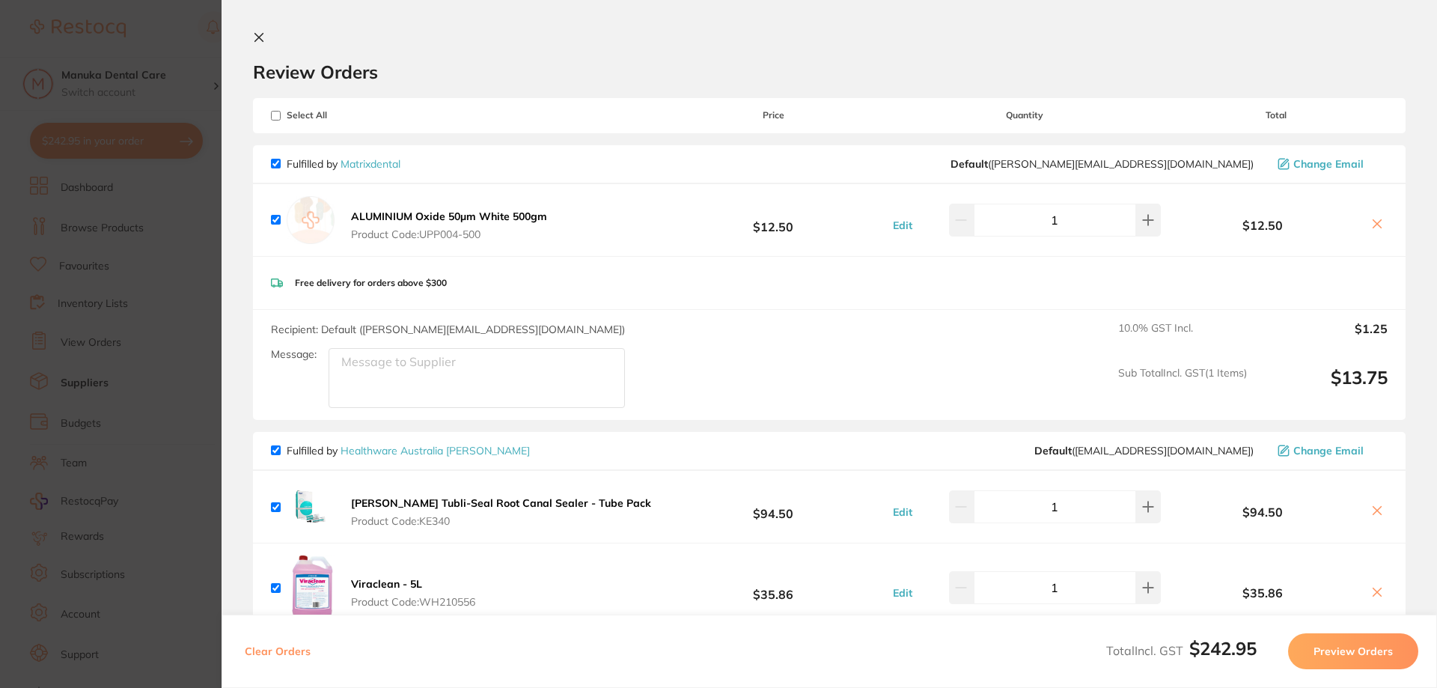
checkbox input "true"
drag, startPoint x: 566, startPoint y: 217, endPoint x: 354, endPoint y: 213, distance: 212.6
click at [354, 213] on div "ALUMINIUM Oxide 50µm White 500gm Product Code: UPP004-500 $12.50 Edit 1 $12.50" at bounding box center [829, 220] width 1152 height 72
copy b "ALUMINIUM Oxide 50µm White 500gm"
click at [206, 103] on section "Update RRP Set your pre negotiated price for this item. Item Agreed RRP (excl. …" at bounding box center [718, 344] width 1437 height 688
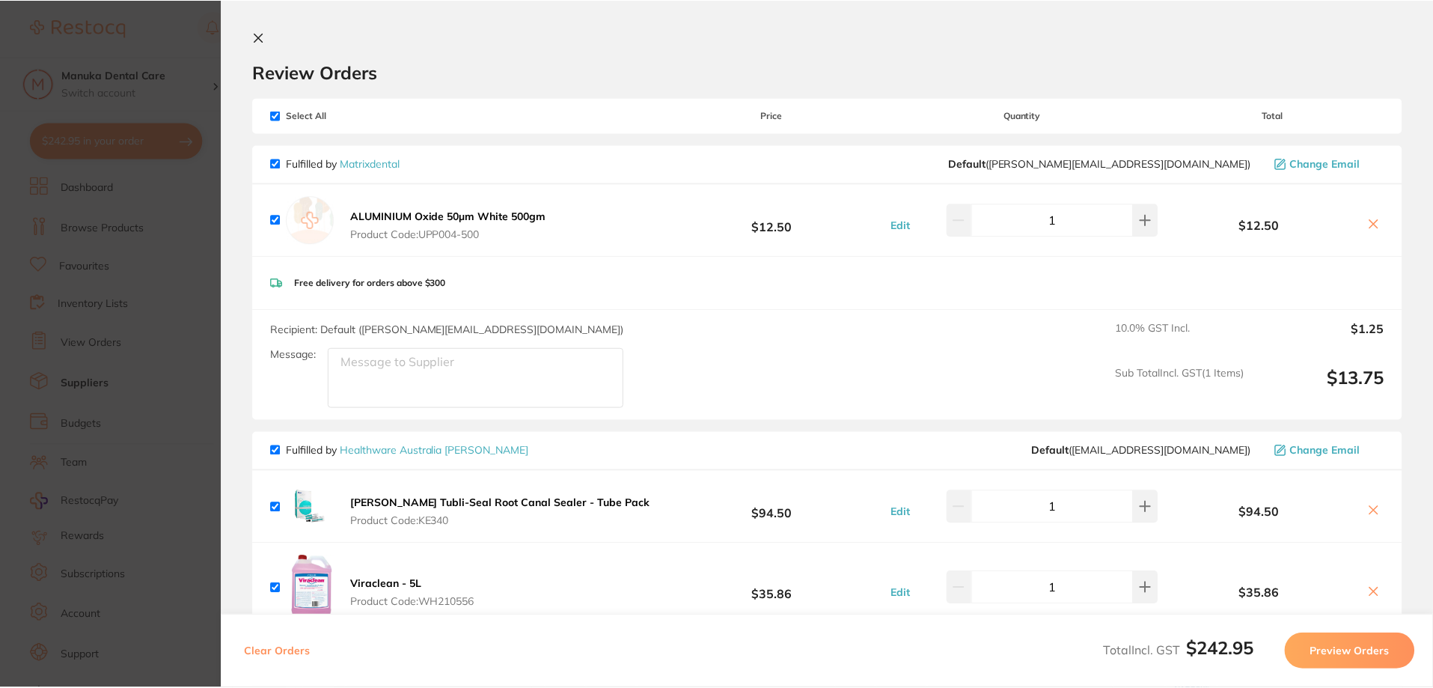
scroll to position [7, 0]
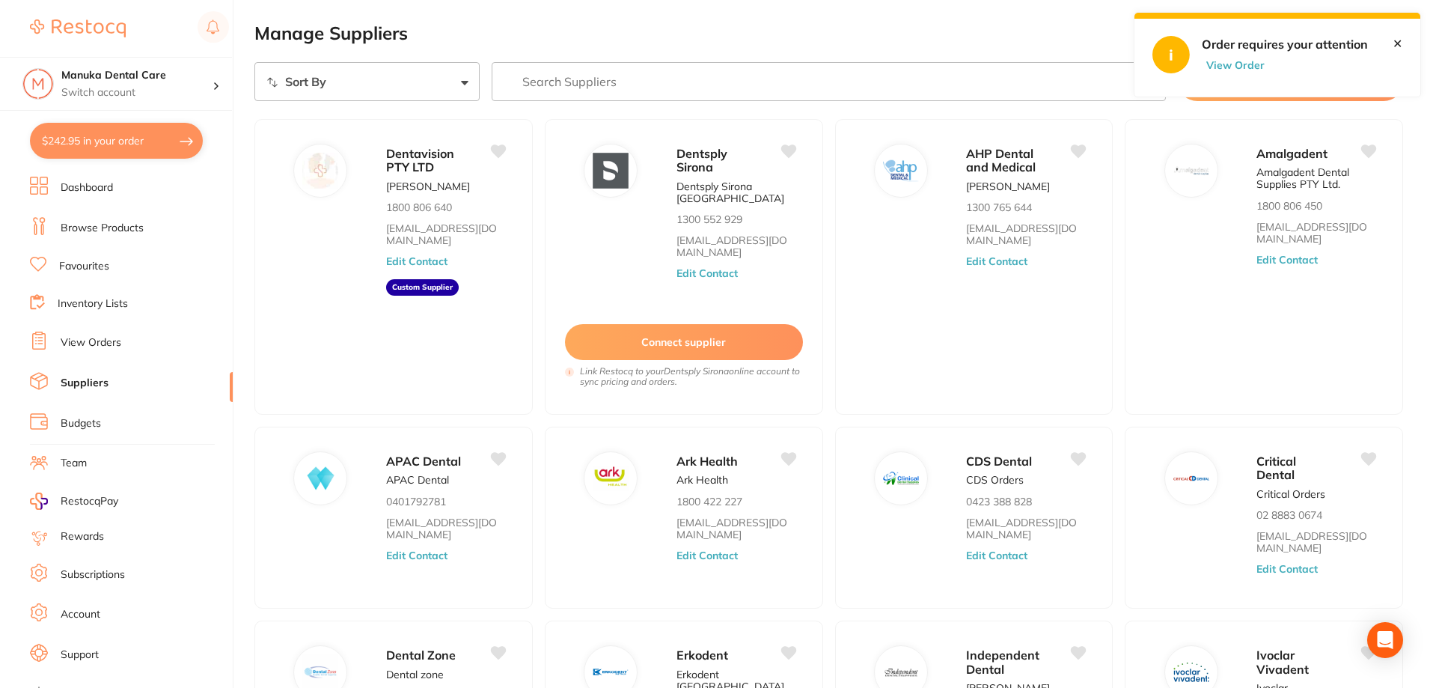
click at [105, 336] on link "View Orders" at bounding box center [91, 342] width 61 height 15
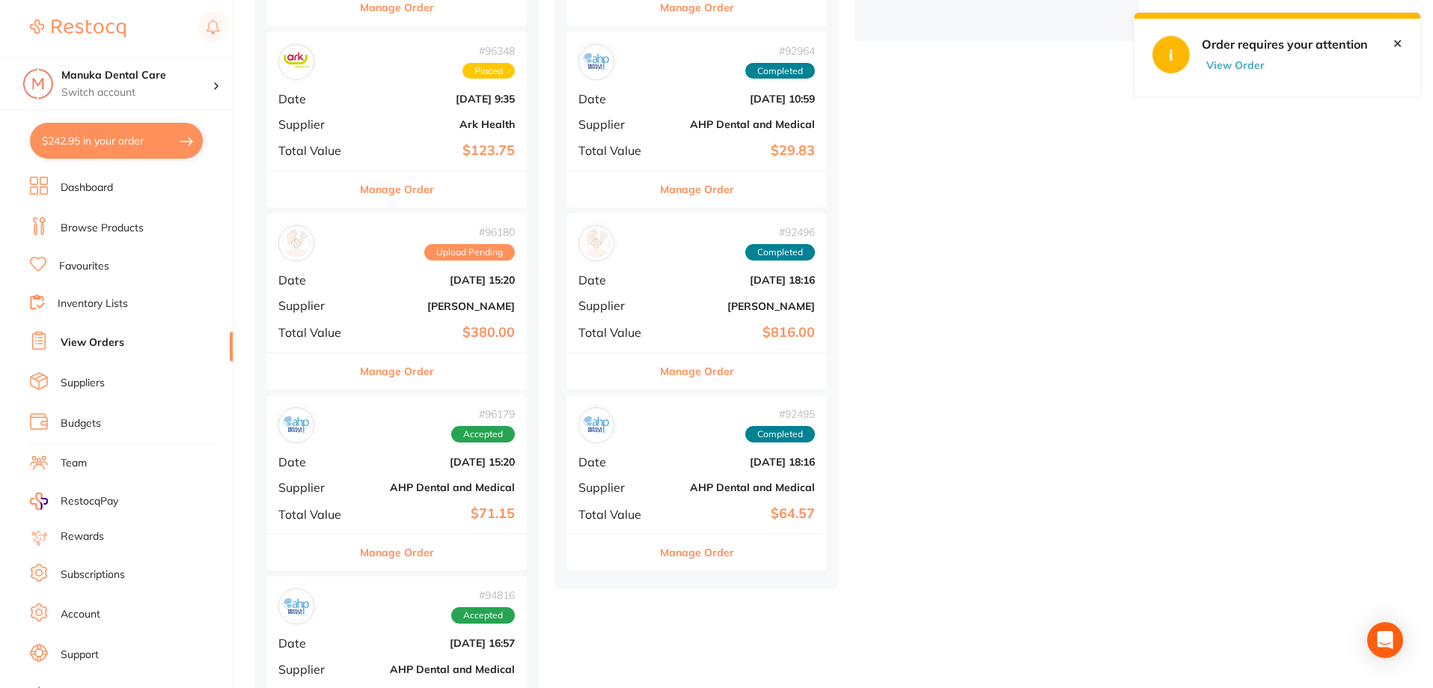
scroll to position [402, 0]
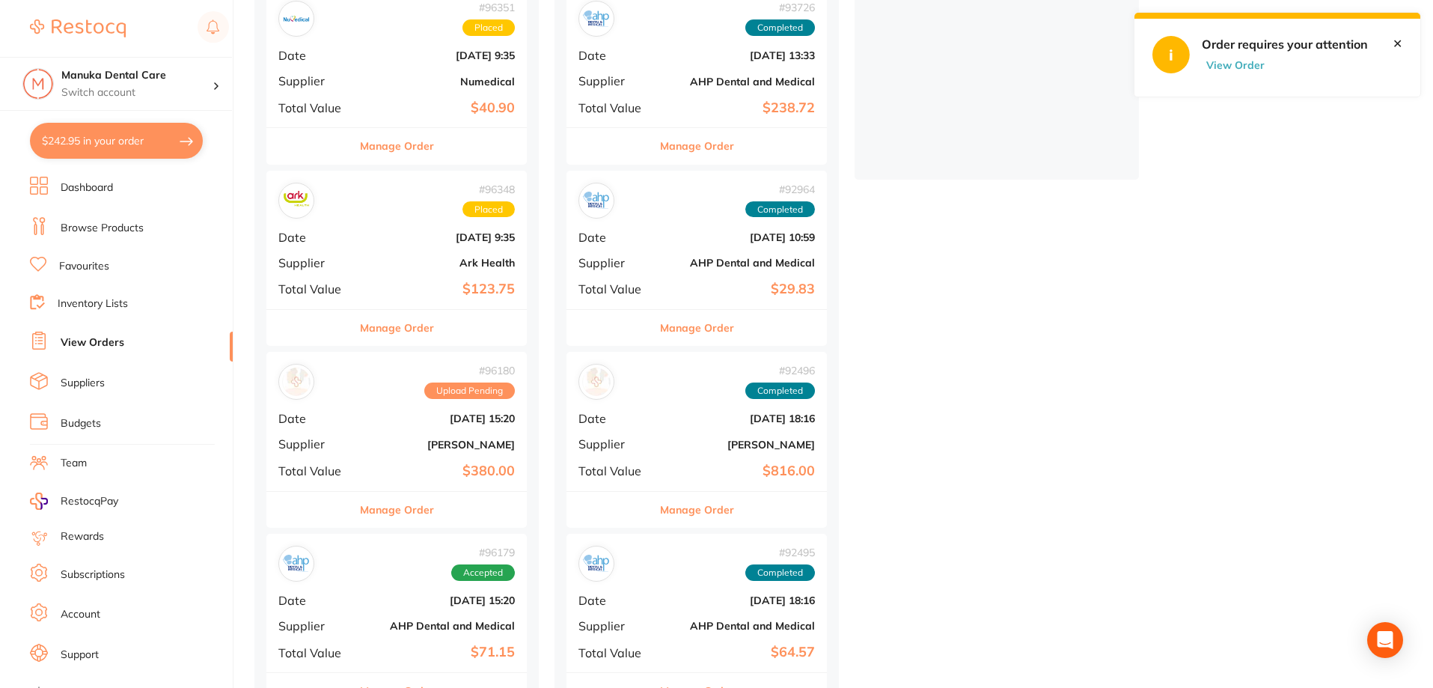
click at [382, 418] on b "[DATE] 15:20" at bounding box center [440, 418] width 150 height 12
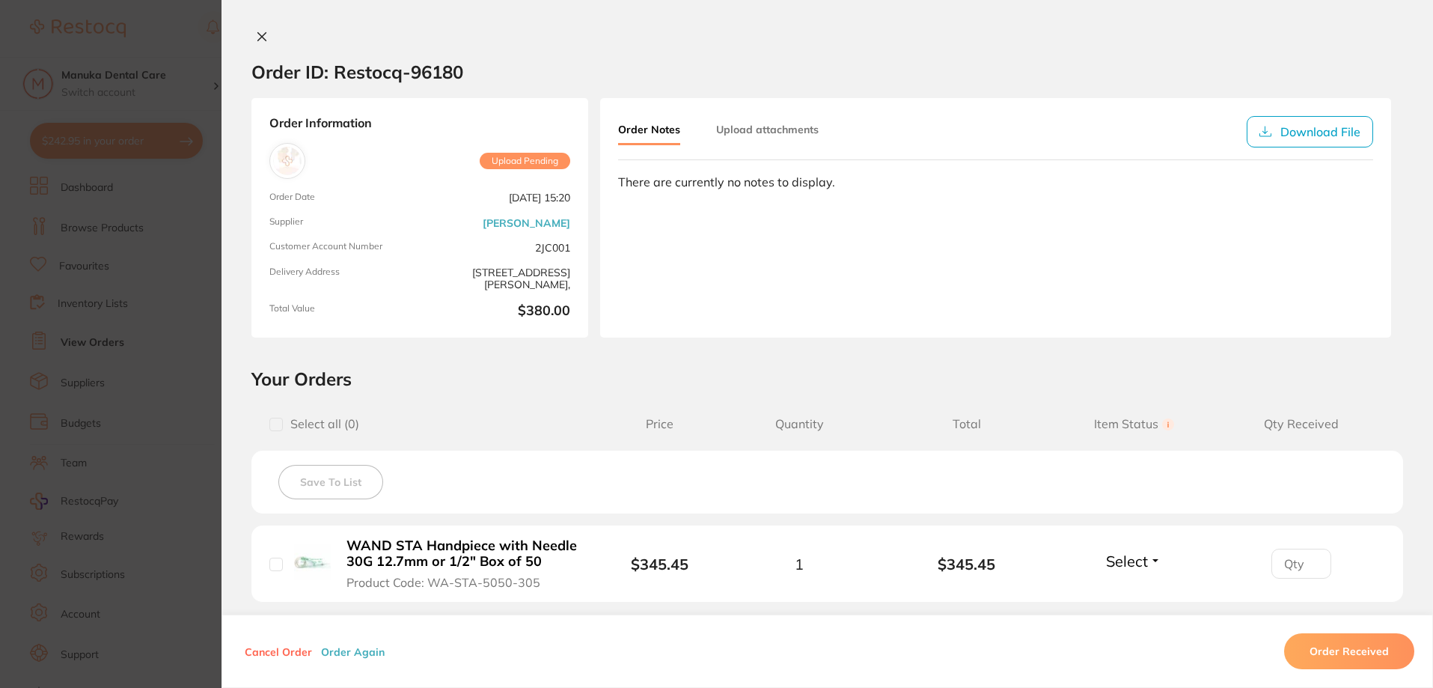
click at [115, 251] on section "Order ID: Restocq- 96180 Order Information Upload Pending Order Date [DATE] 15:…" at bounding box center [716, 344] width 1433 height 688
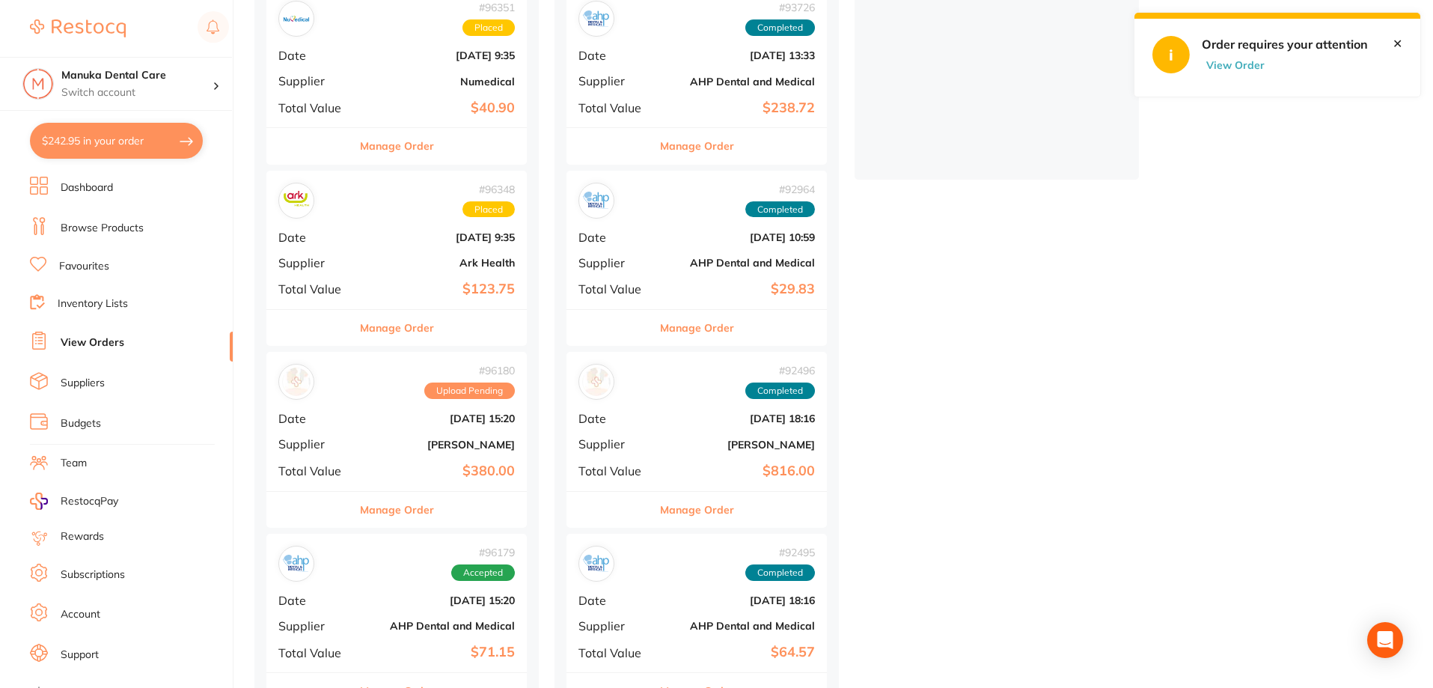
scroll to position [177, 0]
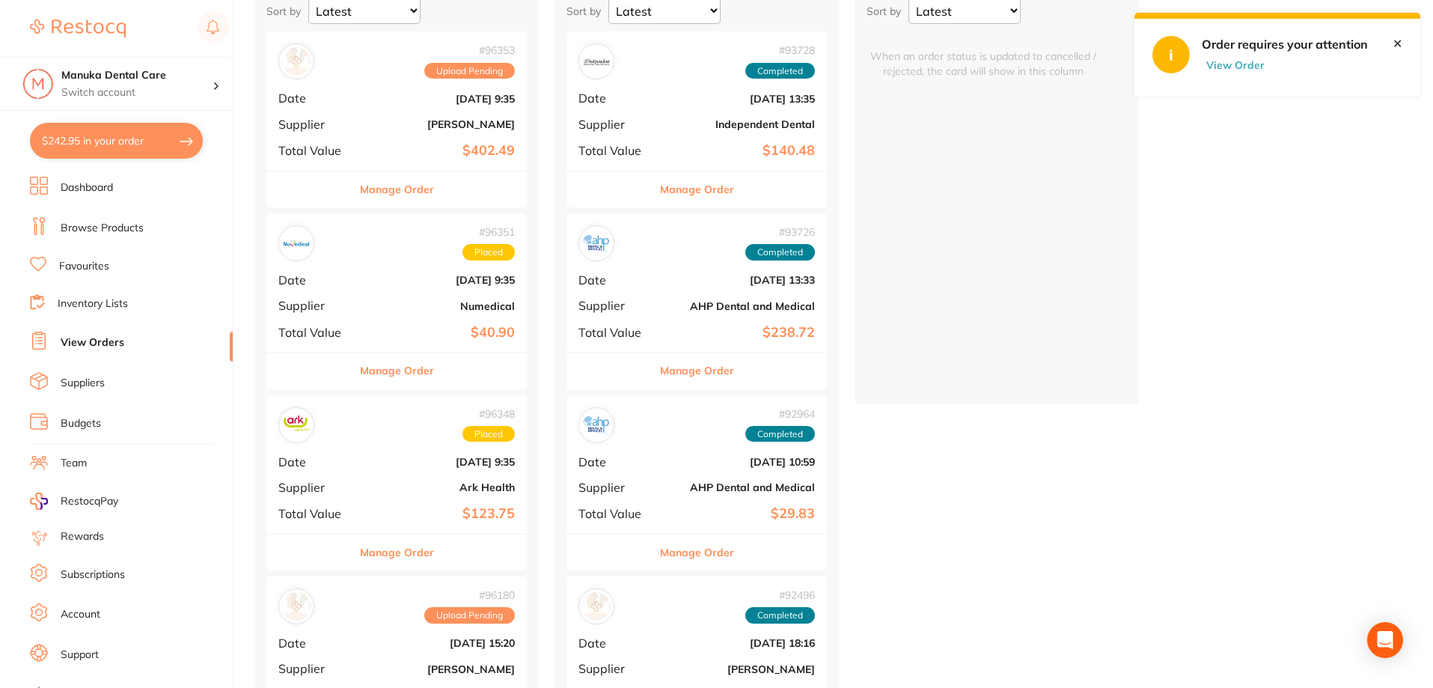
click at [423, 450] on div "# 96348 Placed Date [DATE] 9:35 Supplier Ark Health Total Value $123.75" at bounding box center [396, 464] width 260 height 138
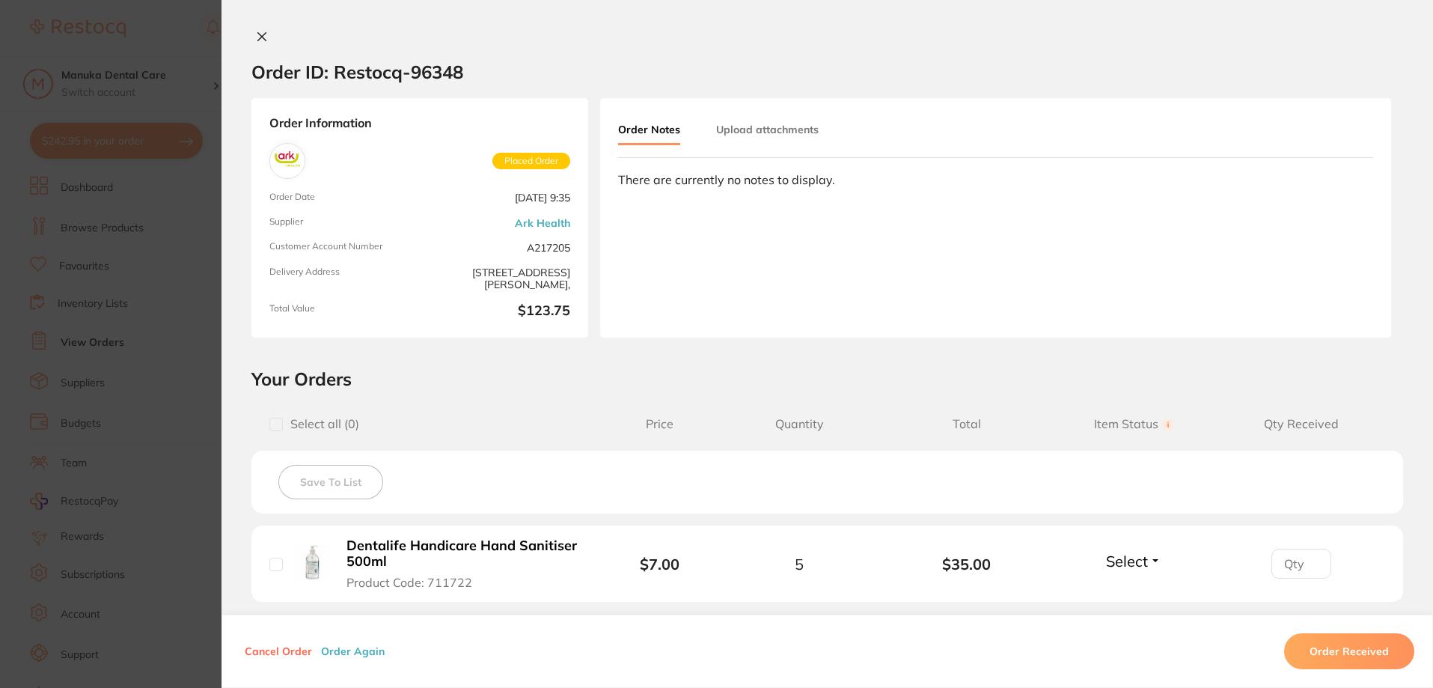
click at [150, 355] on section "Order ID: Restocq- 96348 Order Information Placed Order Order Date [DATE] 9:35 …" at bounding box center [716, 344] width 1433 height 688
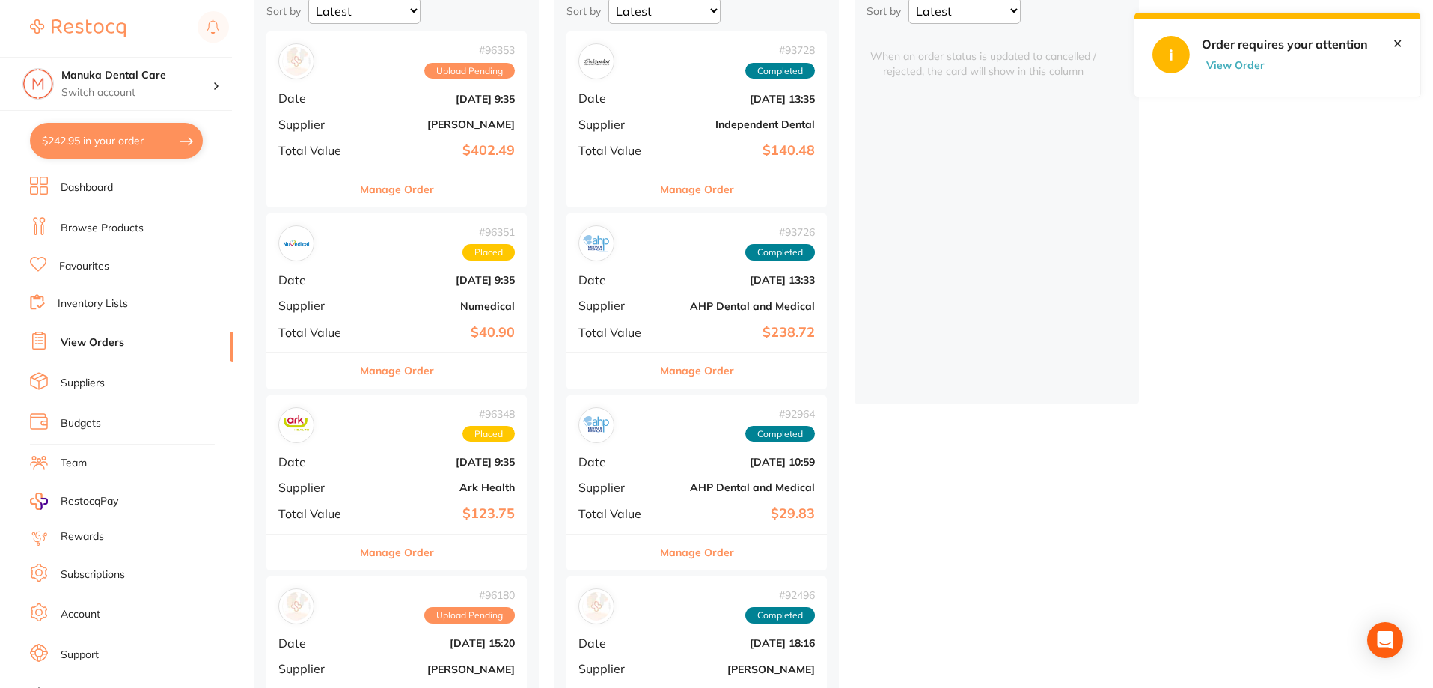
click at [417, 298] on div "# 96351 Placed Date [DATE] 9:35 Supplier Numedical Total Value $40.90" at bounding box center [396, 282] width 260 height 138
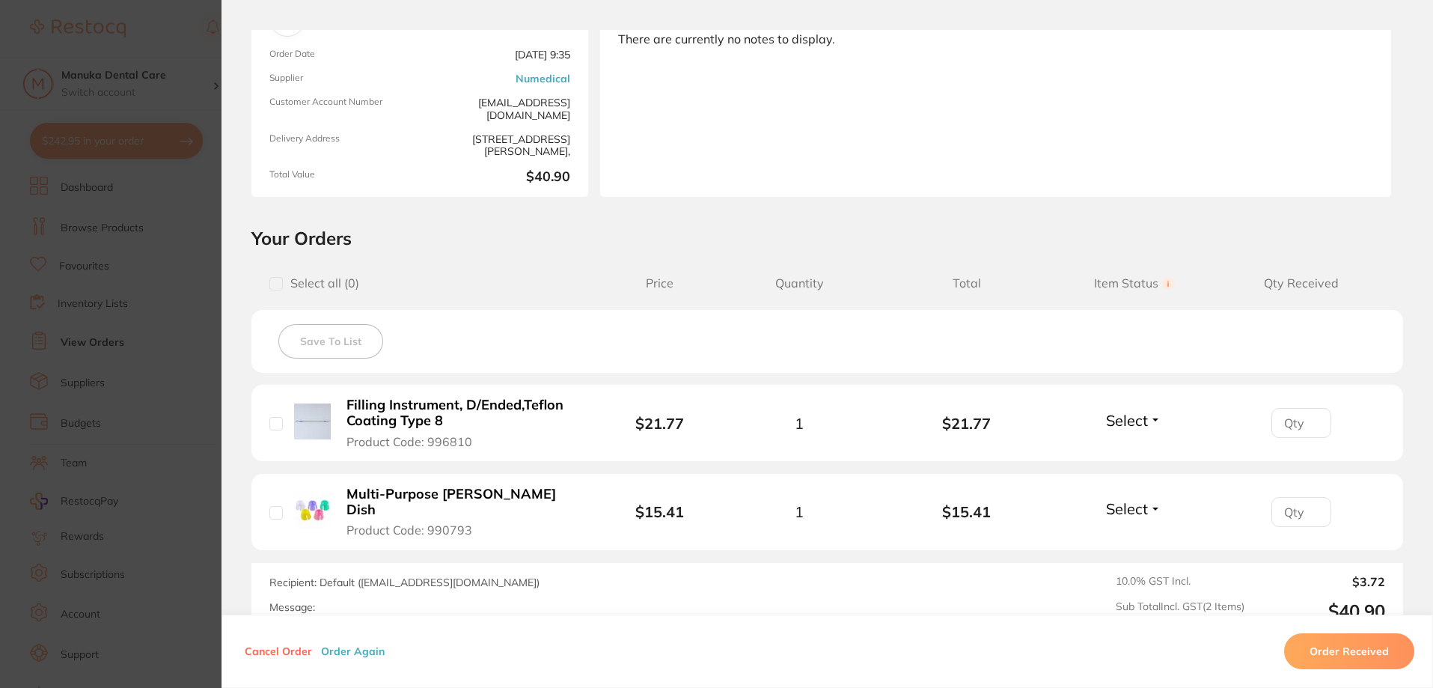
scroll to position [296, 0]
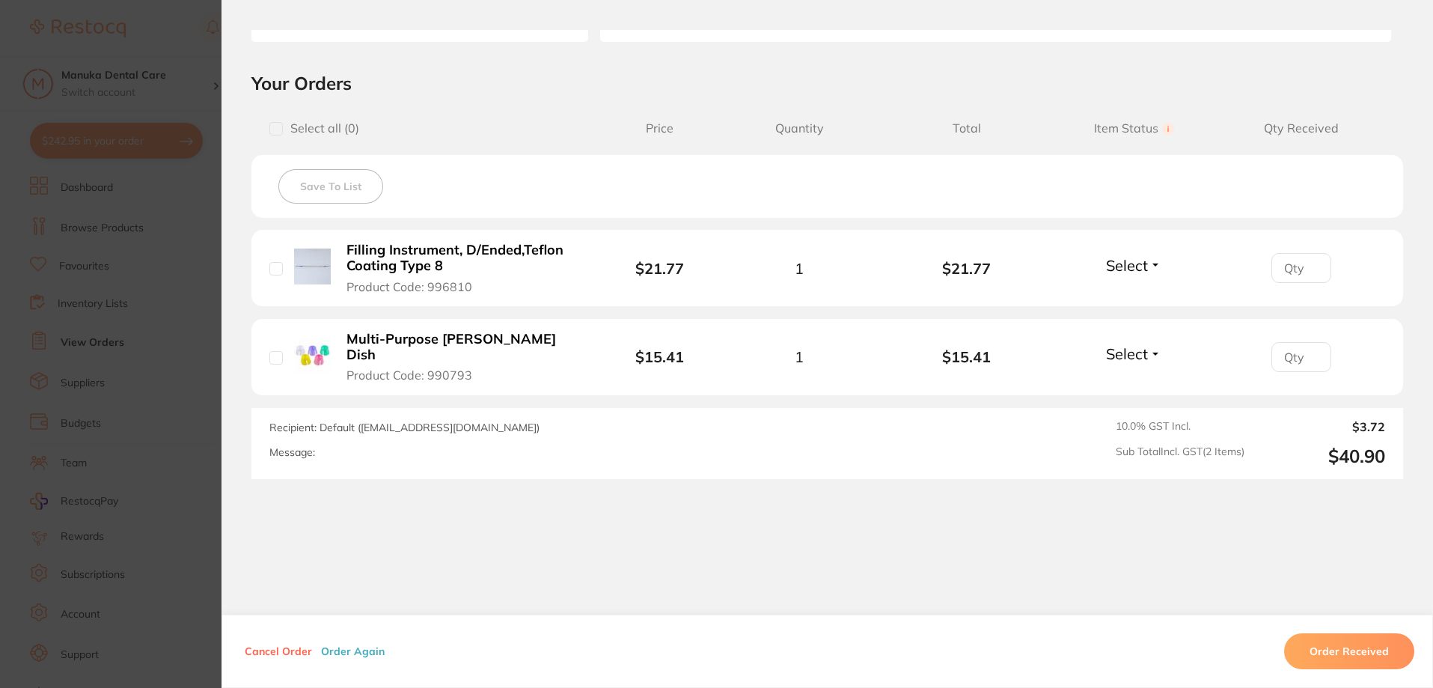
click at [180, 340] on section "Order ID: Restocq- 96351 Order Information Placed Order Order Date [DATE] 9:35 …" at bounding box center [716, 344] width 1433 height 688
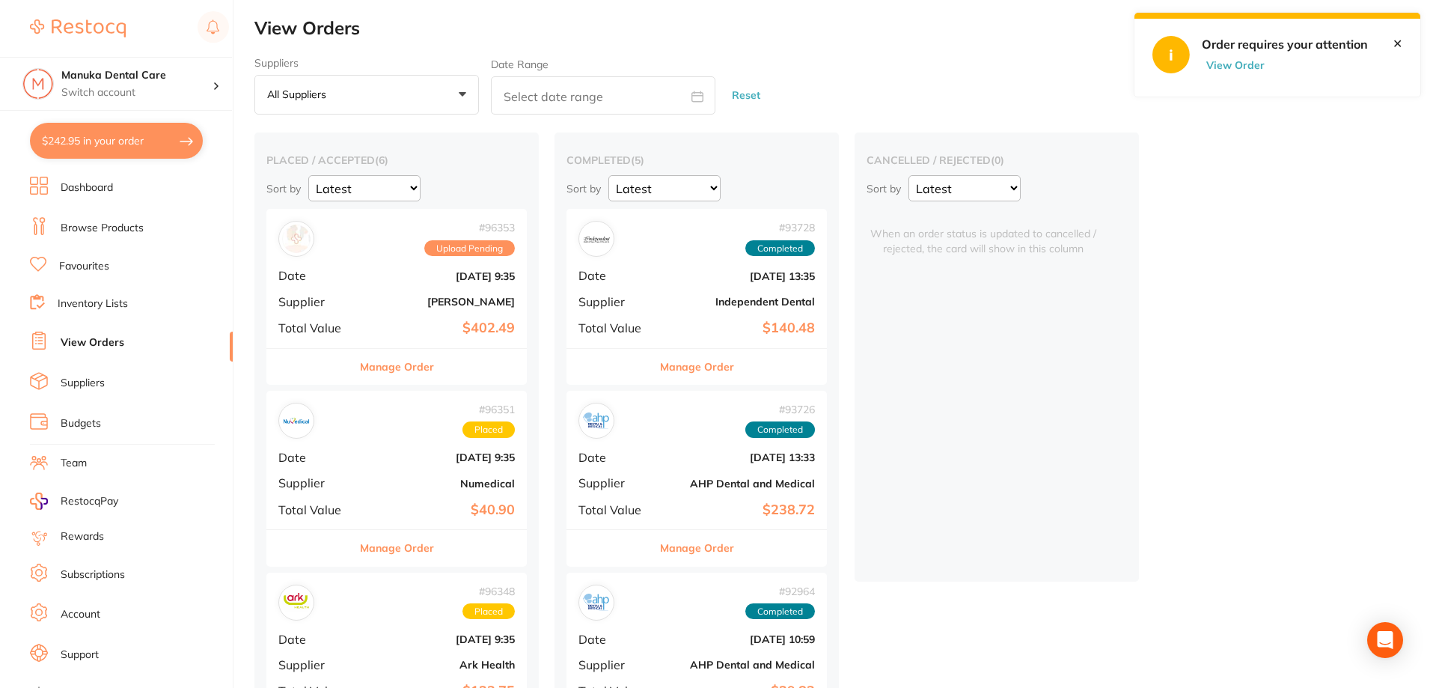
click at [326, 295] on span "Supplier" at bounding box center [315, 301] width 75 height 13
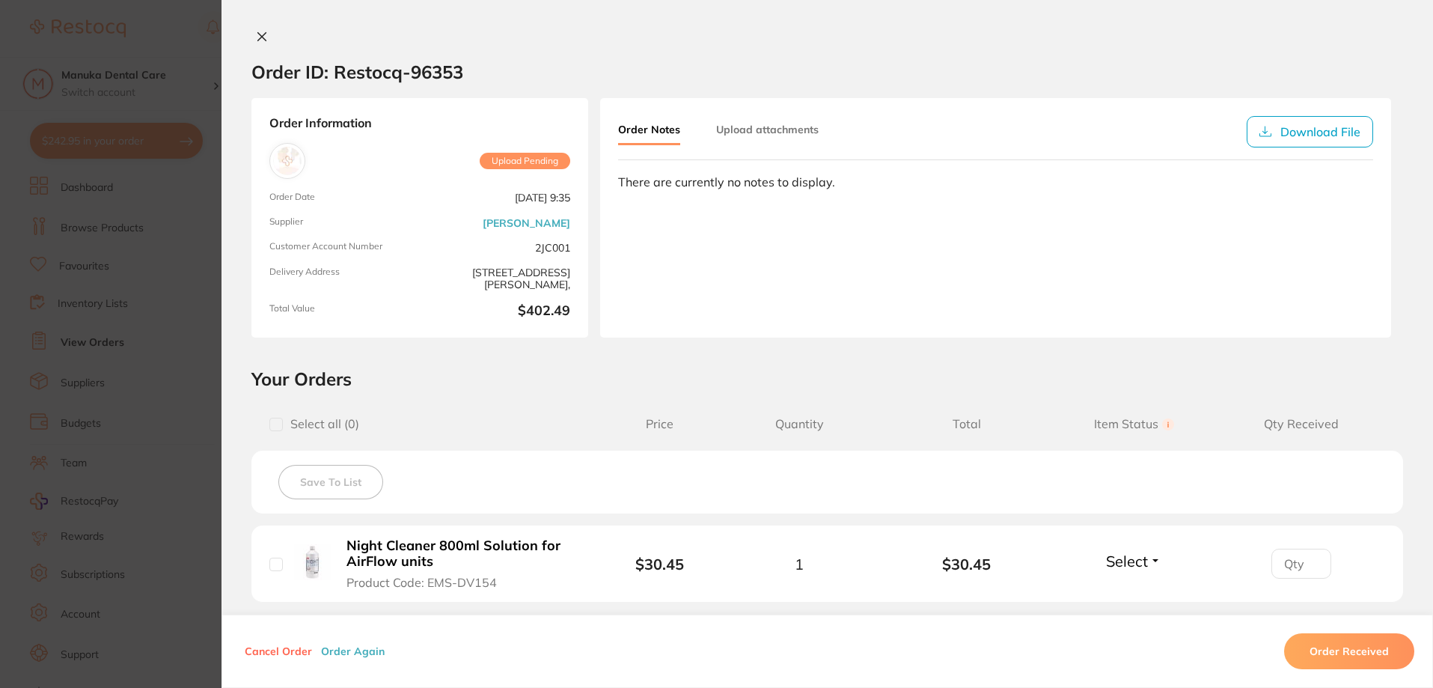
click at [165, 331] on section "Order ID: Restocq- 96353 Order Information Upload Pending Order Date [DATE] 9:3…" at bounding box center [716, 344] width 1433 height 688
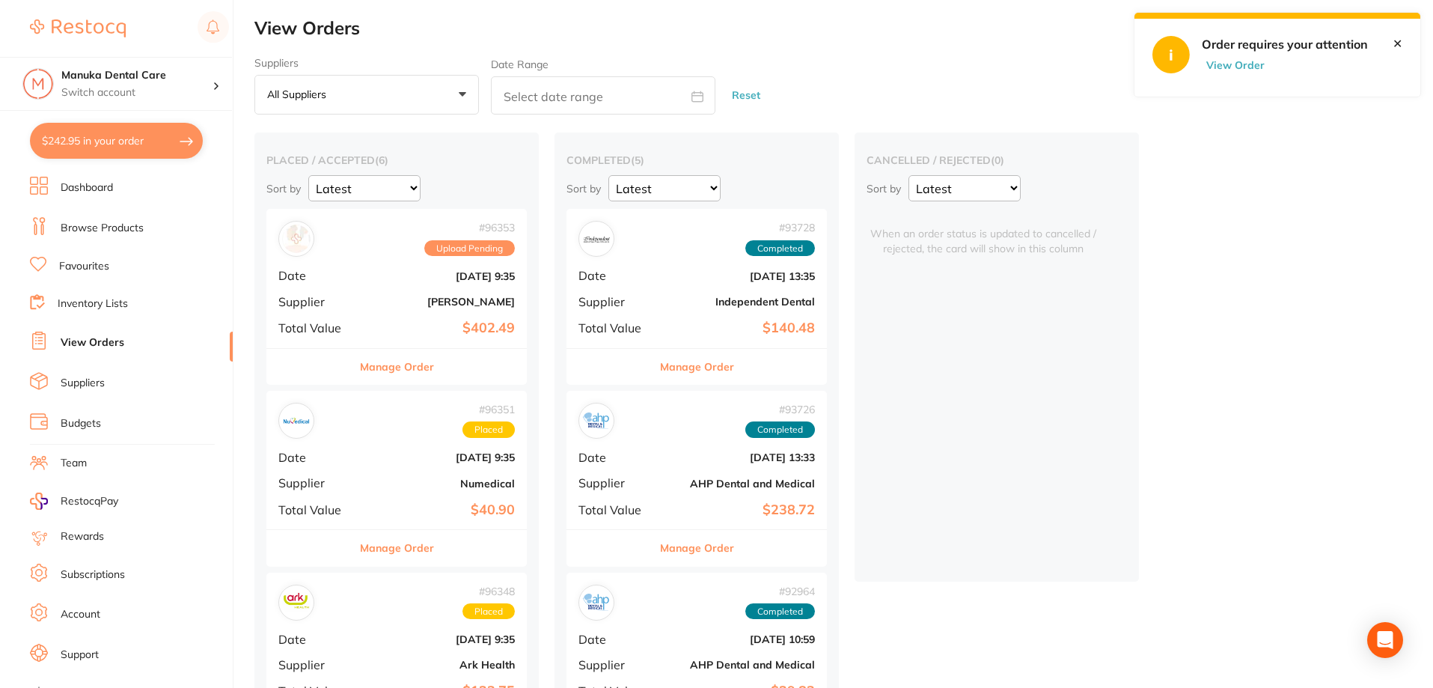
click at [119, 226] on link "Browse Products" at bounding box center [102, 228] width 83 height 15
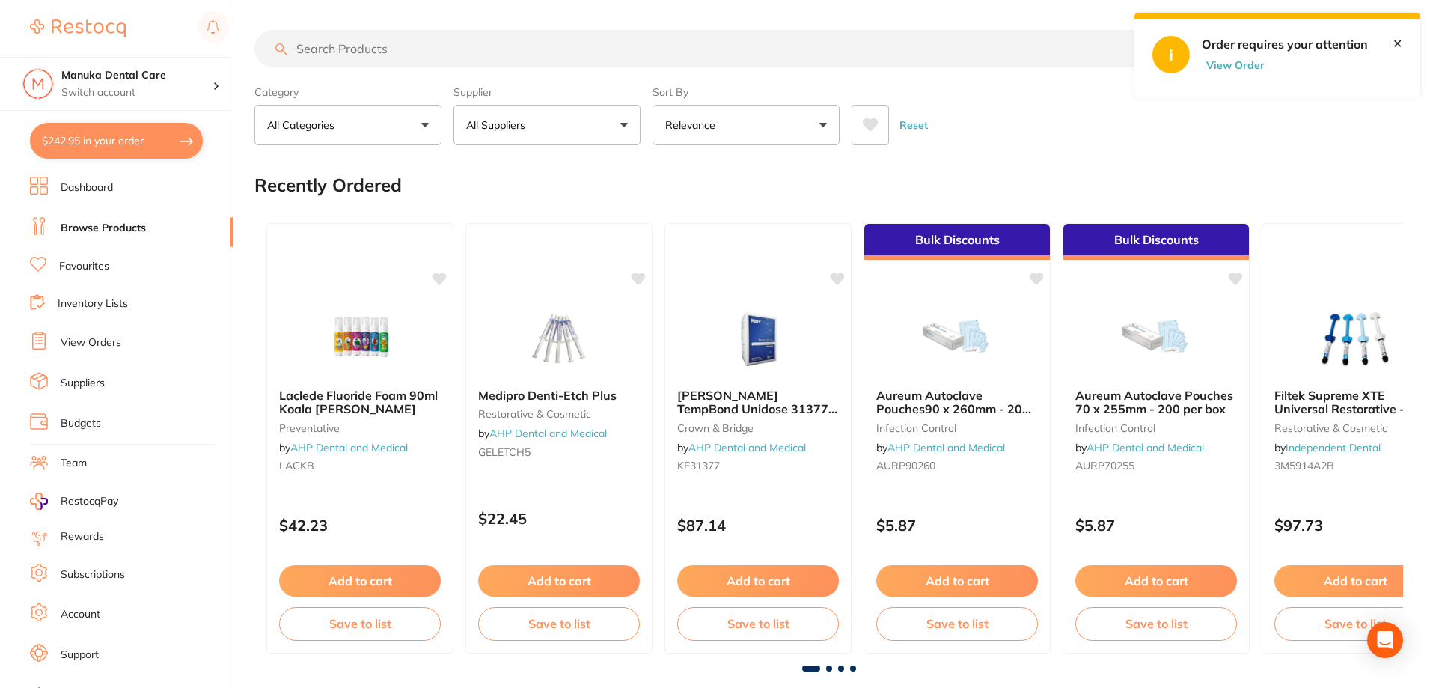
click at [345, 51] on input "search" at bounding box center [713, 48] width 919 height 37
paste input "ALUMINIUM Oxide 50µm White 500gm"
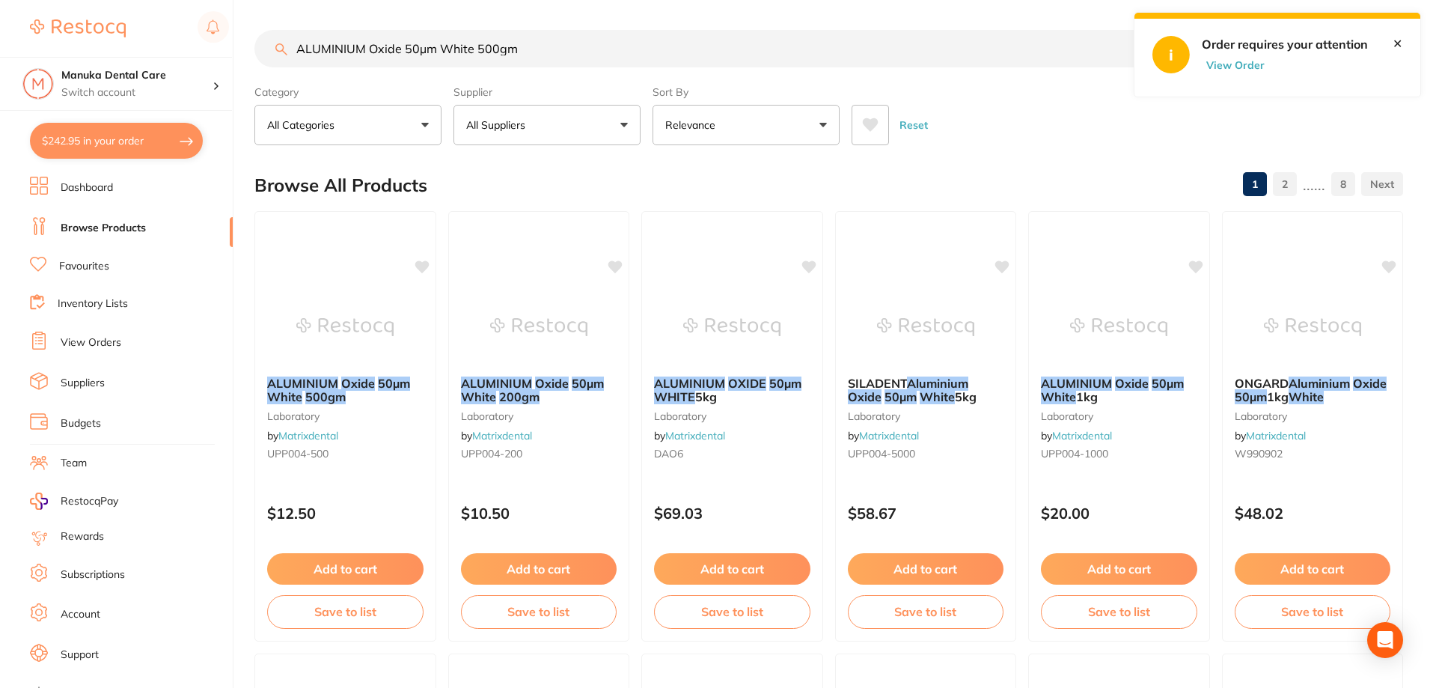
drag, startPoint x: 534, startPoint y: 46, endPoint x: 400, endPoint y: 55, distance: 134.2
click at [400, 55] on input "ALUMINIUM Oxide 50µm White 500gm" at bounding box center [713, 48] width 919 height 37
click at [607, 43] on input "ALUMINIUM Oxide 50µm White 500gm" at bounding box center [713, 48] width 919 height 37
drag, startPoint x: 601, startPoint y: 51, endPoint x: 443, endPoint y: 46, distance: 158.0
click at [443, 46] on input "ALUMINIUM Oxide 50µm White 500gm" at bounding box center [713, 48] width 919 height 37
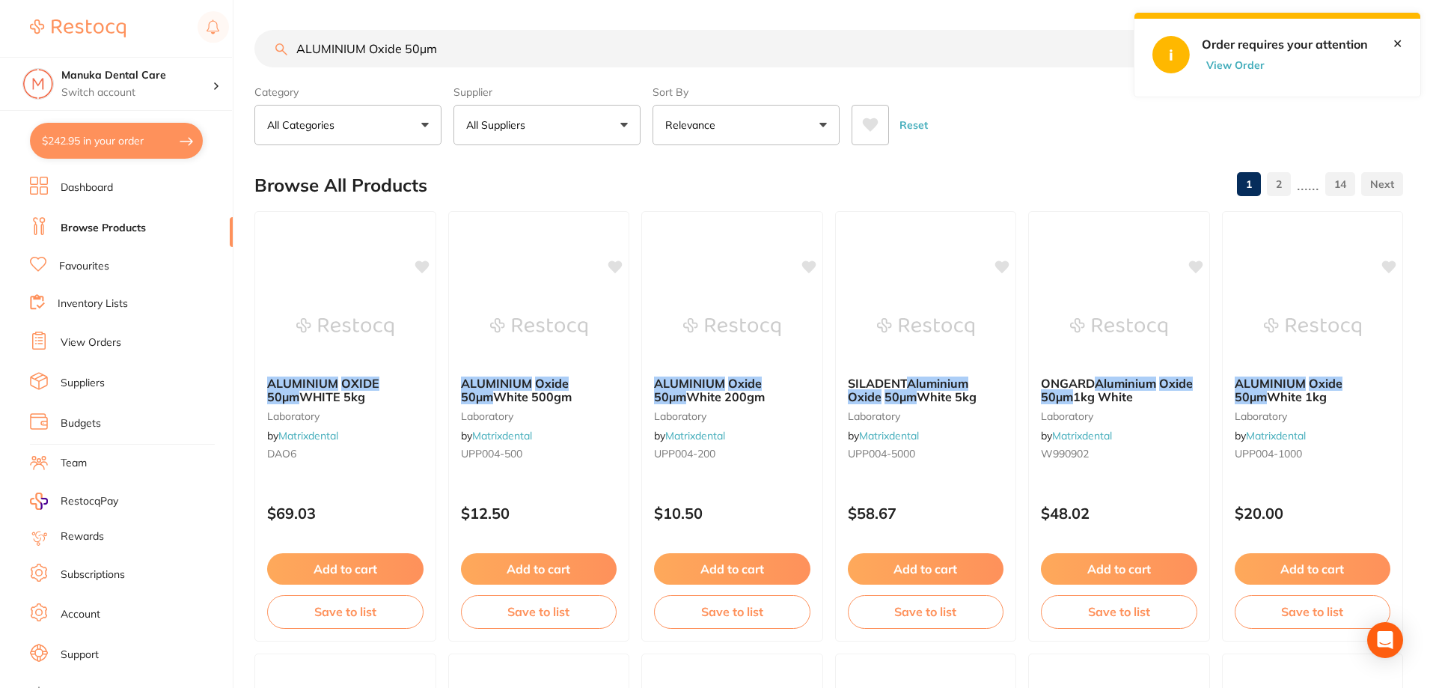
scroll to position [224, 0]
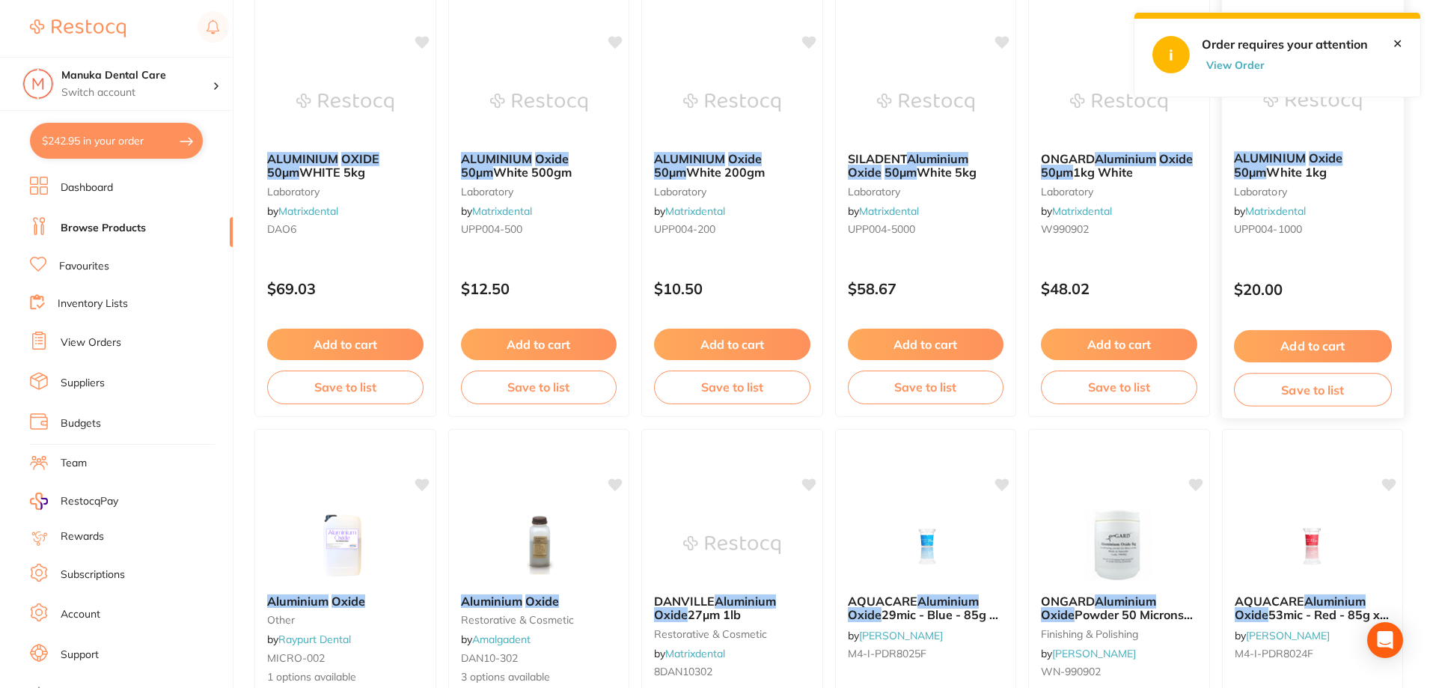
type input "ALUMINIUM Oxide 50µm"
click at [1391, 43] on icon at bounding box center [1390, 40] width 14 height 13
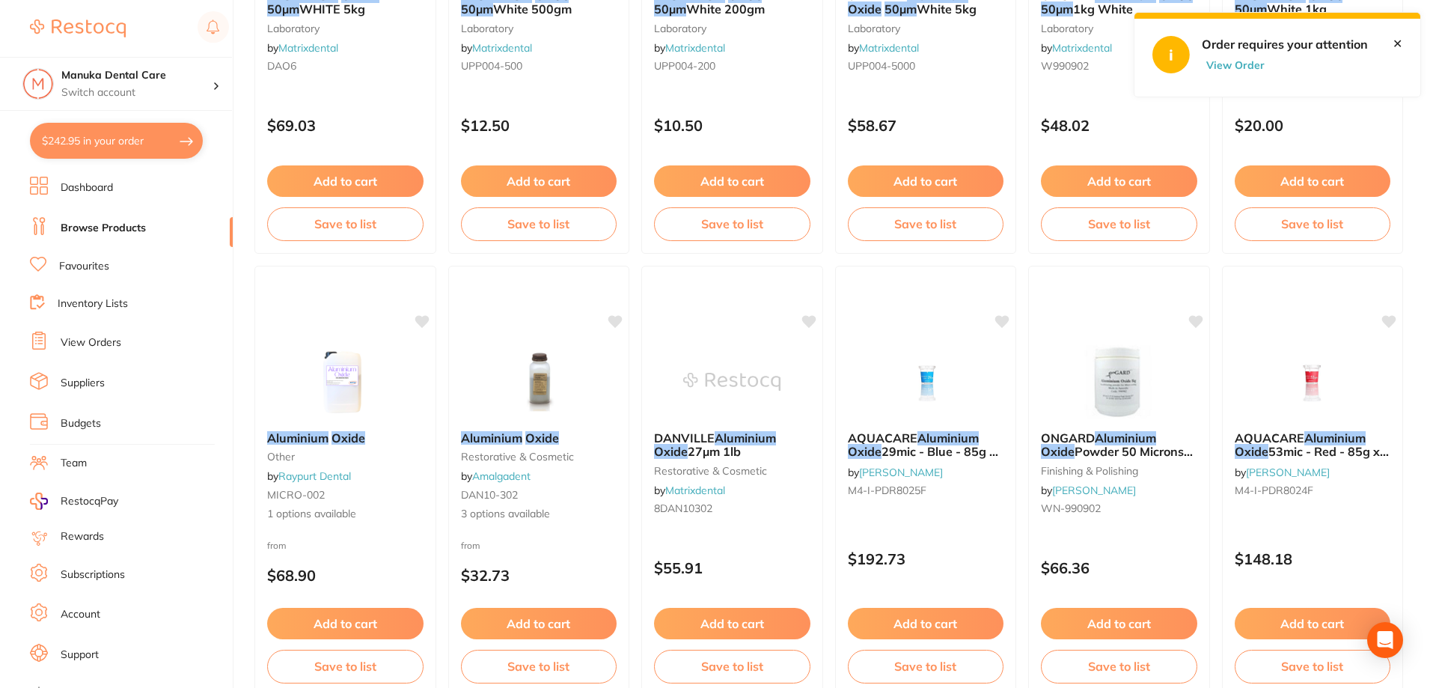
scroll to position [599, 0]
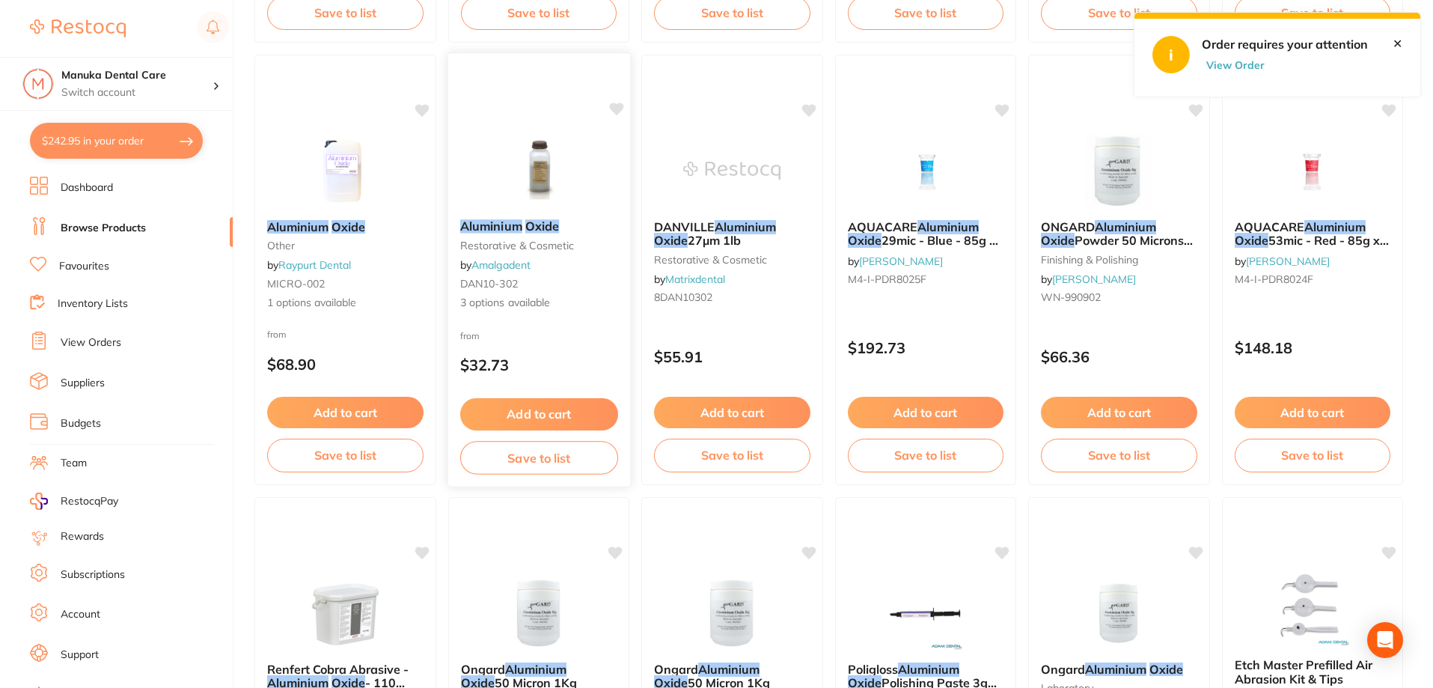
click at [579, 276] on div "Aluminium Oxide restorative & cosmetic by Amalgadent DAN10-302 3 options availa…" at bounding box center [538, 264] width 182 height 115
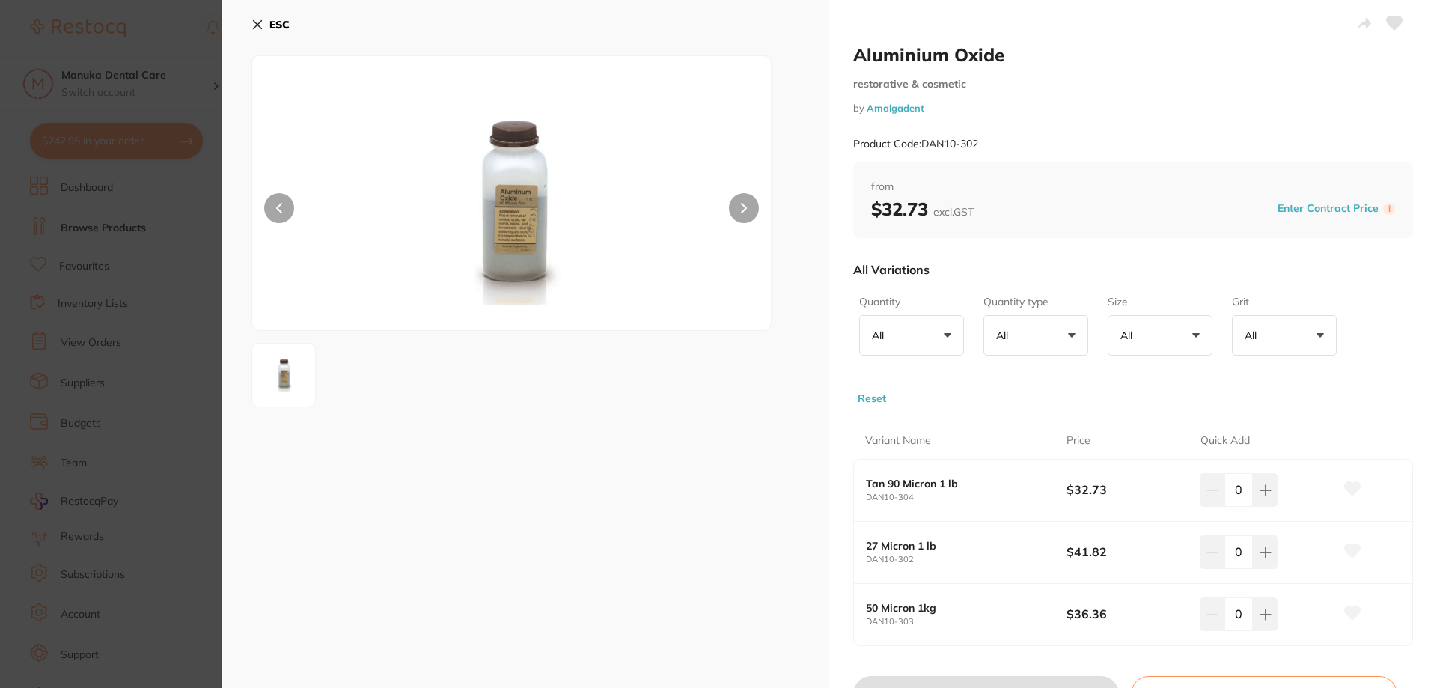
click at [103, 370] on section "Aluminium Oxide restorative & cosmetic by Amalgadent Product Code: DAN10-302 ES…" at bounding box center [718, 344] width 1437 height 688
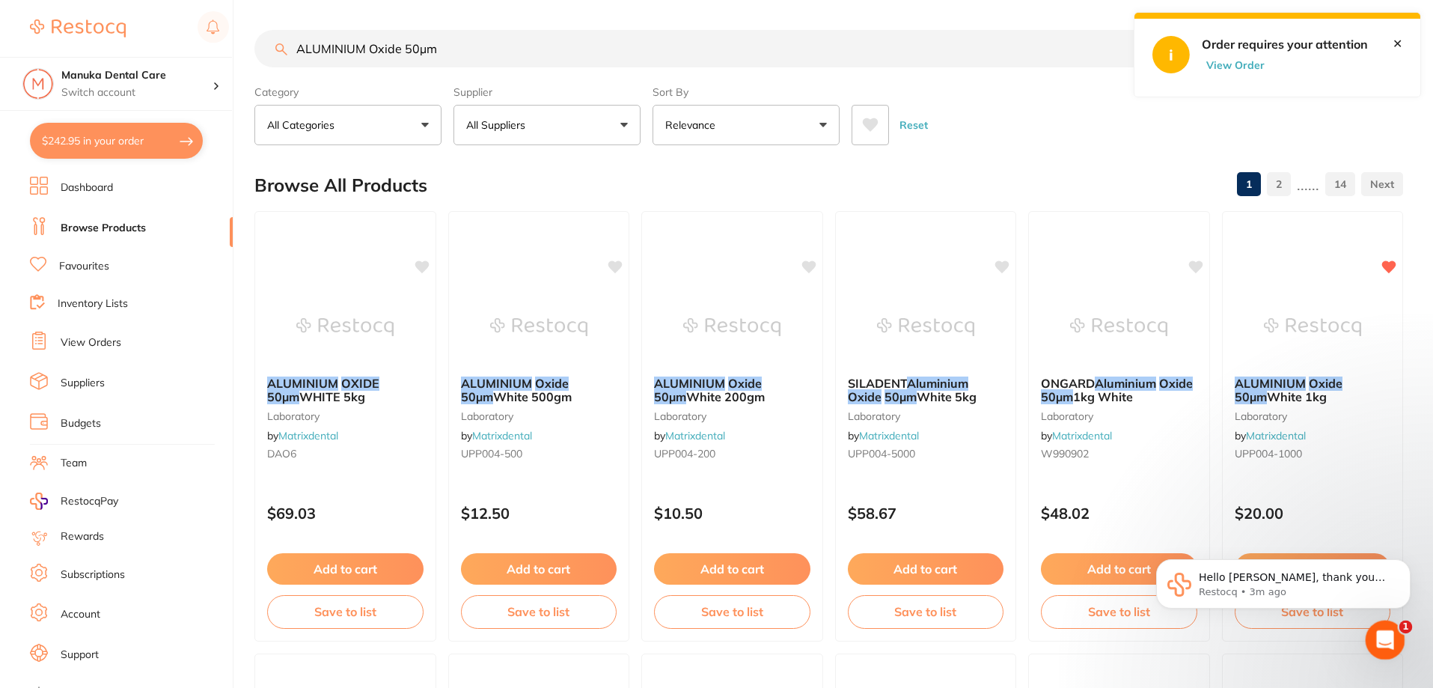
click at [1372, 631] on div "Open Intercom Messenger" at bounding box center [1382, 637] width 49 height 49
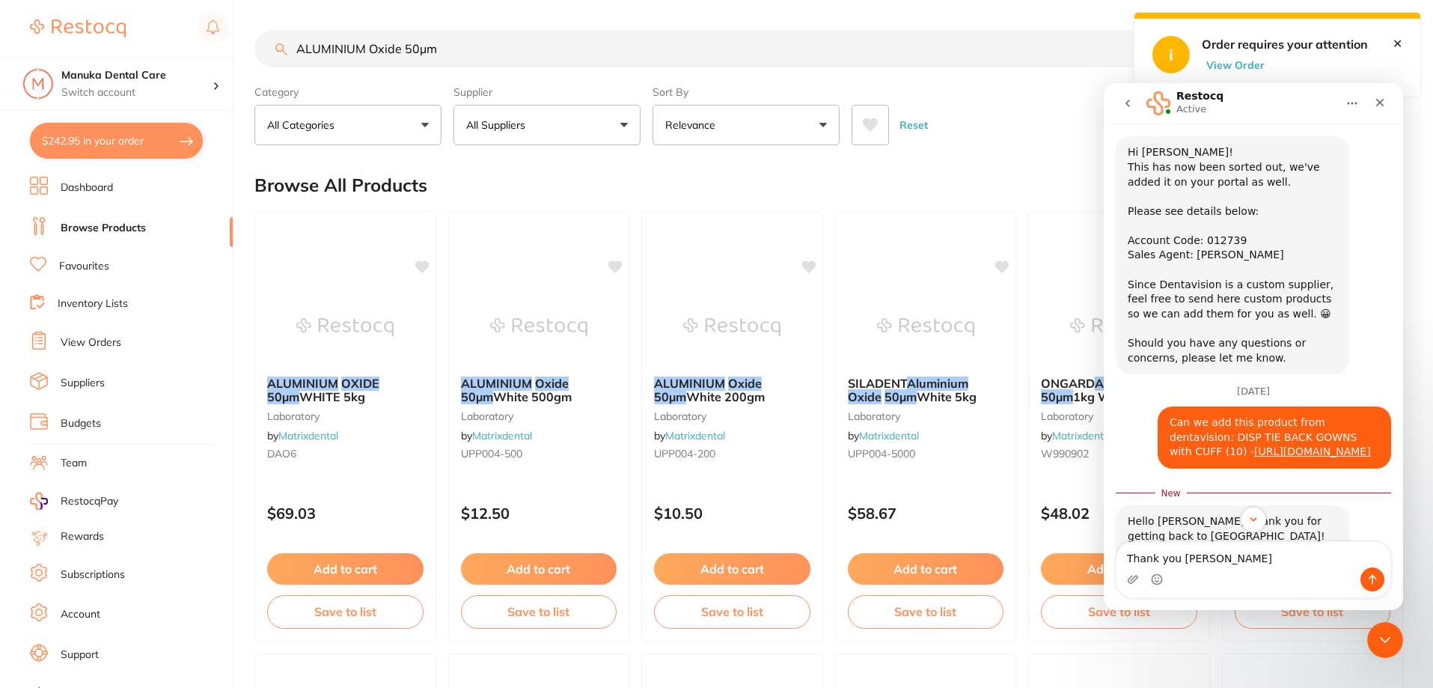
scroll to position [488, 0]
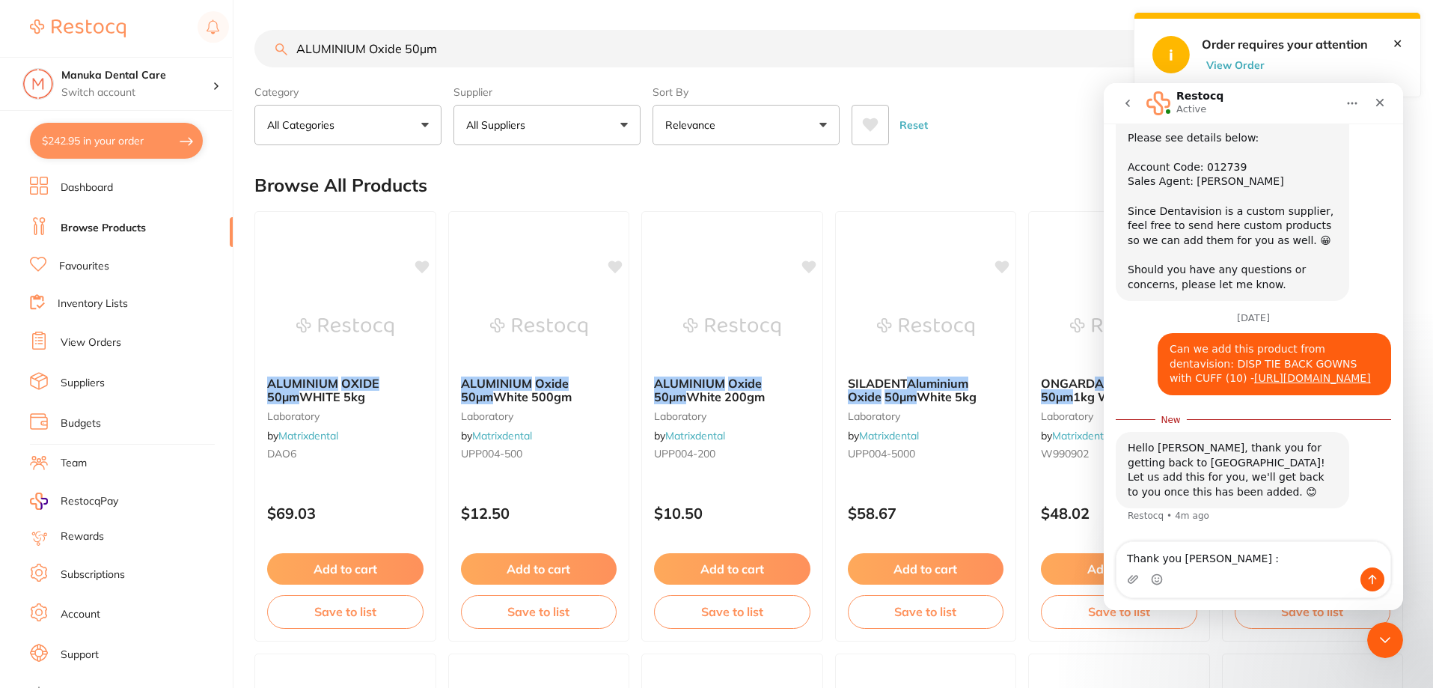
type textarea "Thank you [PERSON_NAME] :)"
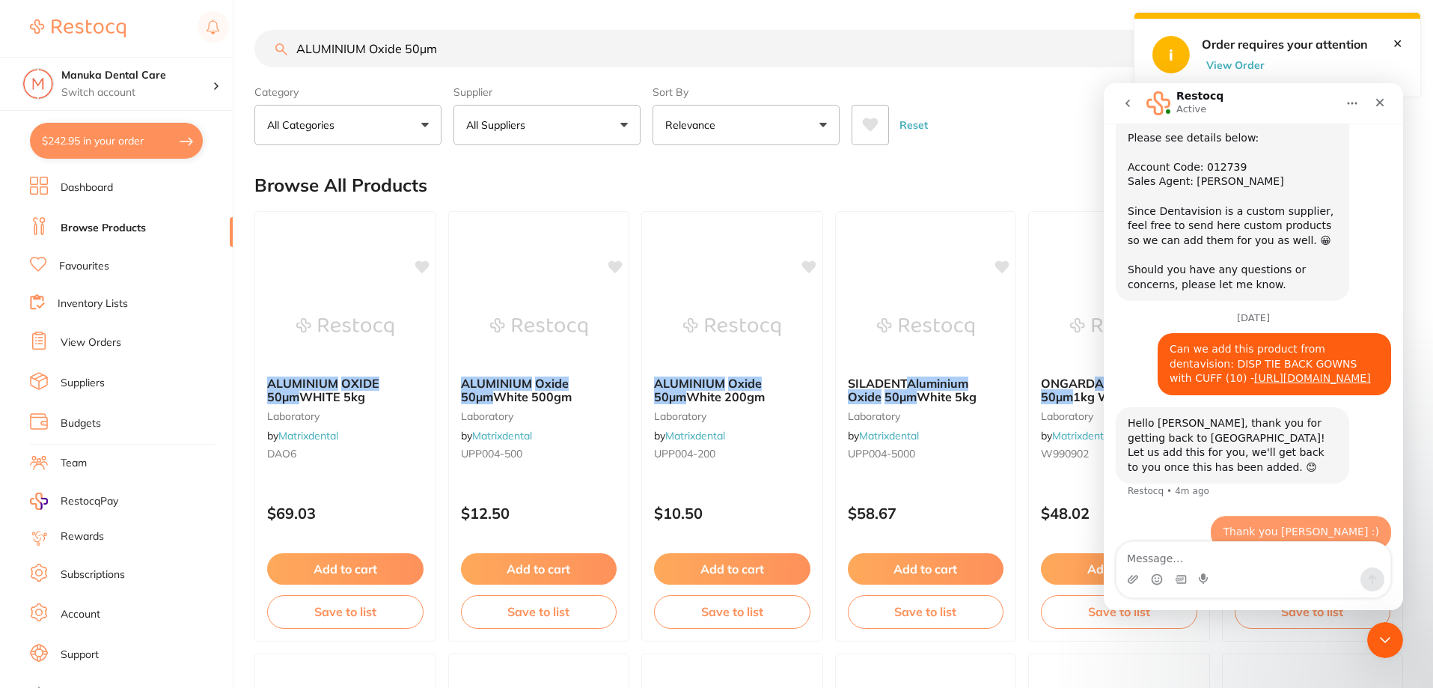
scroll to position [508, 0]
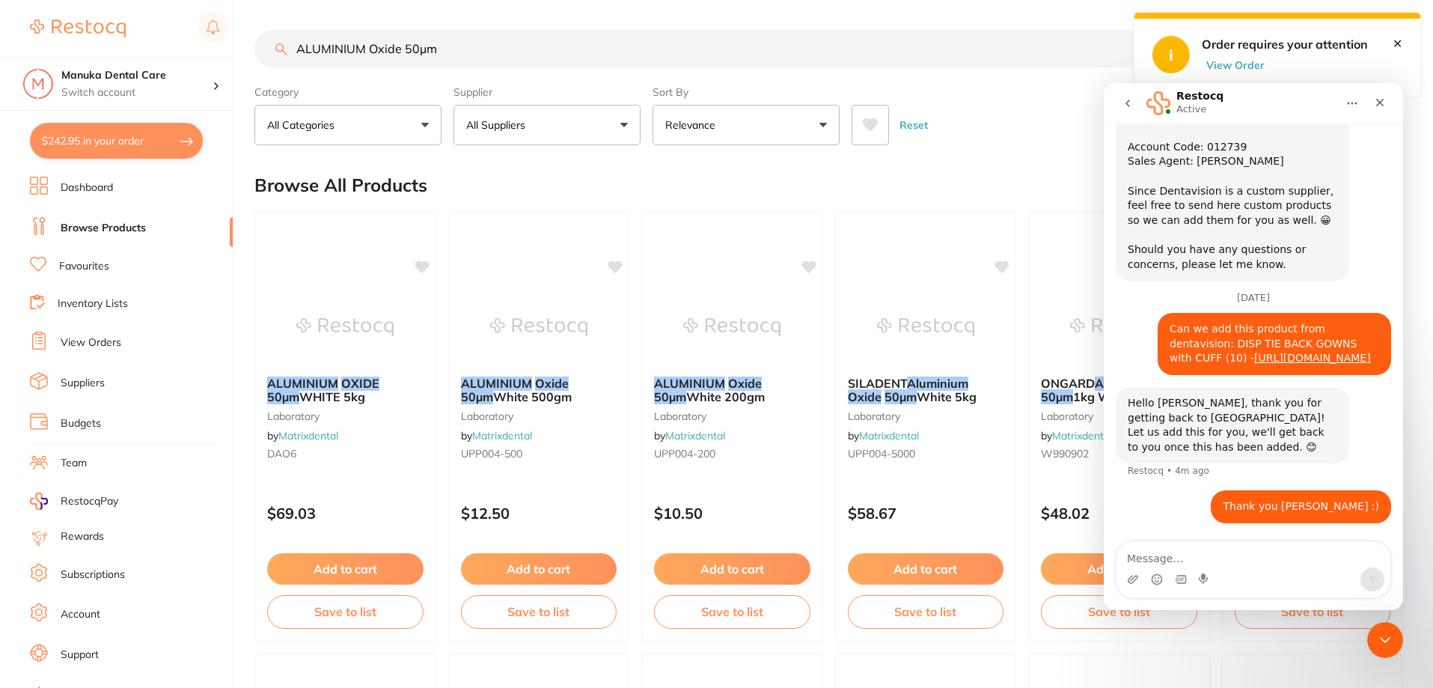
click at [1007, 144] on div "Reset" at bounding box center [1122, 119] width 540 height 52
click at [1381, 101] on icon "Close" at bounding box center [1380, 103] width 8 height 8
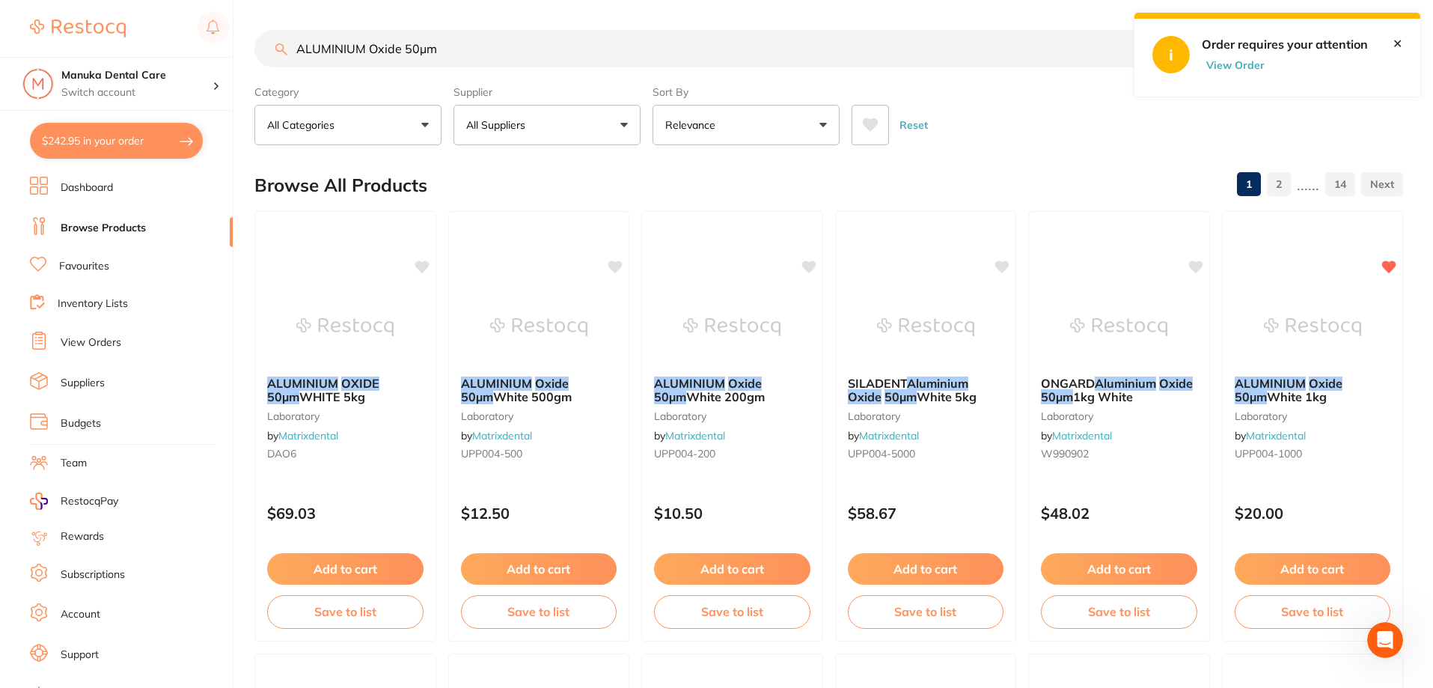
click at [1247, 61] on button "View Order" at bounding box center [1239, 64] width 75 height 13
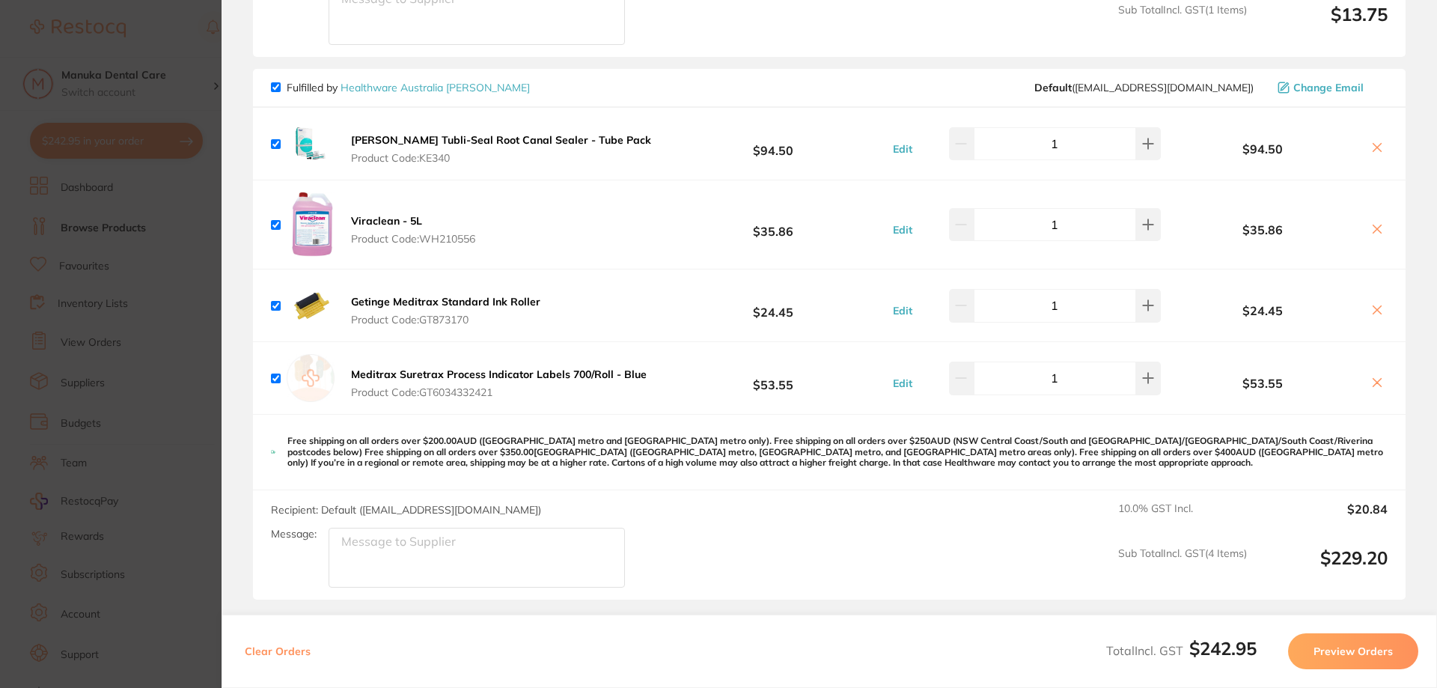
scroll to position [582, 0]
click at [98, 360] on section "Update RRP Set your pre negotiated price for this item. Item Agreed RRP (excl. …" at bounding box center [718, 344] width 1437 height 688
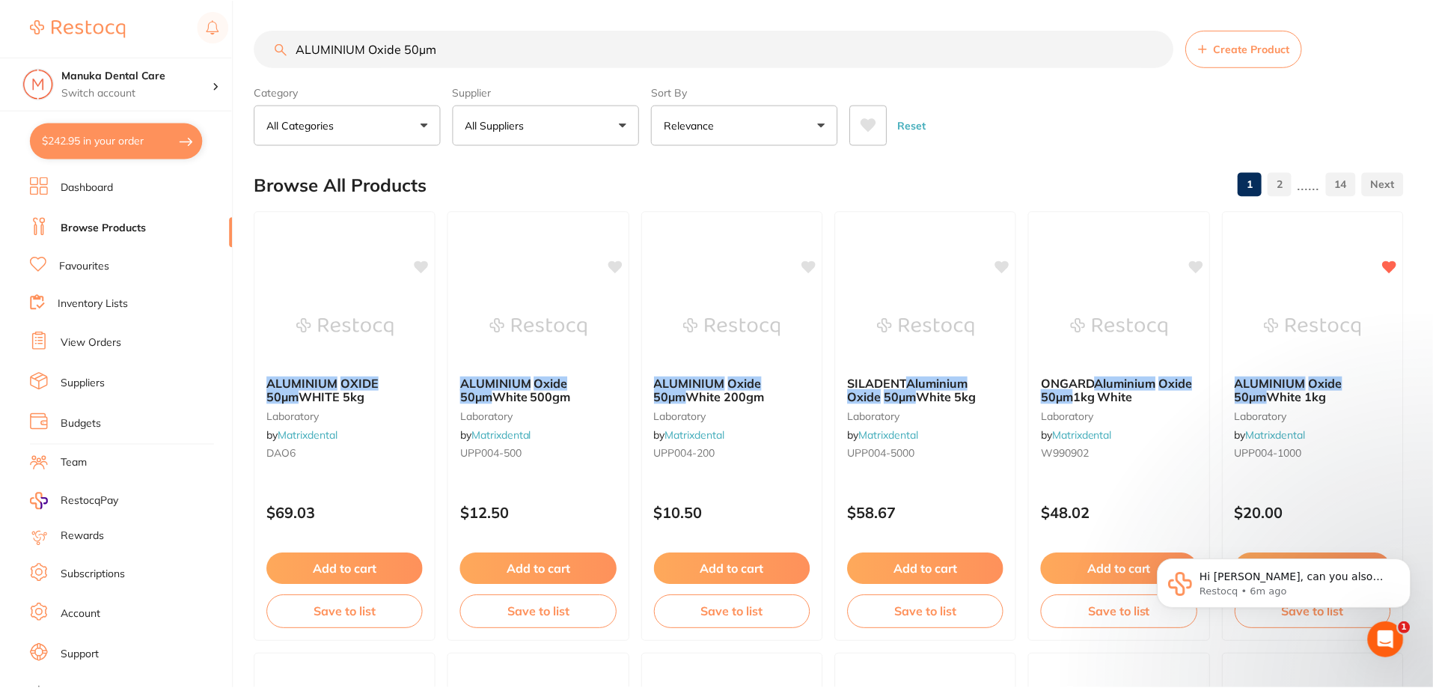
scroll to position [7, 0]
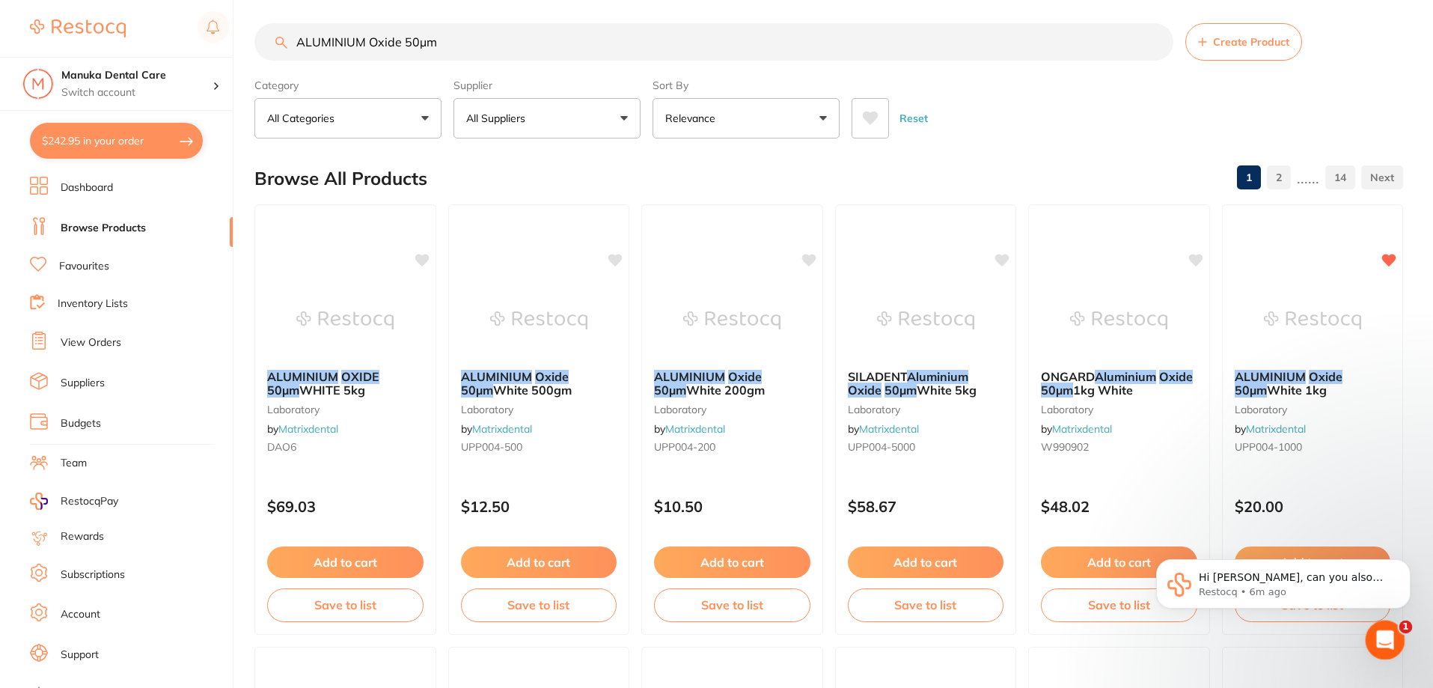
click at [1387, 636] on icon "Open Intercom Messenger" at bounding box center [1383, 638] width 25 height 25
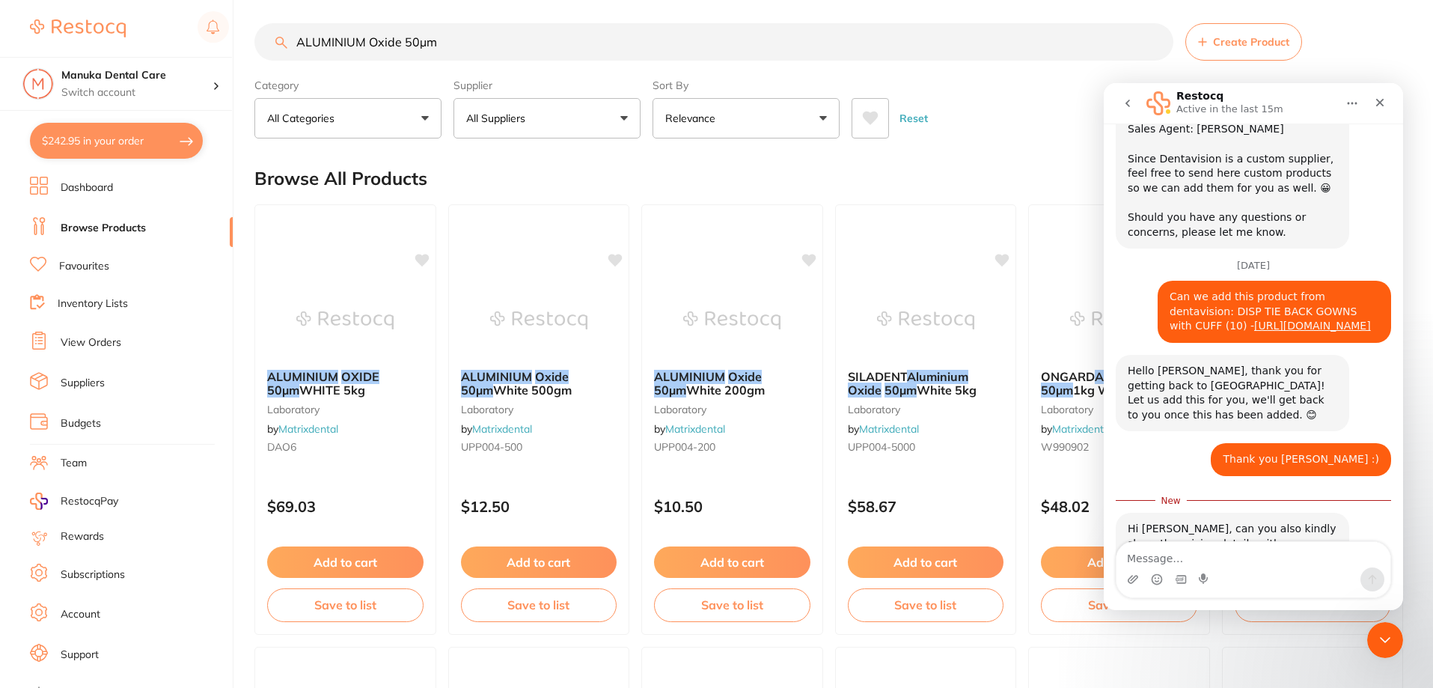
scroll to position [607, 0]
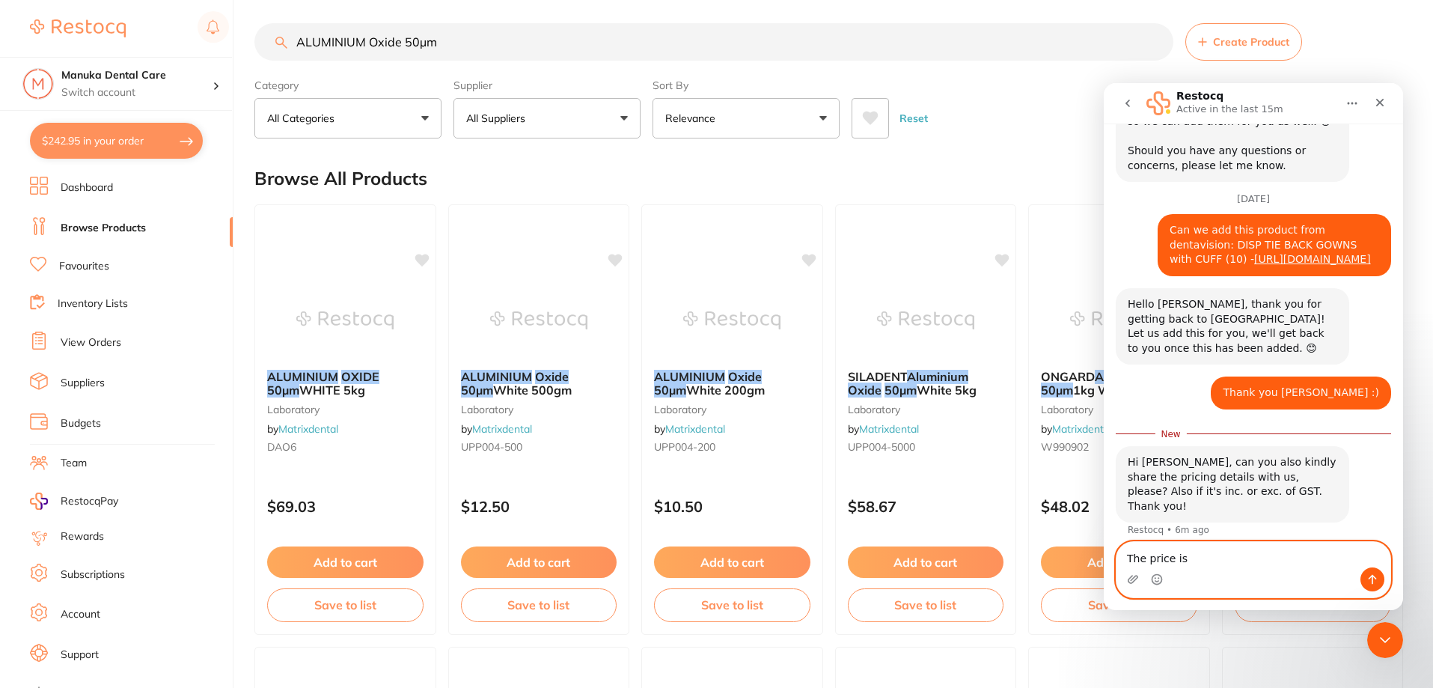
paste textarea "$19.80 inc GST"
type textarea "The price is $19.80 inc GST"
click at [1364, 581] on button "Send a message…" at bounding box center [1372, 579] width 24 height 24
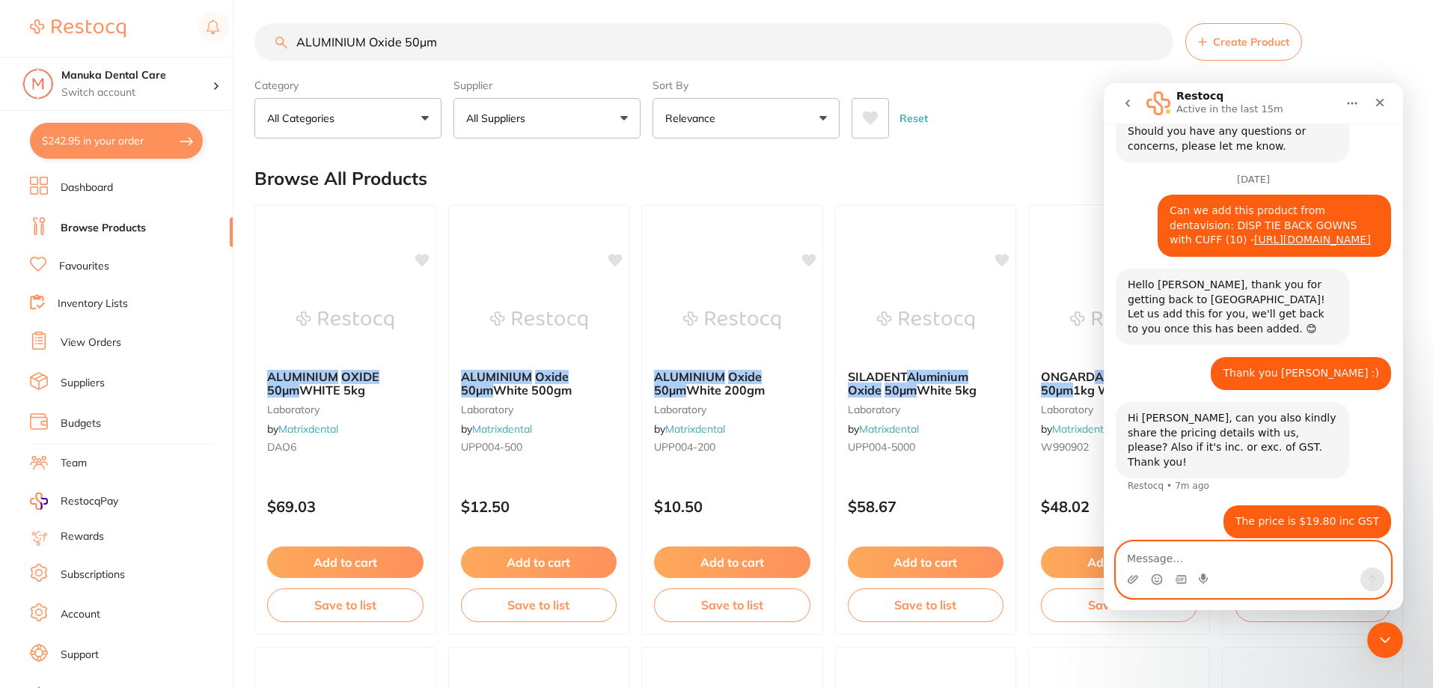
scroll to position [608, 0]
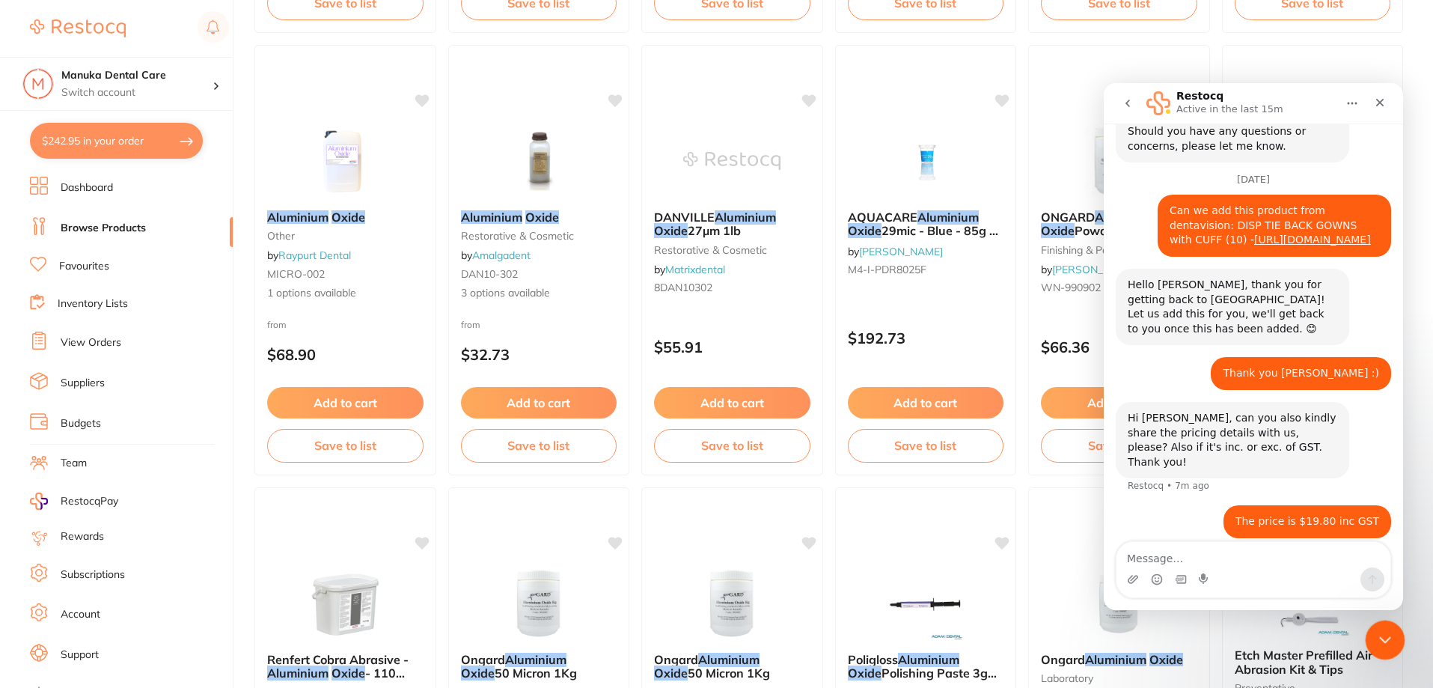
click at [1394, 627] on div "Close Intercom Messenger" at bounding box center [1383, 638] width 36 height 36
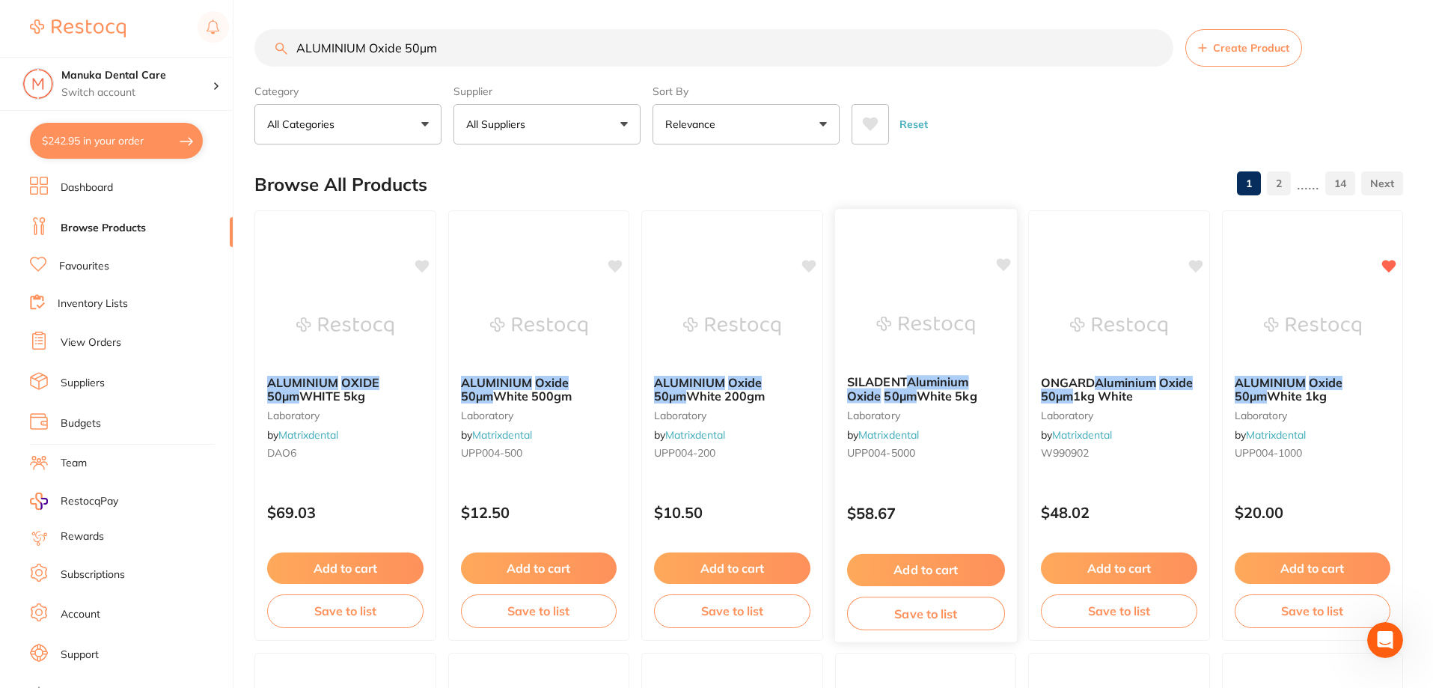
scroll to position [0, 0]
click at [1386, 638] on icon "Open Intercom Messenger" at bounding box center [1383, 638] width 25 height 25
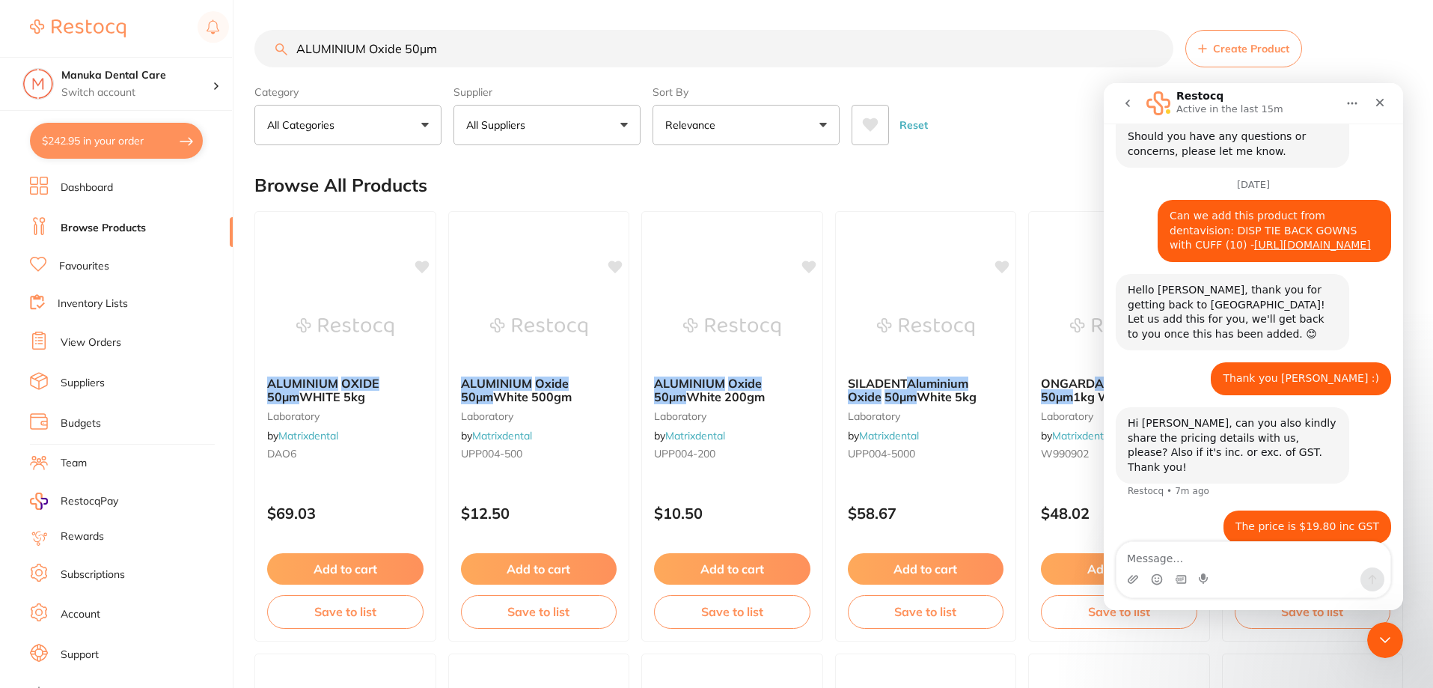
scroll to position [626, 0]
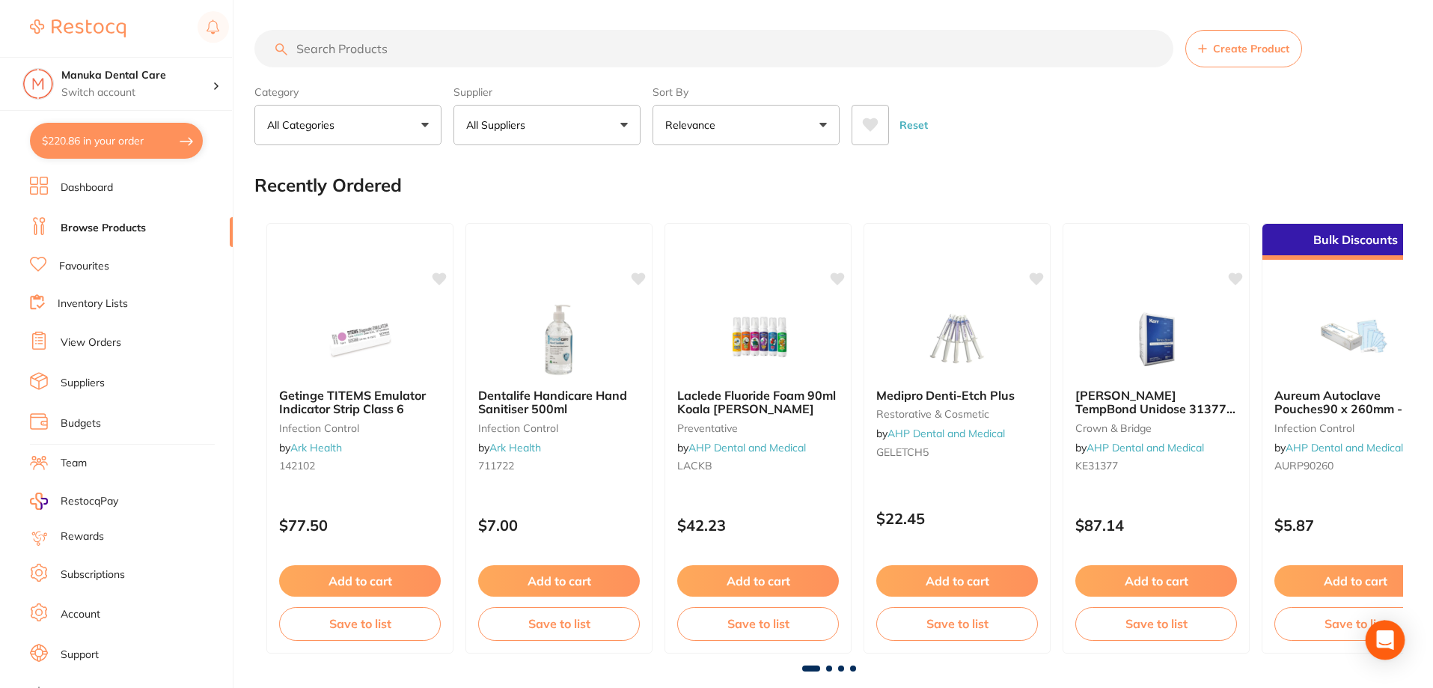
click at [1390, 641] on icon "Open Intercom Messenger" at bounding box center [1384, 639] width 17 height 19
